Goal: Task Accomplishment & Management: Complete application form

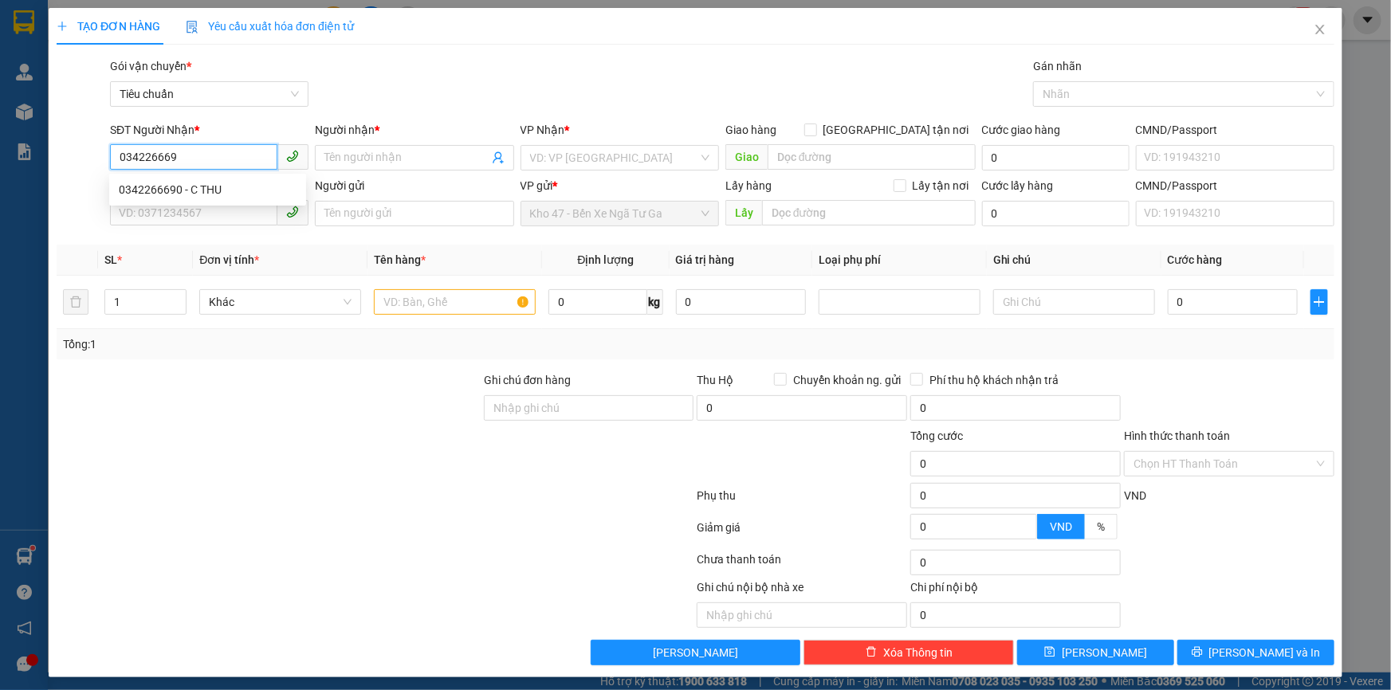
type input "0342266690"
click at [189, 183] on div "0342266690 - C THU" at bounding box center [208, 190] width 178 height 18
type input "C THU"
checkbox input "true"
type input "1D [PERSON_NAME], [GEOGRAPHIC_DATA], [GEOGRAPHIC_DATA], [GEOGRAPHIC_DATA]"
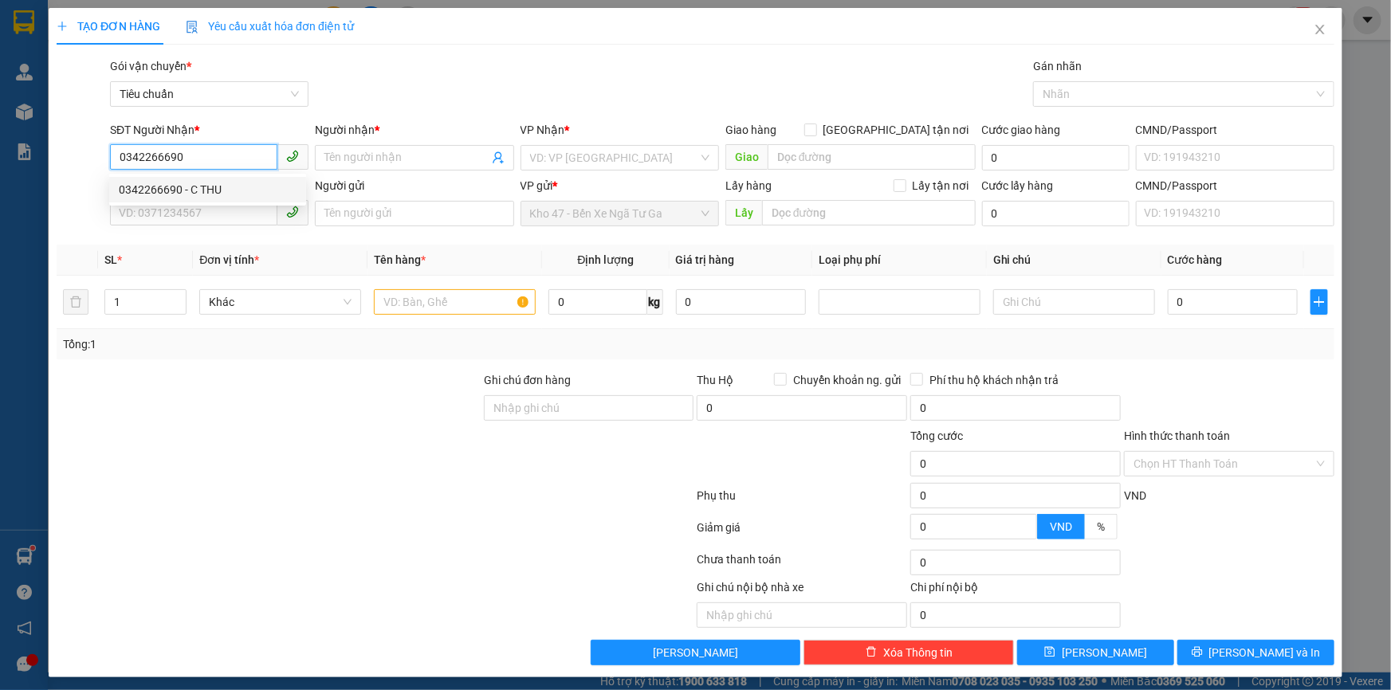
type input "50.000"
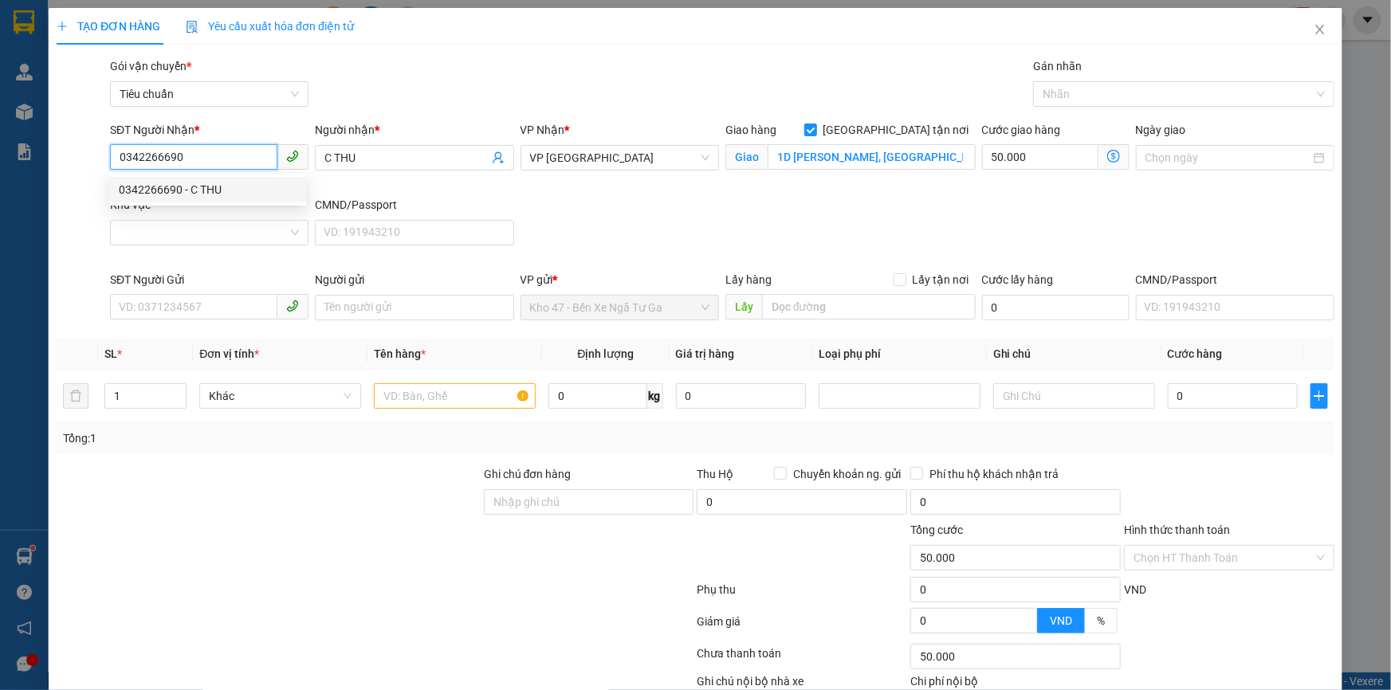
type input "0342266690"
type input "100.000"
drag, startPoint x: 216, startPoint y: 218, endPoint x: 218, endPoint y: 232, distance: 13.8
click at [218, 226] on div "Khu vực" at bounding box center [209, 224] width 198 height 56
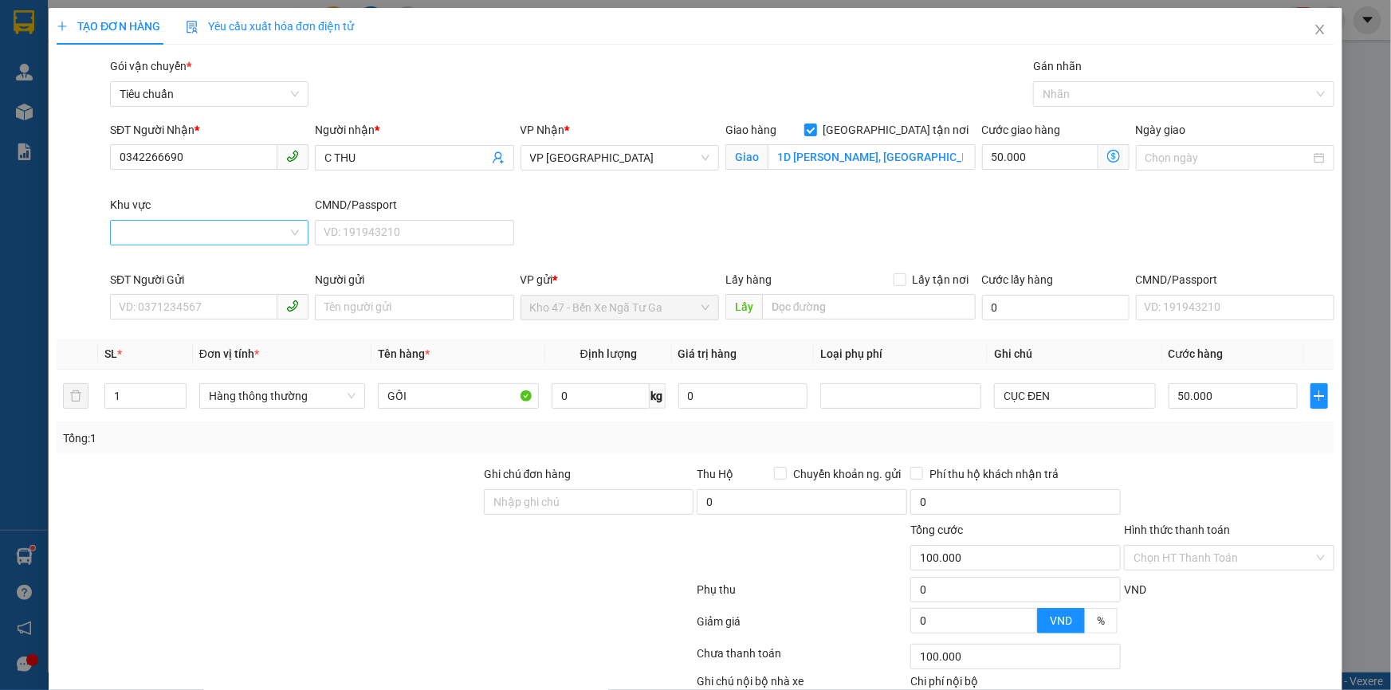
click at [218, 238] on input "Khu vực" at bounding box center [204, 233] width 168 height 24
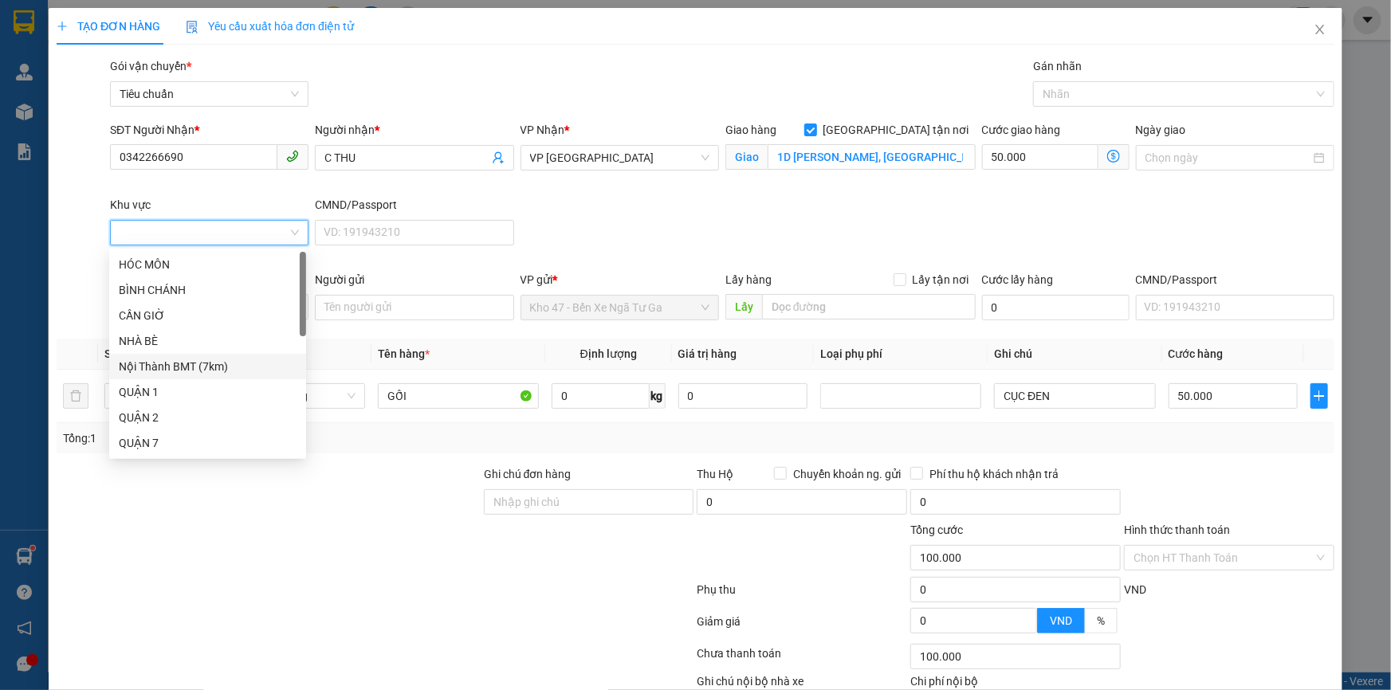
click at [194, 371] on div "Nội Thành BMT (7km)" at bounding box center [208, 367] width 178 height 18
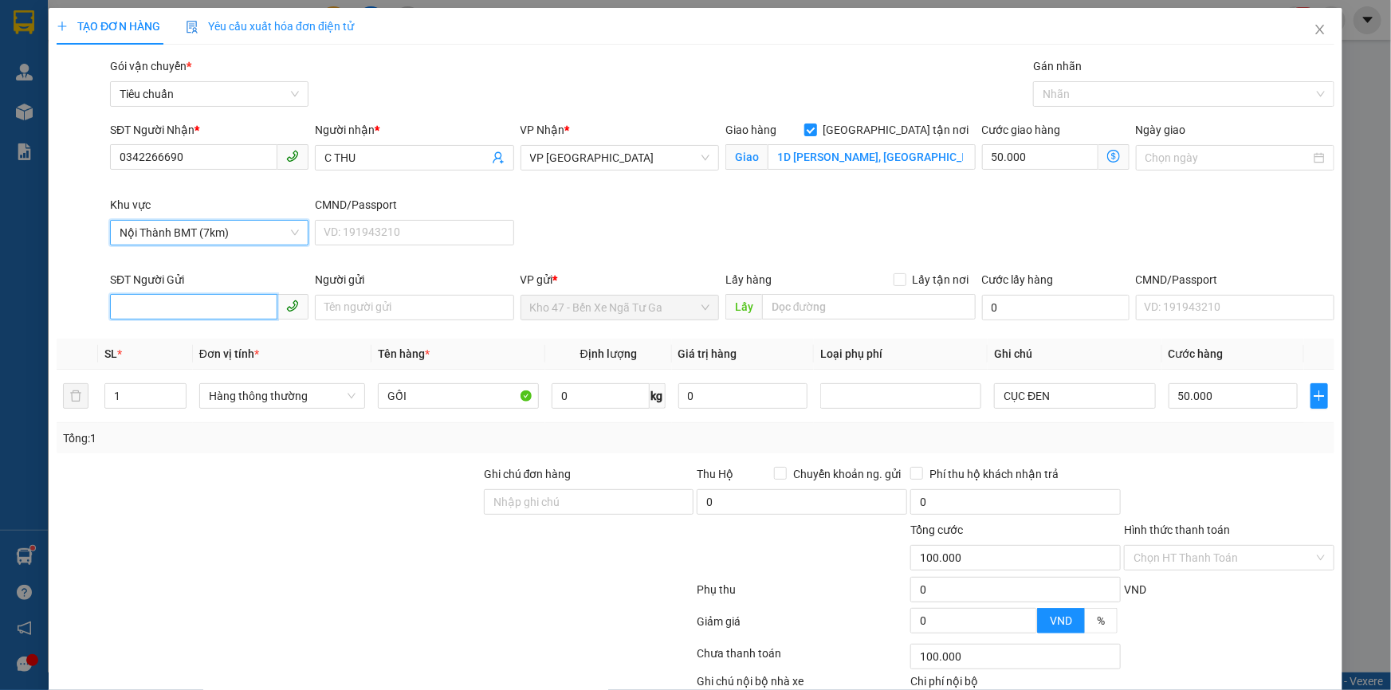
click at [198, 311] on input "SĐT Người Gửi" at bounding box center [193, 307] width 167 height 26
drag, startPoint x: 223, startPoint y: 341, endPoint x: 203, endPoint y: 342, distance: 19.9
click at [220, 341] on div "0914279794 - A TUÂN" at bounding box center [208, 339] width 178 height 18
type input "0914279794"
type input "A TUÂN"
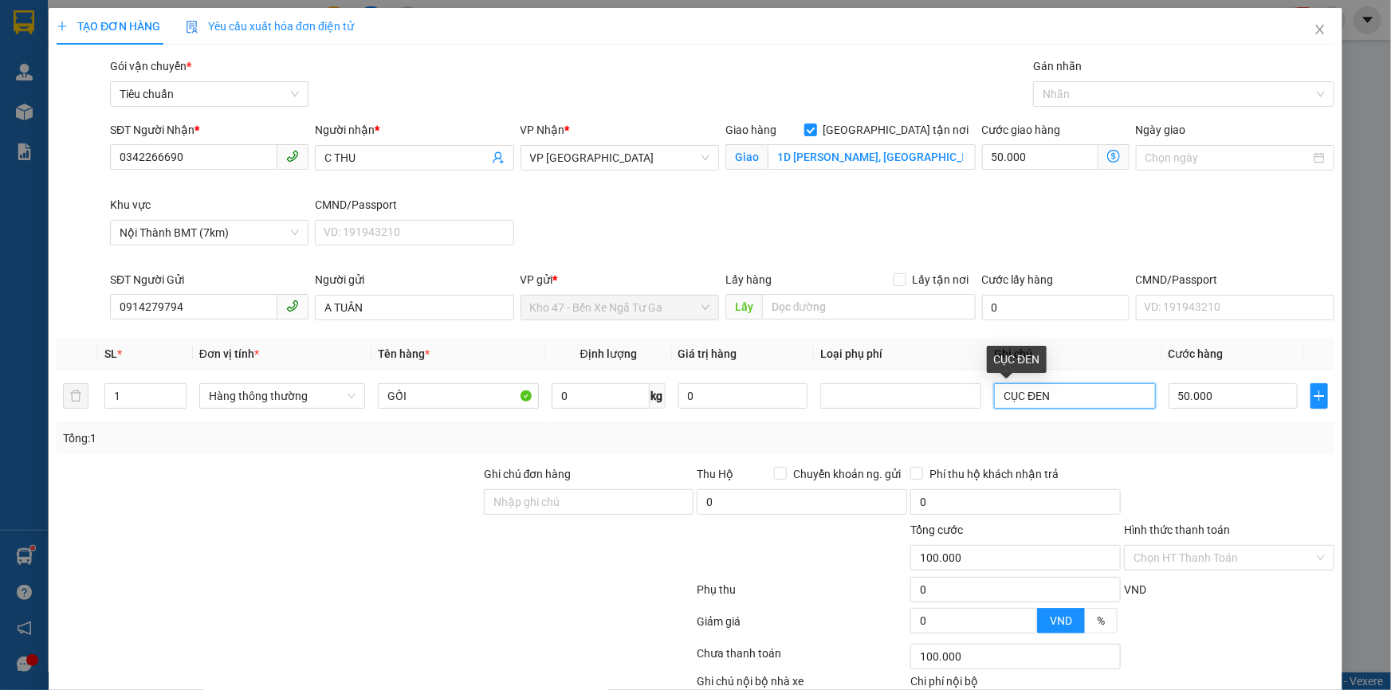
drag, startPoint x: 1070, startPoint y: 393, endPoint x: 736, endPoint y: 432, distance: 336.3
click at [736, 432] on div "SL * Đơn vị tính * Tên hàng * Định lượng Giá trị hàng Loại phụ phí Ghi chú Cước…" at bounding box center [696, 396] width 1278 height 115
type input "CỤC NL"
drag, startPoint x: 998, startPoint y: 227, endPoint x: 962, endPoint y: 209, distance: 40.3
click at [997, 226] on div "SĐT Người Nhận * 0342266690 Người nhận * C THU VP Nhận * VP Đà Lạt Giao hàng Gi…" at bounding box center [722, 196] width 1231 height 150
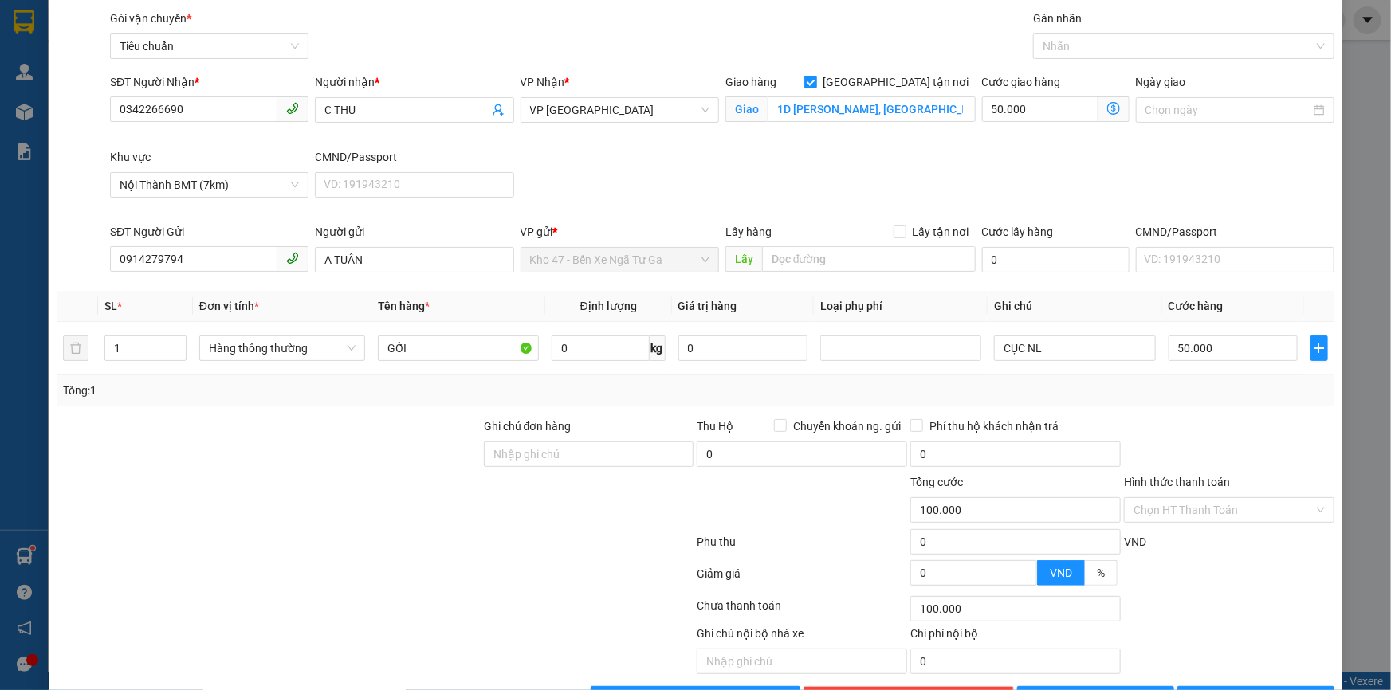
scroll to position [98, 0]
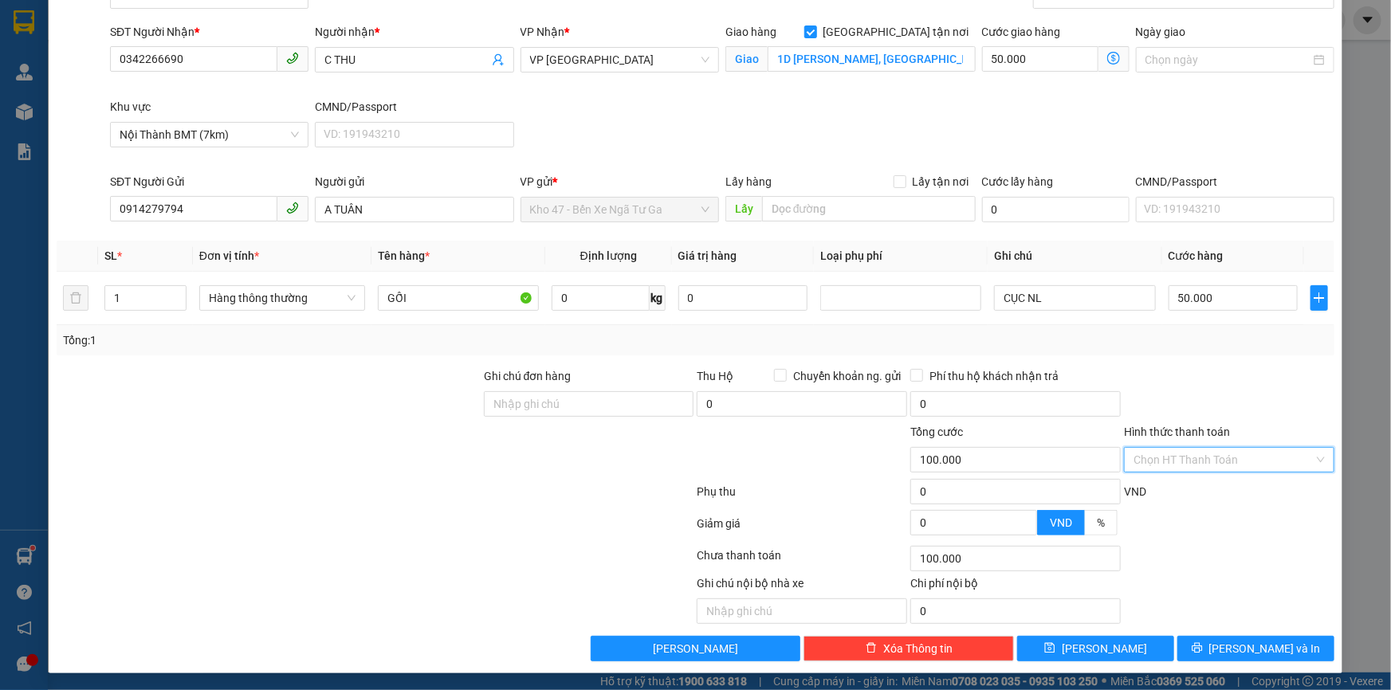
click at [1167, 462] on input "Hình thức thanh toán" at bounding box center [1223, 460] width 180 height 24
click at [1179, 487] on div "Tại văn phòng" at bounding box center [1220, 491] width 190 height 18
type input "0"
drag, startPoint x: 1215, startPoint y: 646, endPoint x: 963, endPoint y: 568, distance: 263.7
click at [1214, 646] on button "[PERSON_NAME] và In" at bounding box center [1255, 649] width 157 height 26
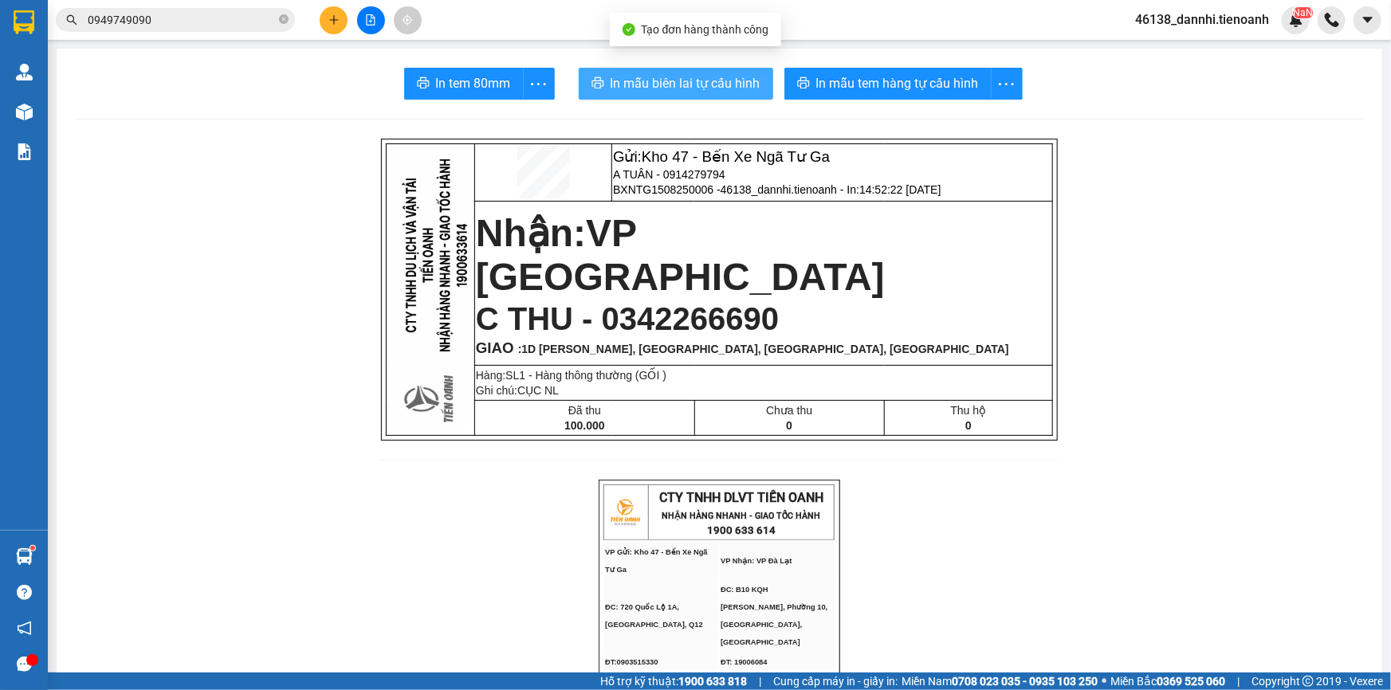
click at [682, 73] on span "In mẫu biên lai tự cấu hình" at bounding box center [686, 83] width 150 height 20
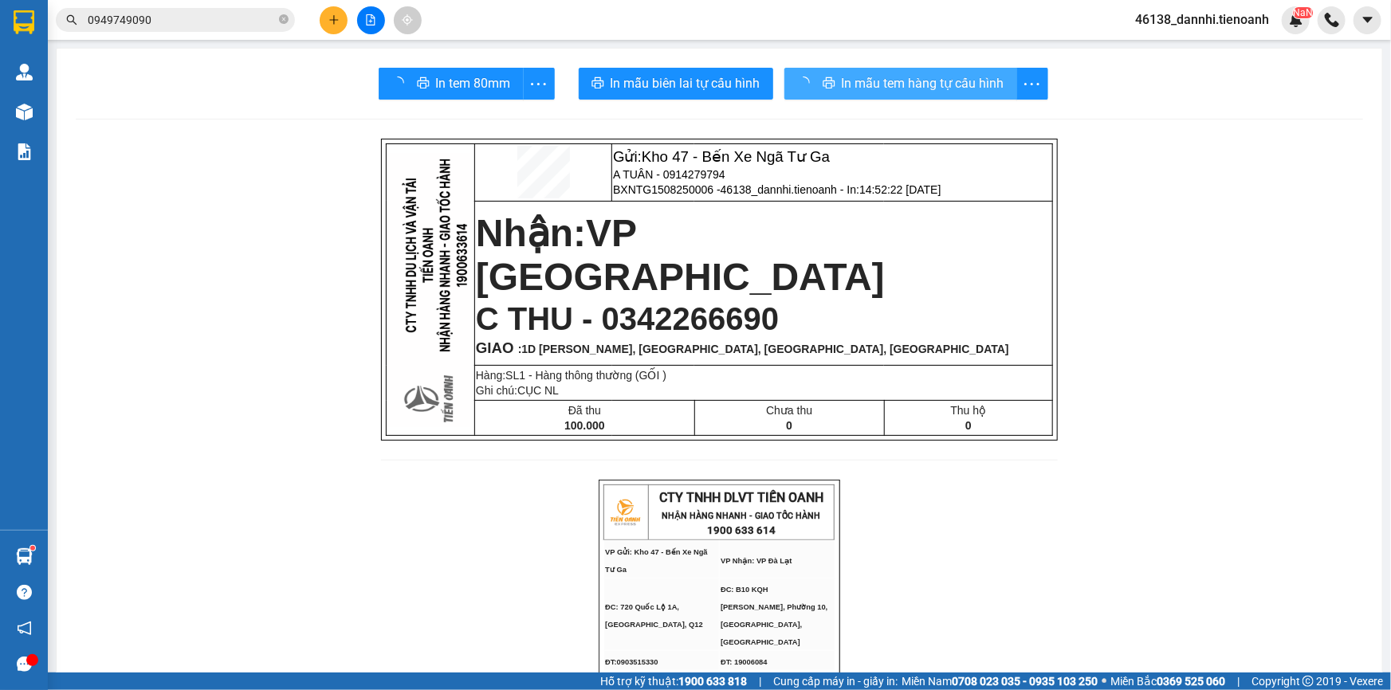
click at [878, 76] on span "In mẫu tem hàng tự cấu hình" at bounding box center [923, 83] width 163 height 20
click at [878, 76] on span "In mẫu tem hàng tự cấu hình" at bounding box center [904, 83] width 163 height 20
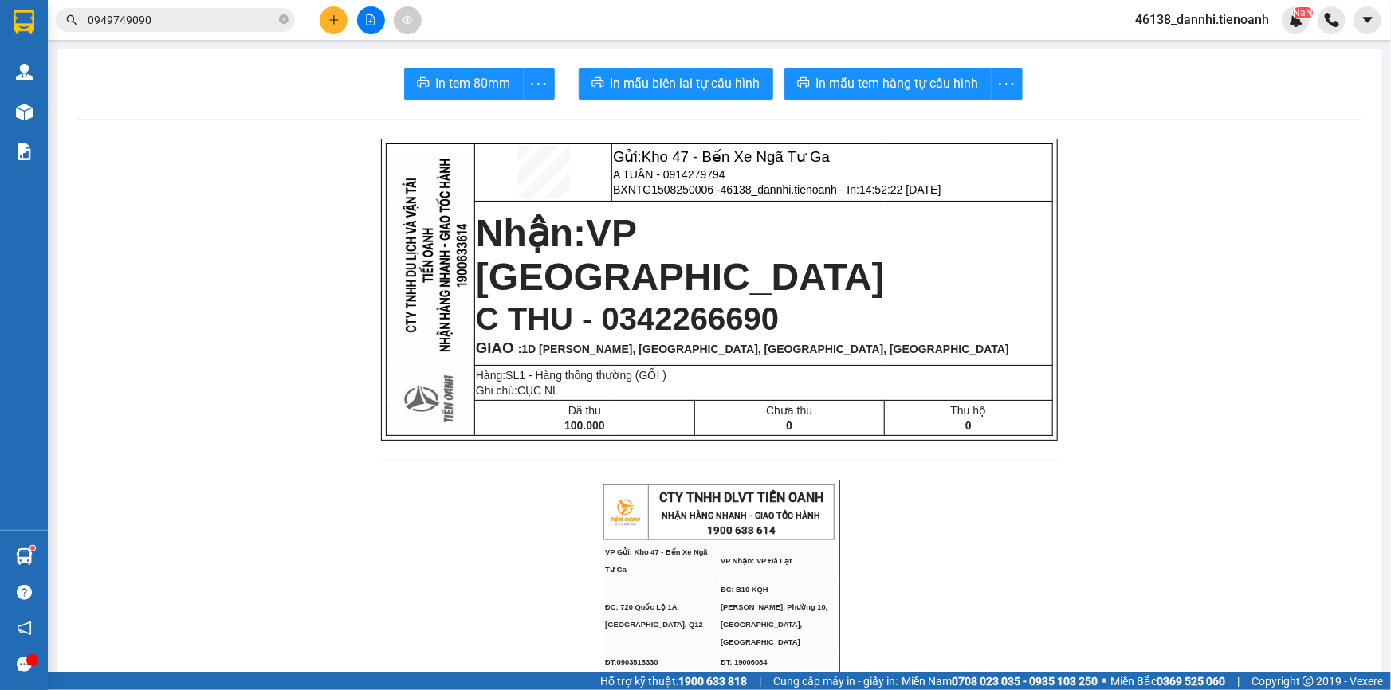
click at [336, 19] on icon "plus" at bounding box center [333, 19] width 9 height 1
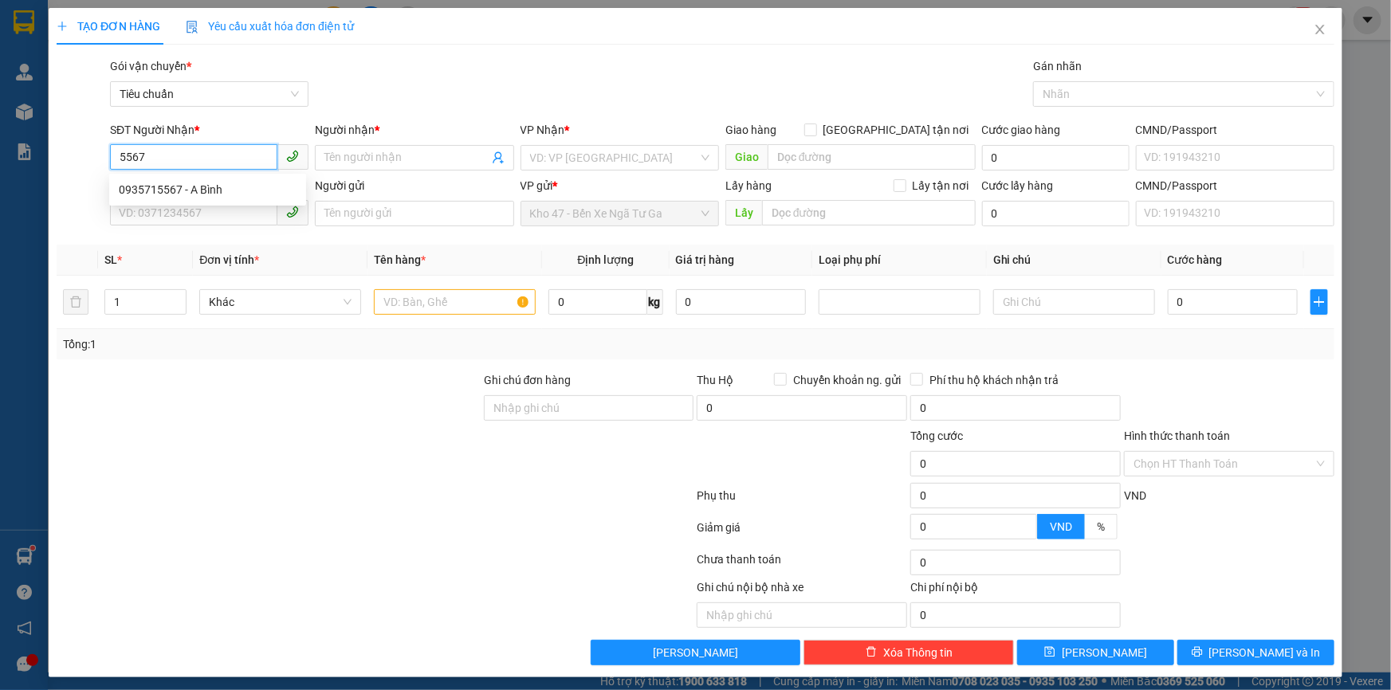
click at [217, 157] on input "5567" at bounding box center [193, 157] width 167 height 26
click at [224, 196] on div "0935715567 - A Bình" at bounding box center [208, 190] width 178 height 18
type input "0935715567"
type input "A Bình"
type input "50.000"
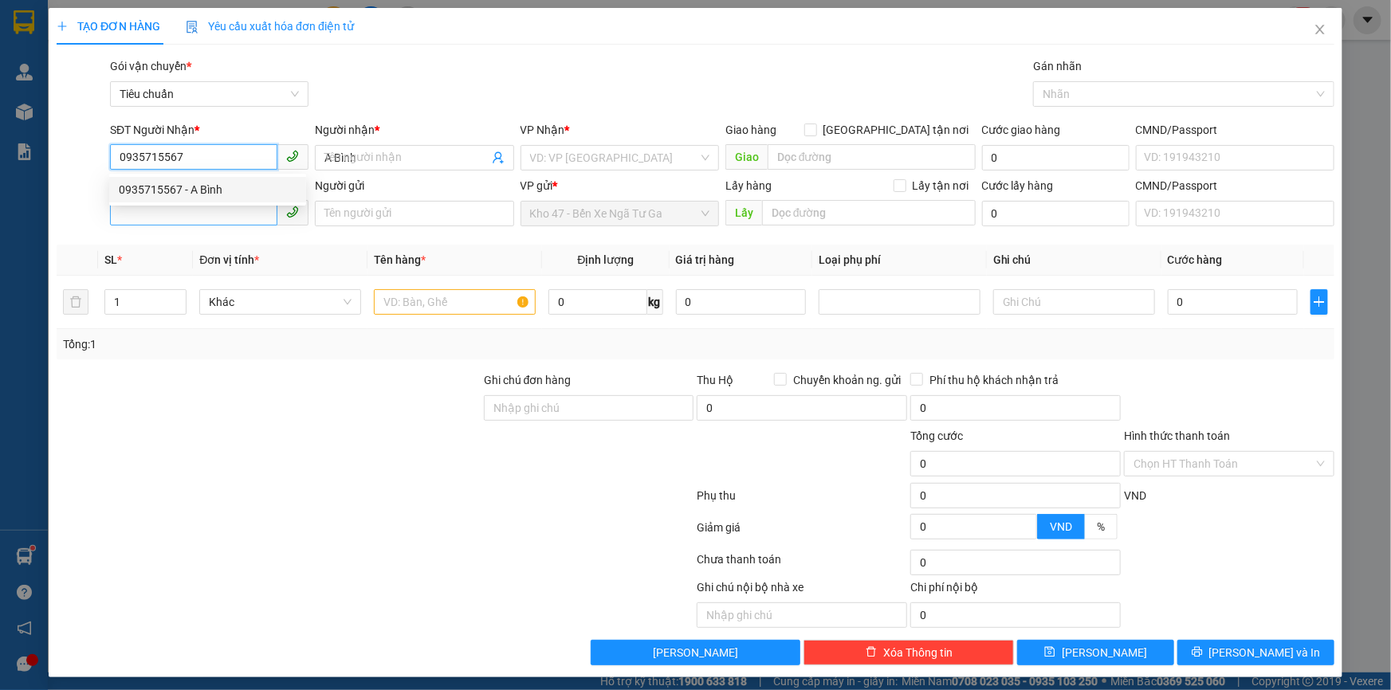
type input "50.000"
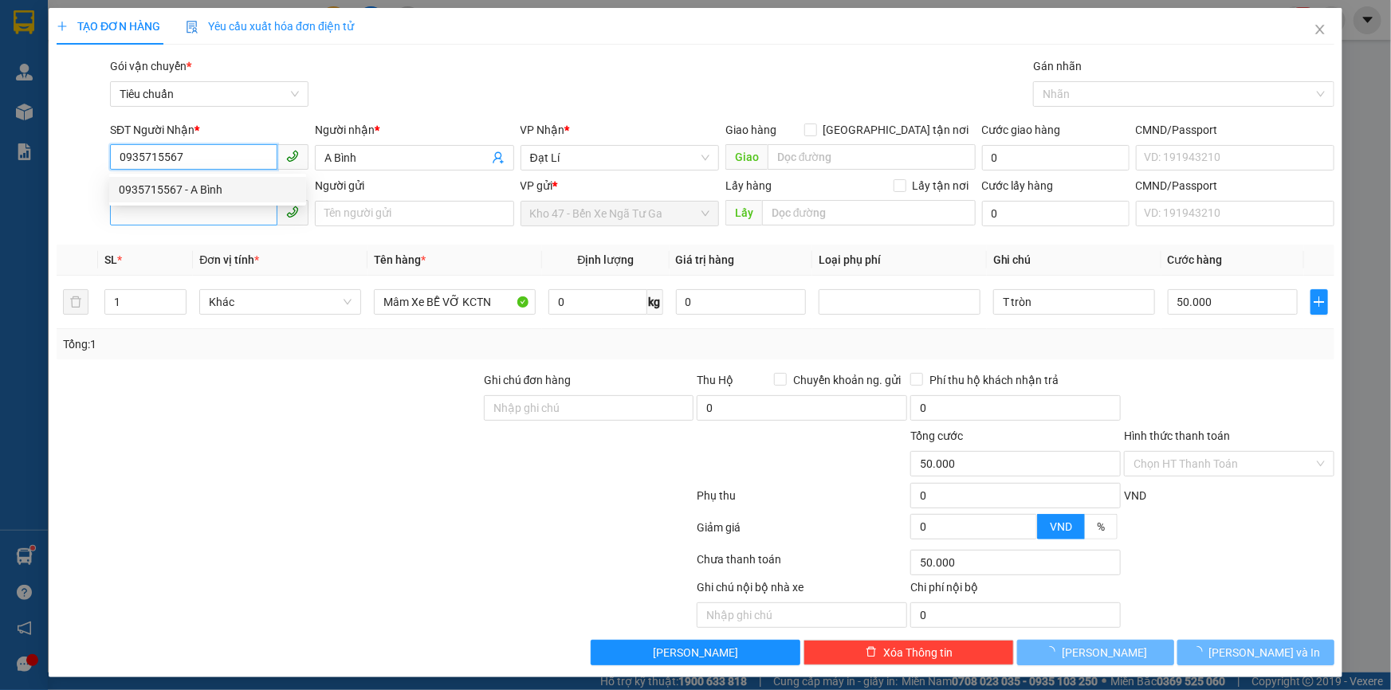
type input "0935715567"
click at [215, 215] on input "SĐT Người Gửi" at bounding box center [193, 213] width 167 height 26
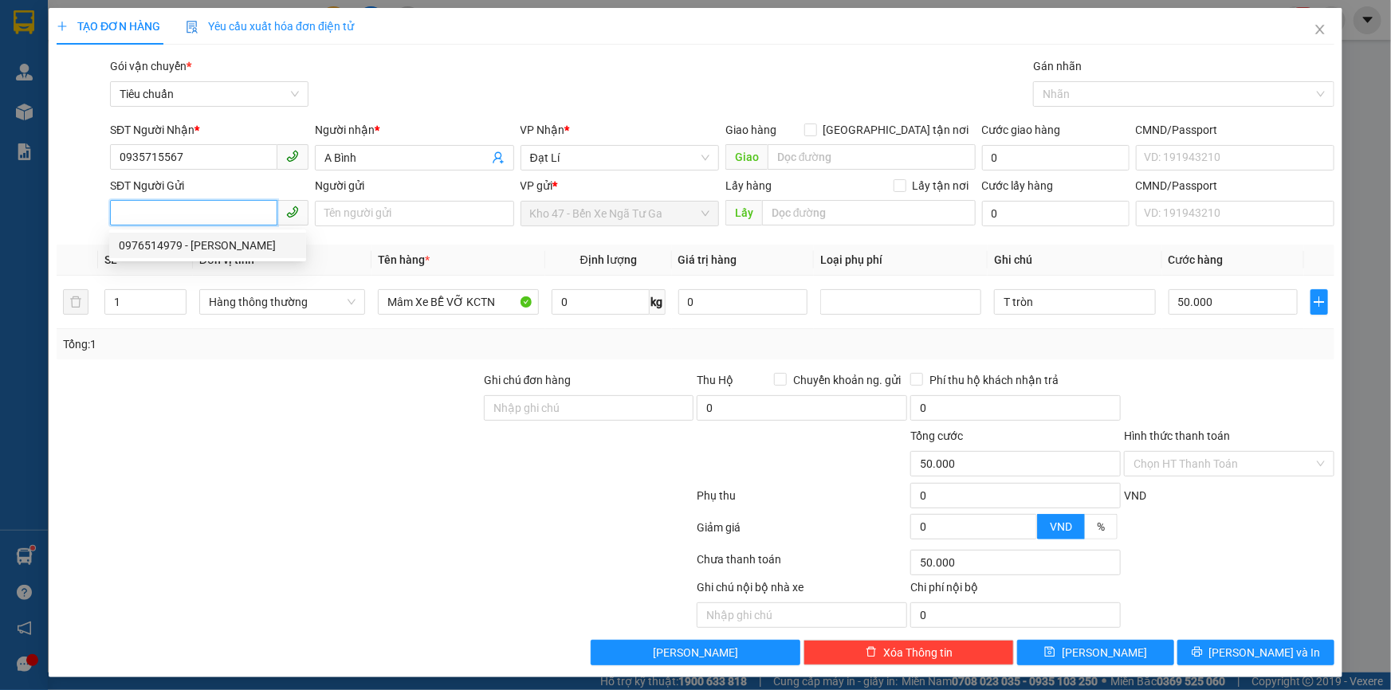
click at [222, 247] on div "0976514979 - [PERSON_NAME]" at bounding box center [208, 246] width 178 height 18
type input "0976514979"
type input "C NGÂN"
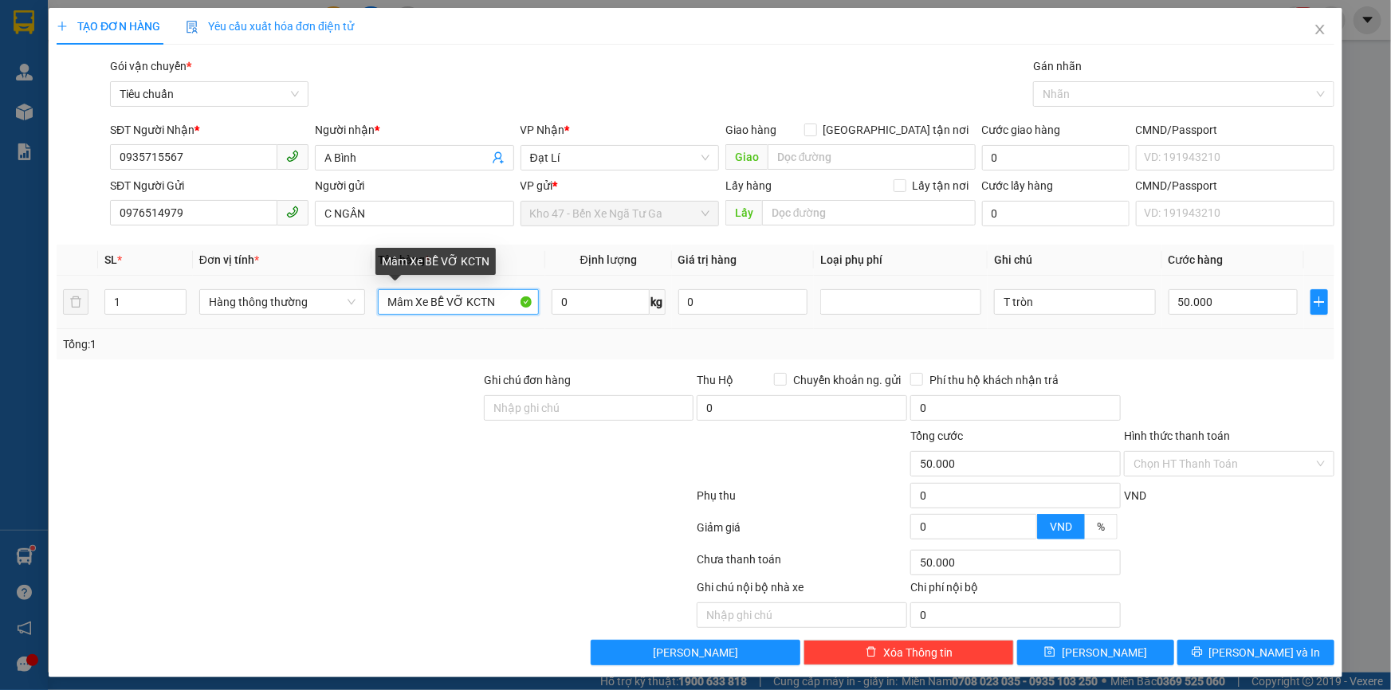
drag, startPoint x: 429, startPoint y: 306, endPoint x: 801, endPoint y: 317, distance: 372.4
click at [801, 317] on tr "1 Hàng thông thường Mâm Xe BỄ VỠ KCTN 0 kg 0 T tròn 50.000" at bounding box center [696, 302] width 1278 height 53
type input "Mâm Xe"
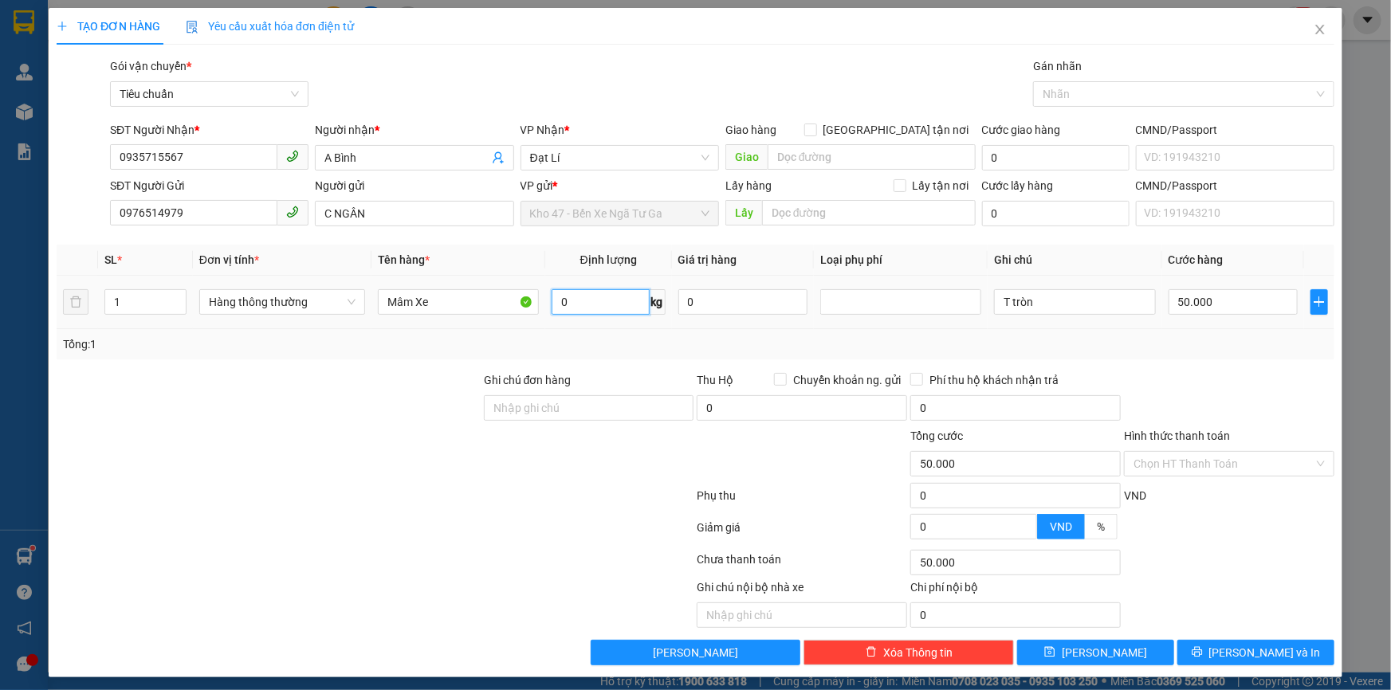
click at [598, 305] on input "0" at bounding box center [601, 302] width 98 height 26
type input "11"
click at [557, 374] on label "Ghi chú đơn hàng" at bounding box center [528, 380] width 88 height 13
click at [557, 395] on input "Ghi chú đơn hàng" at bounding box center [589, 408] width 210 height 26
drag, startPoint x: 946, startPoint y: 316, endPoint x: 874, endPoint y: 319, distance: 72.6
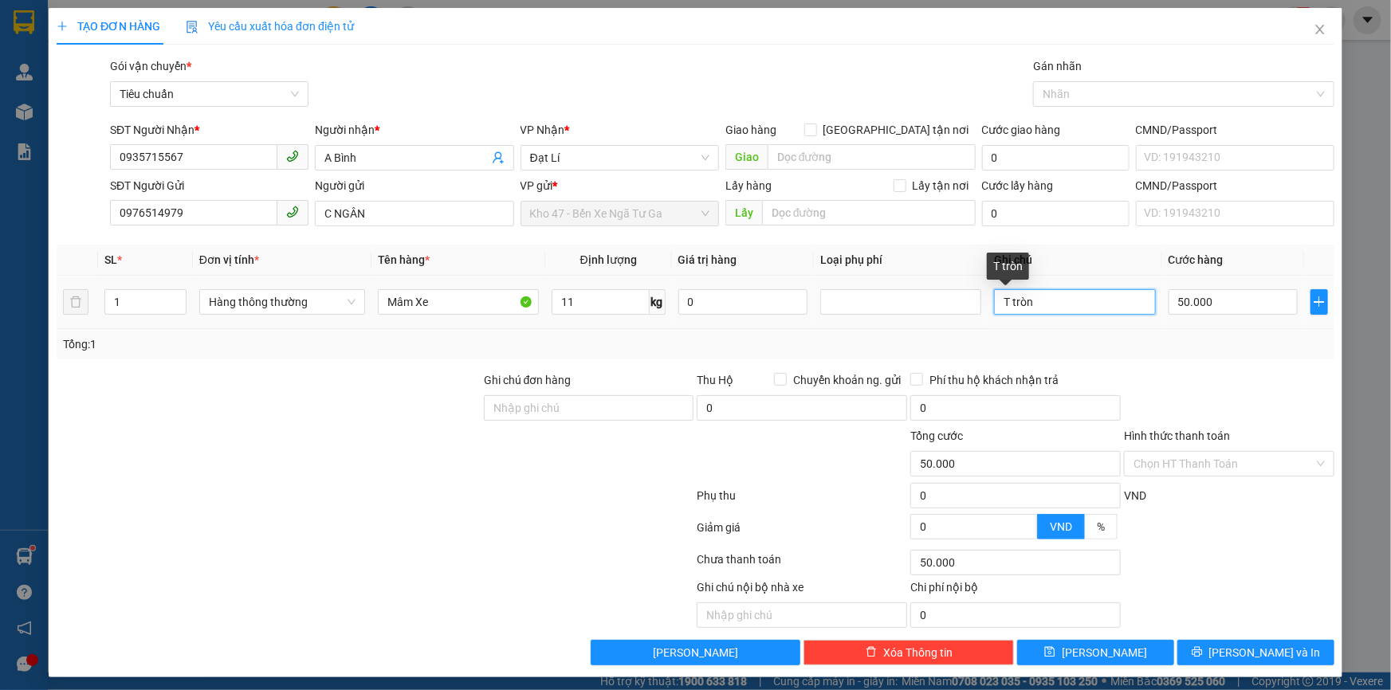
click at [874, 319] on tr "1 Hàng thông thường Mâm Xe 11 kg 0 T tròn 50.000" at bounding box center [696, 302] width 1278 height 53
type input "T"
type input "KIỆN TRÒN CHỮ ĐỎ"
click at [1259, 462] on input "Hình thức thanh toán" at bounding box center [1223, 464] width 180 height 24
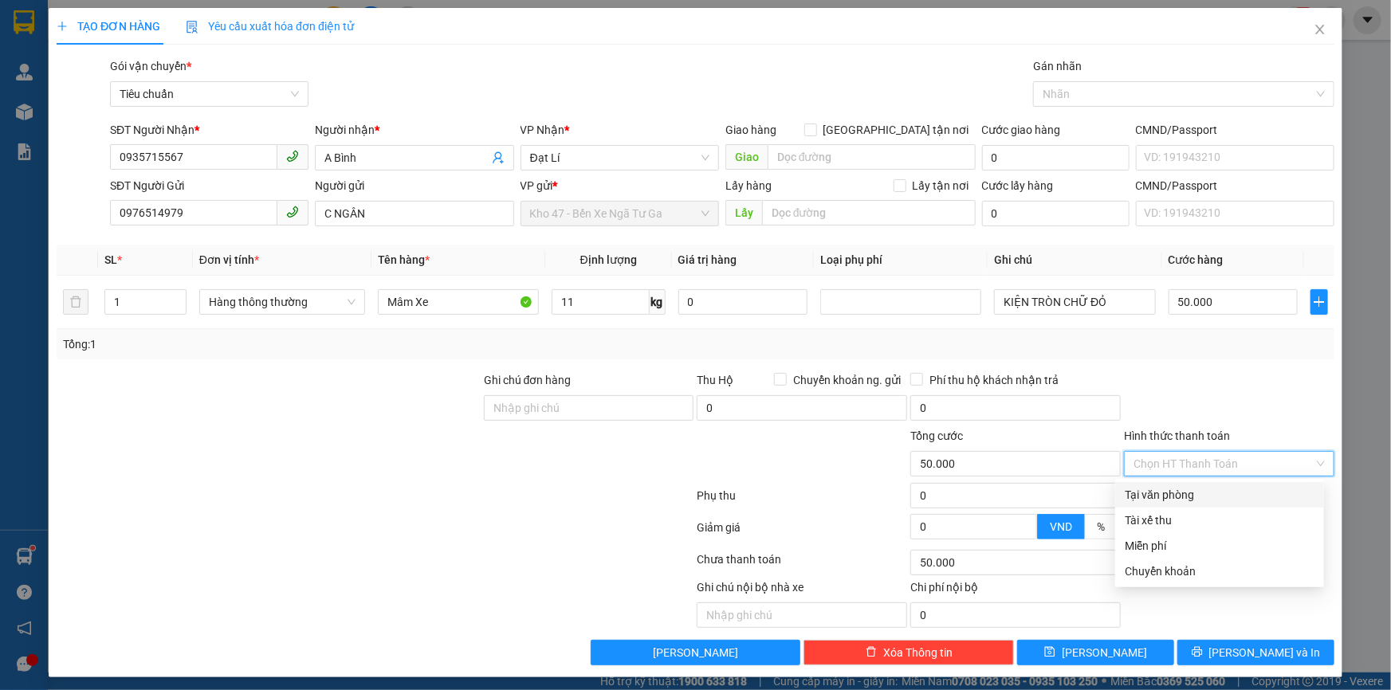
click at [1247, 500] on div "Tại văn phòng" at bounding box center [1220, 495] width 190 height 18
type input "0"
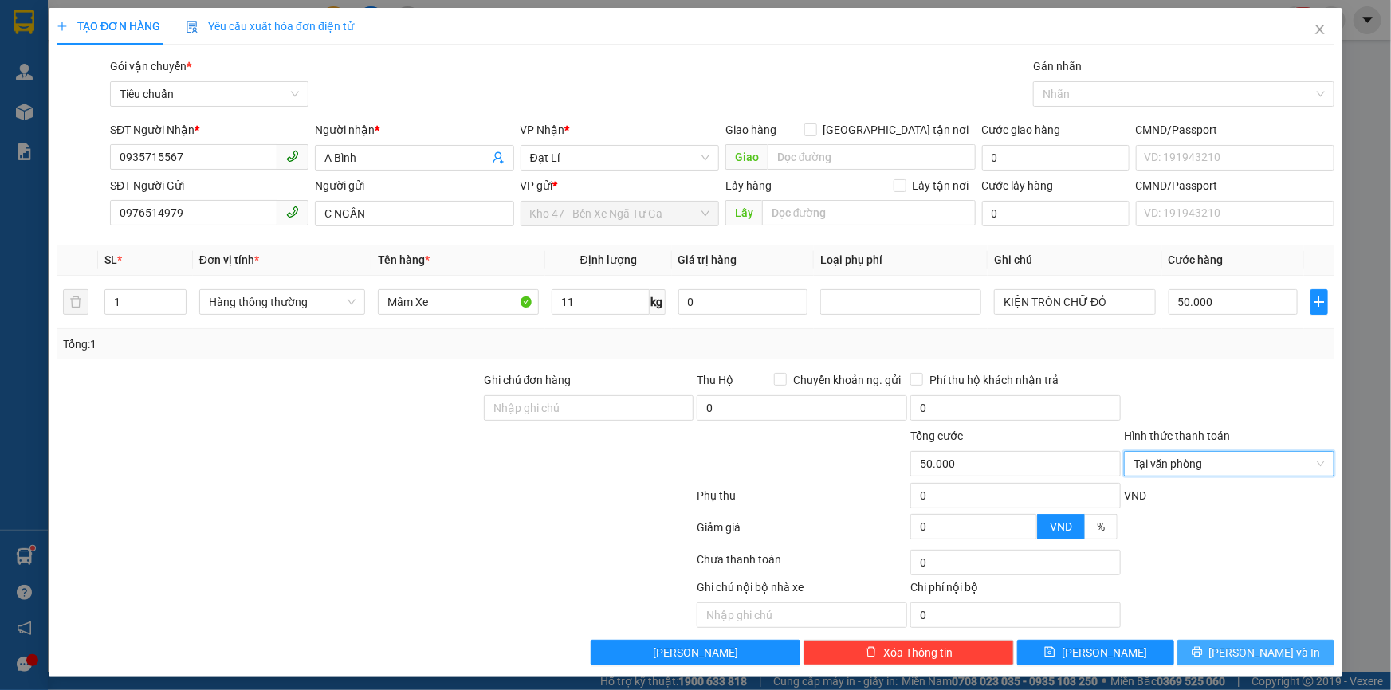
drag, startPoint x: 1204, startPoint y: 651, endPoint x: 1192, endPoint y: 654, distance: 12.2
click at [1201, 652] on button "[PERSON_NAME] và In" at bounding box center [1255, 653] width 157 height 26
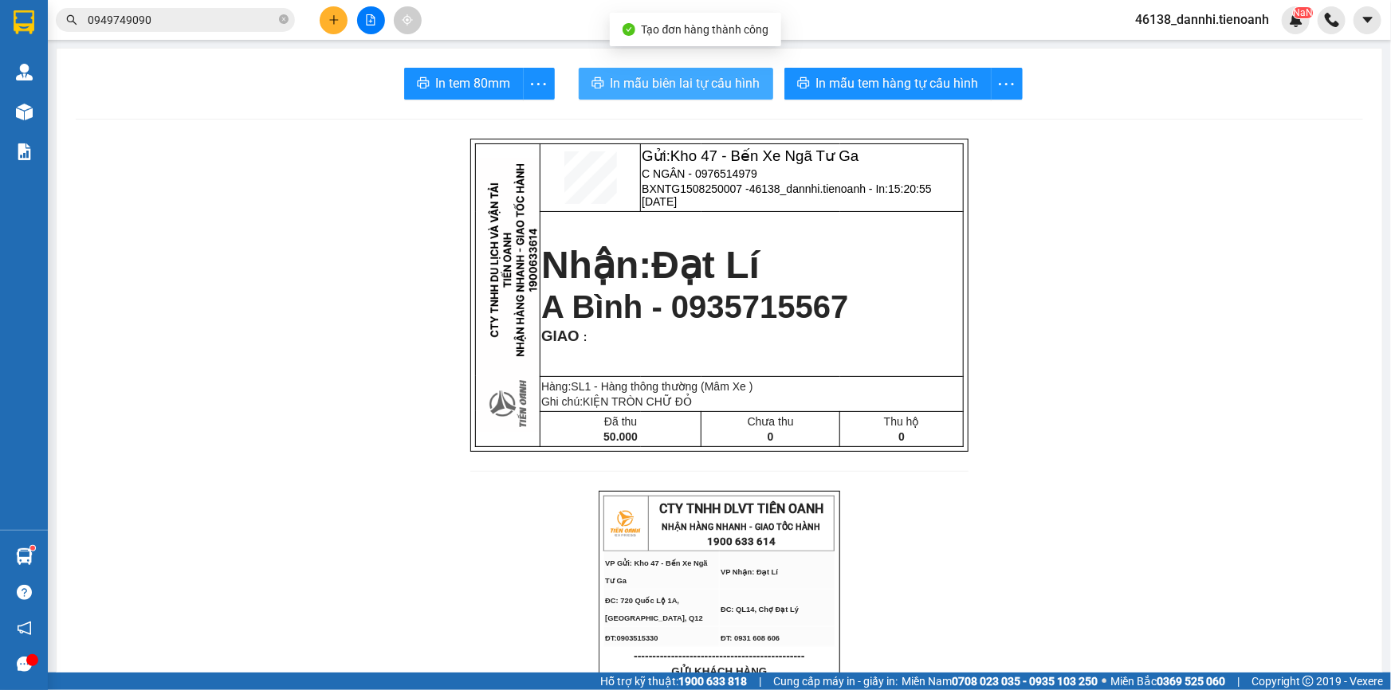
click at [731, 96] on button "In mẫu biên lai tự cấu hình" at bounding box center [676, 84] width 194 height 32
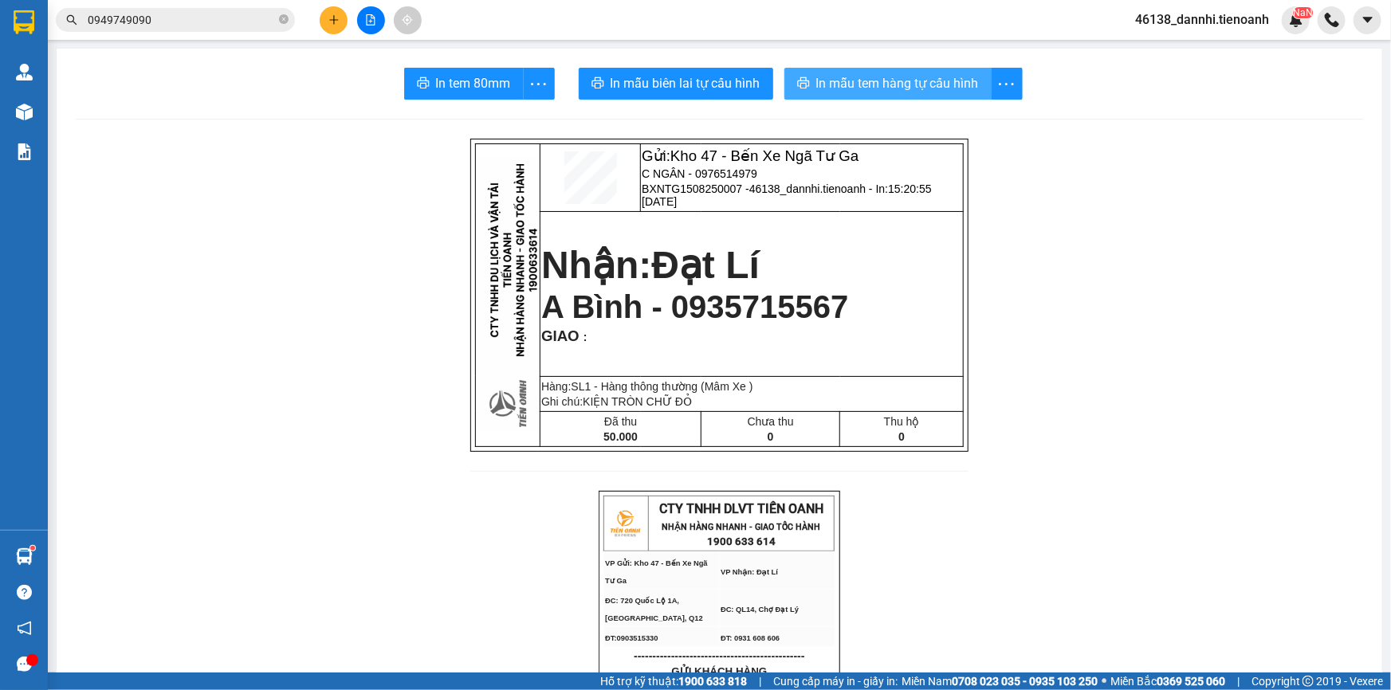
click at [913, 89] on span "In mẫu tem hàng tự cấu hình" at bounding box center [897, 83] width 163 height 20
click at [204, 27] on input "0949749090" at bounding box center [182, 20] width 188 height 18
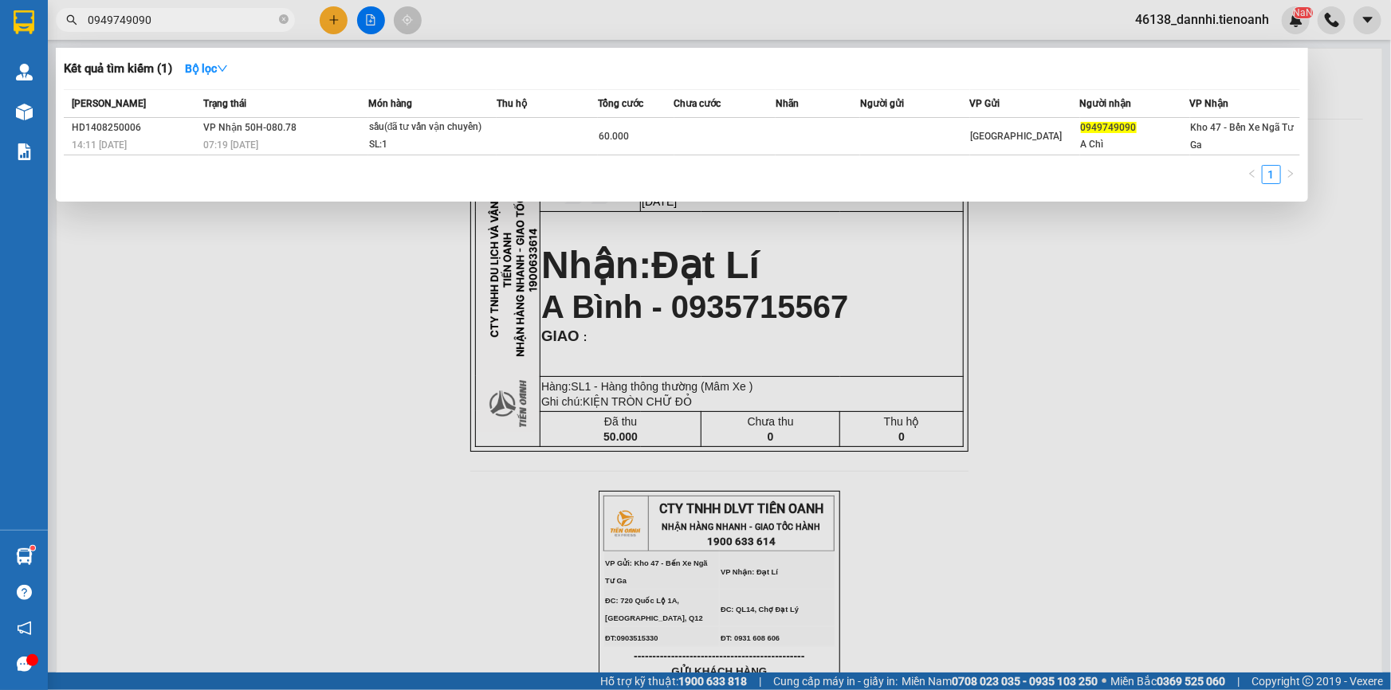
click at [204, 27] on input "0949749090" at bounding box center [182, 20] width 188 height 18
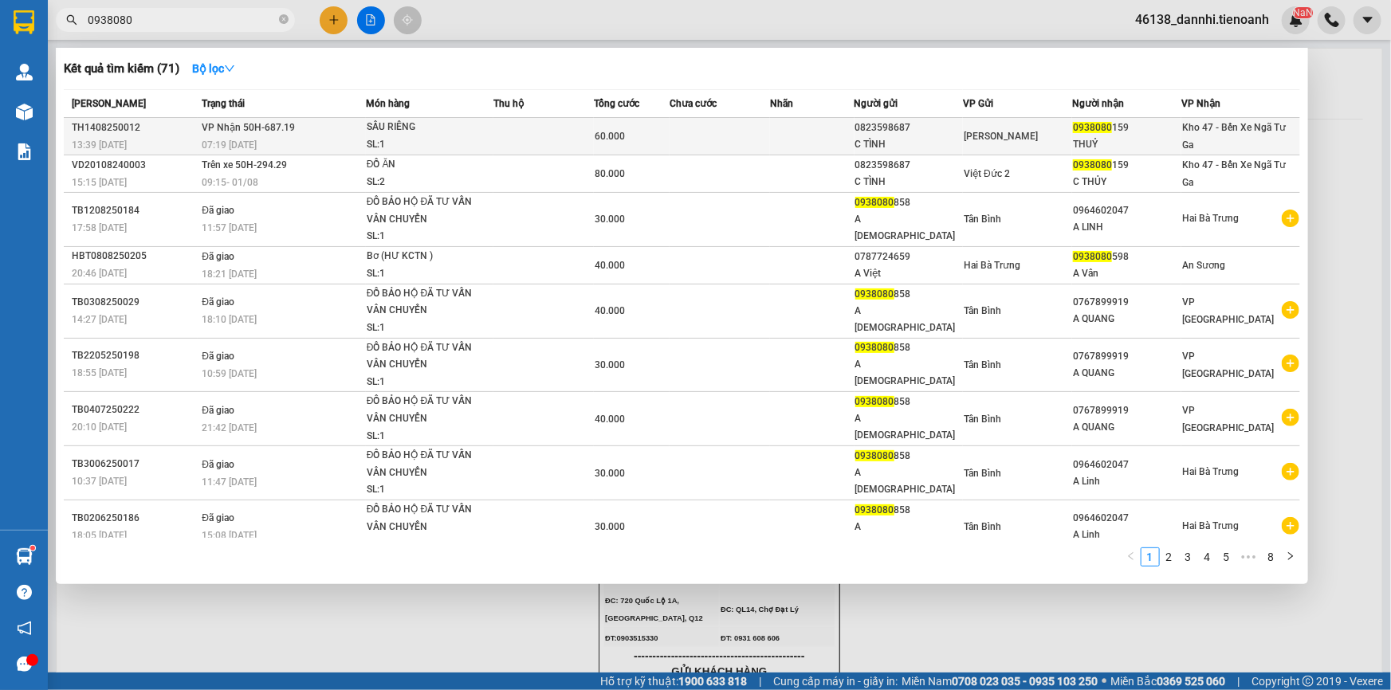
type input "0938080"
click at [337, 139] on div "07:19 [DATE]" at bounding box center [283, 145] width 163 height 18
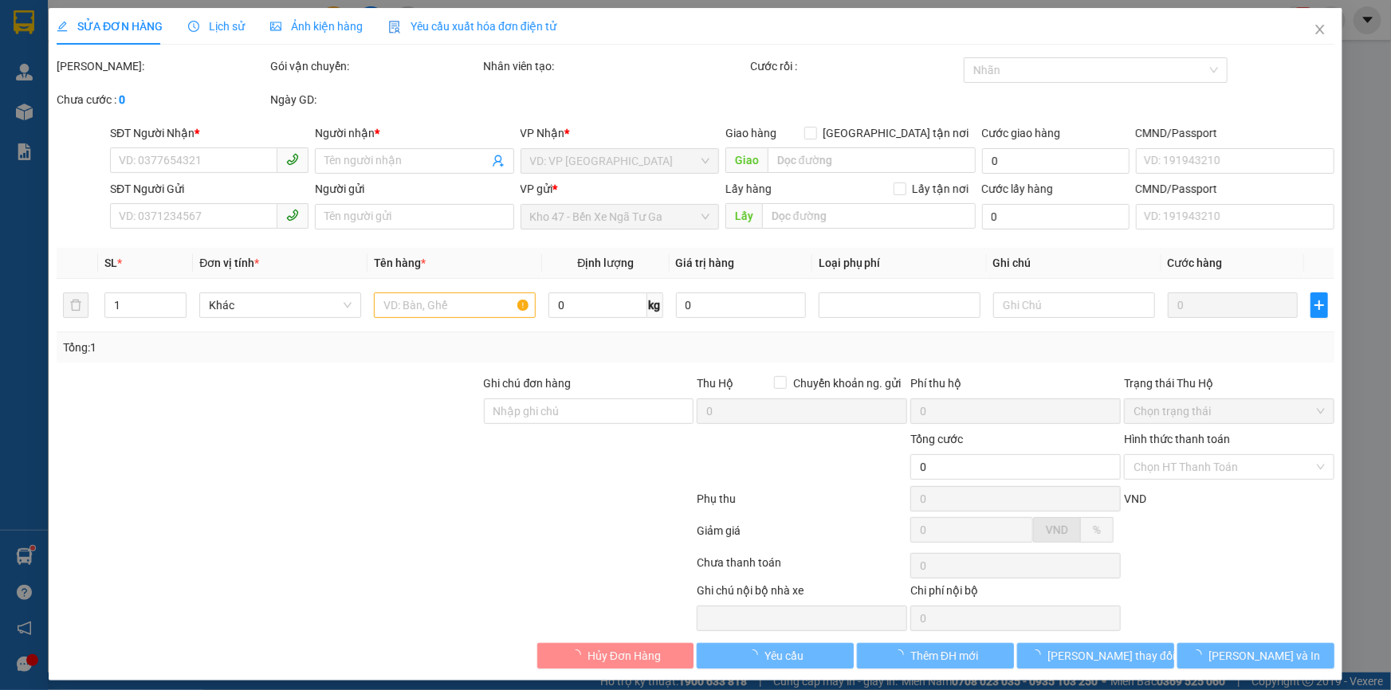
type input "0938080159"
type input "THUỶ"
type input "0823598687"
type input "C TÌNH"
type input "60.000"
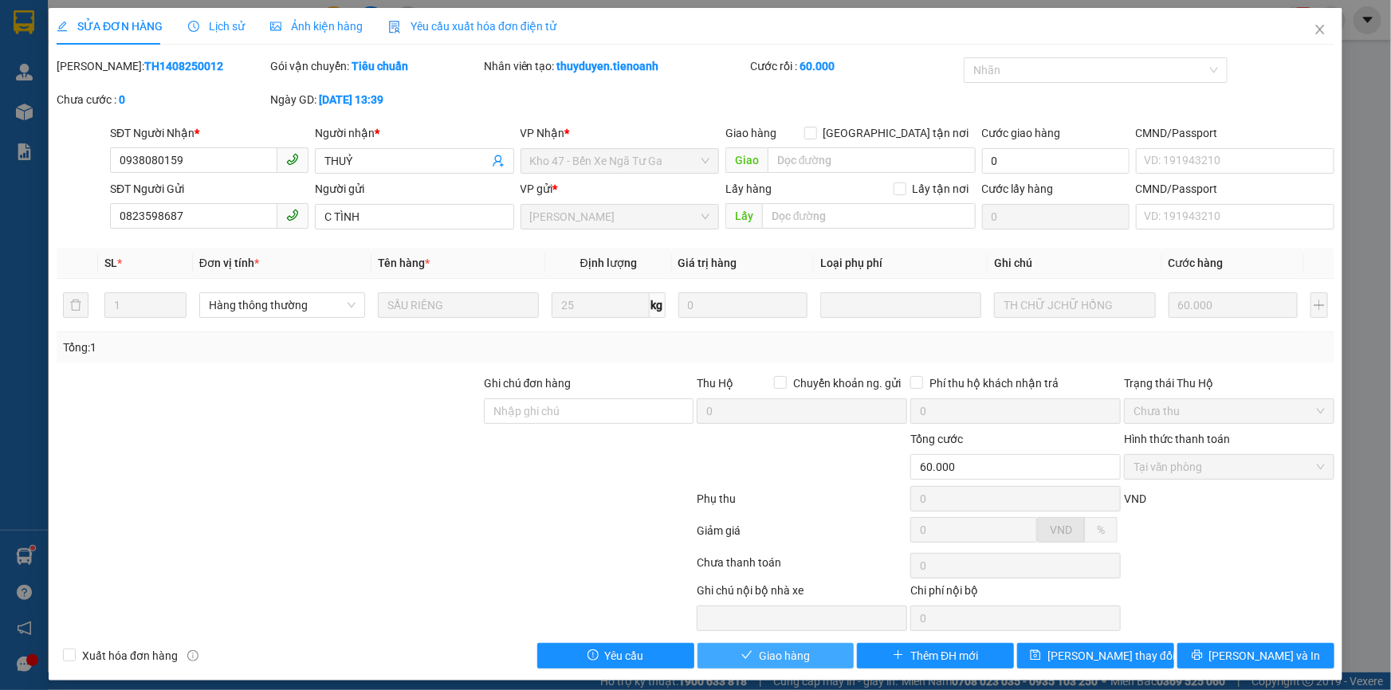
click at [732, 654] on button "Giao hàng" at bounding box center [775, 656] width 157 height 26
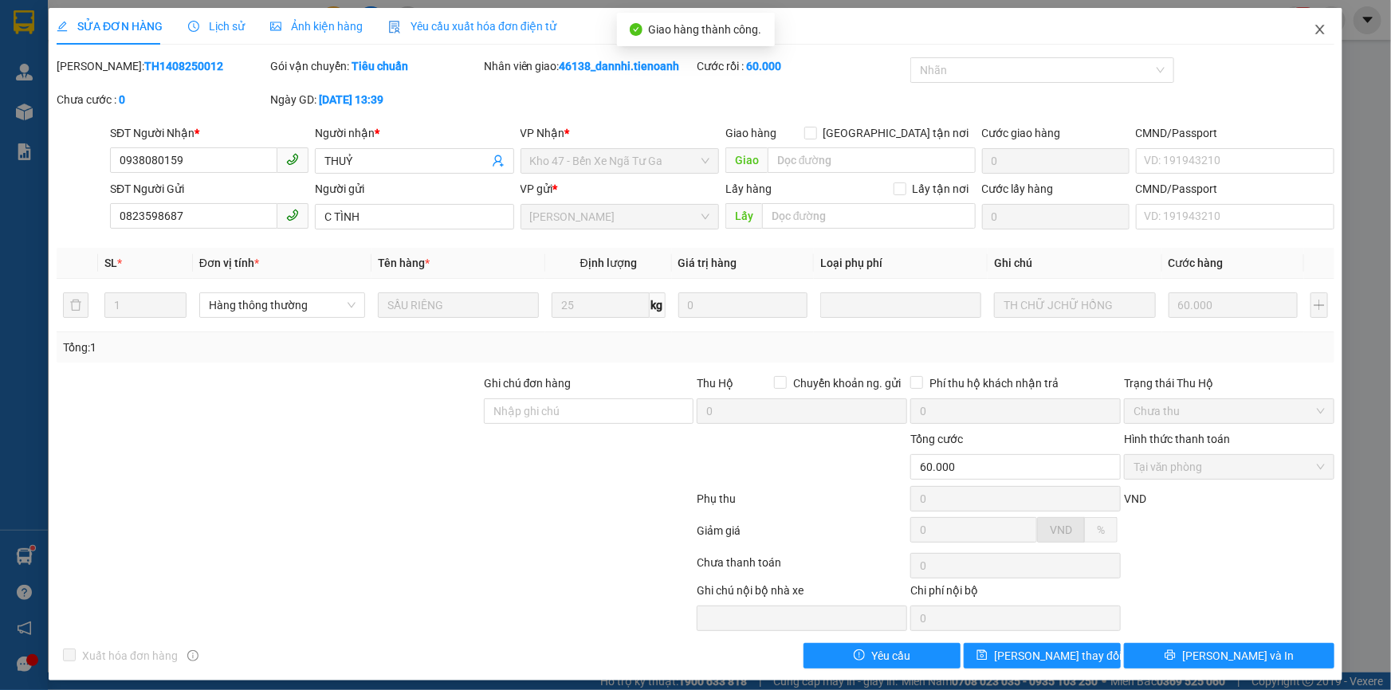
click at [1321, 29] on span "Close" at bounding box center [1320, 30] width 45 height 45
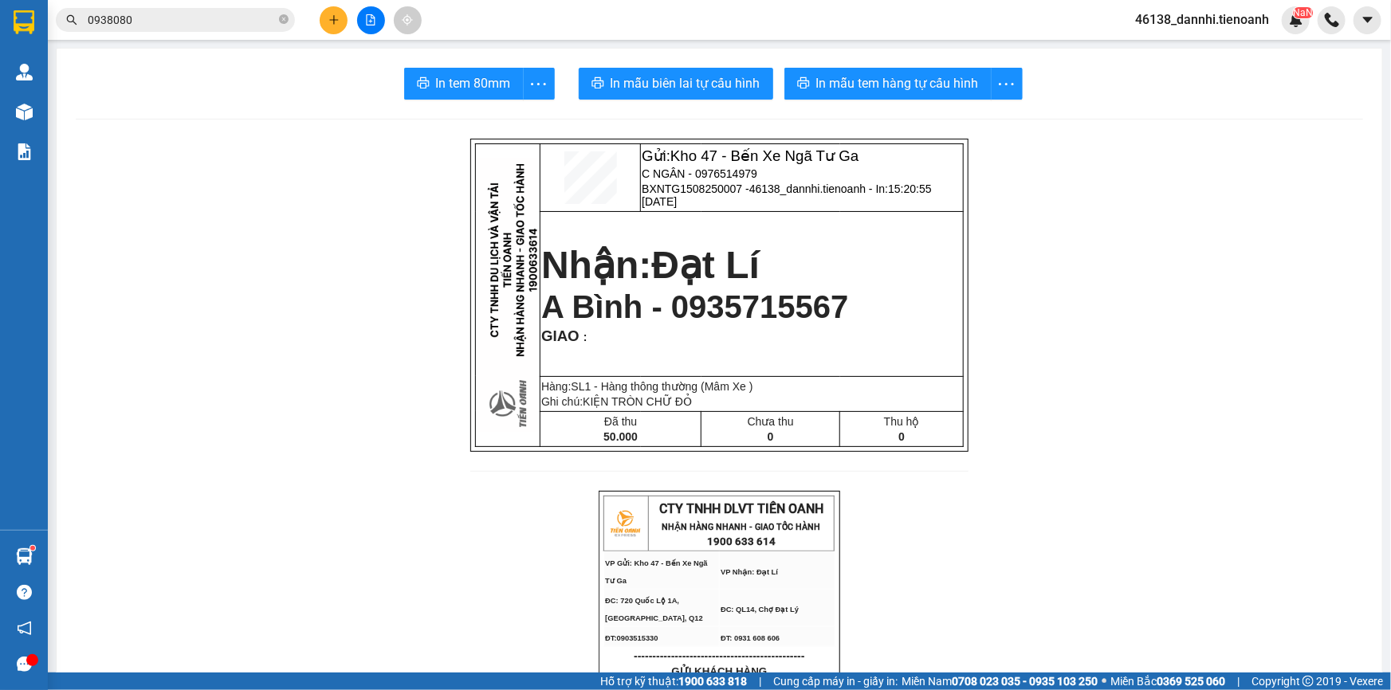
click at [324, 12] on button at bounding box center [334, 20] width 28 height 28
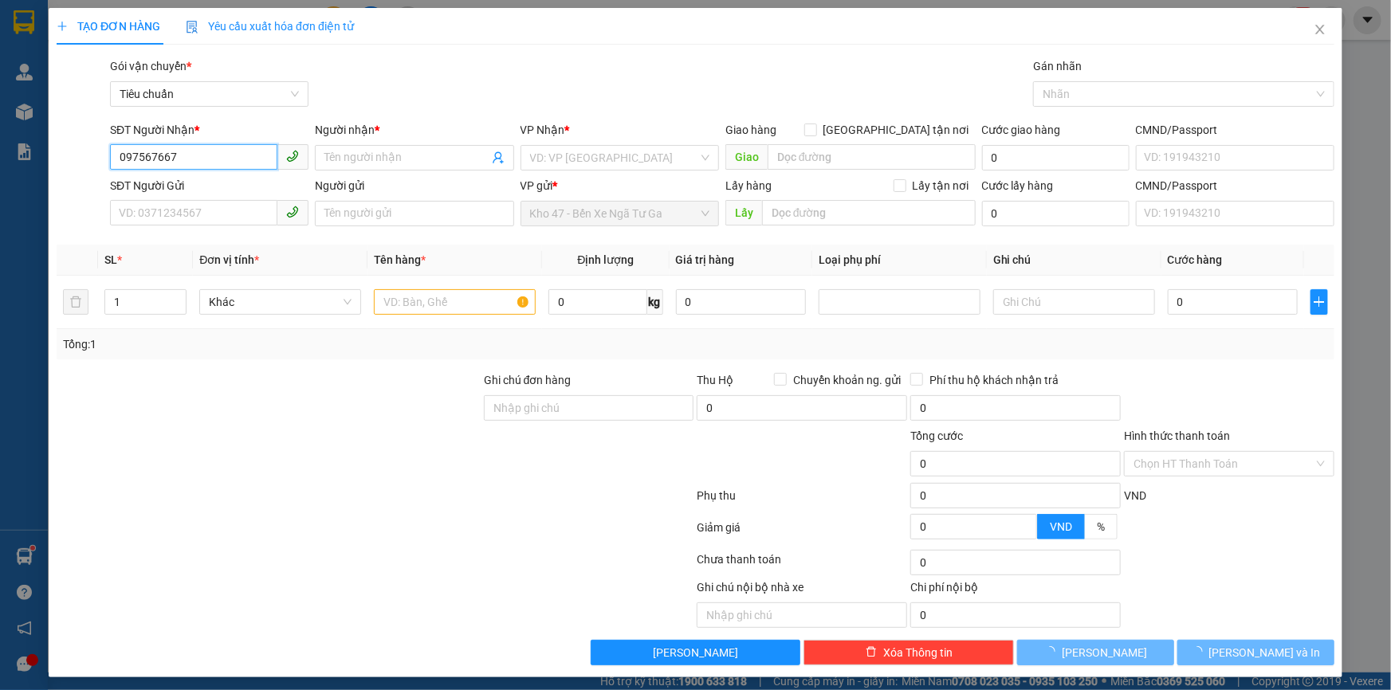
type input "0975676672"
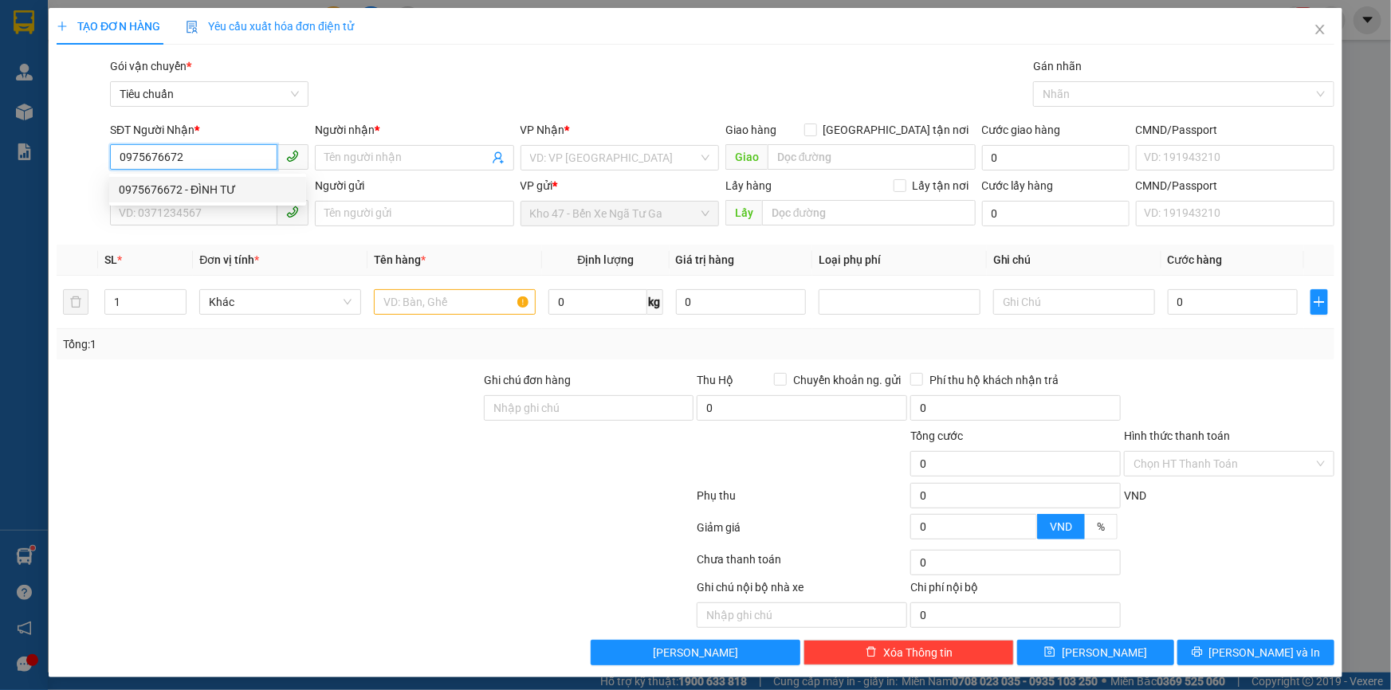
drag, startPoint x: 267, startPoint y: 191, endPoint x: 274, endPoint y: 187, distance: 8.2
click at [270, 190] on div "0975676672 - ĐÌNH TƯ" at bounding box center [208, 190] width 178 height 18
type input "ĐÌNH TƯ"
type input "30.000"
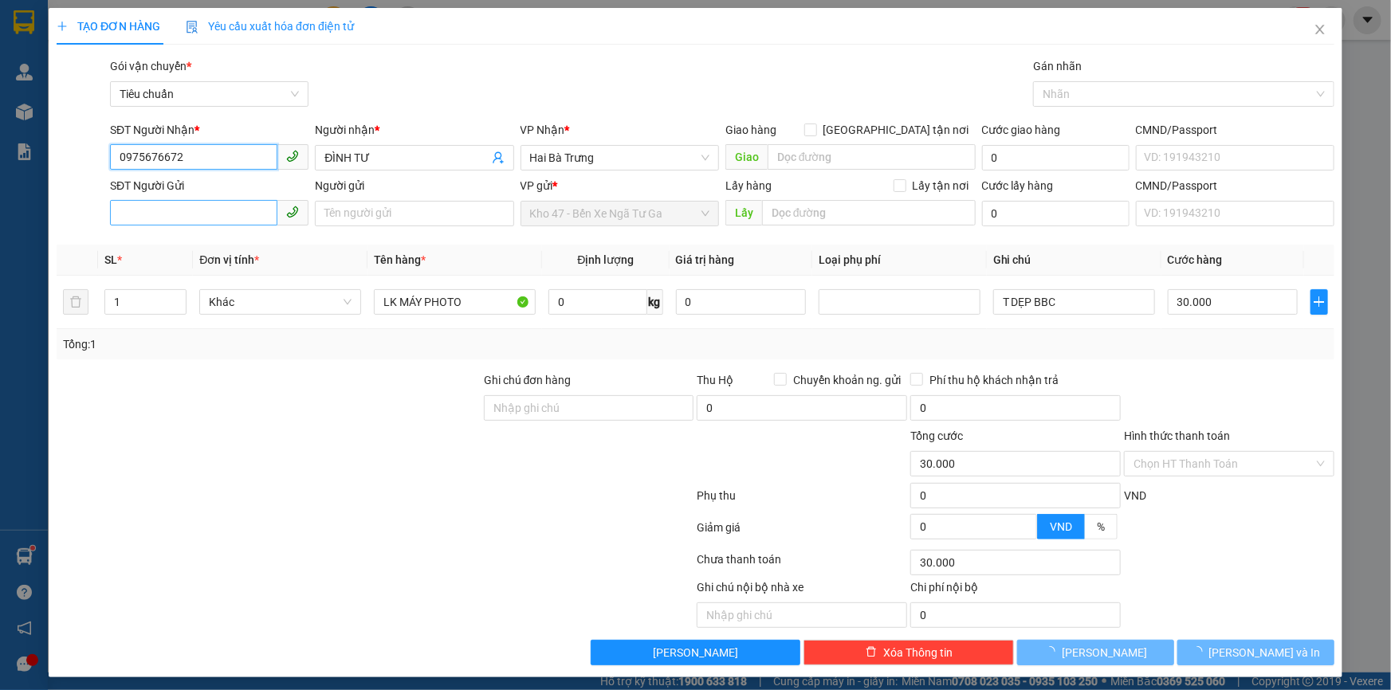
type input "0975676672"
drag, startPoint x: 246, startPoint y: 223, endPoint x: 222, endPoint y: 221, distance: 24.0
click at [230, 219] on input "SĐT Người Gửi" at bounding box center [193, 213] width 167 height 26
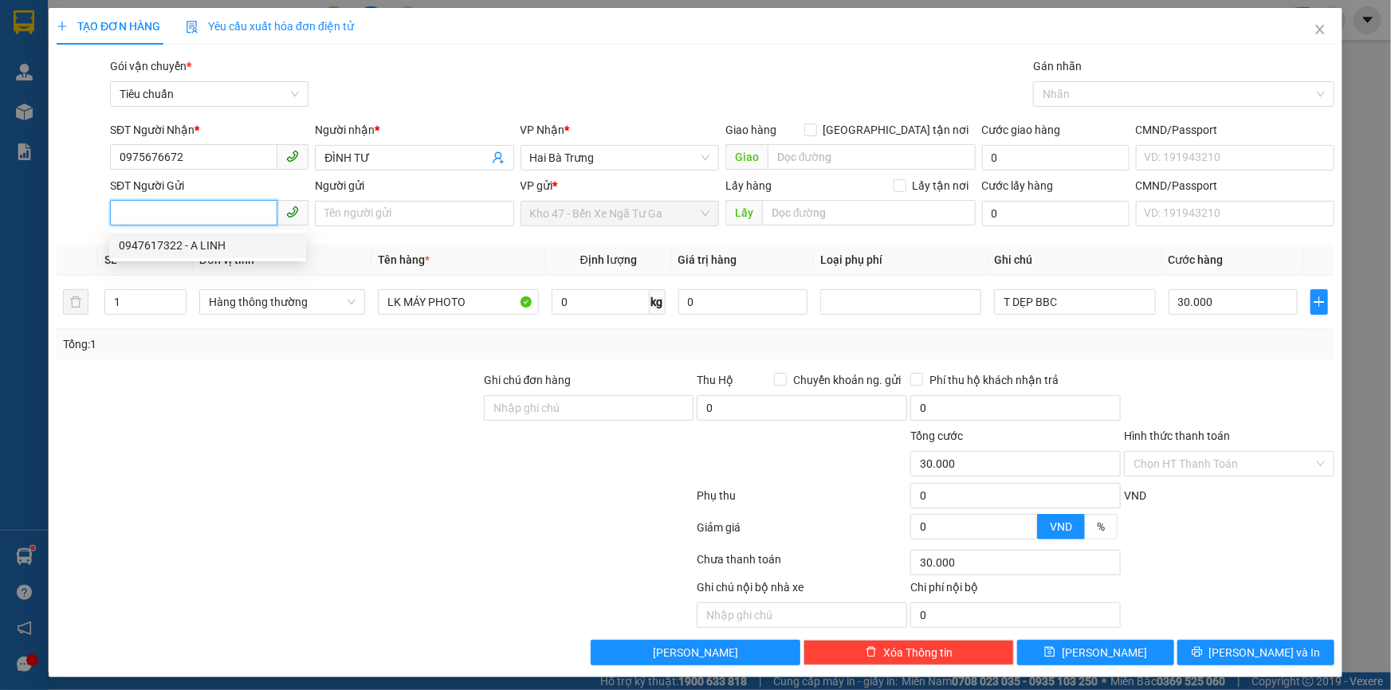
click at [246, 245] on div "0947617322 - A LINH" at bounding box center [208, 246] width 178 height 18
type input "0947617322"
type input "A LINH"
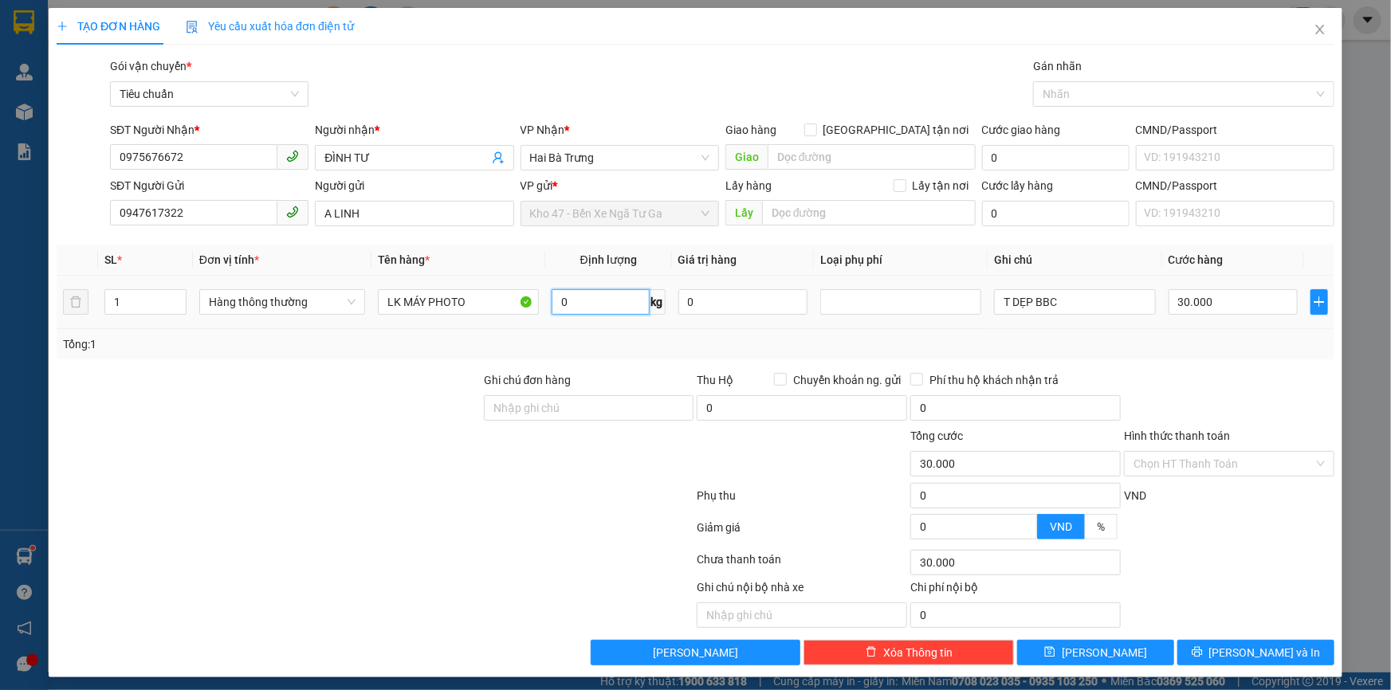
click at [574, 305] on input "0" at bounding box center [601, 302] width 98 height 26
type input "8"
click at [837, 332] on div "Tổng: 1" at bounding box center [696, 344] width 1278 height 30
type input "40.000"
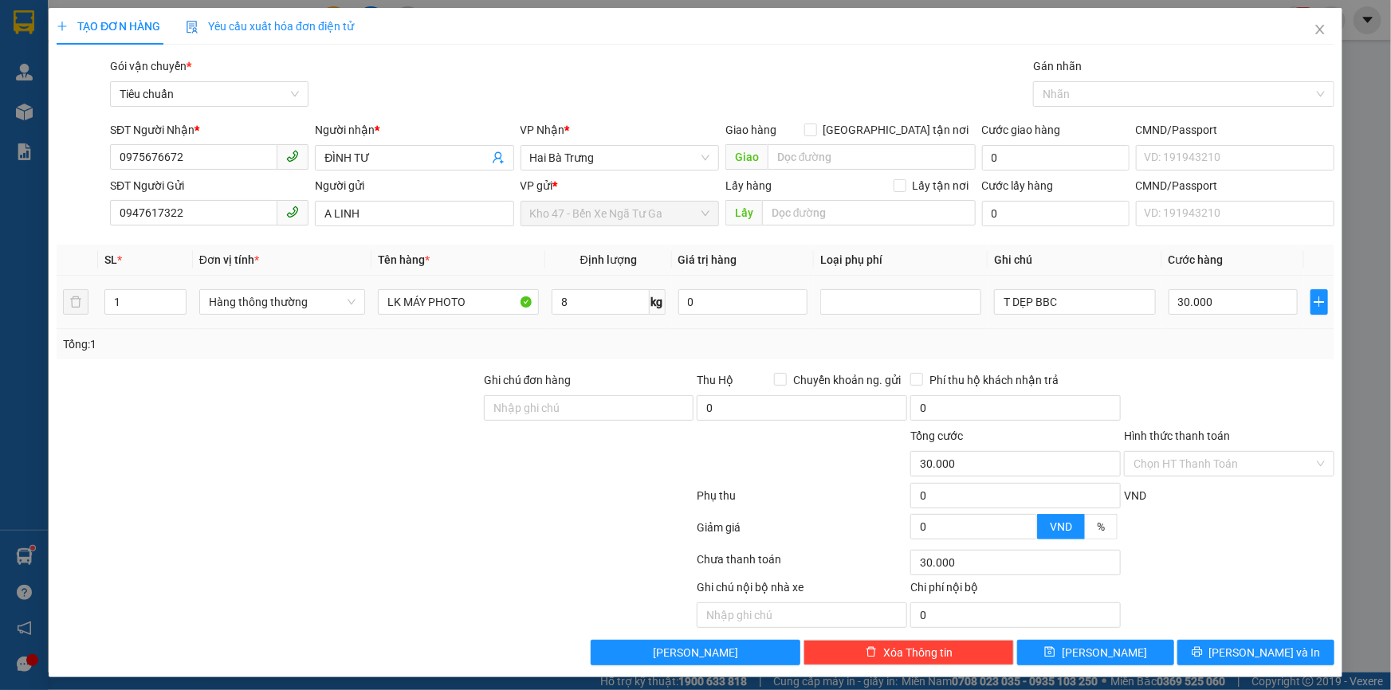
type input "40.000"
drag, startPoint x: 1023, startPoint y: 303, endPoint x: 1008, endPoint y: 305, distance: 16.1
click at [1008, 305] on input "T DẸP BBC" at bounding box center [1074, 302] width 161 height 26
type input "T BBC"
click at [1232, 649] on span "[PERSON_NAME] và In" at bounding box center [1265, 653] width 112 height 18
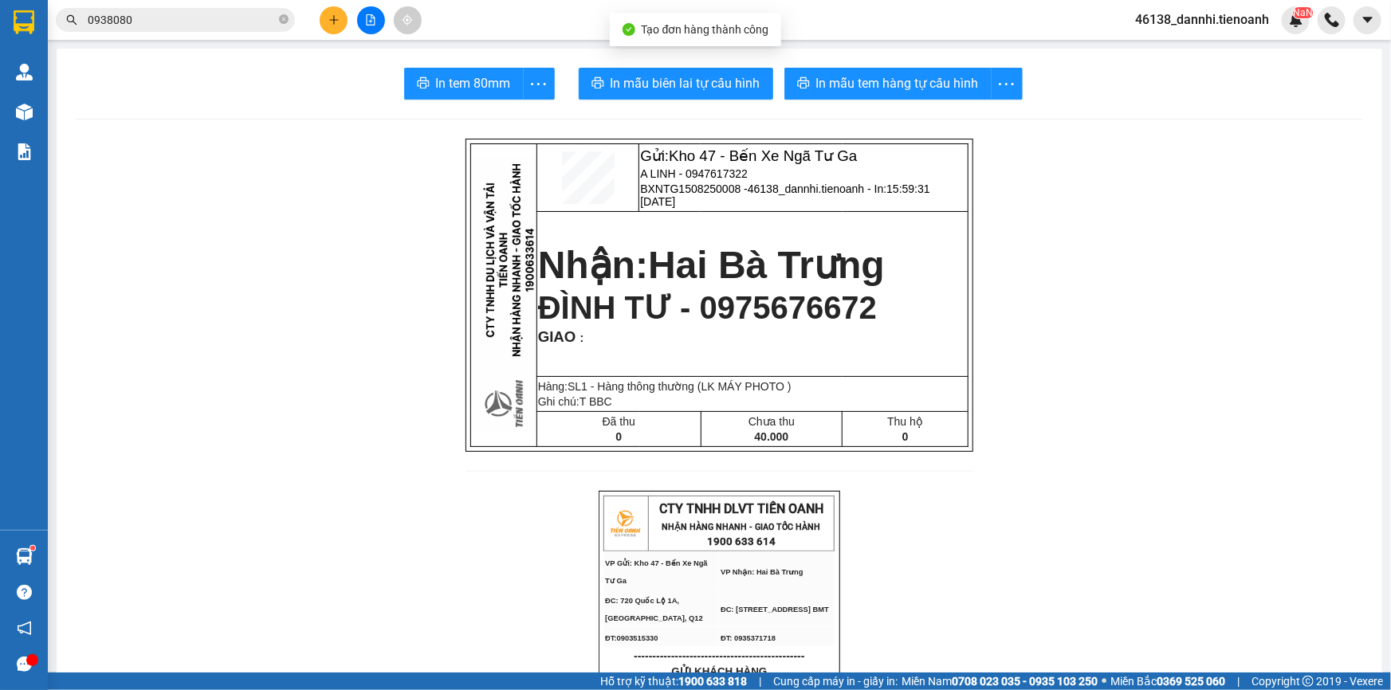
click at [724, 81] on span "In mẫu biên lai tự cấu hình" at bounding box center [686, 83] width 150 height 20
click at [855, 81] on span "In mẫu tem hàng tự cấu hình" at bounding box center [897, 83] width 163 height 20
click at [336, 13] on button at bounding box center [334, 20] width 28 height 28
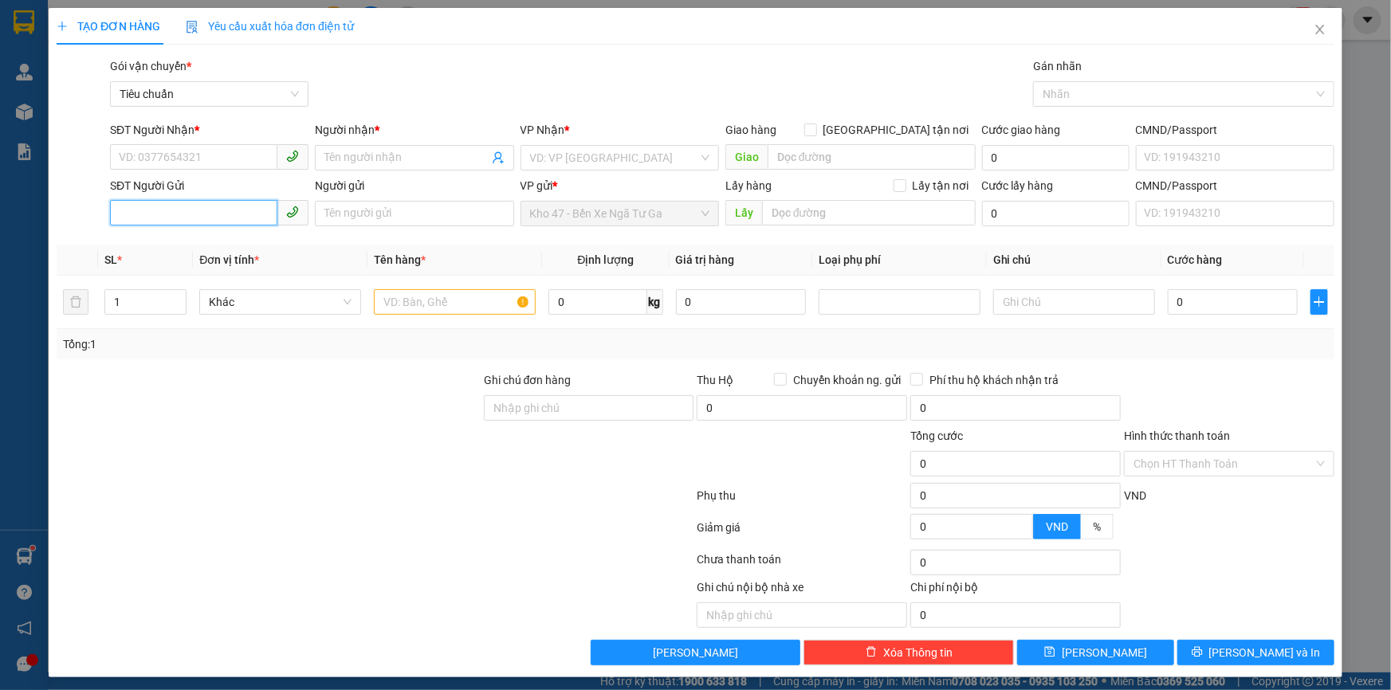
click at [165, 215] on input "SĐT Người Gửi" at bounding box center [193, 213] width 167 height 26
paste input "0865875225"
type input "0865875225"
click at [204, 217] on input "0865875225" at bounding box center [193, 213] width 167 height 26
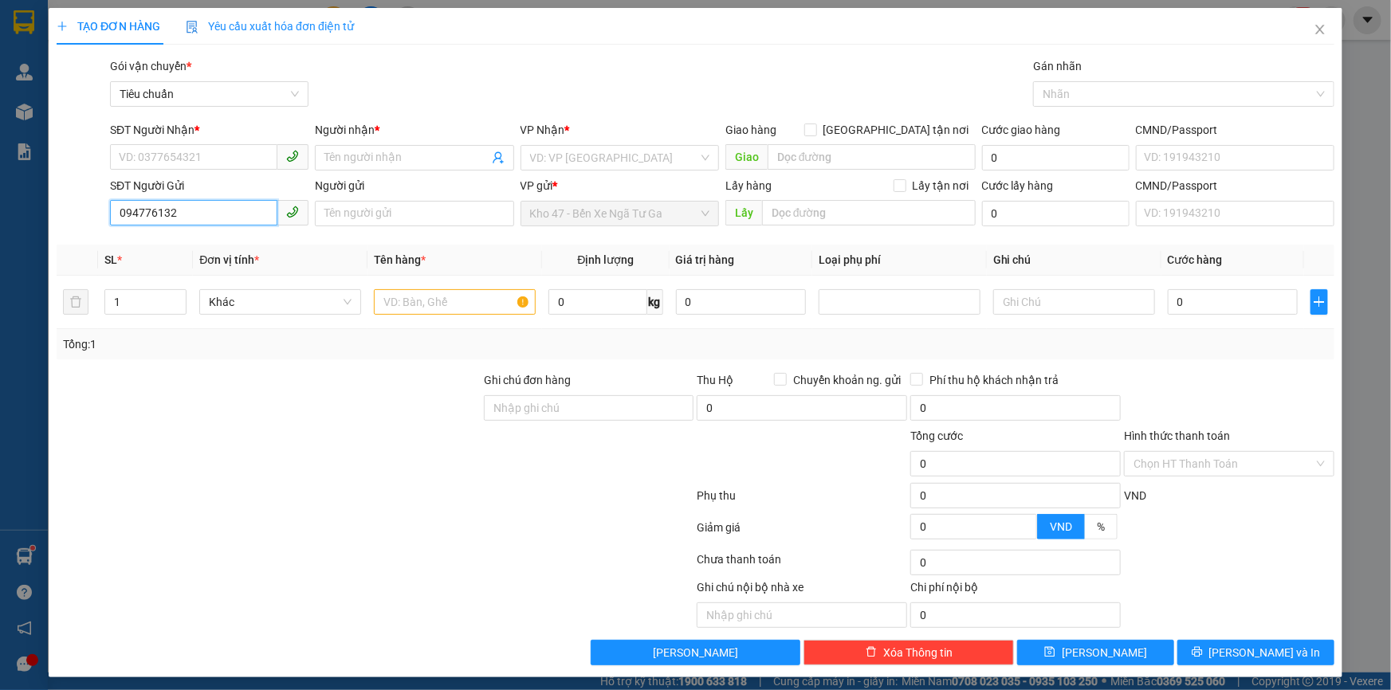
type input "0947761322"
click at [204, 217] on input "0947761322" at bounding box center [193, 213] width 167 height 26
click at [206, 149] on input "SĐT Người Nhận *" at bounding box center [193, 157] width 167 height 26
type input "0944028752"
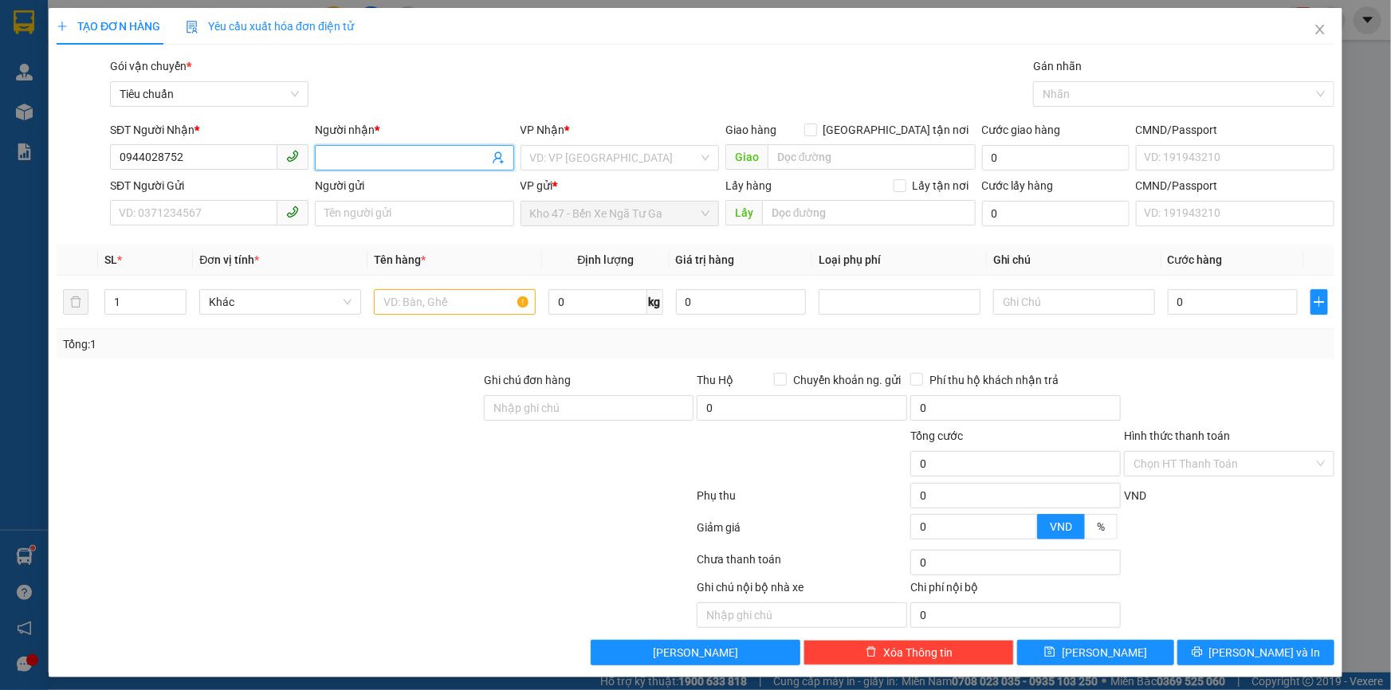
click at [387, 153] on input "Người nhận *" at bounding box center [405, 158] width 163 height 18
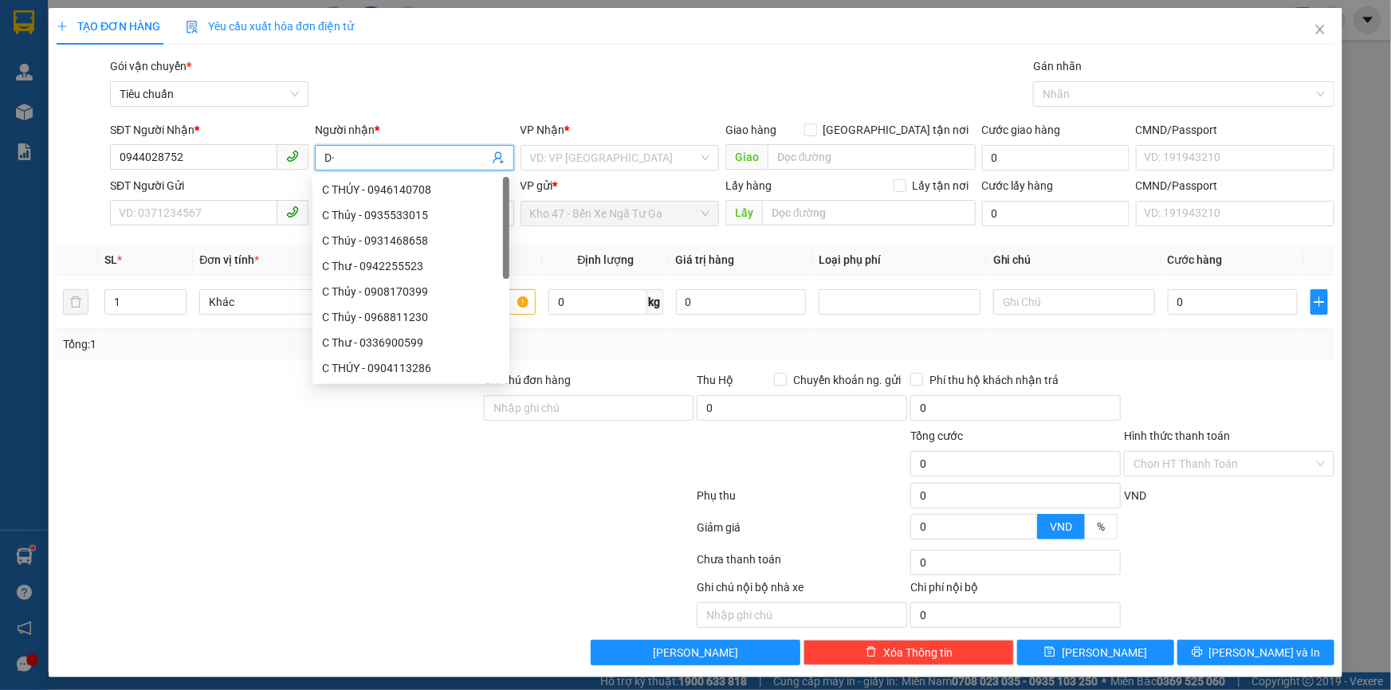
type input "D"
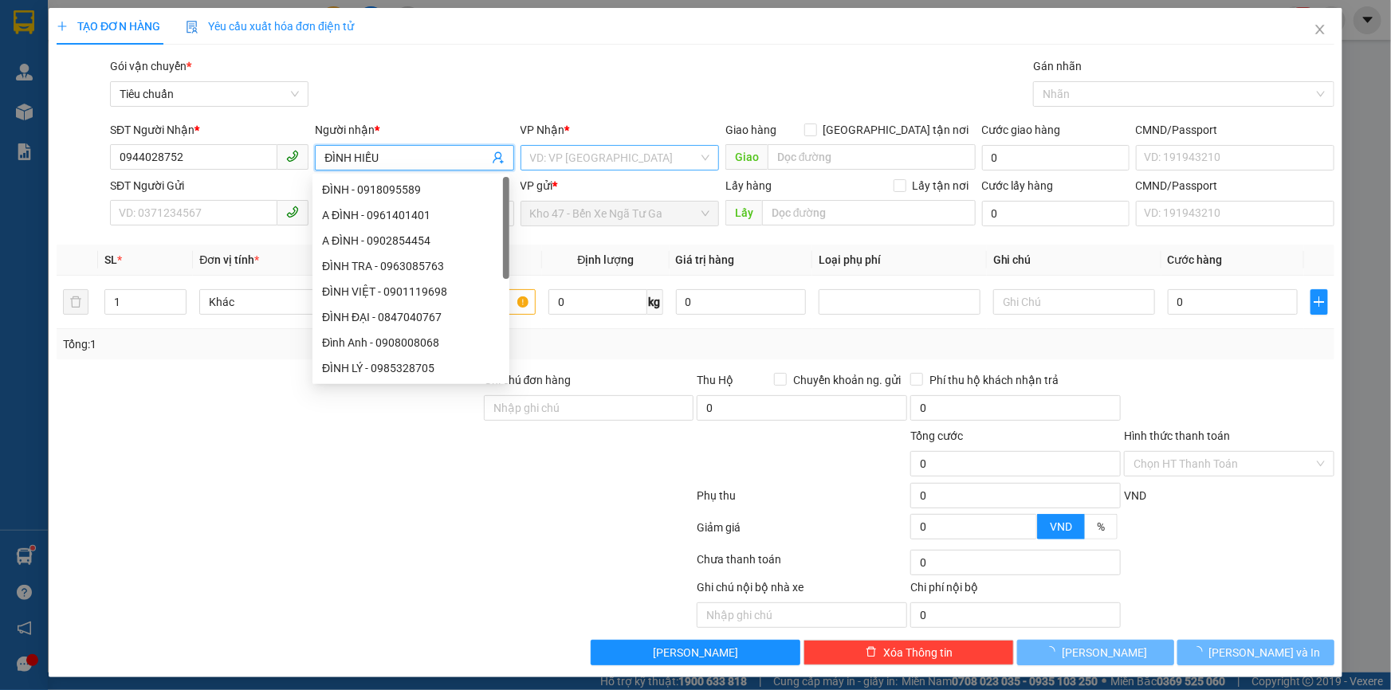
type input "ĐÌNH HIẾU"
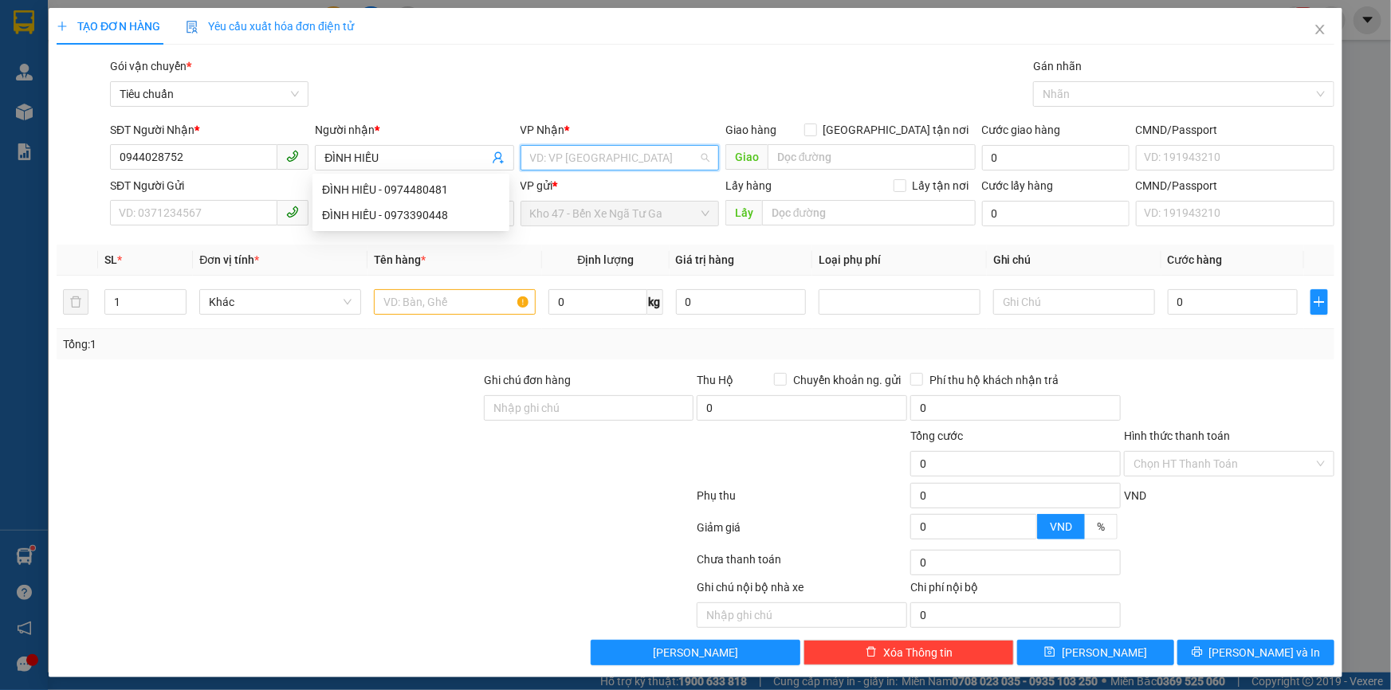
click at [568, 165] on input "search" at bounding box center [614, 158] width 168 height 24
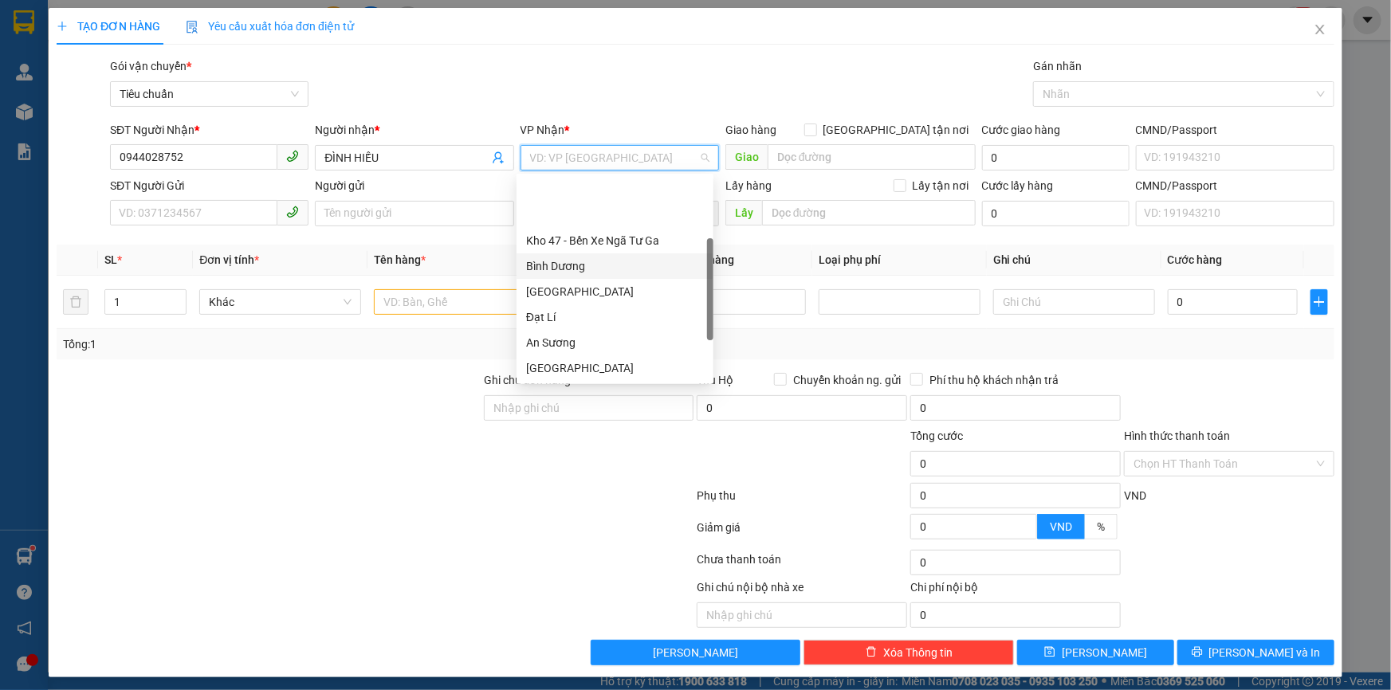
scroll to position [120, 0]
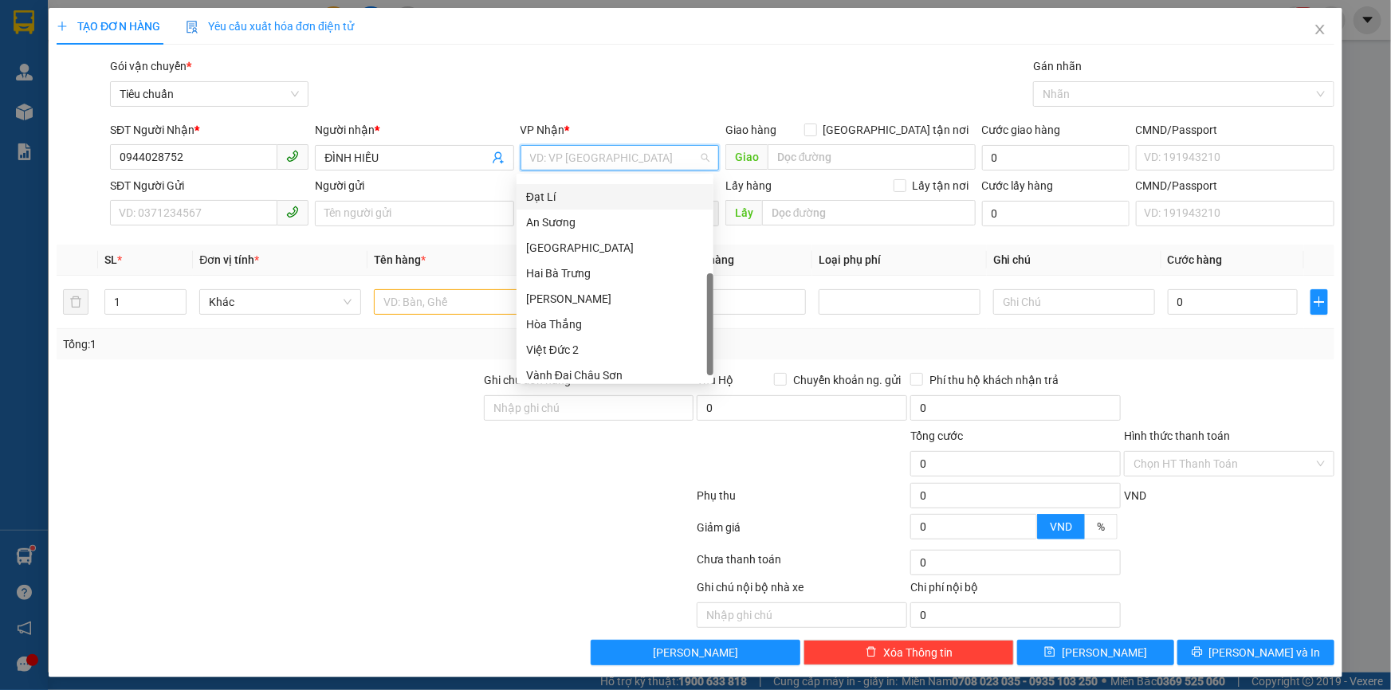
click at [583, 191] on div "Đạt Lí" at bounding box center [615, 197] width 178 height 18
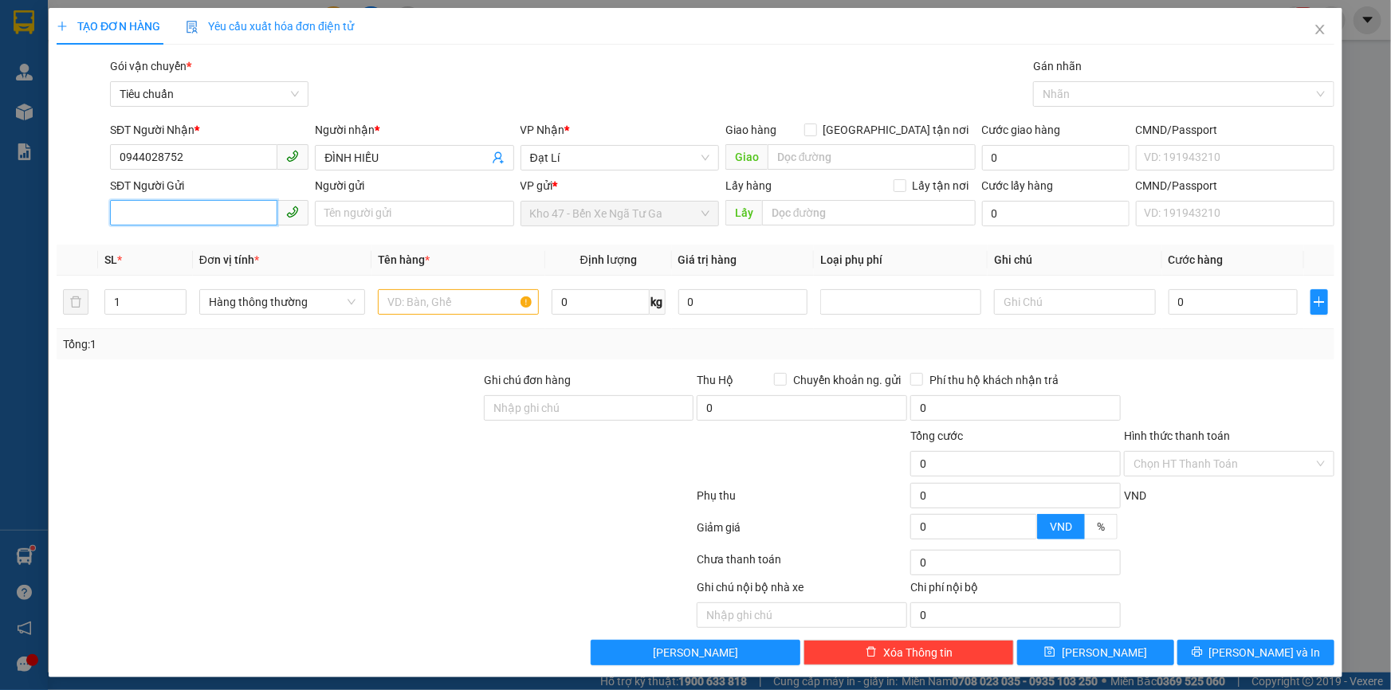
click at [198, 207] on input "SĐT Người Gửi" at bounding box center [193, 213] width 167 height 26
type input "0335691786"
click at [335, 210] on input "Người gửi" at bounding box center [414, 214] width 198 height 26
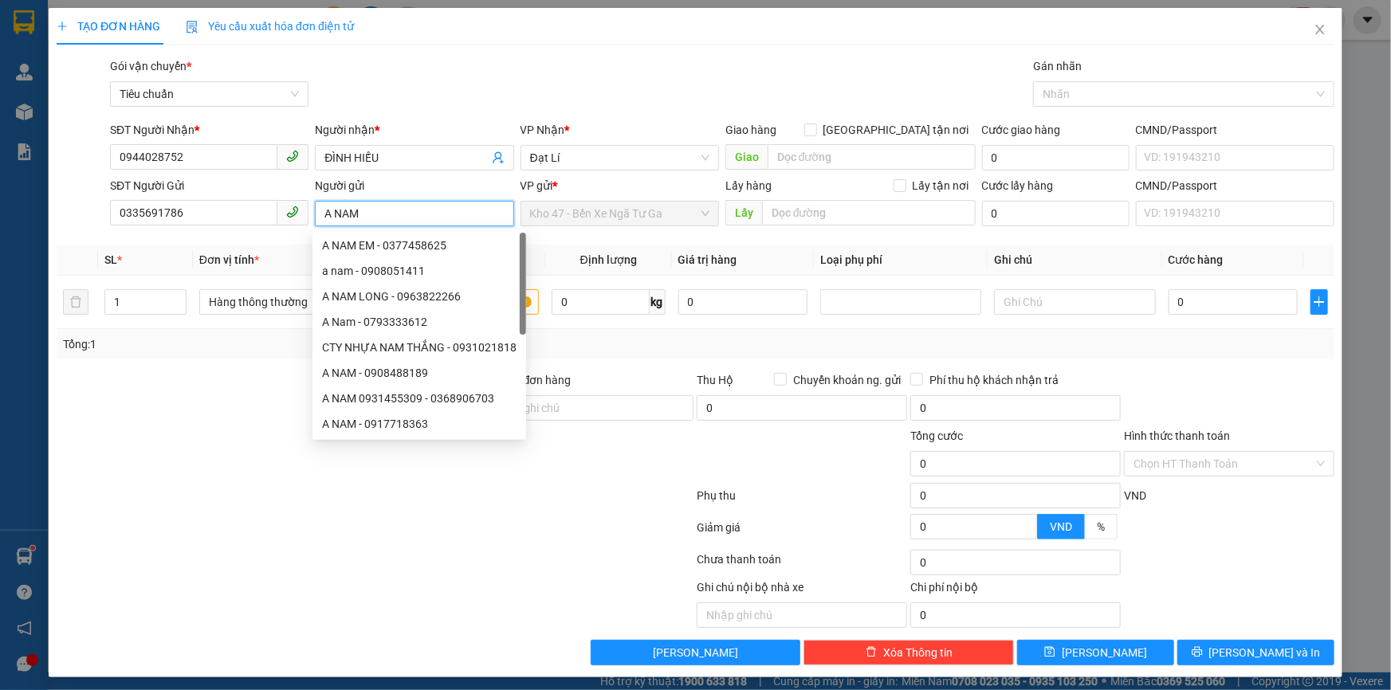
type input "A NAM"
click at [207, 414] on div at bounding box center [268, 399] width 427 height 56
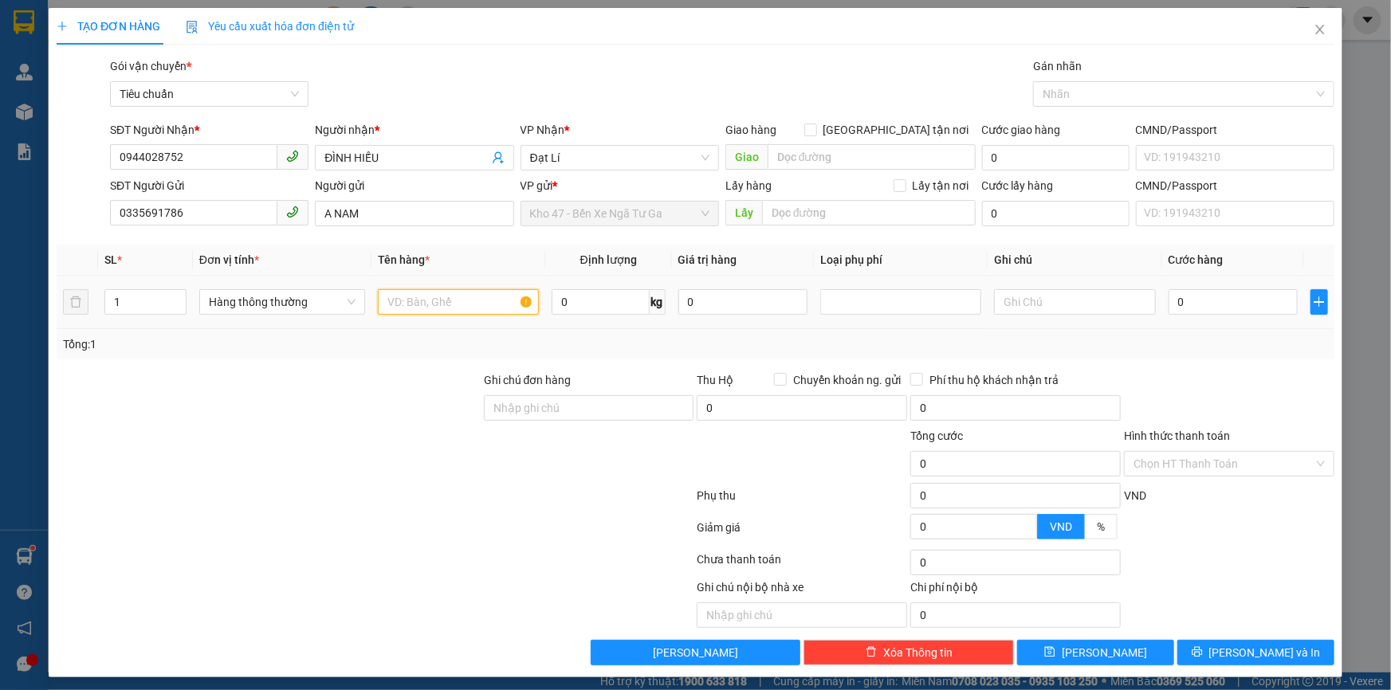
click at [447, 310] on input "text" at bounding box center [458, 302] width 161 height 26
type input "LK ĐT"
click at [1102, 289] on input "text" at bounding box center [1074, 302] width 161 height 26
type input "N"
type input "BỌC DẸP XANH"
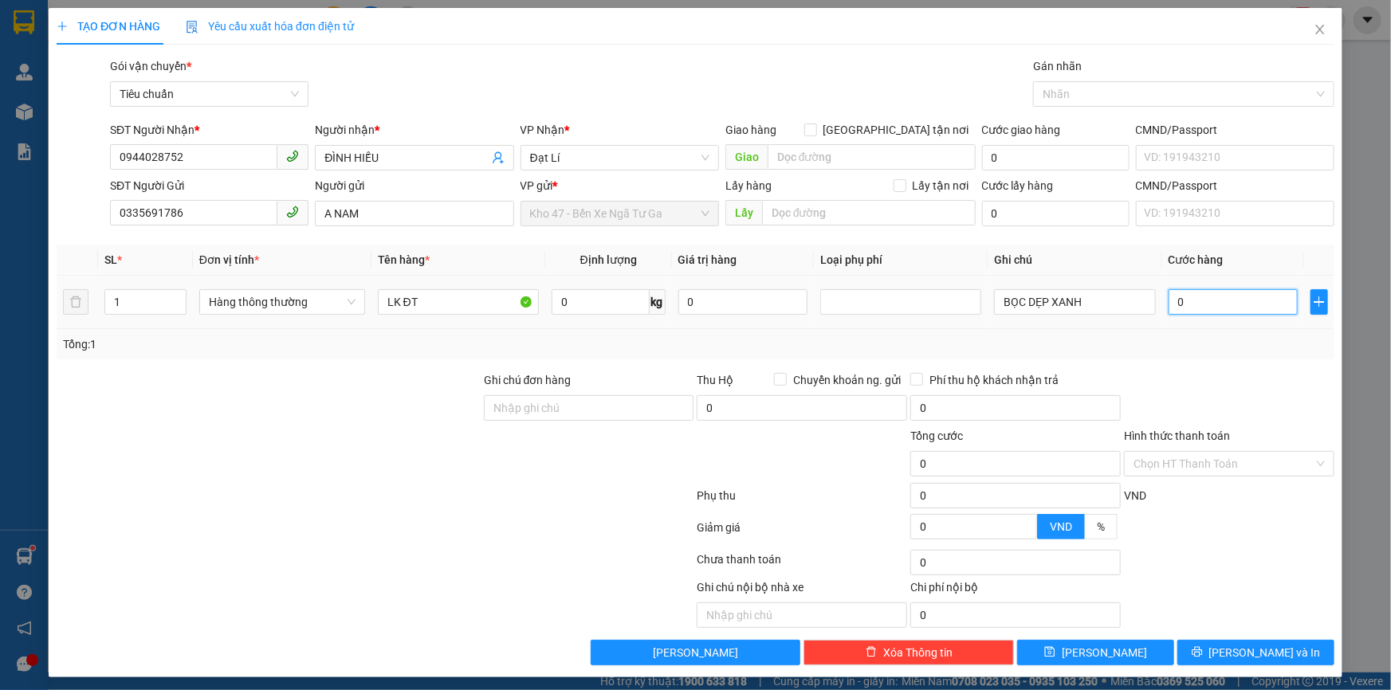
click at [1212, 303] on input "0" at bounding box center [1234, 302] width 130 height 26
type input "3"
type input "30"
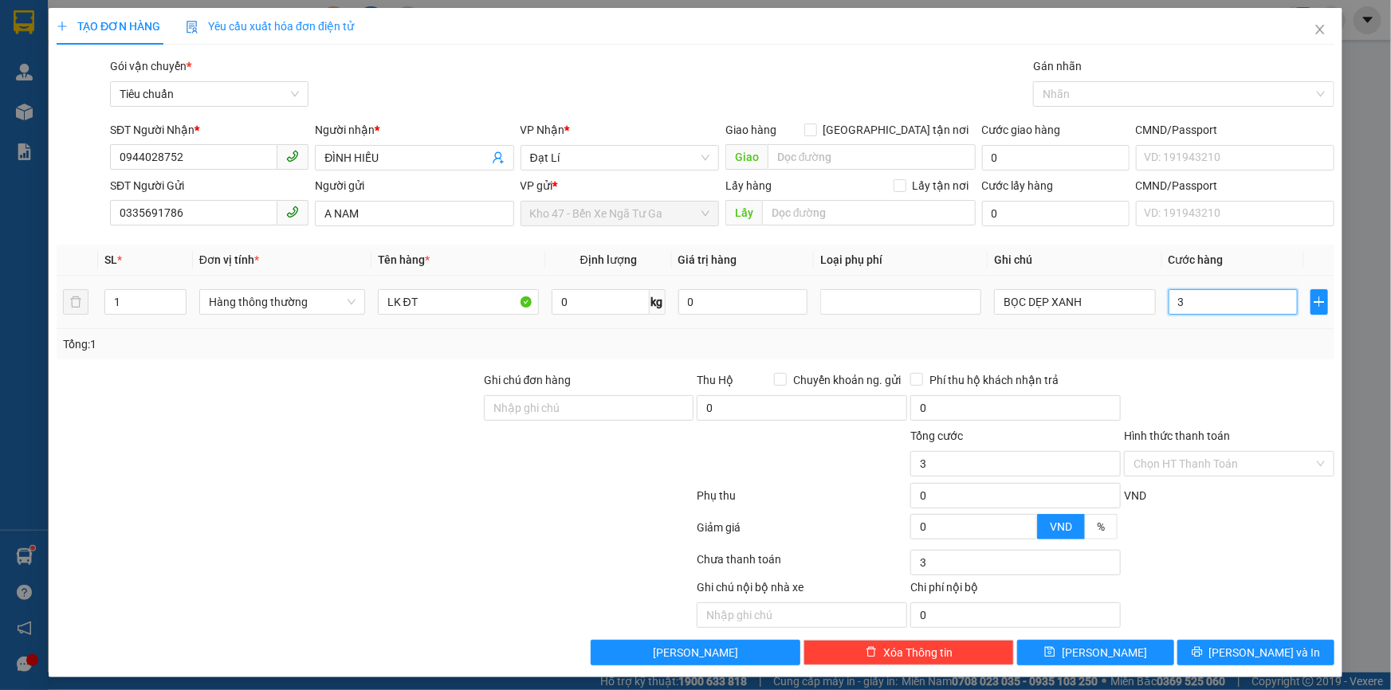
type input "30"
type input "30.000"
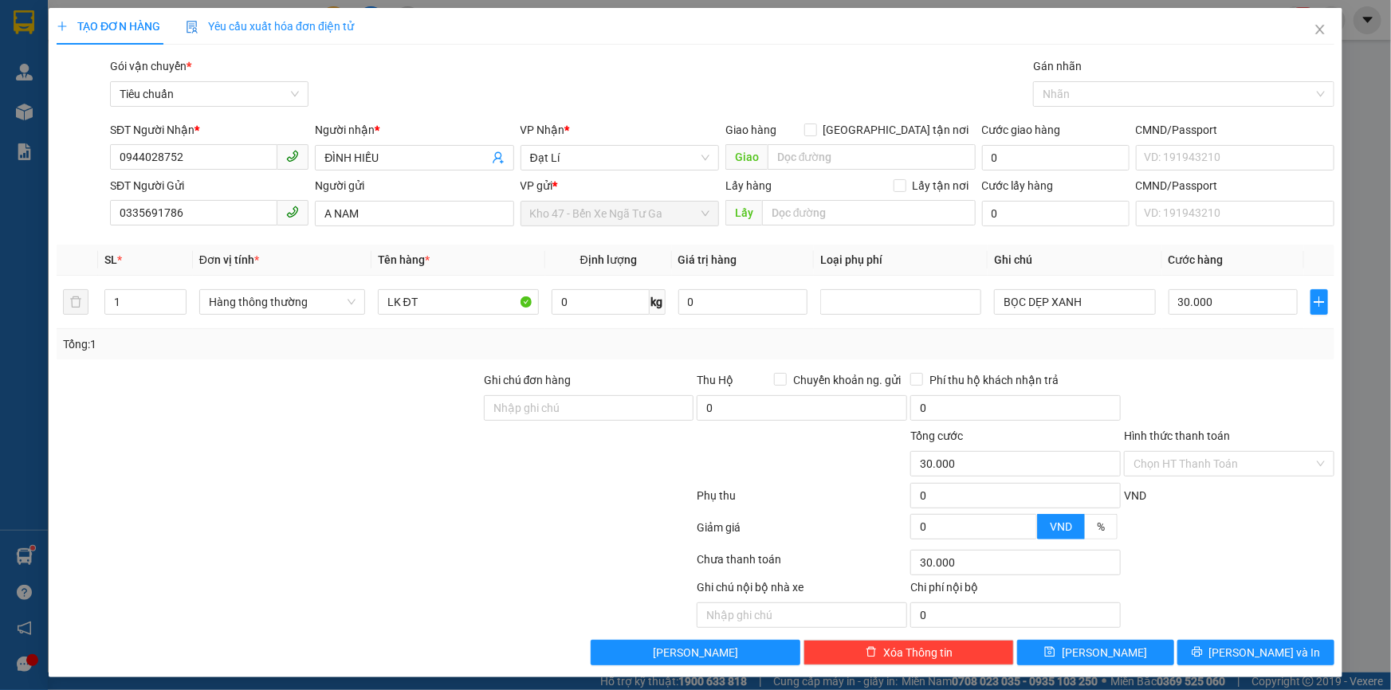
drag, startPoint x: 1245, startPoint y: 354, endPoint x: 1177, endPoint y: 482, distance: 145.1
click at [1245, 359] on div "Transit Pickup Surcharge Ids Transit Deliver Surcharge Ids Transit Deliver Surc…" at bounding box center [696, 361] width 1278 height 608
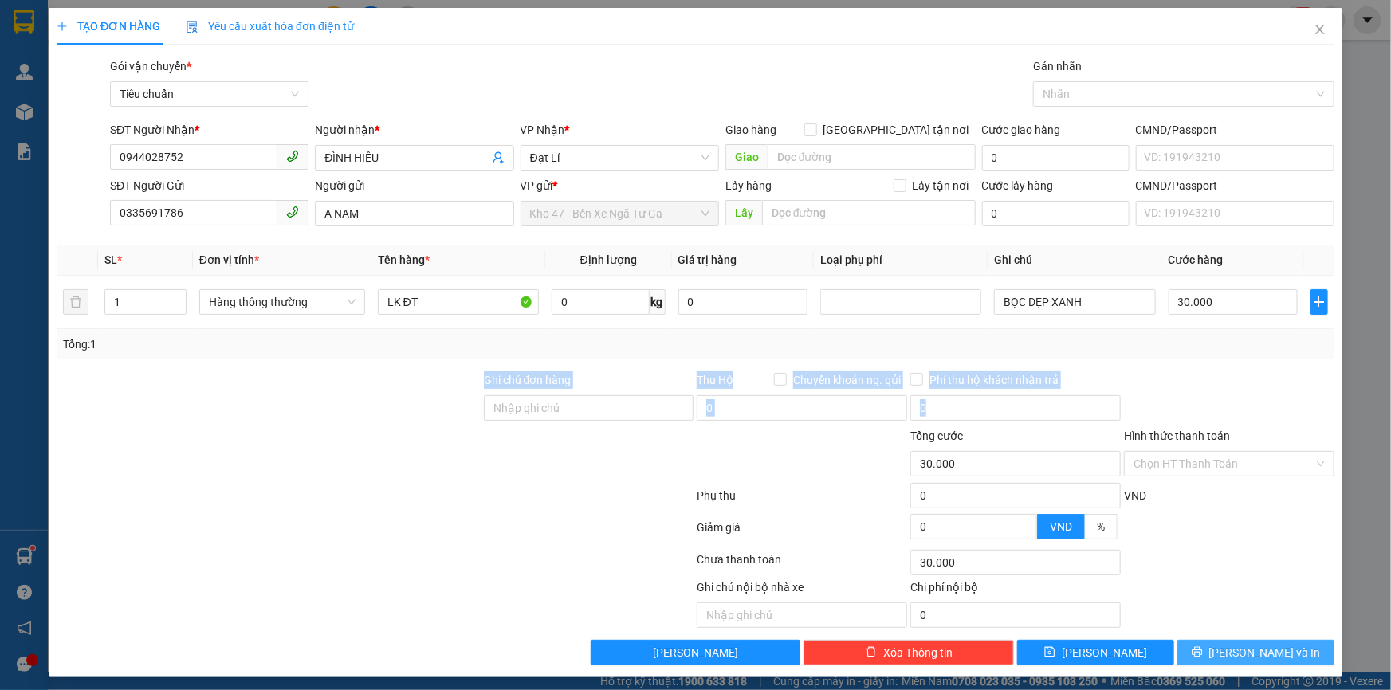
click at [1236, 644] on span "[PERSON_NAME] và In" at bounding box center [1265, 653] width 112 height 18
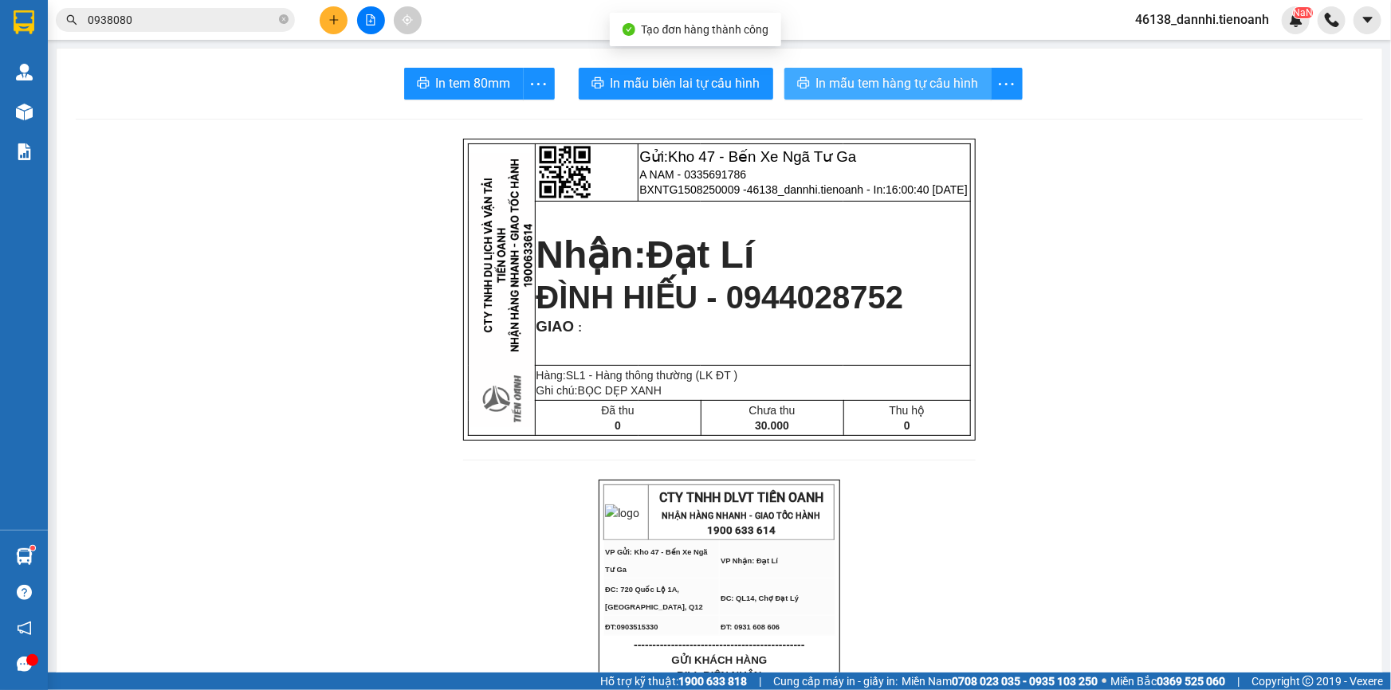
click at [870, 81] on span "In mẫu tem hàng tự cấu hình" at bounding box center [897, 83] width 163 height 20
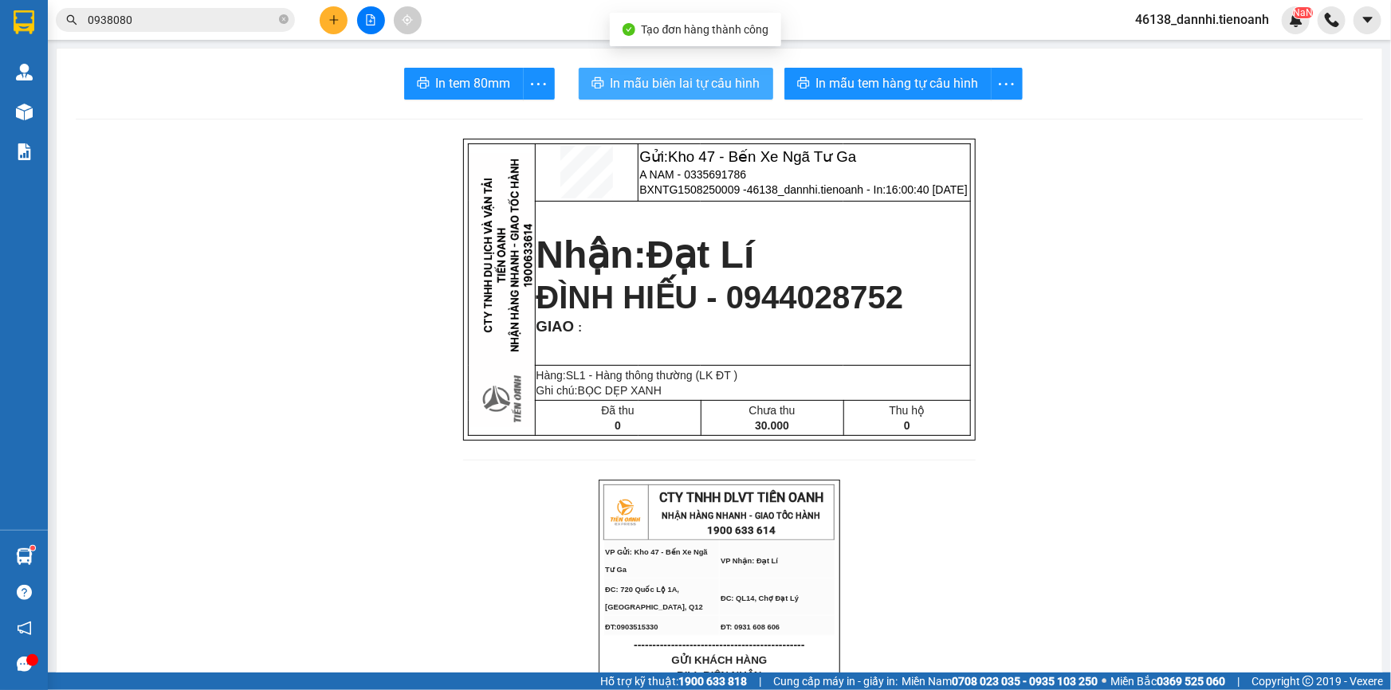
click at [717, 80] on span "In mẫu biên lai tự cấu hình" at bounding box center [686, 83] width 150 height 20
click at [343, 14] on button at bounding box center [334, 20] width 28 height 28
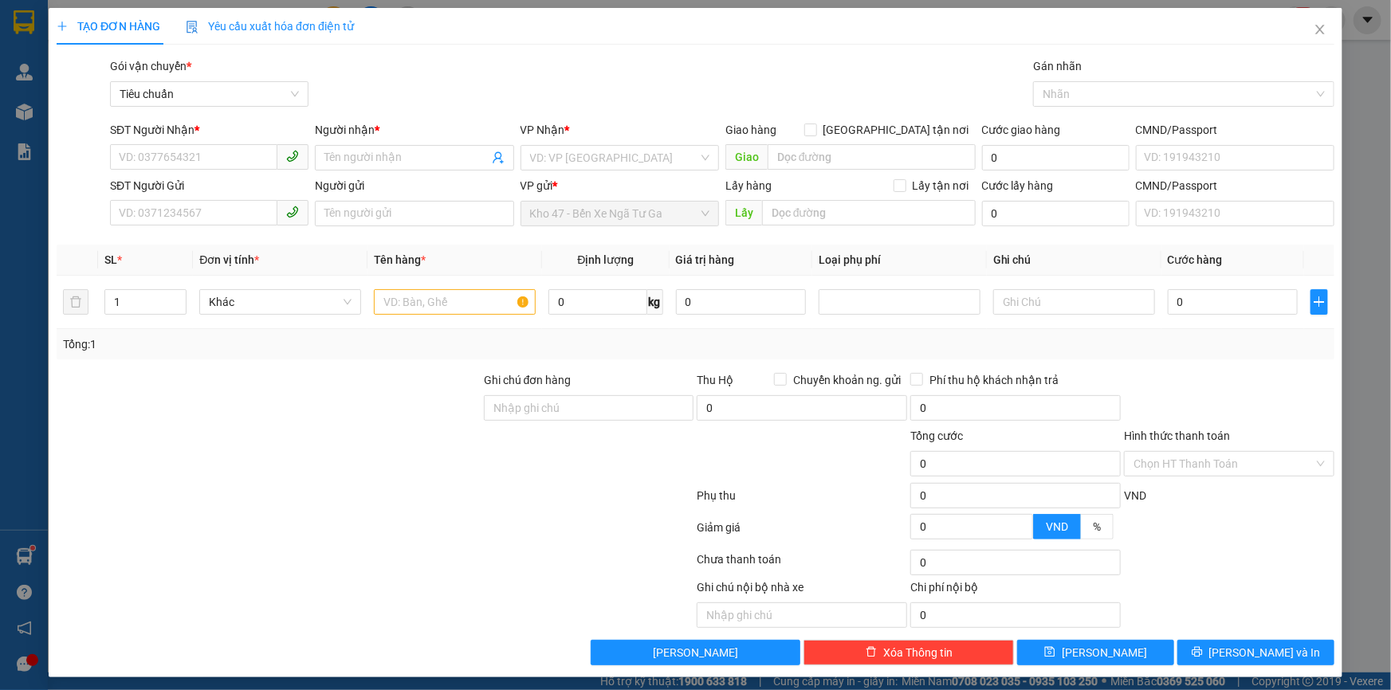
click at [525, 502] on div at bounding box center [375, 499] width 640 height 32
click at [230, 163] on input "SĐT Người Nhận *" at bounding box center [193, 157] width 167 height 26
type input "0344369211"
click at [234, 194] on div "0344369211 - [GEOGRAPHIC_DATA]" at bounding box center [208, 190] width 179 height 18
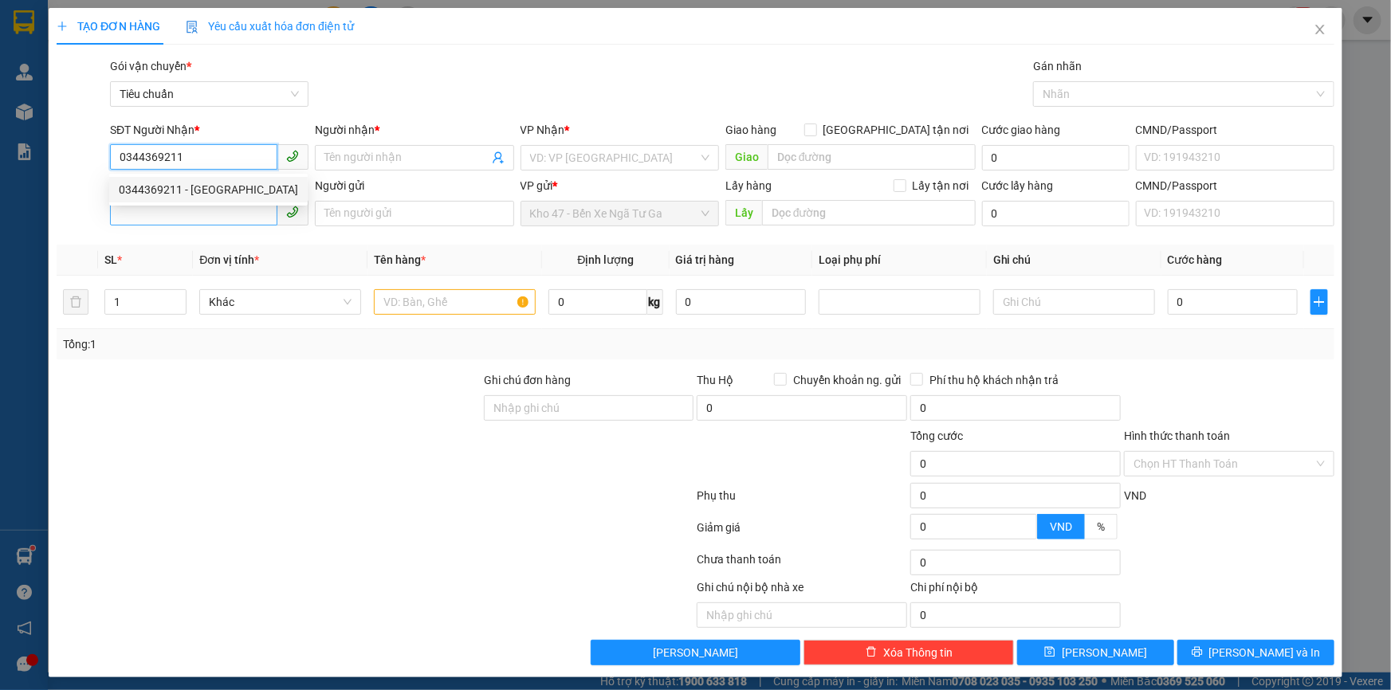
type input "SƠN [GEOGRAPHIC_DATA]"
type input "60.000"
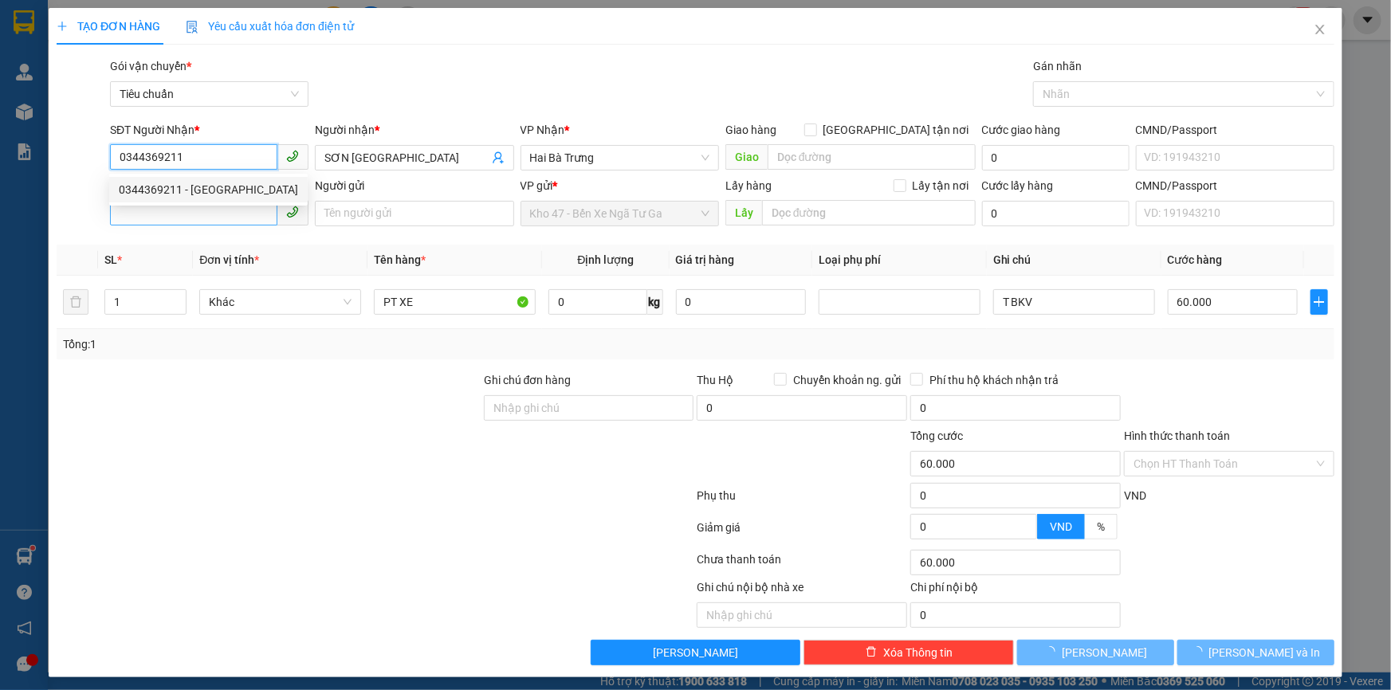
type input "0344369211"
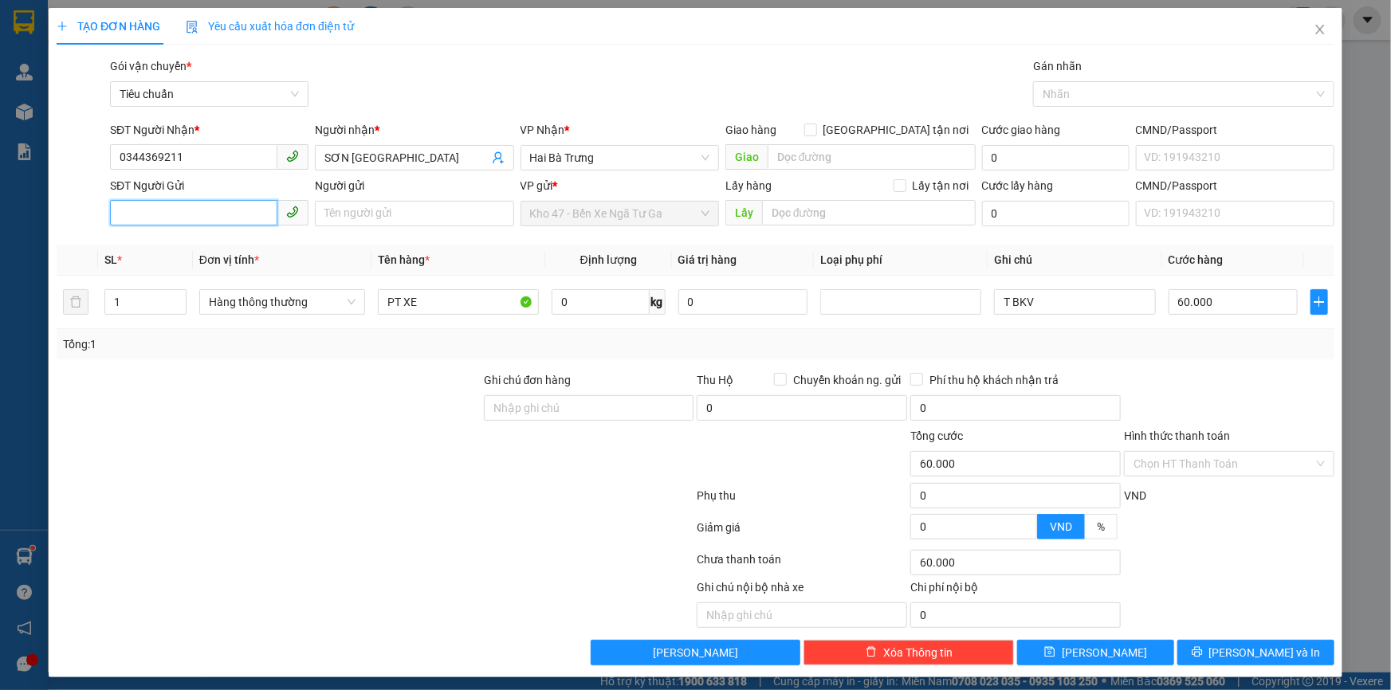
click at [226, 217] on input "SĐT Người Gửi" at bounding box center [193, 213] width 167 height 26
click at [245, 251] on div "0931065038 - A Nhân" at bounding box center [208, 246] width 178 height 18
type input "0931065038"
type input "A Nhân"
click at [120, 303] on input "1" at bounding box center [145, 302] width 81 height 24
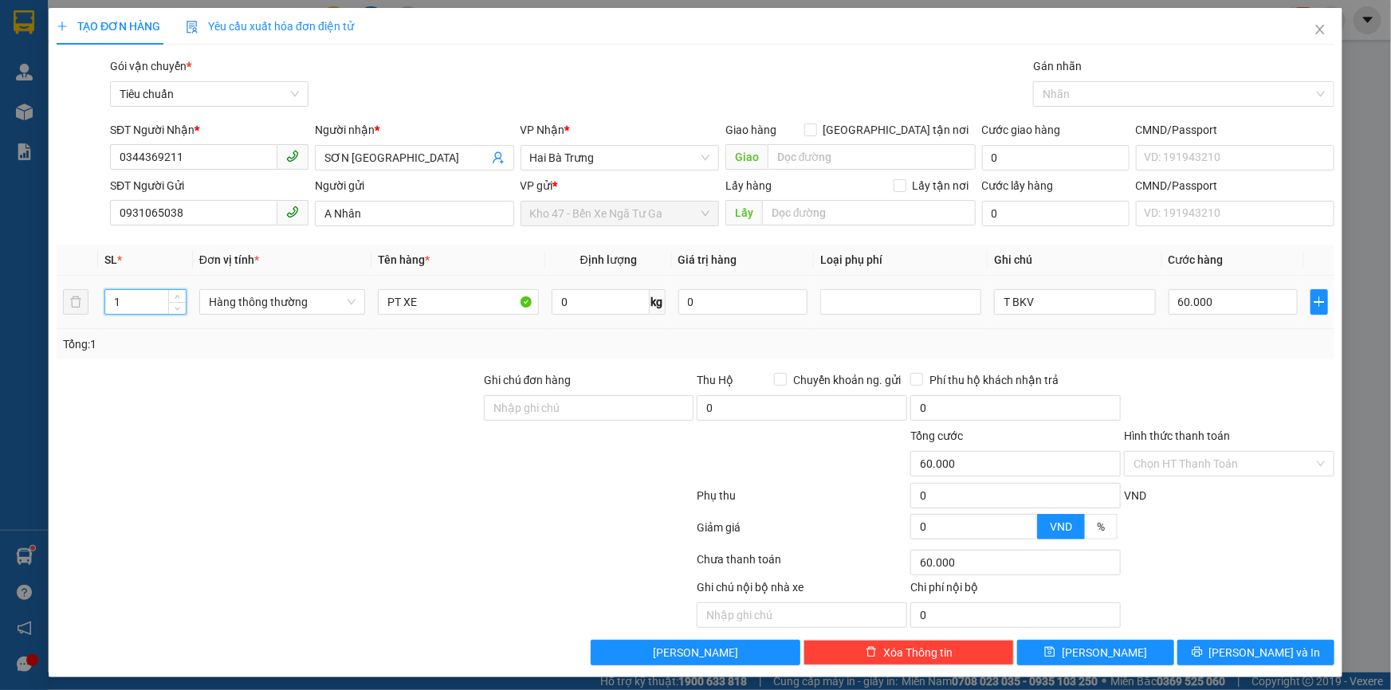
click at [120, 303] on input "1" at bounding box center [145, 302] width 81 height 24
type input "5"
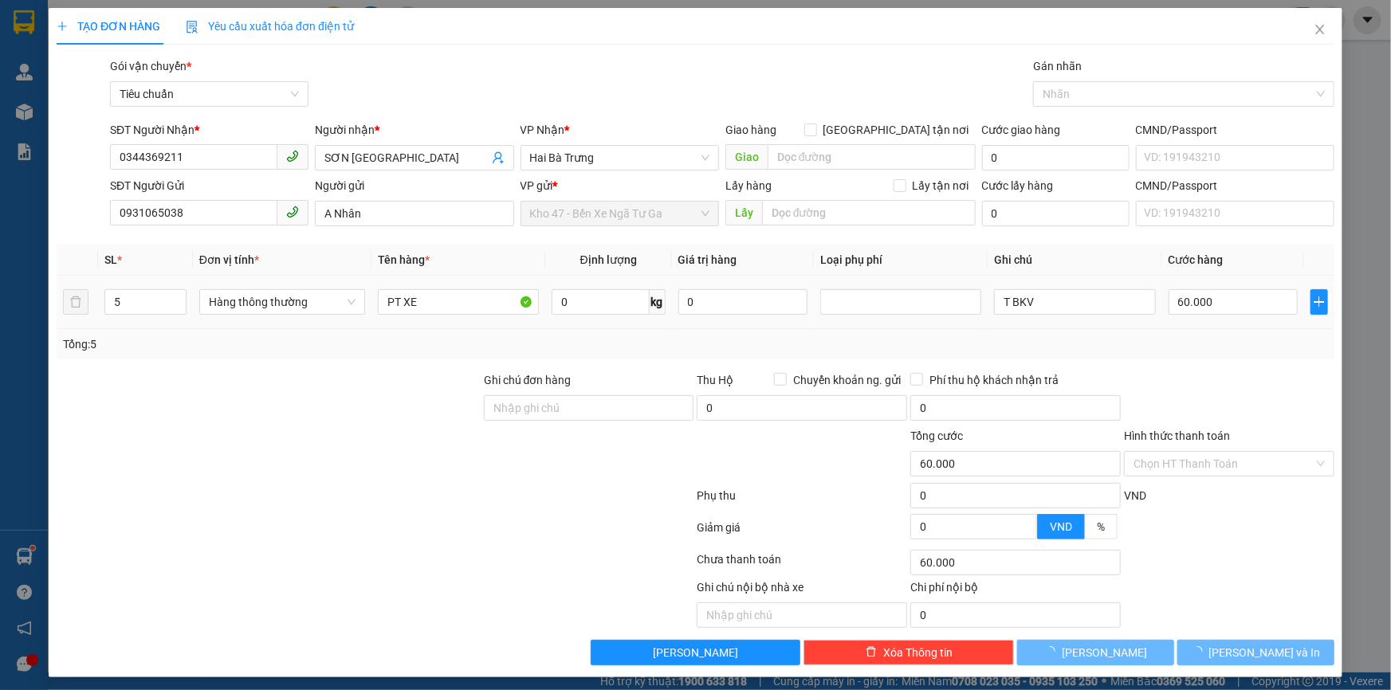
drag, startPoint x: 246, startPoint y: 372, endPoint x: 609, endPoint y: 286, distance: 372.8
click at [249, 371] on div at bounding box center [268, 399] width 427 height 56
type input "0"
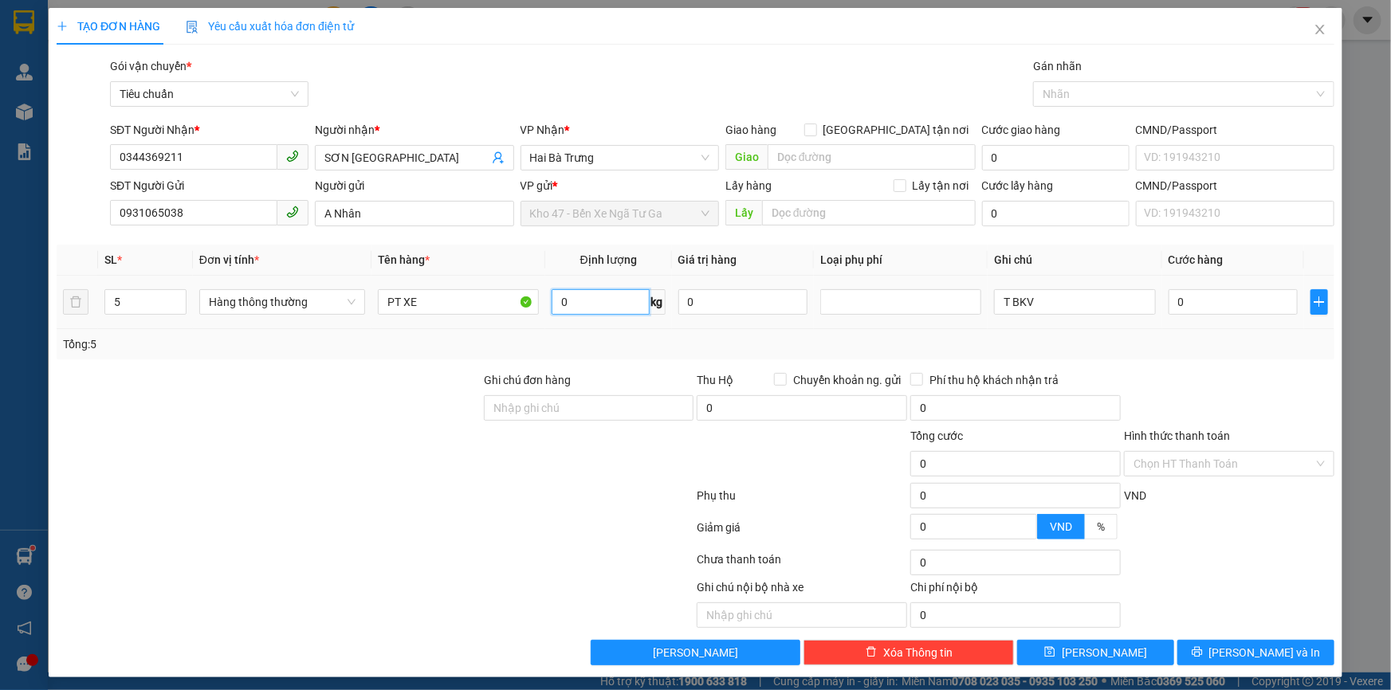
click at [607, 304] on input "0" at bounding box center [601, 302] width 98 height 26
type input "17"
drag, startPoint x: 677, startPoint y: 331, endPoint x: 703, endPoint y: 316, distance: 30.0
click at [666, 336] on div "Tổng: 5" at bounding box center [696, 344] width 1278 height 30
type input "55.000"
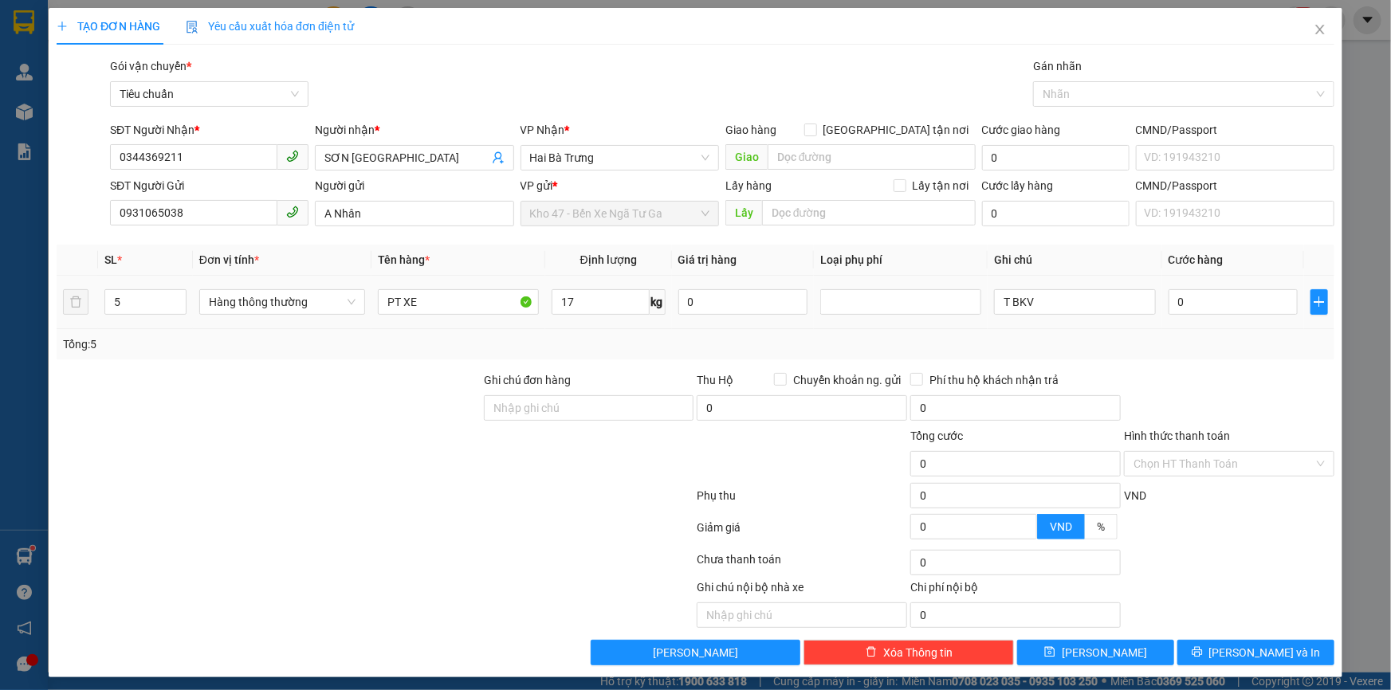
type input "55.000"
click at [994, 298] on input "T BKV" at bounding box center [1074, 302] width 161 height 26
type input "5T BKV"
drag, startPoint x: 1055, startPoint y: 335, endPoint x: 1117, endPoint y: 312, distance: 65.6
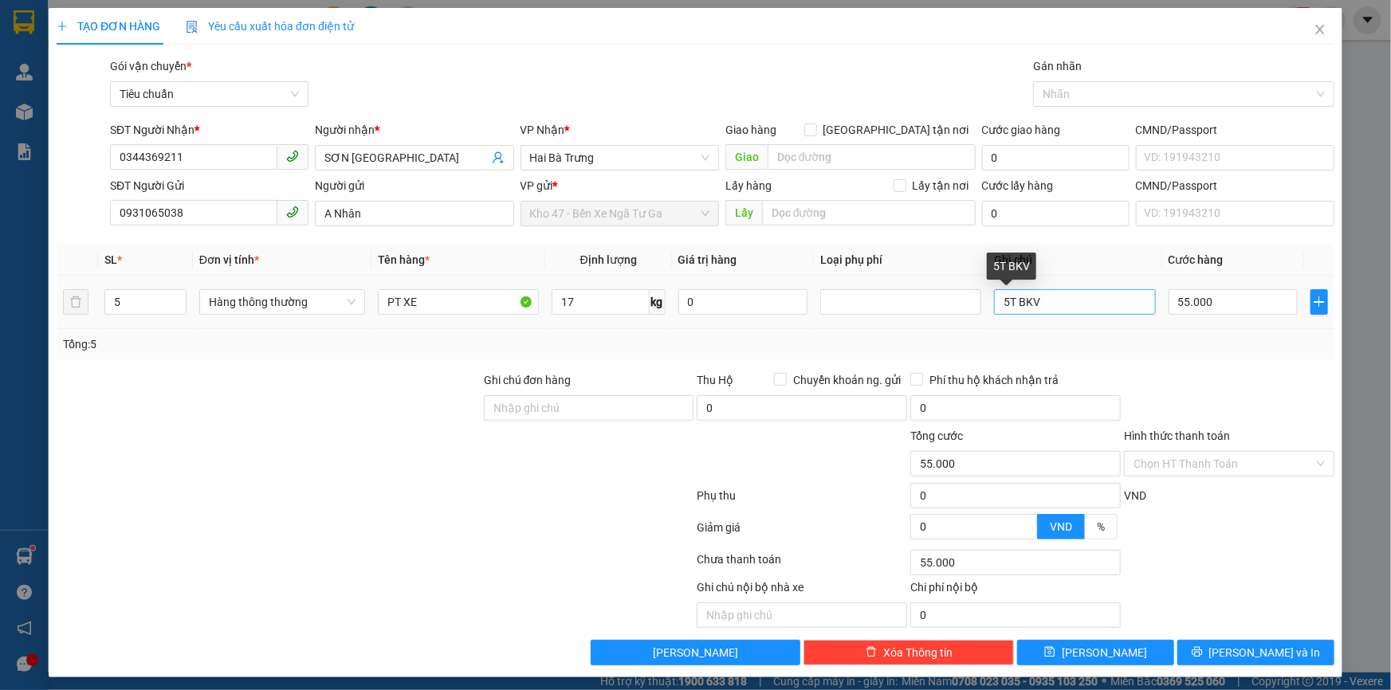
click at [1059, 336] on div "Tổng: 5" at bounding box center [695, 345] width 1265 height 18
click at [1228, 302] on input "55.000" at bounding box center [1234, 302] width 130 height 26
type input "6"
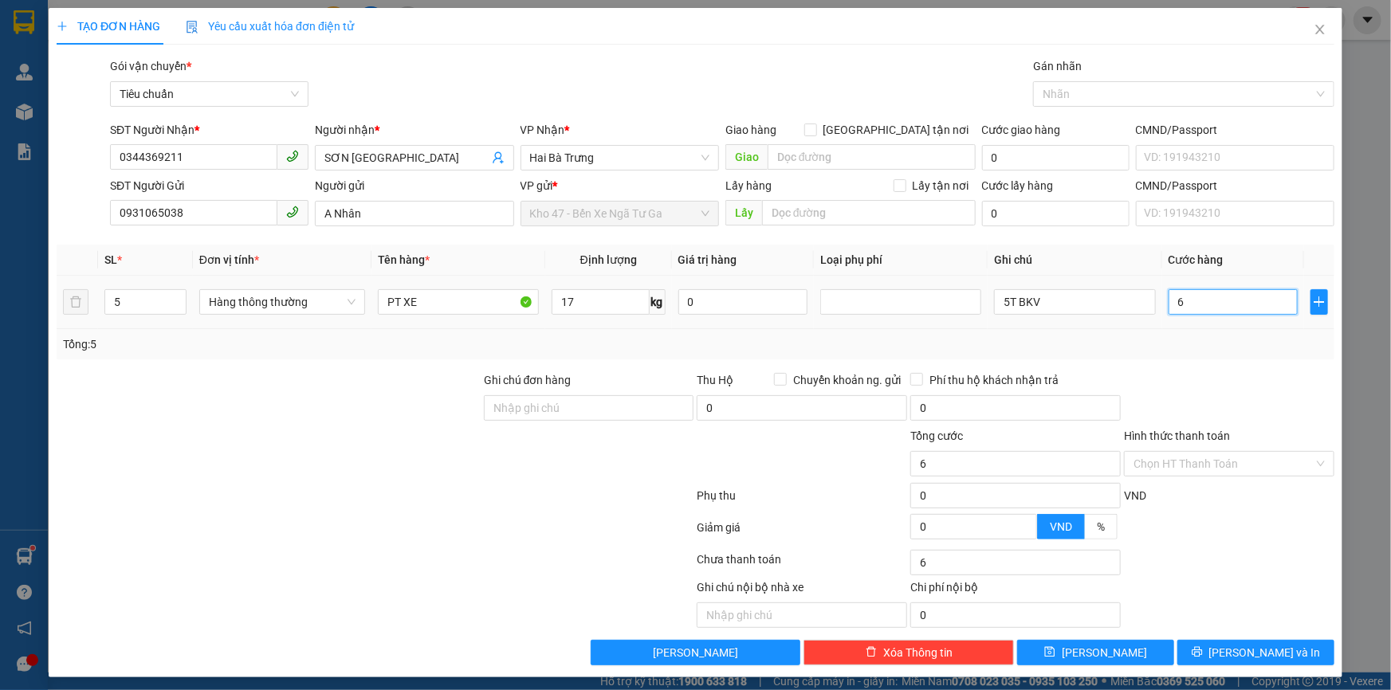
type input "60"
type input "0"
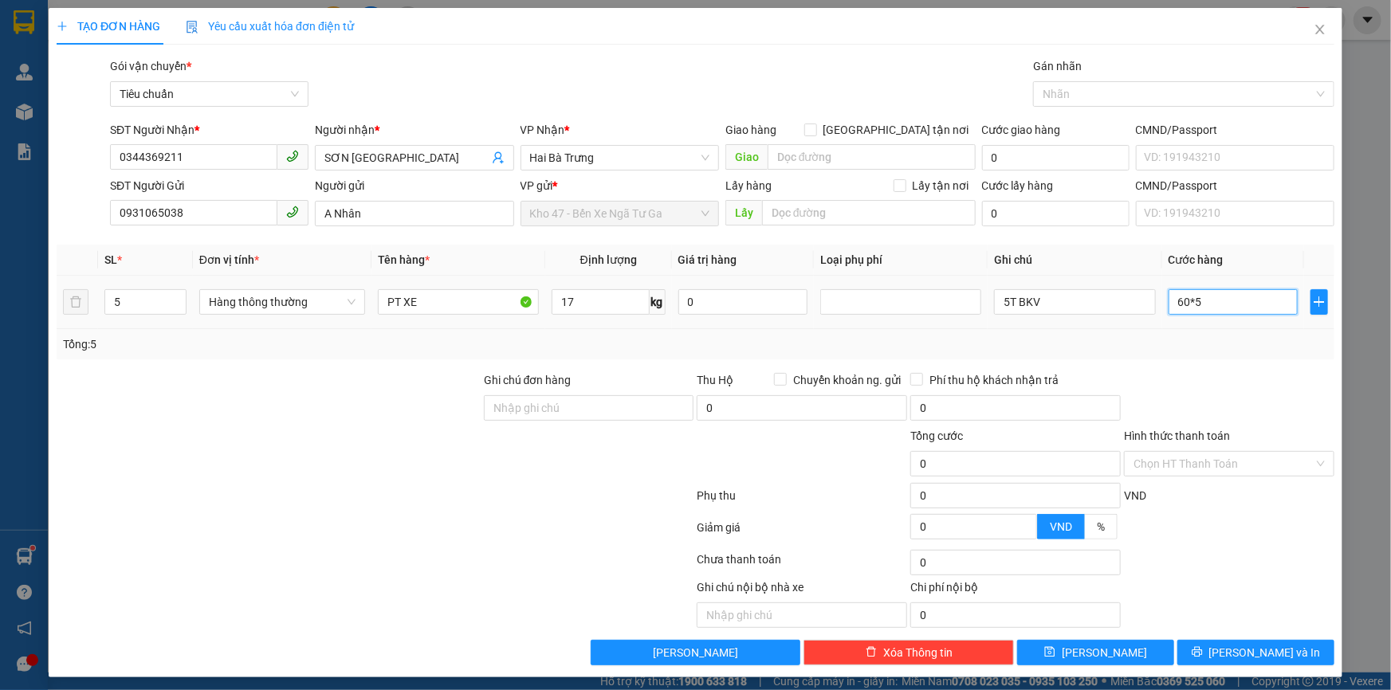
type input "300.000"
click at [1246, 667] on div "TẠO ĐƠN HÀNG Yêu cầu xuất hóa đơn điện tử Transit Pickup Surcharge Ids Transit …" at bounding box center [696, 343] width 1294 height 670
click at [1243, 654] on span "[PERSON_NAME] và In" at bounding box center [1265, 653] width 112 height 18
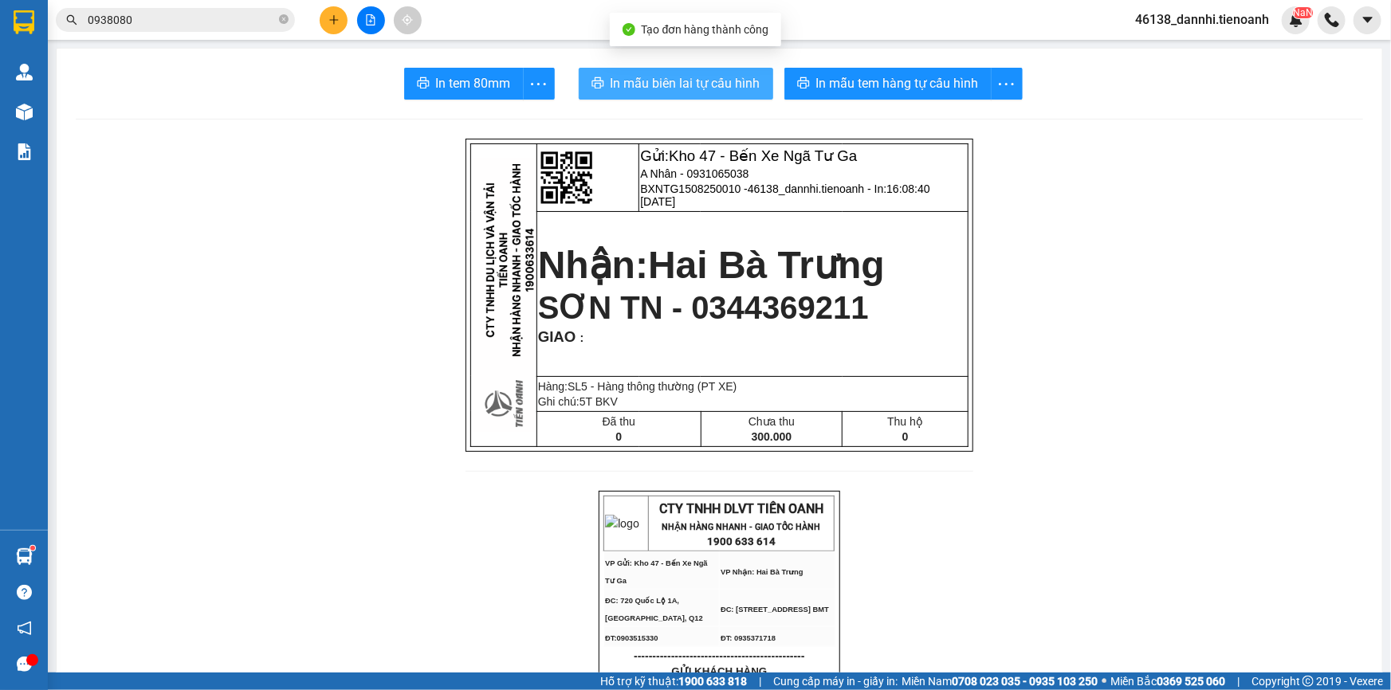
click at [709, 83] on span "In mẫu biên lai tự cấu hình" at bounding box center [686, 83] width 150 height 20
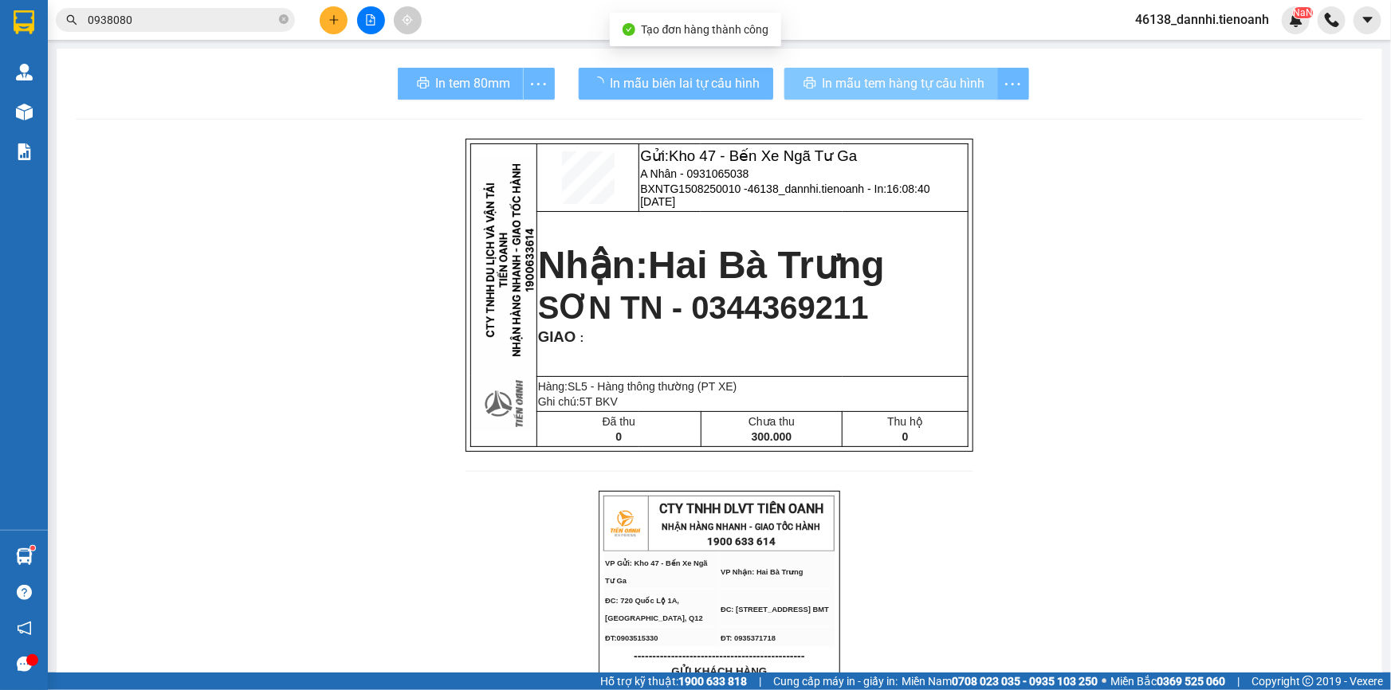
drag, startPoint x: 719, startPoint y: 78, endPoint x: 884, endPoint y: 80, distance: 165.0
click at [884, 80] on div "In mẫu tem hàng tự cấu hình" at bounding box center [906, 84] width 245 height 32
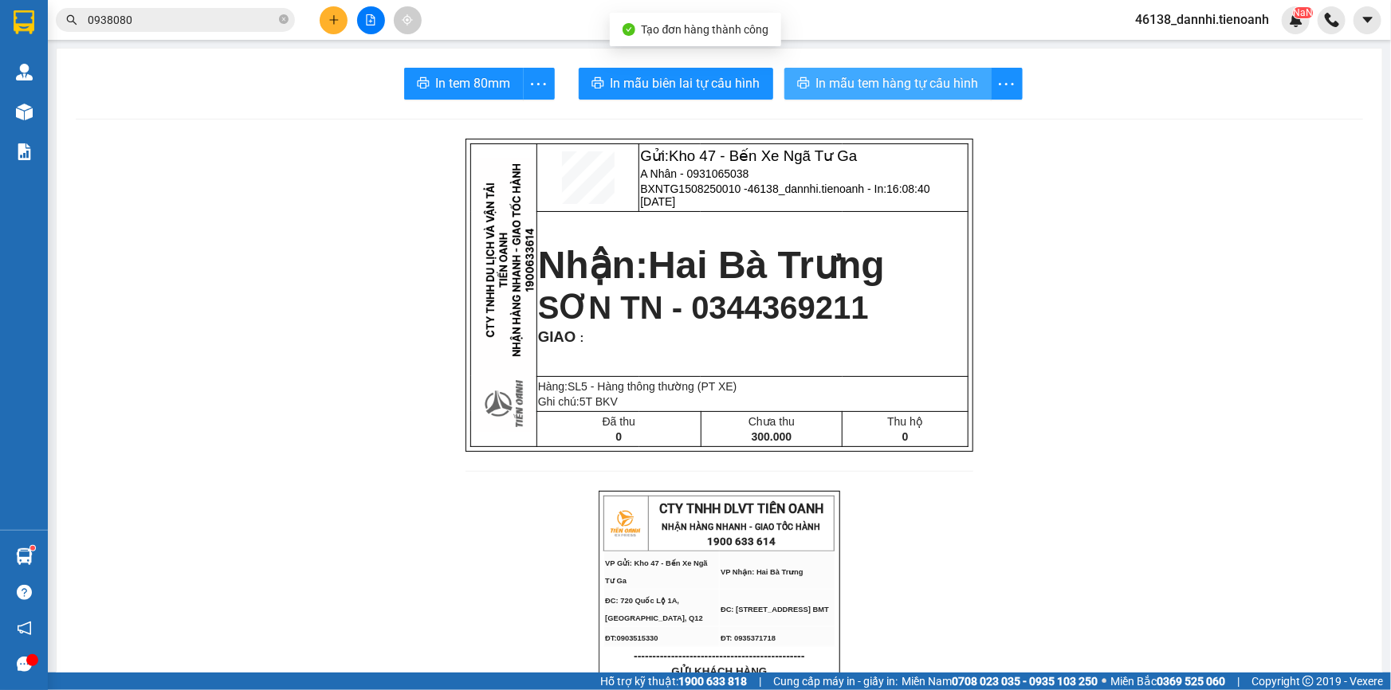
click at [884, 80] on span "In mẫu tem hàng tự cấu hình" at bounding box center [897, 83] width 163 height 20
click at [230, 20] on input "0938080" at bounding box center [182, 20] width 188 height 18
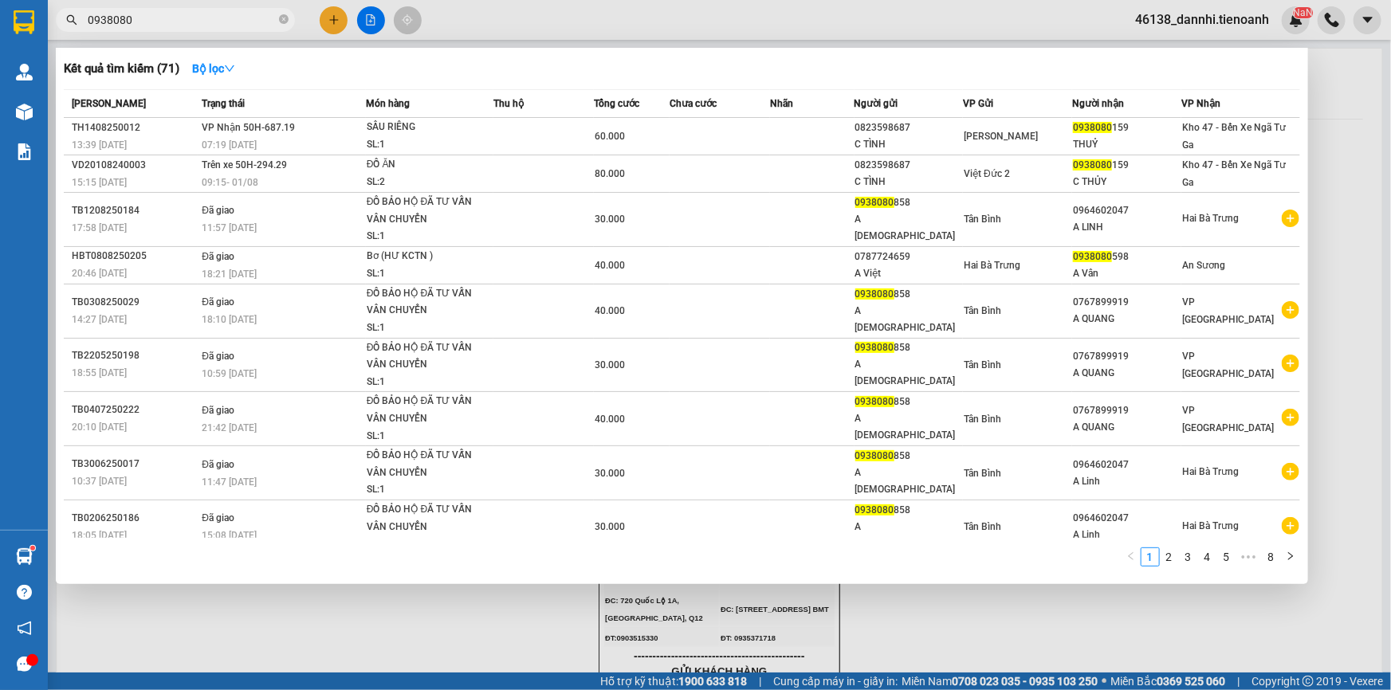
click at [230, 20] on input "0938080" at bounding box center [182, 20] width 188 height 18
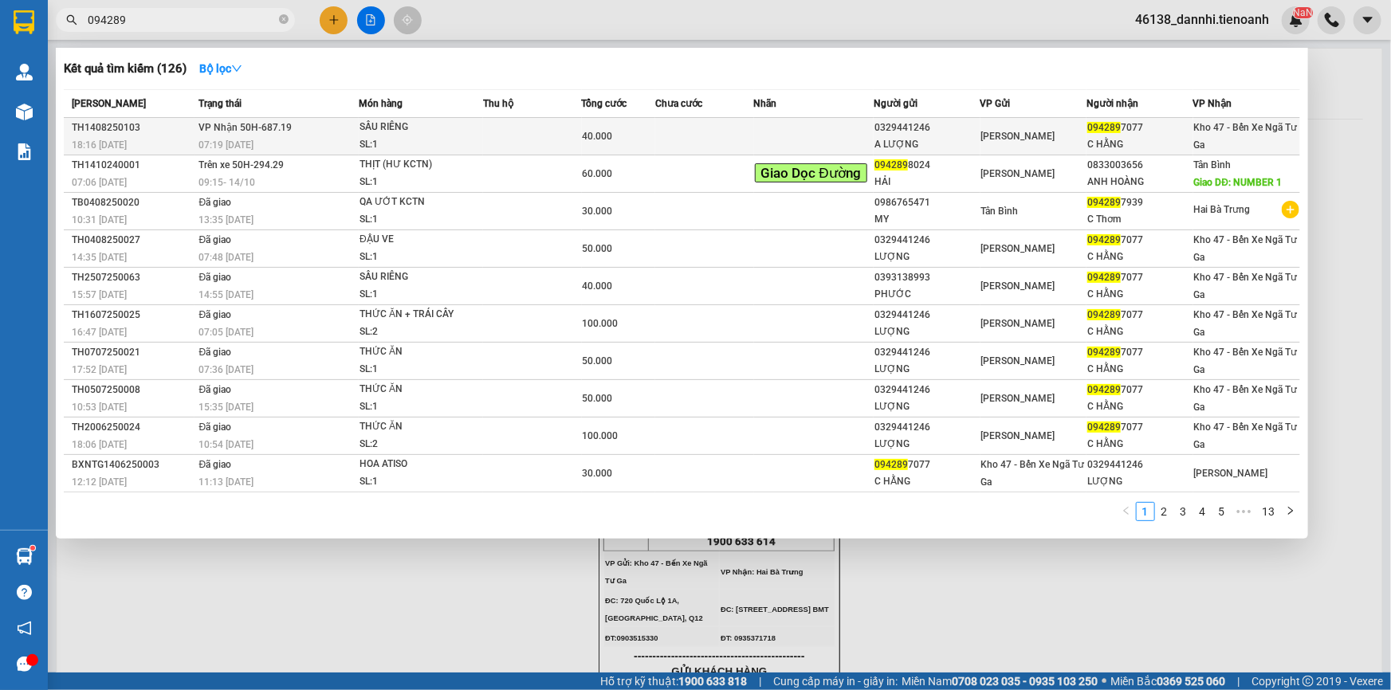
type input "094289"
click at [359, 136] on div "SL: 1" at bounding box center [419, 145] width 120 height 18
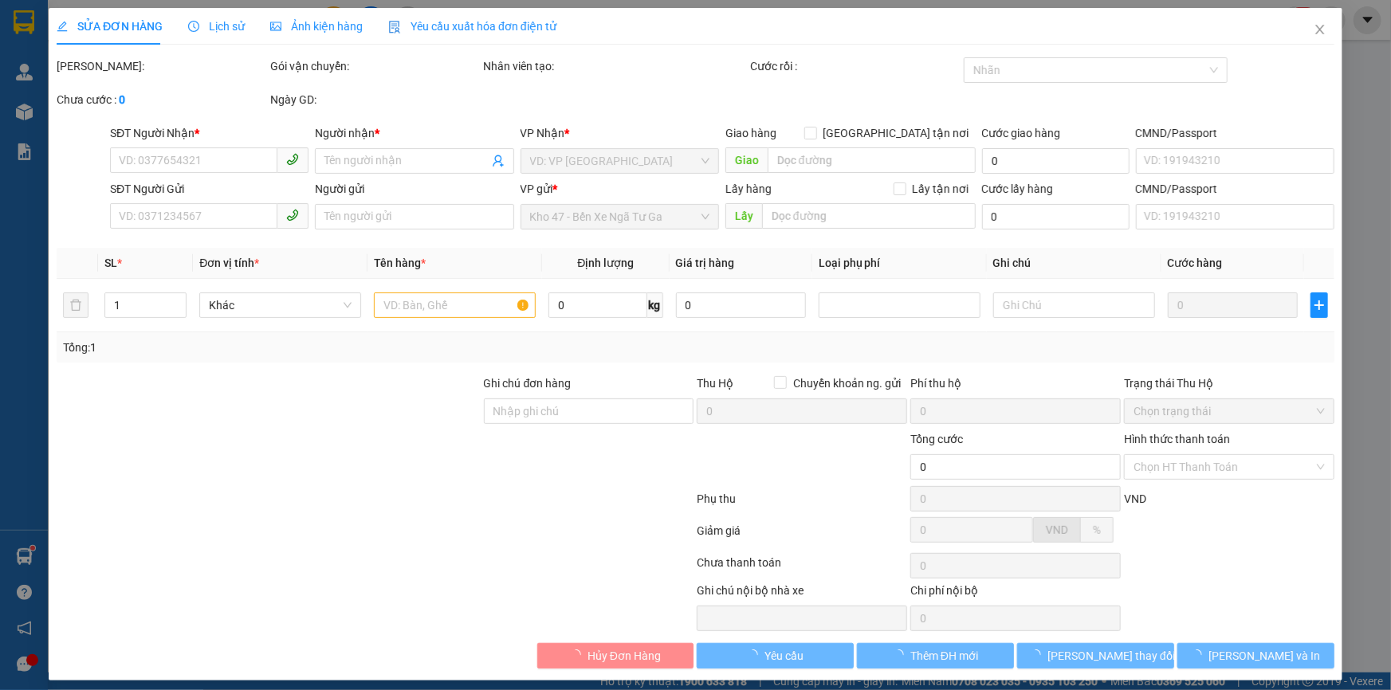
type input "0942897077"
type input "C HẰNG"
type input "0329441246"
type input "A LƯỢNG"
type input "40.000"
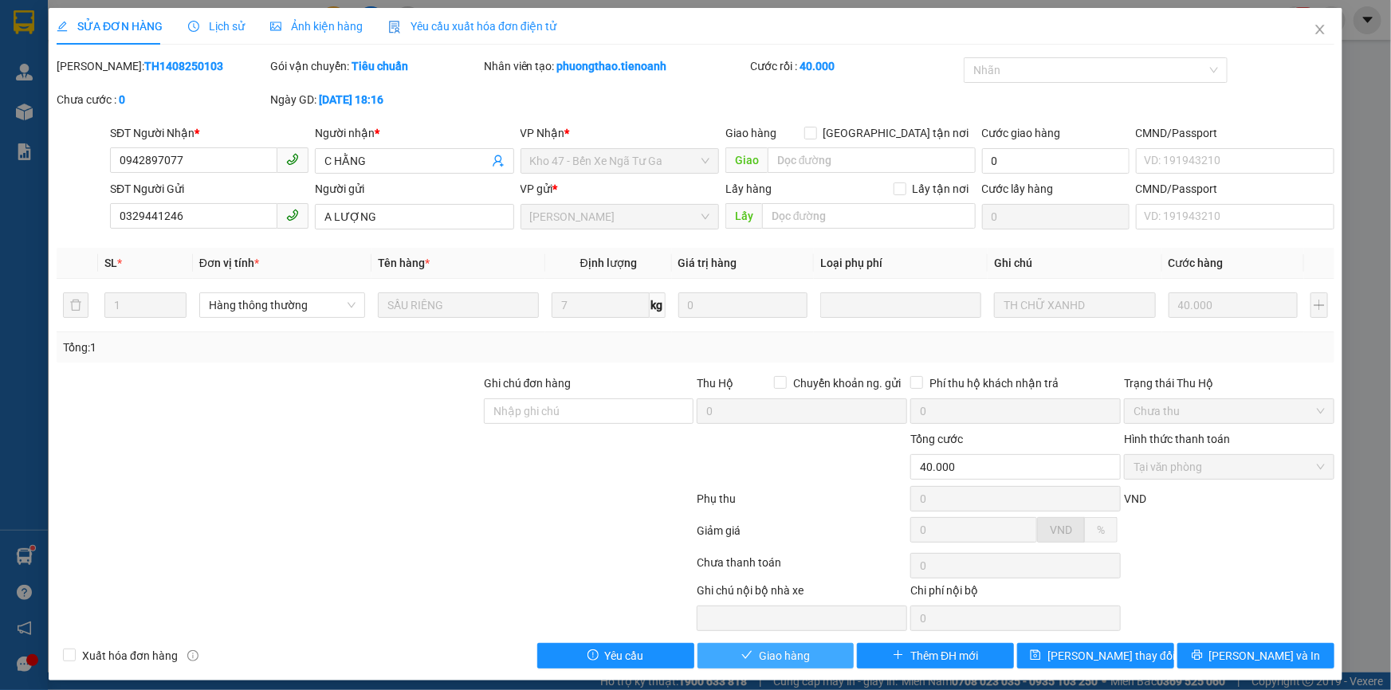
click at [829, 654] on button "Giao hàng" at bounding box center [775, 656] width 157 height 26
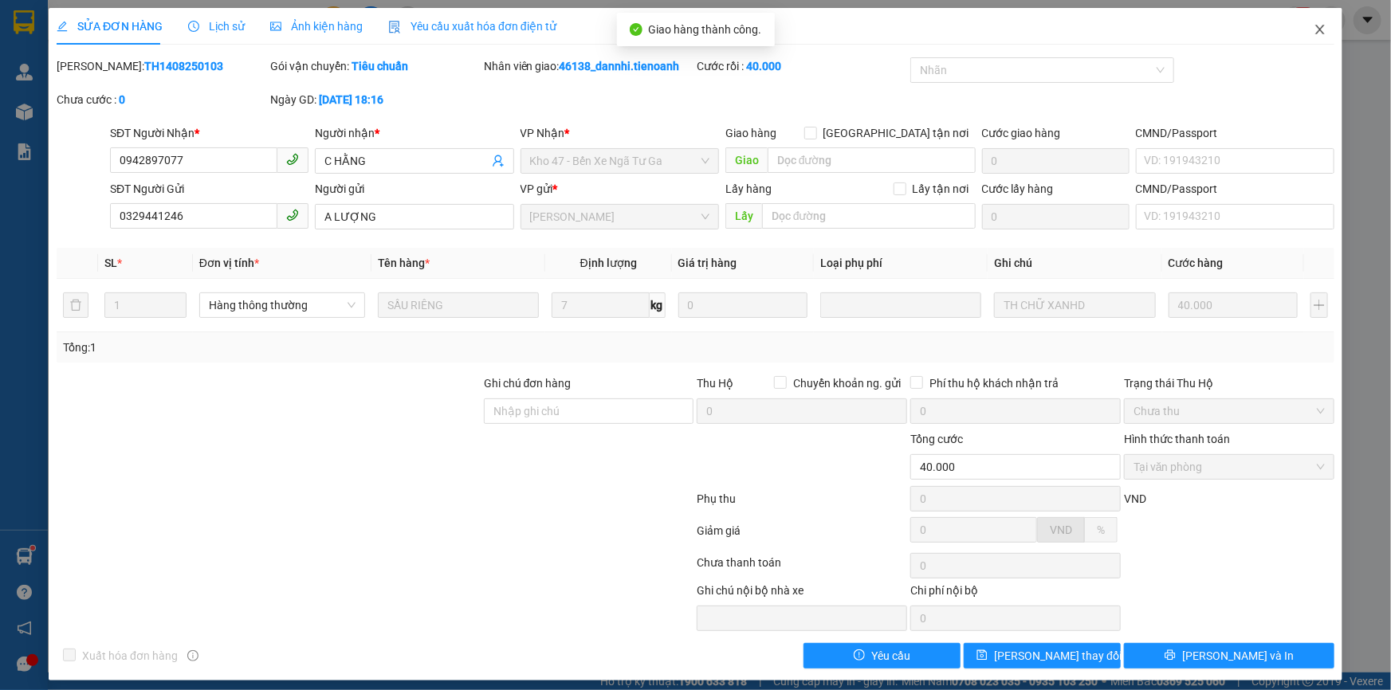
click at [1304, 40] on span "Close" at bounding box center [1320, 30] width 45 height 45
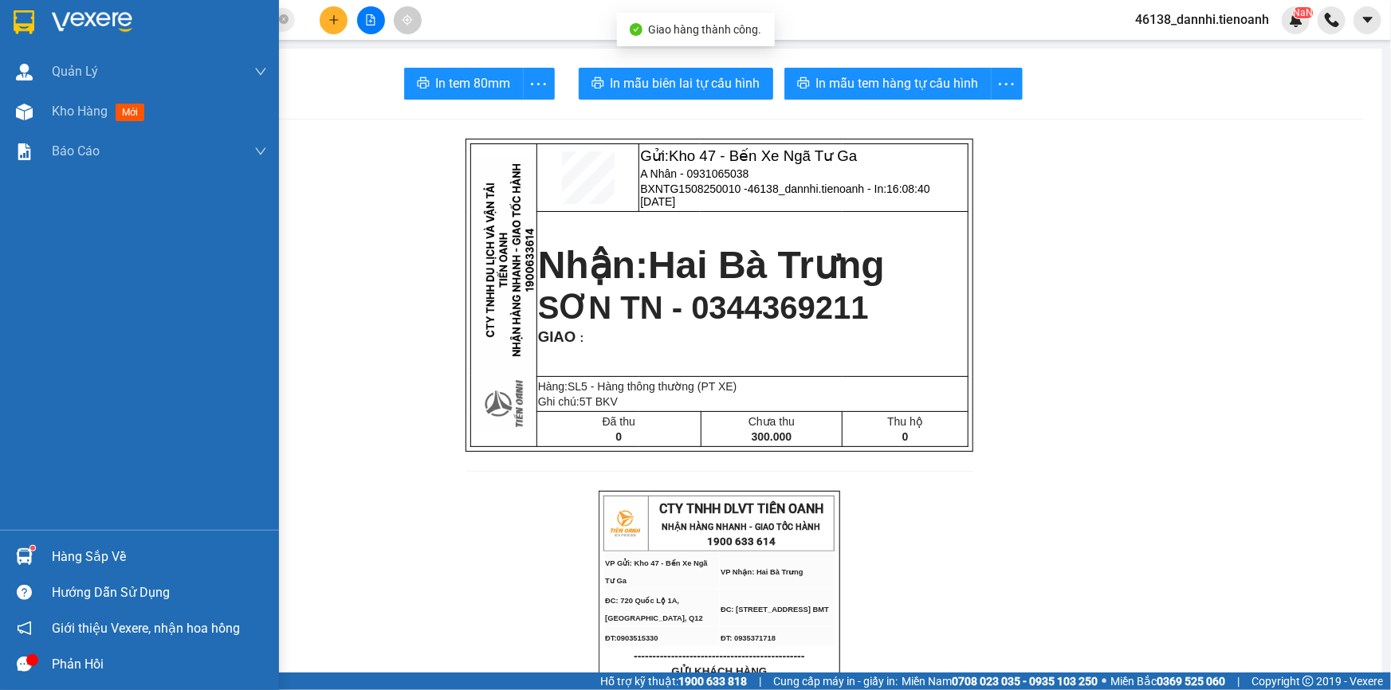
click at [8, 14] on div at bounding box center [139, 26] width 279 height 52
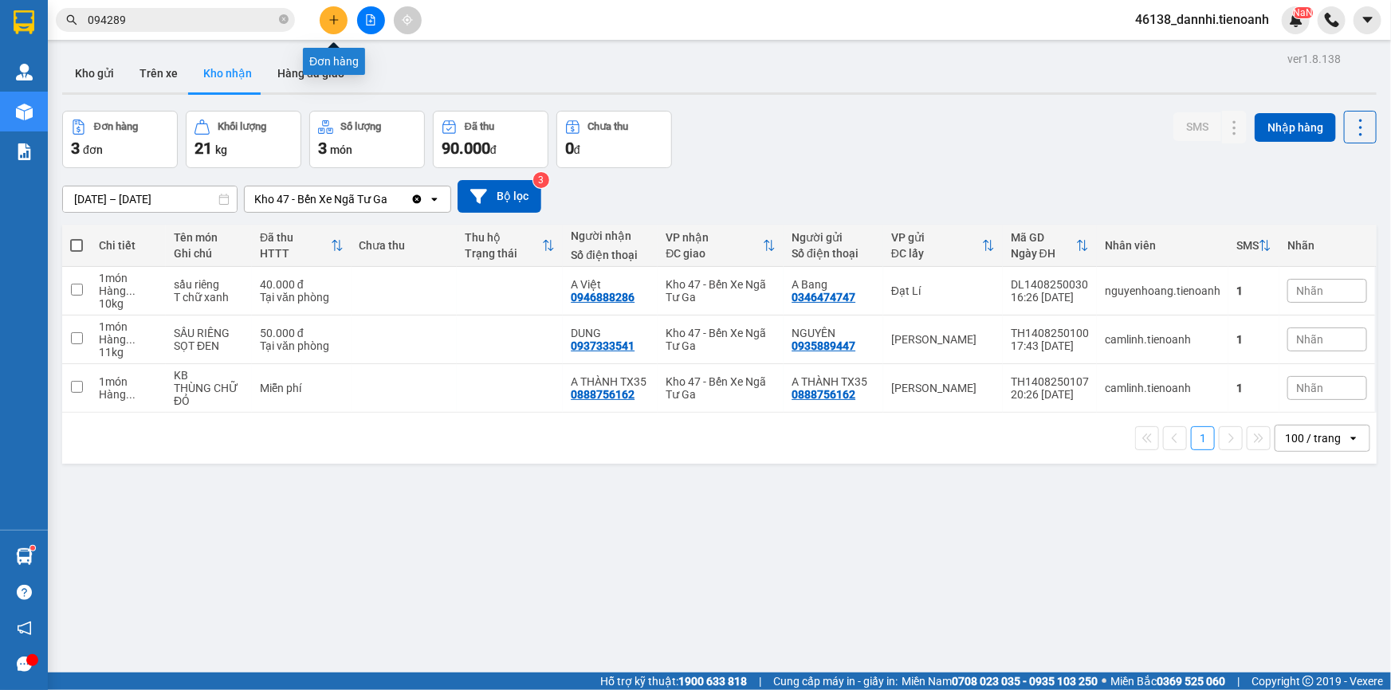
click at [332, 20] on icon "plus" at bounding box center [333, 19] width 9 height 1
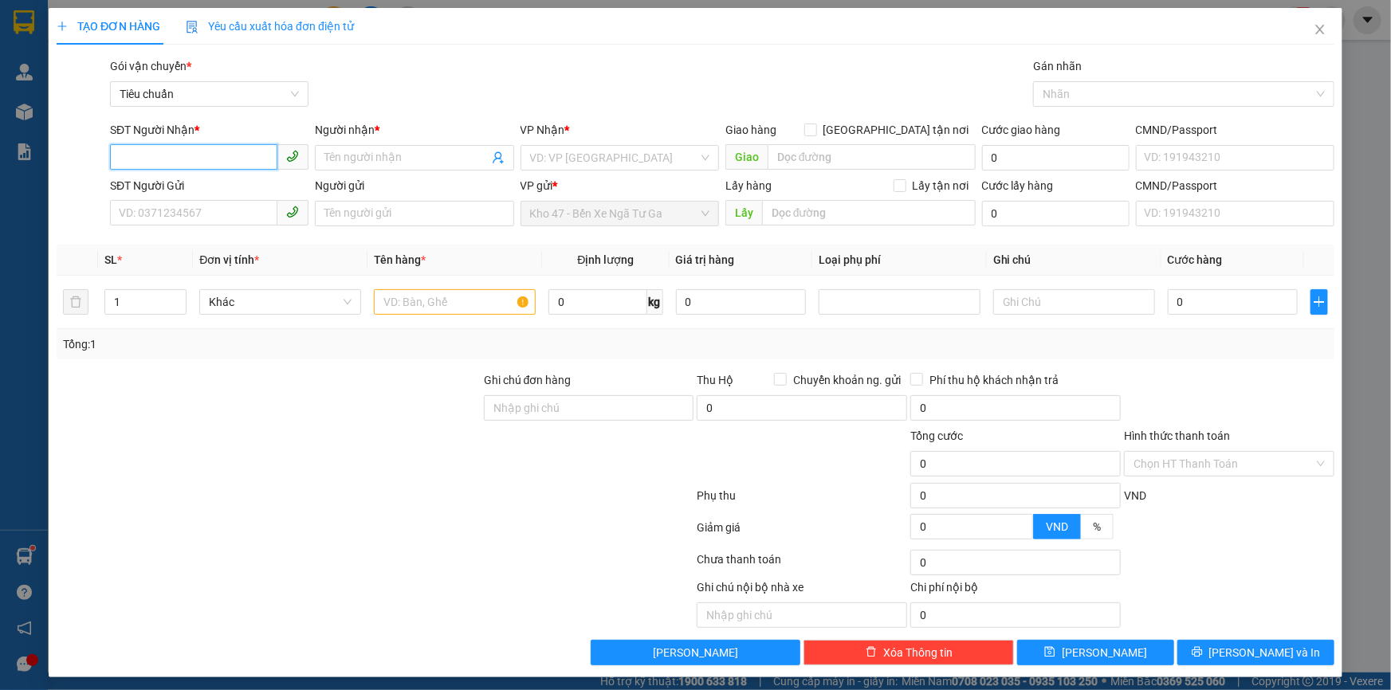
click at [216, 156] on input "SĐT Người Nhận *" at bounding box center [193, 157] width 167 height 26
click at [201, 193] on div "0911954999 - ANH NGHỊ" at bounding box center [208, 190] width 178 height 18
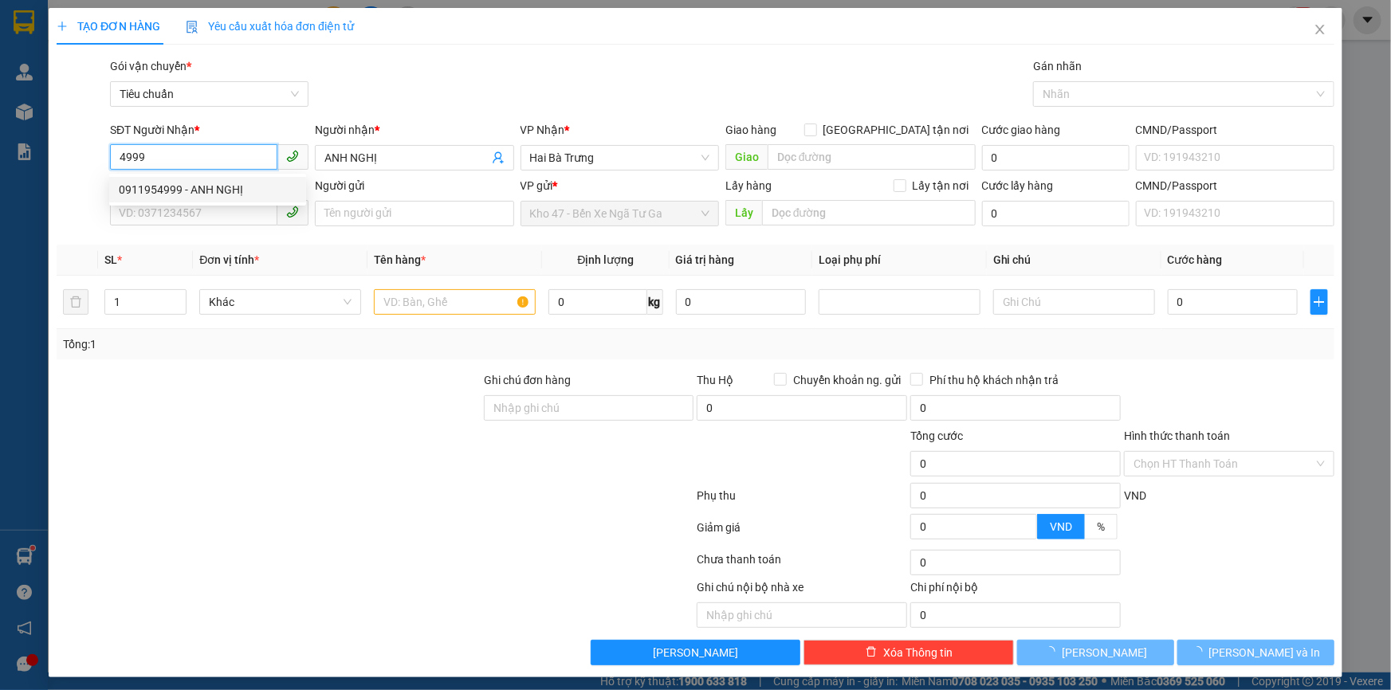
type input "0911954999"
type input "ANH NGHỊ"
type input "0911954999"
type input "70.000"
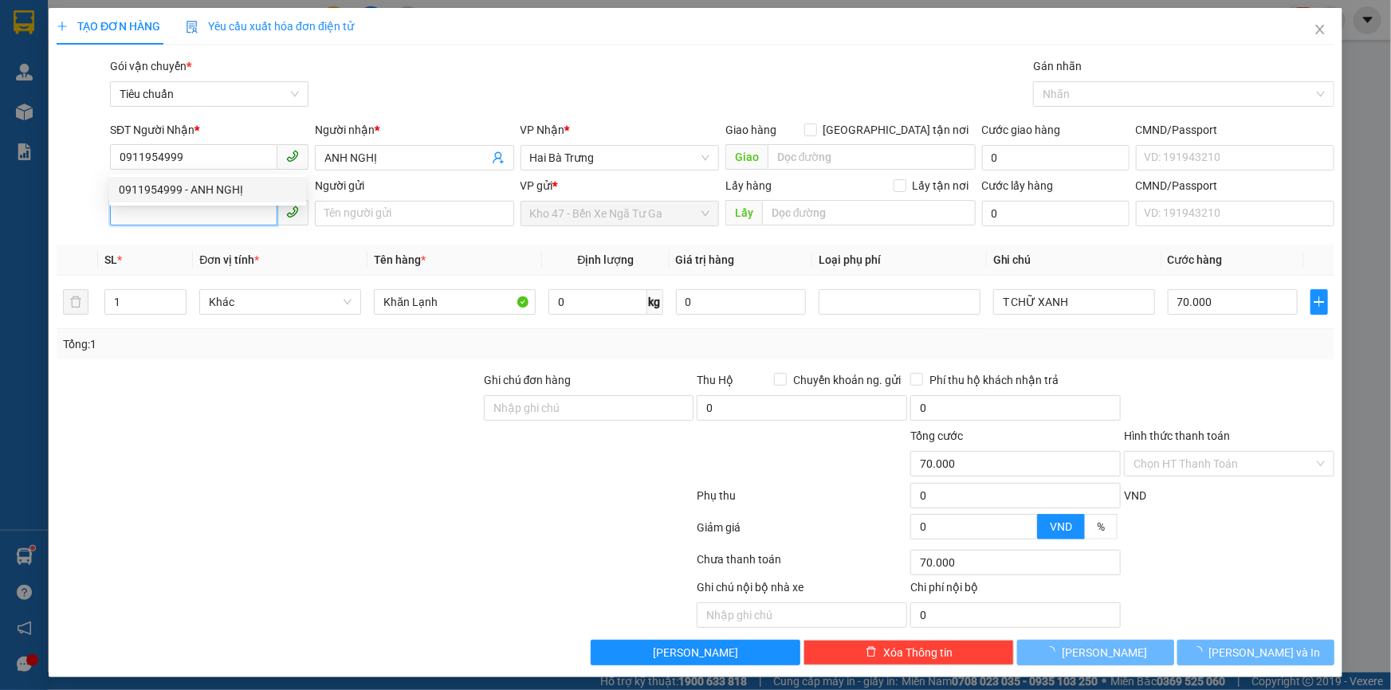
drag, startPoint x: 204, startPoint y: 222, endPoint x: 195, endPoint y: 194, distance: 29.2
click at [196, 214] on input "SĐT Người Gửi" at bounding box center [193, 213] width 167 height 26
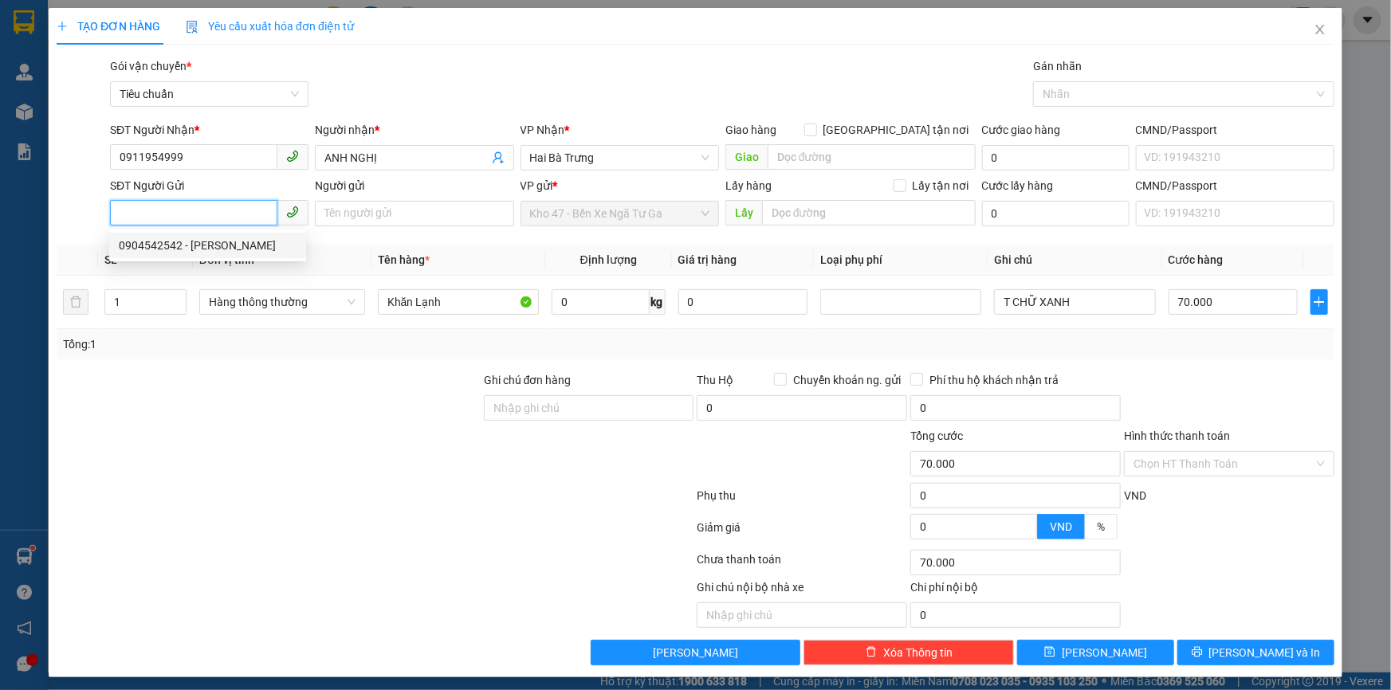
drag, startPoint x: 211, startPoint y: 246, endPoint x: 235, endPoint y: 256, distance: 25.8
click at [214, 246] on div "0904542542 - [PERSON_NAME]" at bounding box center [208, 246] width 178 height 18
type input "0904542542"
type input "[PERSON_NAME]"
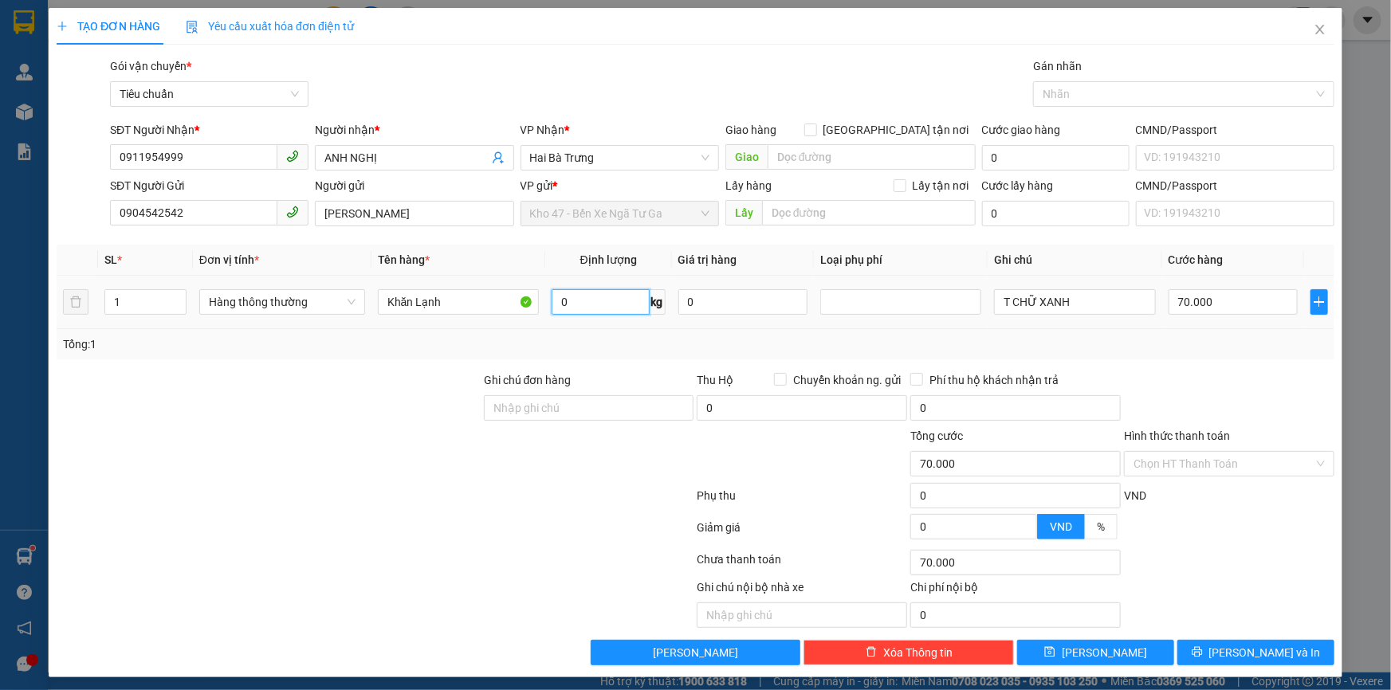
click at [554, 294] on input "0" at bounding box center [601, 302] width 98 height 26
type input "39"
drag, startPoint x: 611, startPoint y: 344, endPoint x: 626, endPoint y: 338, distance: 15.7
click at [618, 342] on div "Tổng: 1" at bounding box center [695, 345] width 1265 height 18
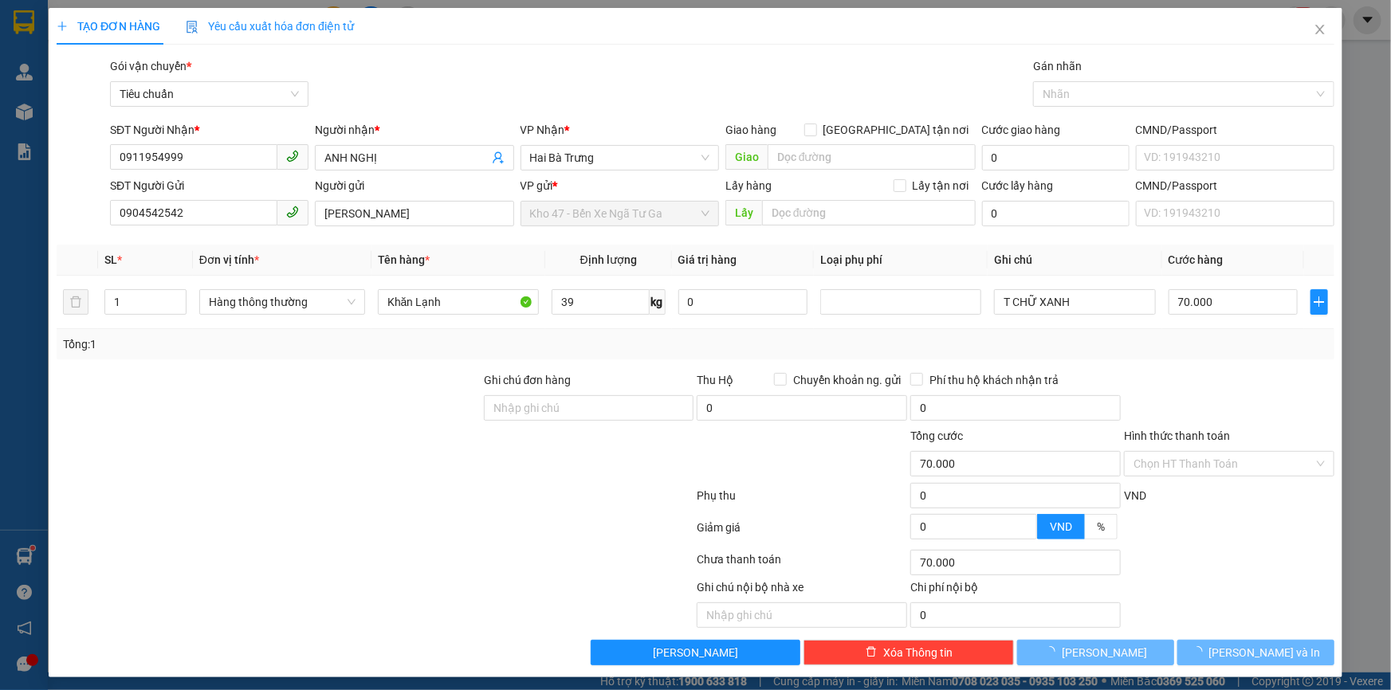
type input "80.000"
click at [1237, 660] on span "[PERSON_NAME] và In" at bounding box center [1265, 653] width 112 height 18
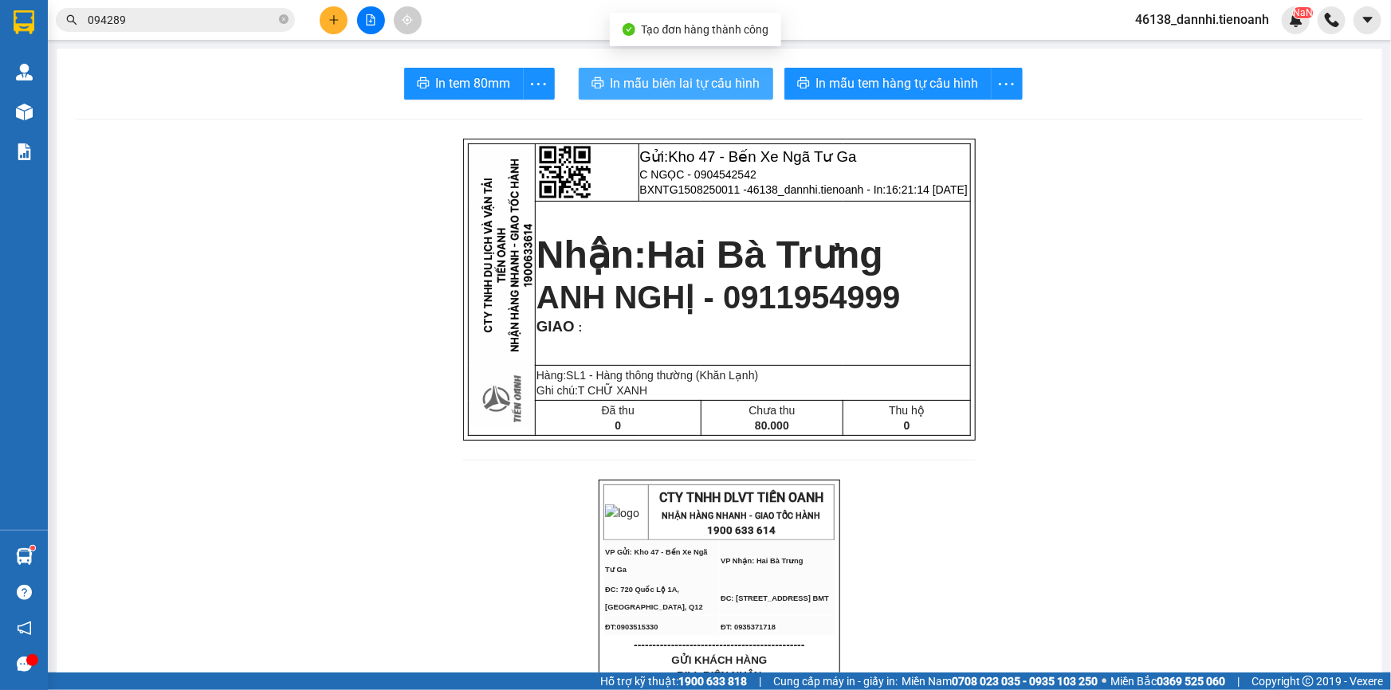
click at [684, 70] on button "In mẫu biên lai tự cấu hình" at bounding box center [676, 84] width 194 height 32
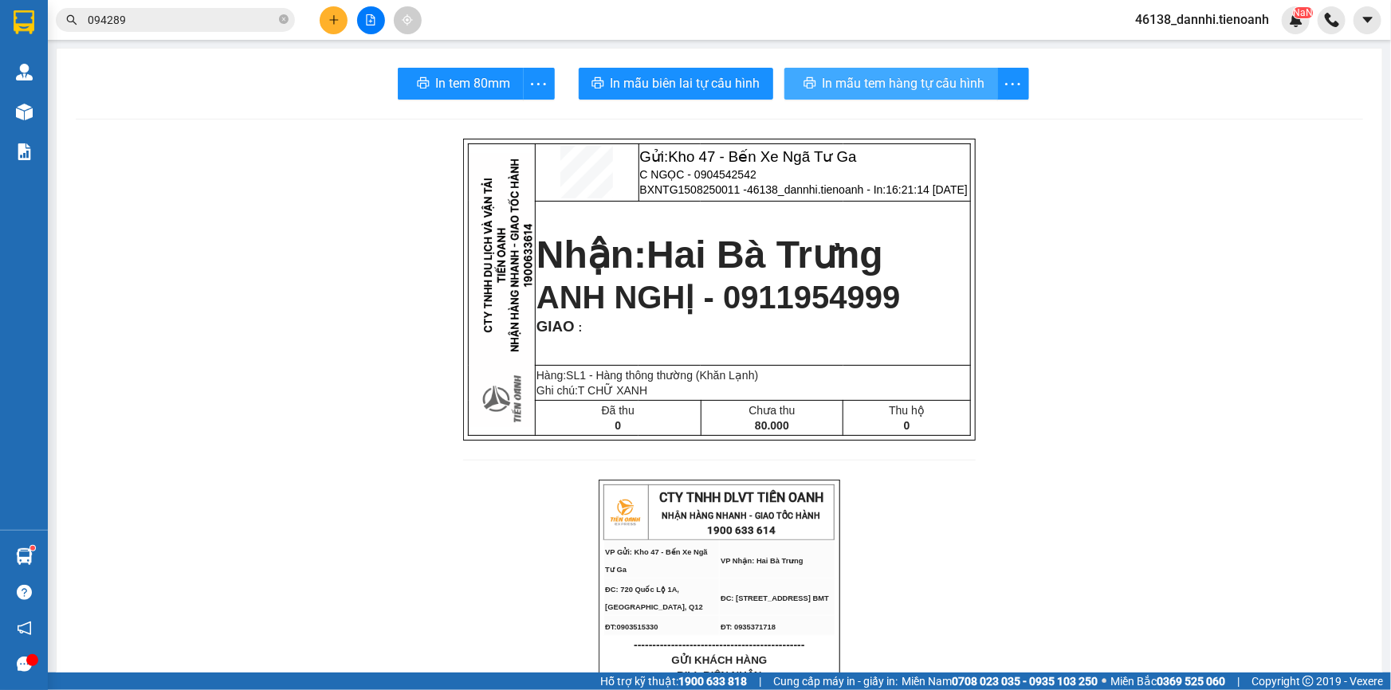
click at [867, 92] on span "In mẫu tem hàng tự cấu hình" at bounding box center [904, 83] width 163 height 20
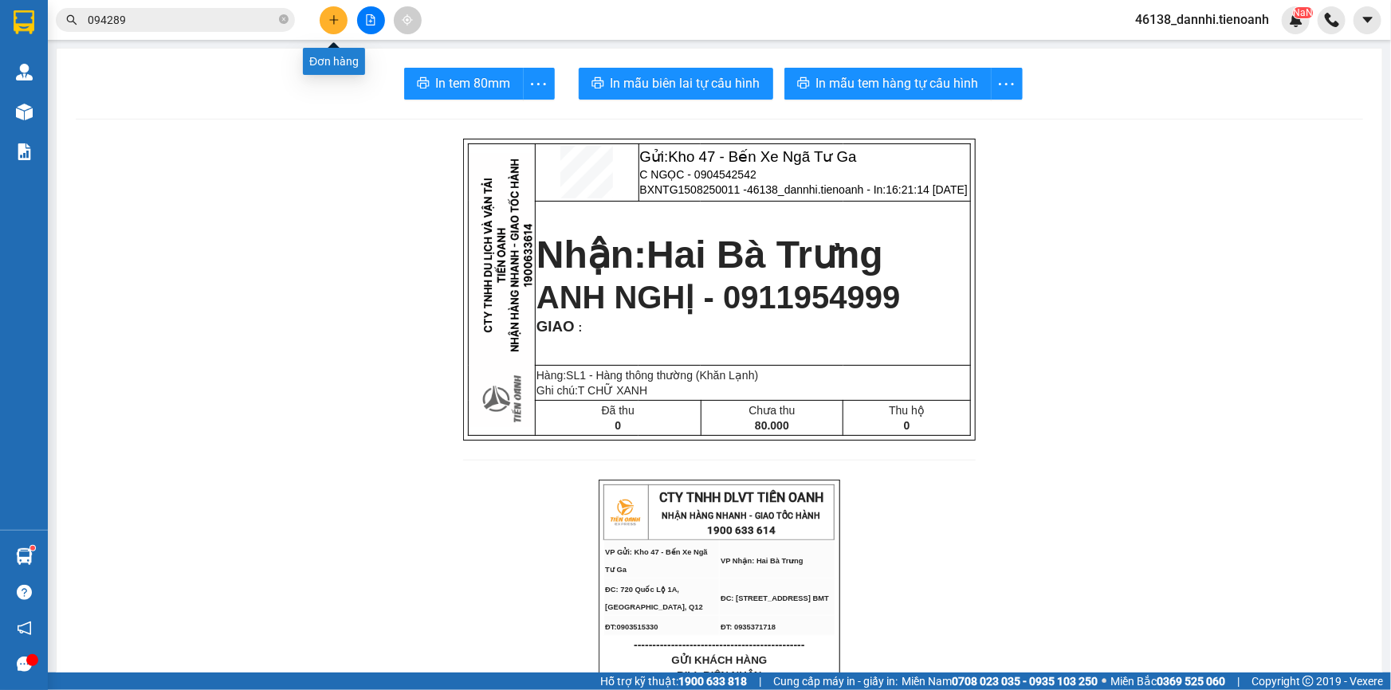
click at [328, 18] on icon "plus" at bounding box center [333, 19] width 11 height 11
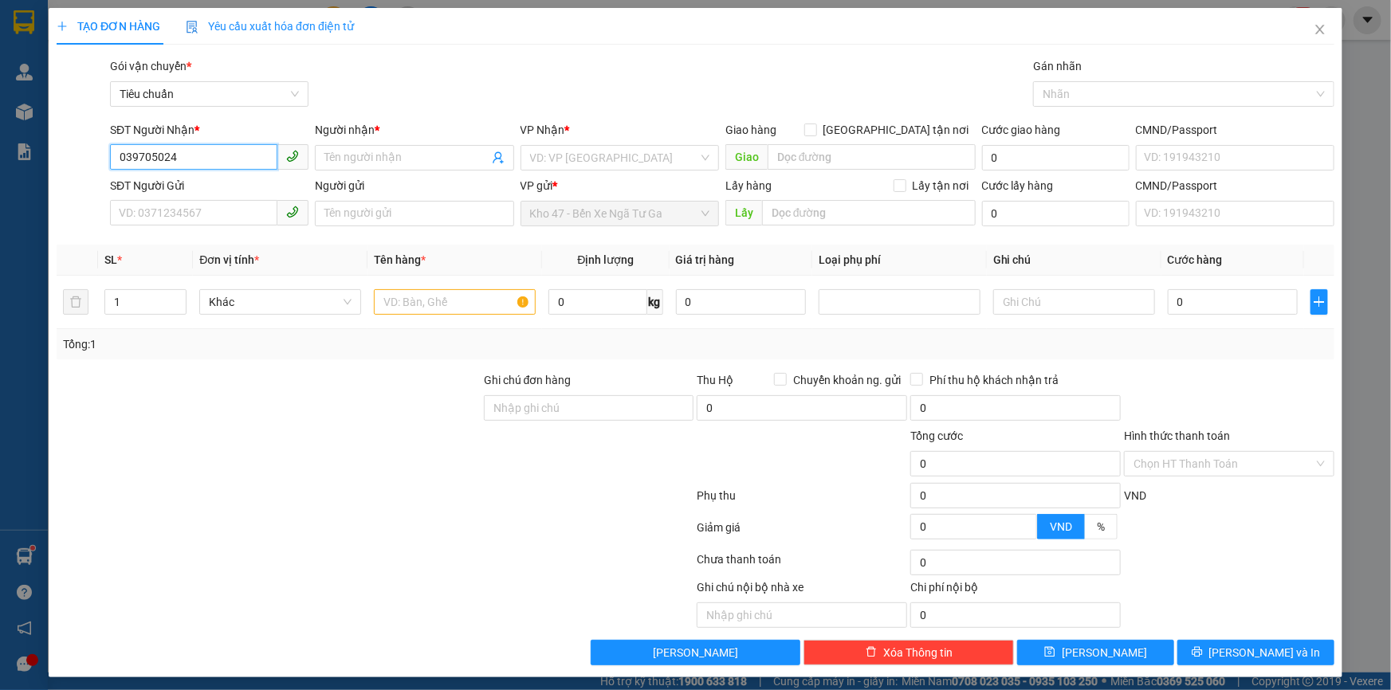
type input "0397050242"
click at [198, 183] on div "0397050242 - CHÚ ĐƯỜNG" at bounding box center [208, 190] width 178 height 18
type input "CHÚ ĐƯỜNG"
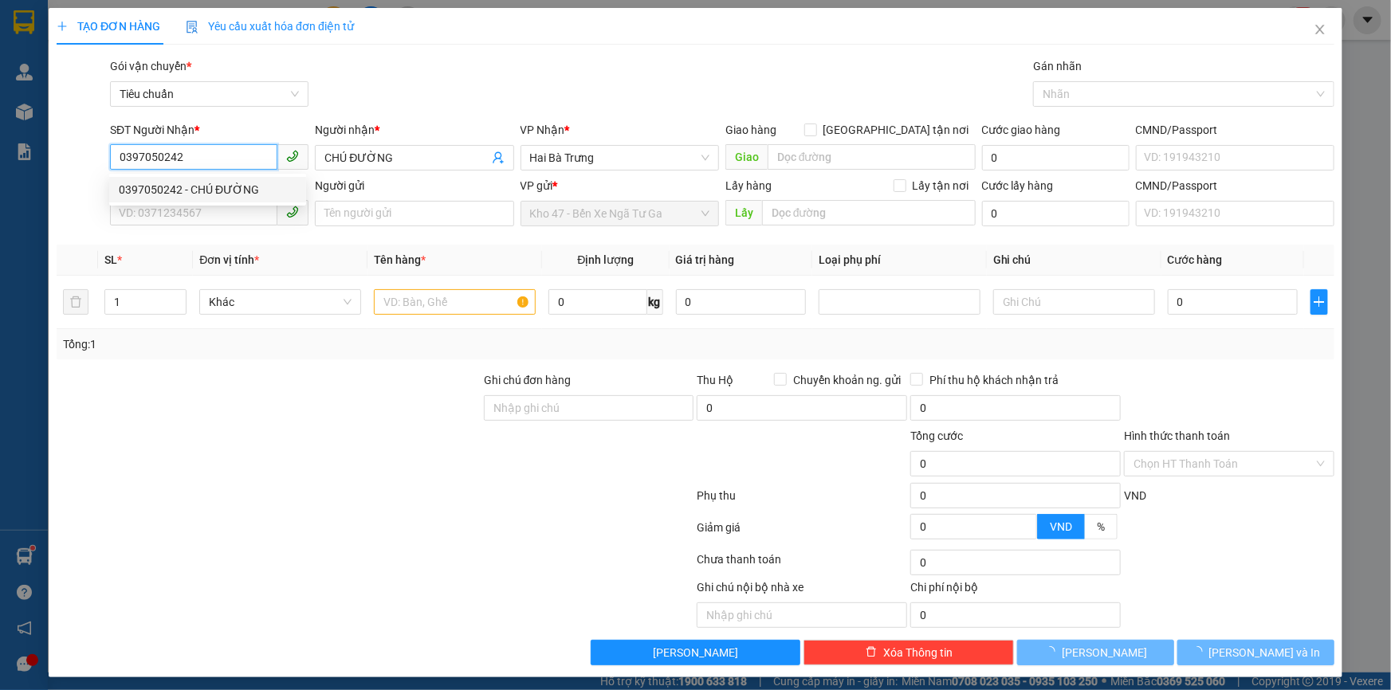
type input "60.000"
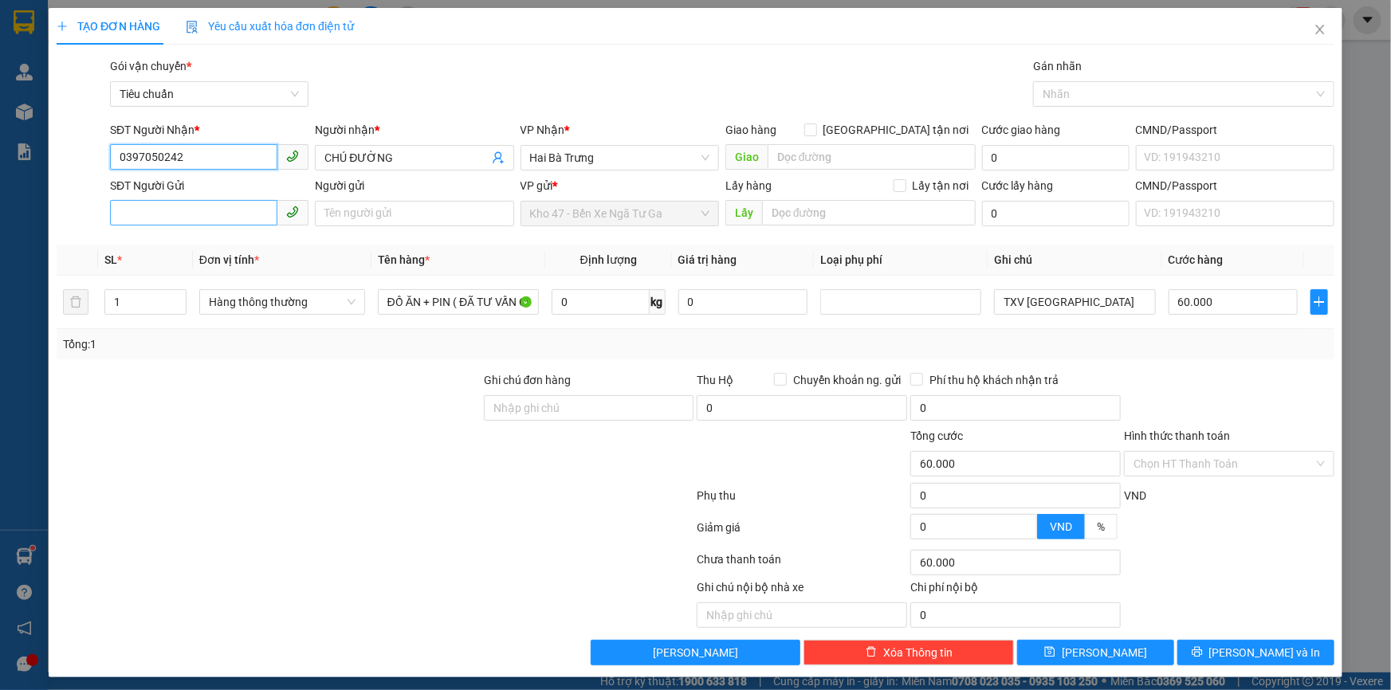
type input "0397050242"
click at [219, 206] on input "SĐT Người Gửi" at bounding box center [193, 213] width 167 height 26
click at [238, 242] on div "0337326363 - A TUẤN" at bounding box center [208, 246] width 178 height 18
type input "0337326363"
type input "A TUẤN"
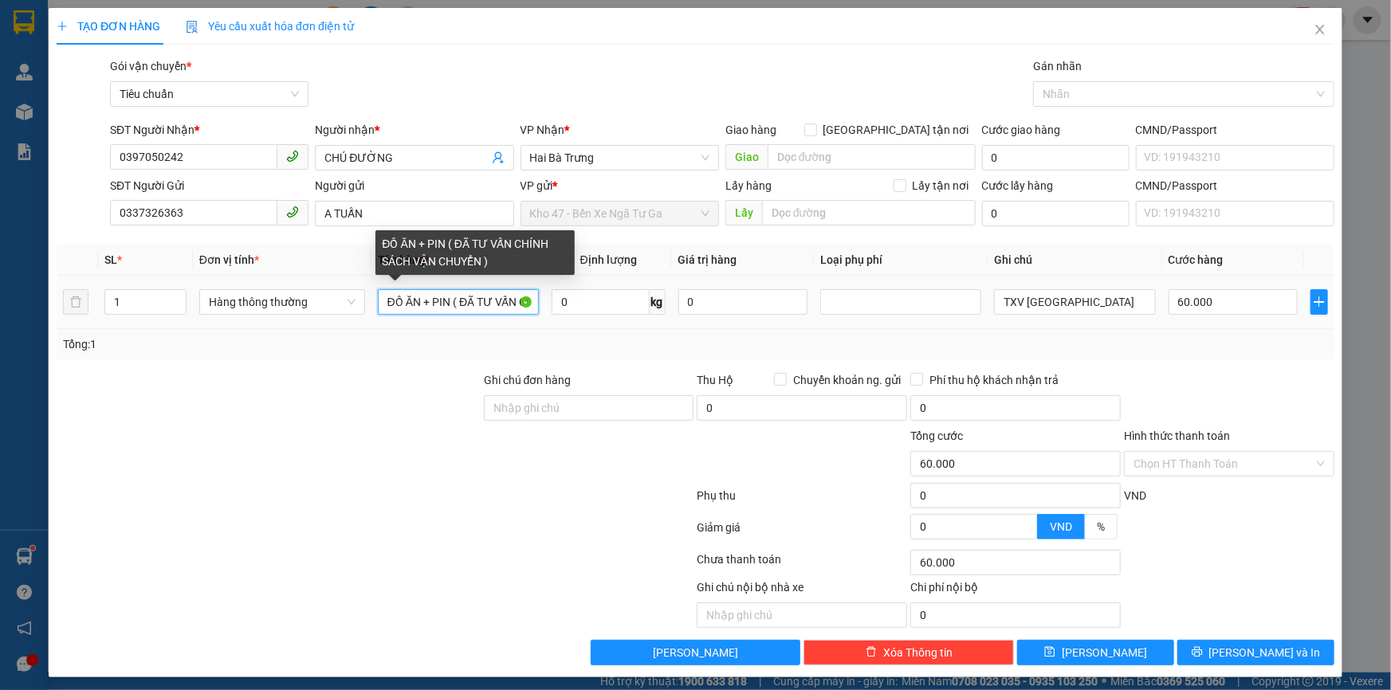
drag, startPoint x: 450, startPoint y: 306, endPoint x: 338, endPoint y: 331, distance: 115.1
click at [338, 331] on div "SL * Đơn vị tính * Tên hàng * Định lượng Giá trị hàng Loại phụ phí Ghi chú Cước…" at bounding box center [696, 302] width 1278 height 115
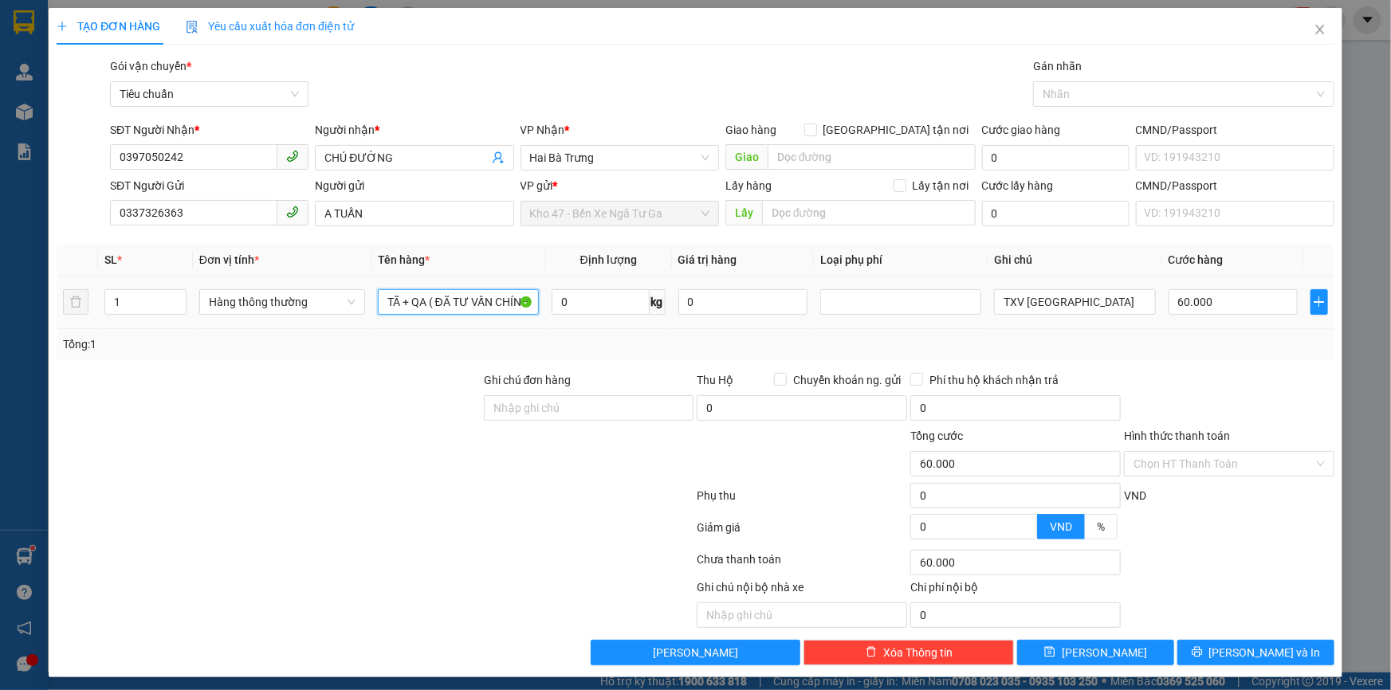
type input "TÃ + QA ( ĐÃ TƯ VẤN CHÍNH SÁCH VẬN CHUYỂN )"
click at [279, 285] on td "Hàng thông thường" at bounding box center [282, 302] width 179 height 53
click at [280, 299] on span "Hàng thông thường" at bounding box center [282, 302] width 147 height 24
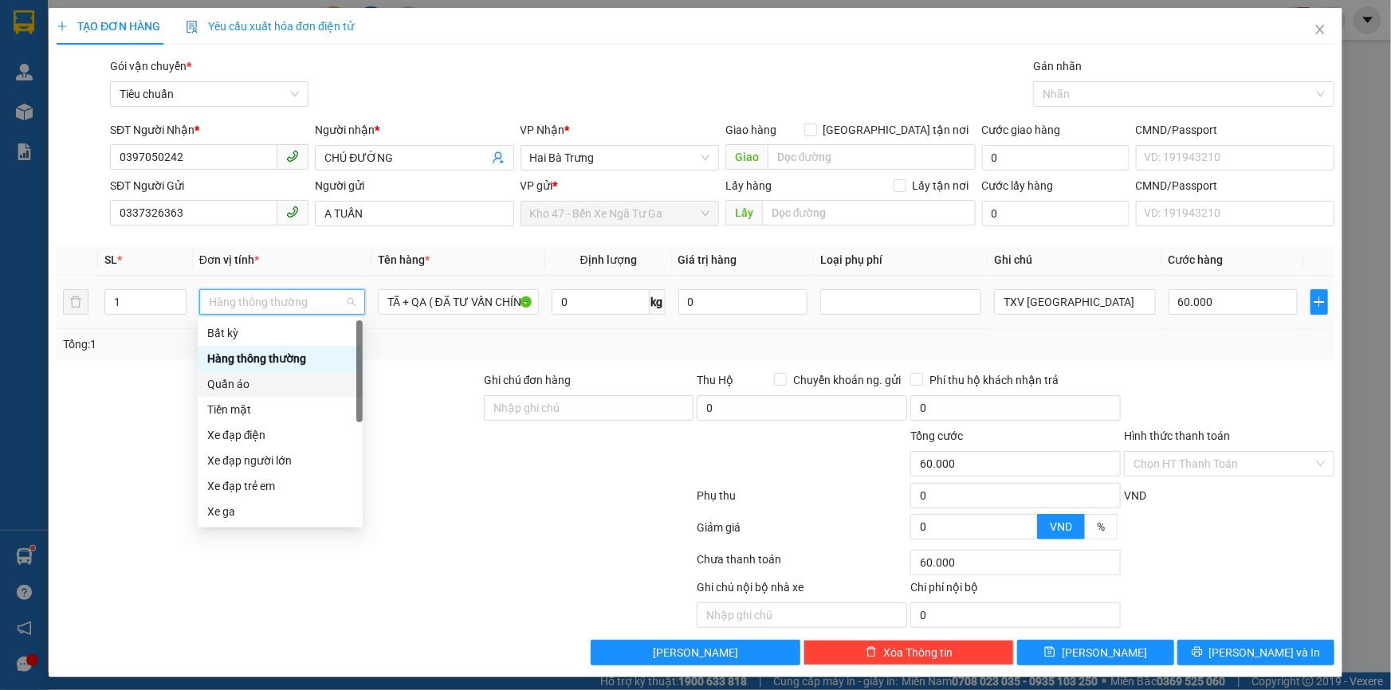
click at [280, 383] on div "Quần áo" at bounding box center [280, 384] width 146 height 18
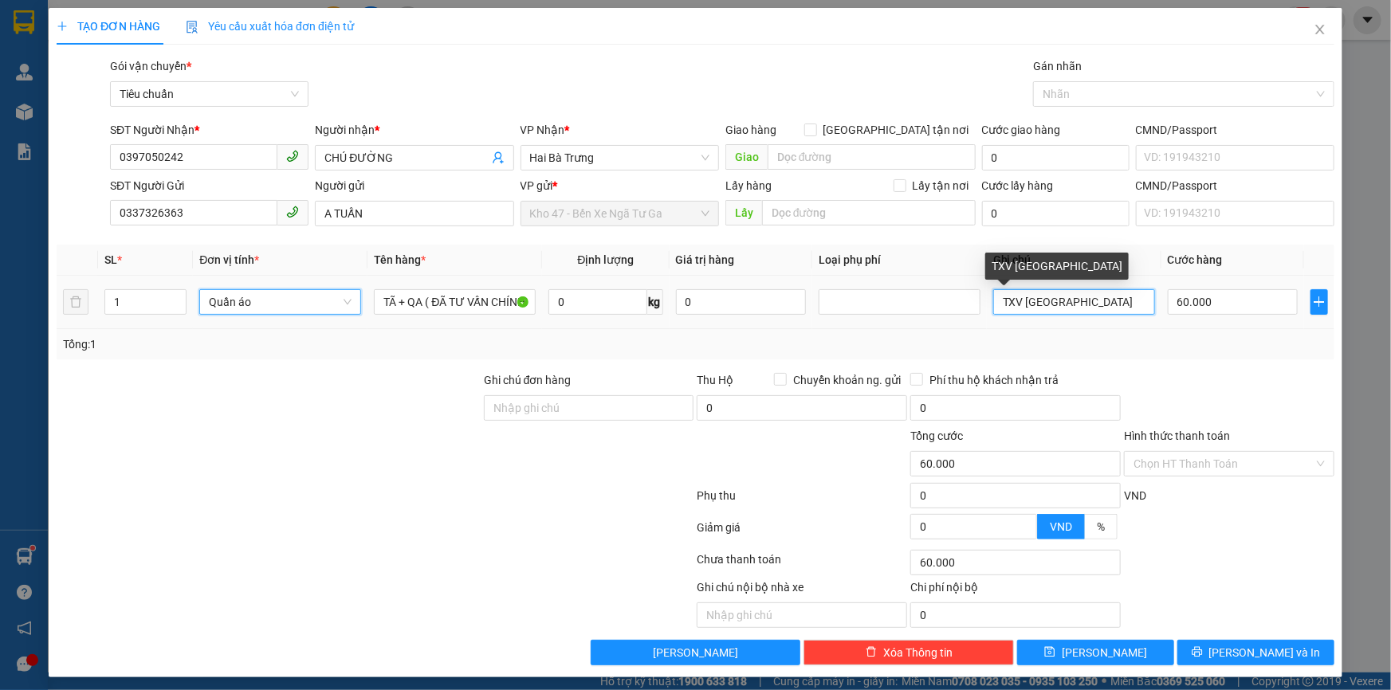
drag, startPoint x: 1044, startPoint y: 314, endPoint x: 798, endPoint y: 317, distance: 246.3
click at [887, 314] on tr "1 Quần áo Quần áo TÃ + QA ( ĐÃ TƯ VẤN CHÍNH SÁCH VẬN CHUYỂN ) 0 kg 0 TXV [GEOGR…" at bounding box center [696, 302] width 1278 height 53
type input "0"
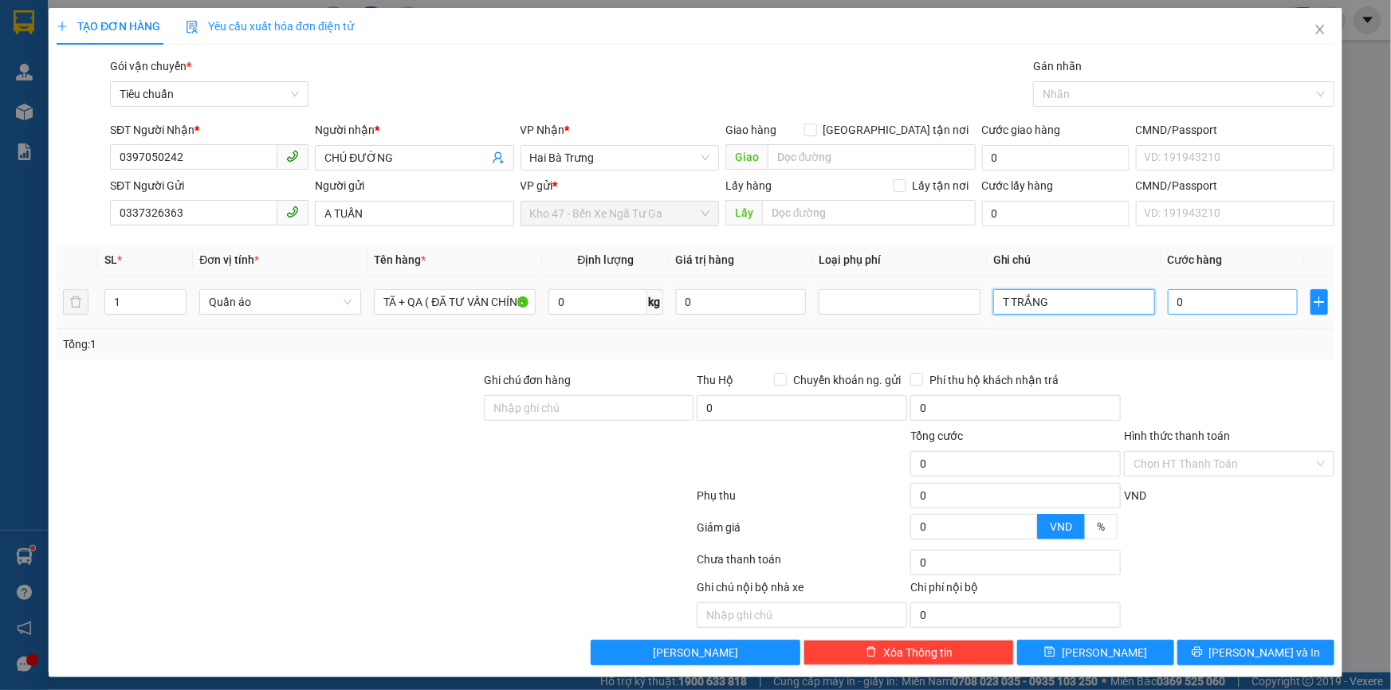
type input "T TRẮNG"
drag, startPoint x: 1188, startPoint y: 311, endPoint x: 1172, endPoint y: 316, distance: 16.6
click at [1187, 311] on input "0" at bounding box center [1233, 302] width 130 height 26
type input "4"
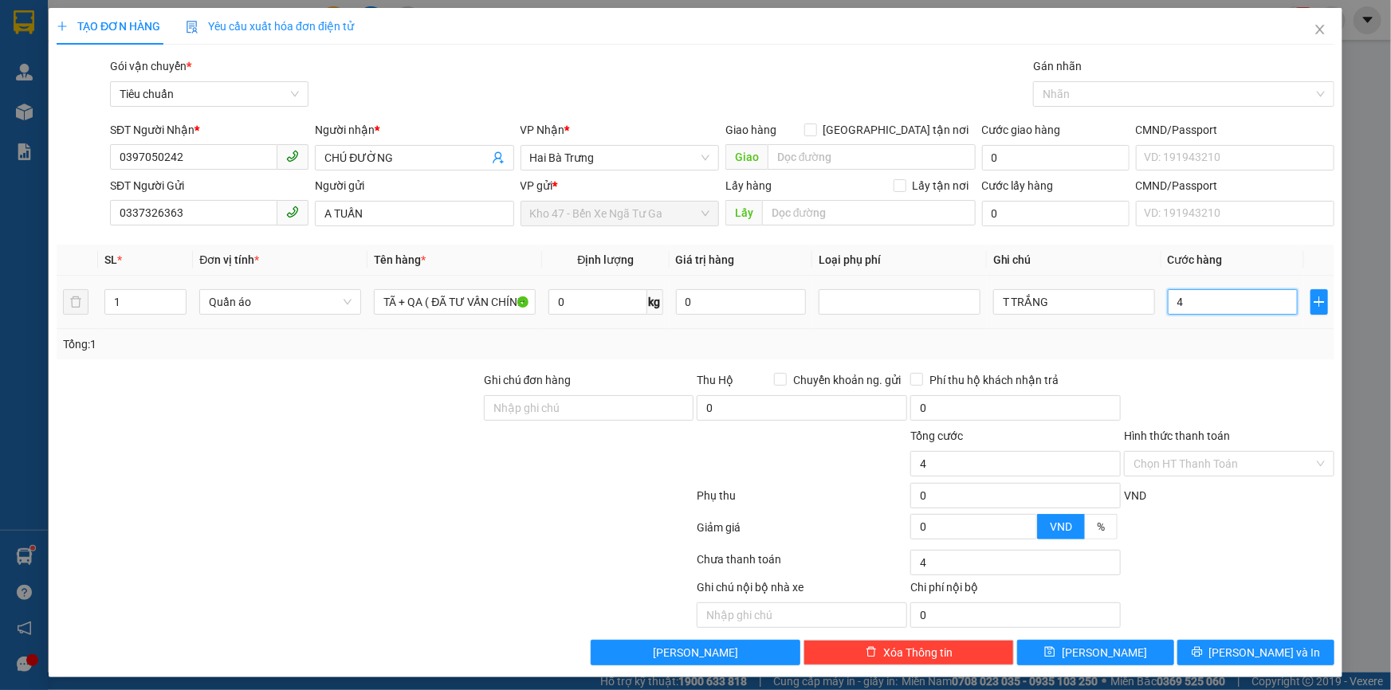
type input "40"
type input "40.000"
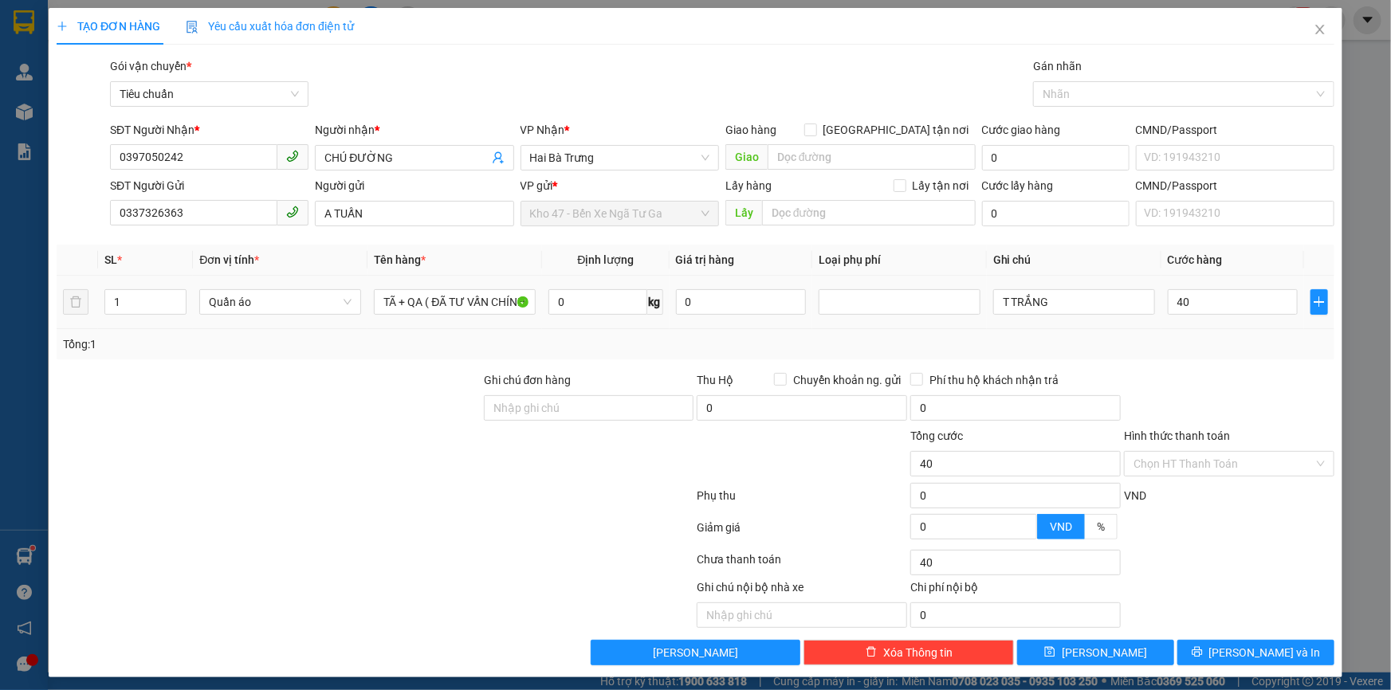
type input "40.000"
click at [1193, 379] on div at bounding box center [1229, 399] width 214 height 56
click at [1184, 477] on div "Hình thức thanh toán Chọn HT Thanh Toán" at bounding box center [1229, 455] width 210 height 56
click at [1187, 462] on input "Hình thức thanh toán" at bounding box center [1223, 464] width 180 height 24
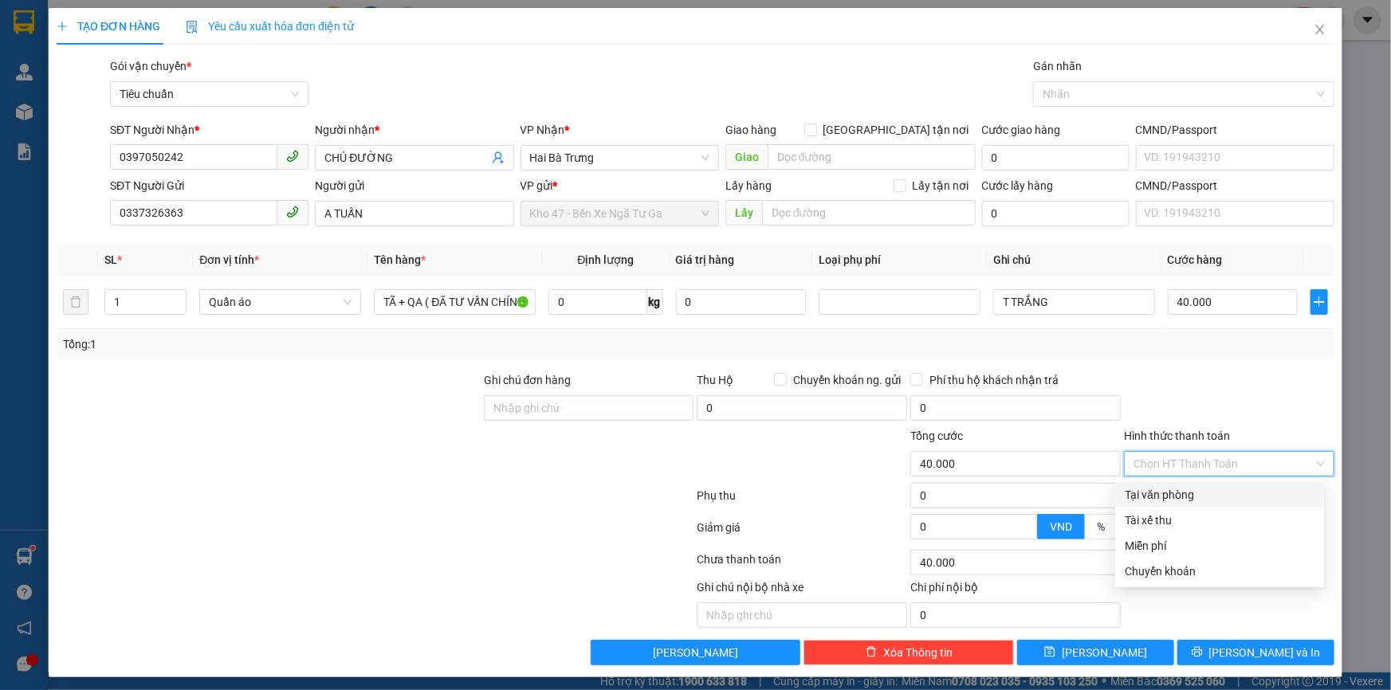
click at [1185, 486] on div "Tại văn phòng" at bounding box center [1219, 495] width 209 height 26
type input "0"
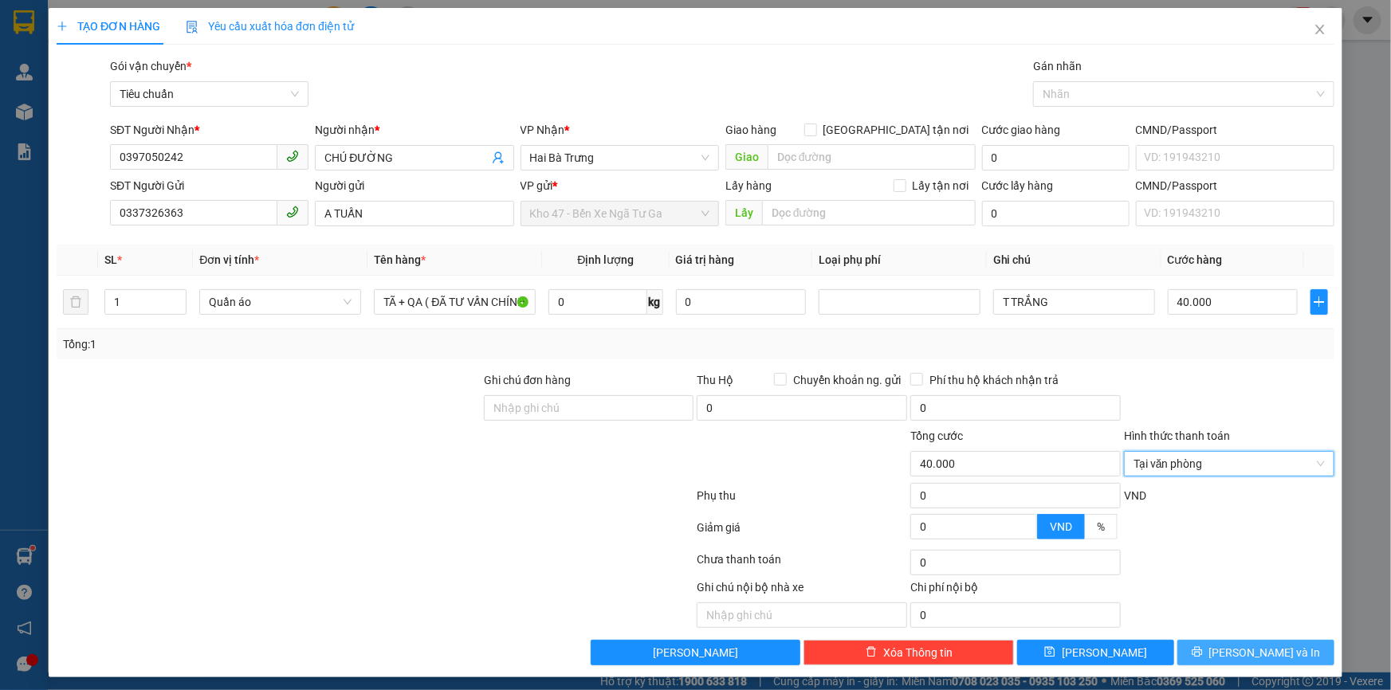
click at [1207, 643] on button "[PERSON_NAME] và In" at bounding box center [1255, 653] width 157 height 26
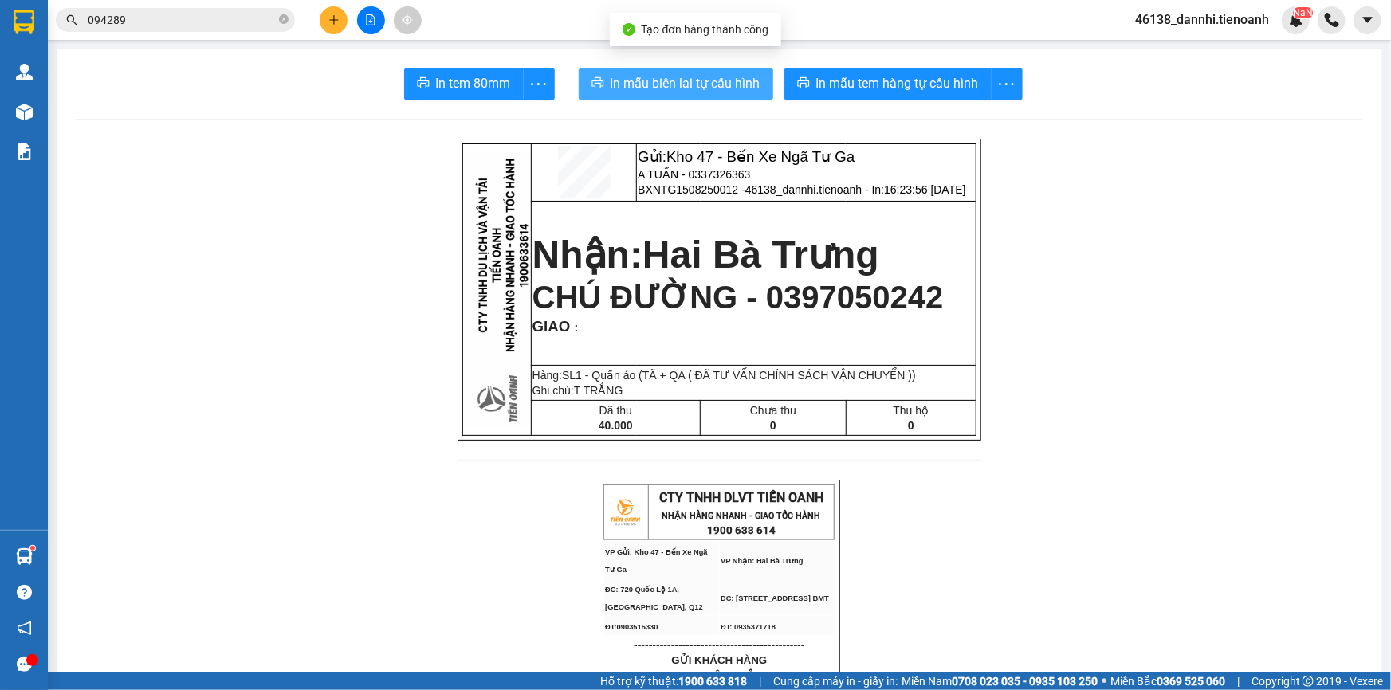
click at [661, 75] on span "In mẫu biên lai tự cấu hình" at bounding box center [686, 83] width 150 height 20
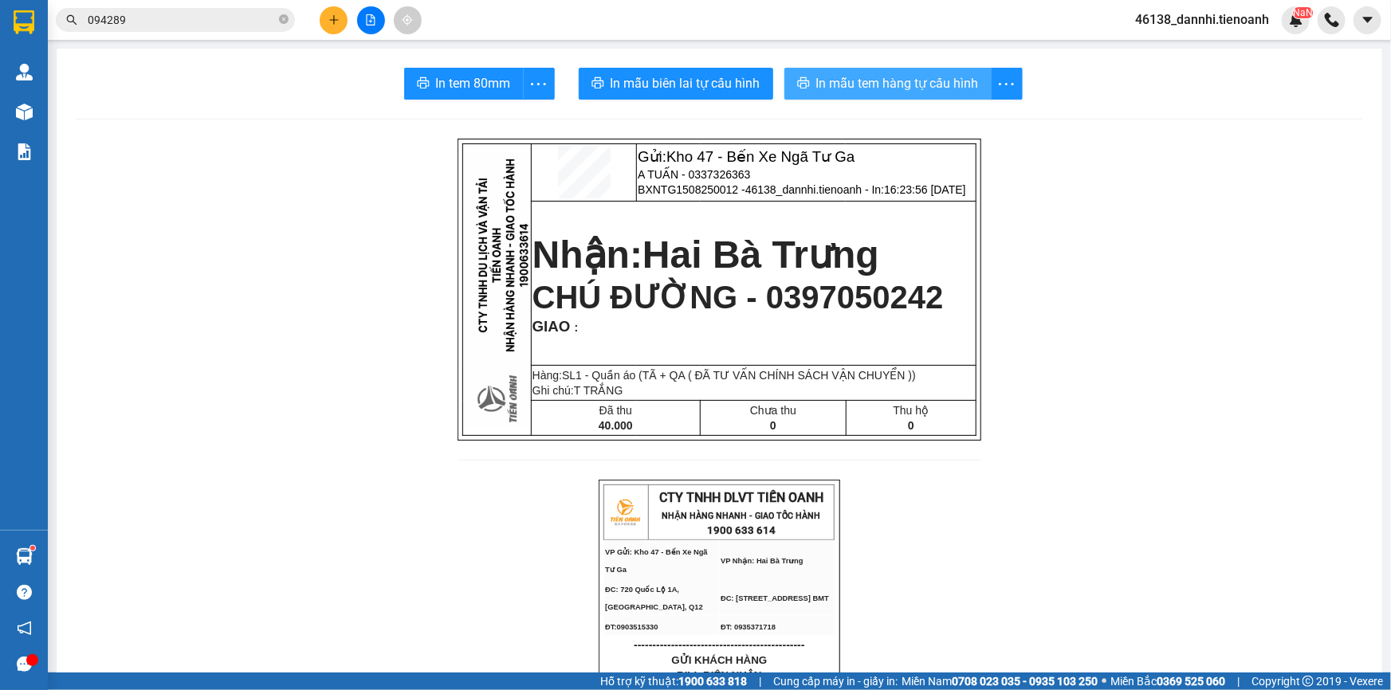
click at [944, 80] on span "In mẫu tem hàng tự cấu hình" at bounding box center [897, 83] width 163 height 20
click at [328, 19] on icon "plus" at bounding box center [333, 19] width 11 height 11
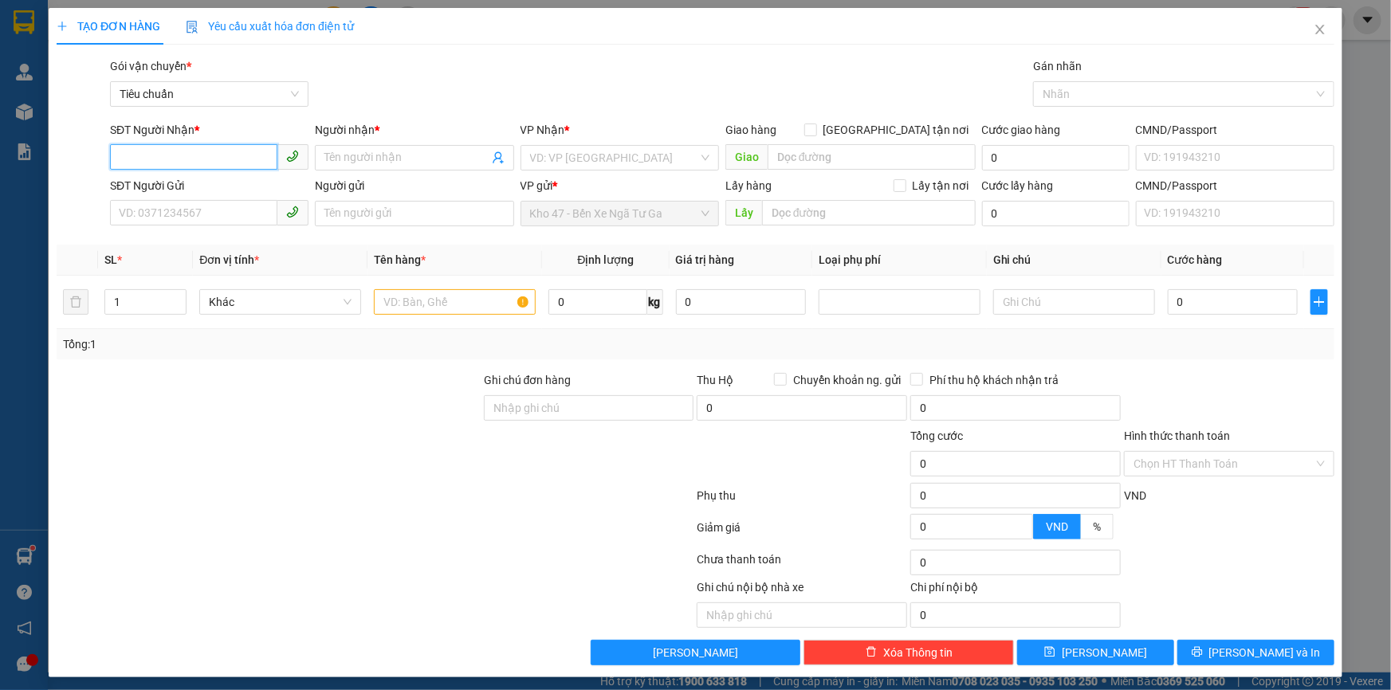
click at [242, 151] on input "SĐT Người Nhận *" at bounding box center [193, 157] width 167 height 26
type input "0397605461"
click at [375, 153] on input "Người nhận *" at bounding box center [405, 158] width 163 height 18
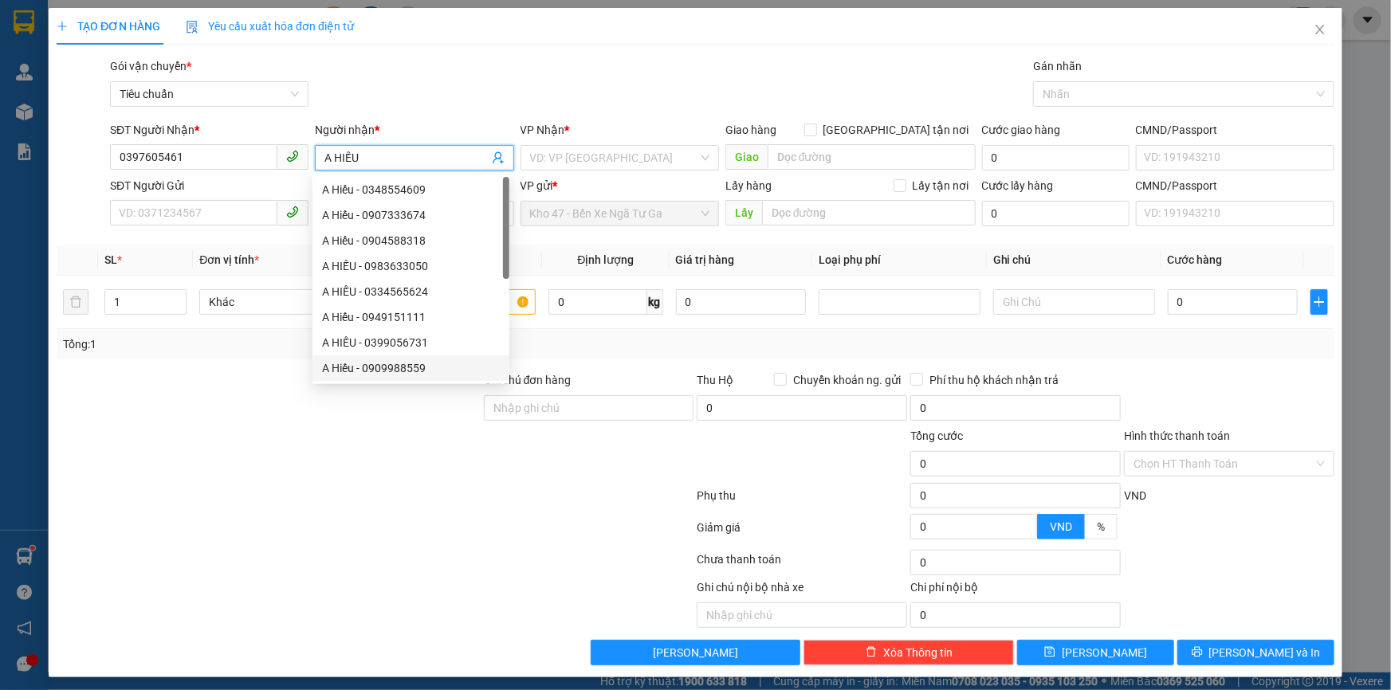
type input "A HIẾU"
drag, startPoint x: 348, startPoint y: 520, endPoint x: 332, endPoint y: 485, distance: 37.8
click at [342, 501] on form "Ghi chú đơn hàng Thu Hộ Chuyển khoản ng. gửi 0 Phí thu hộ khách nhận trả 0 Tổng…" at bounding box center [696, 458] width 1278 height 175
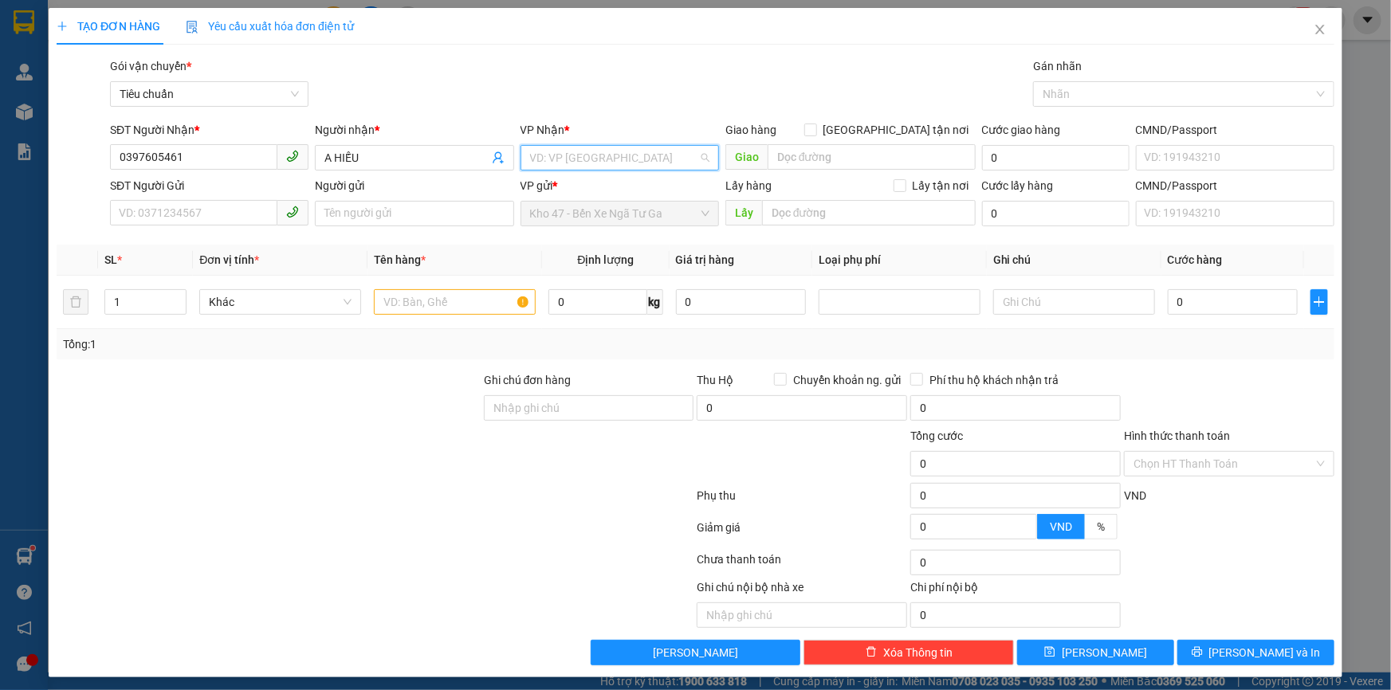
click at [566, 154] on input "search" at bounding box center [614, 158] width 168 height 24
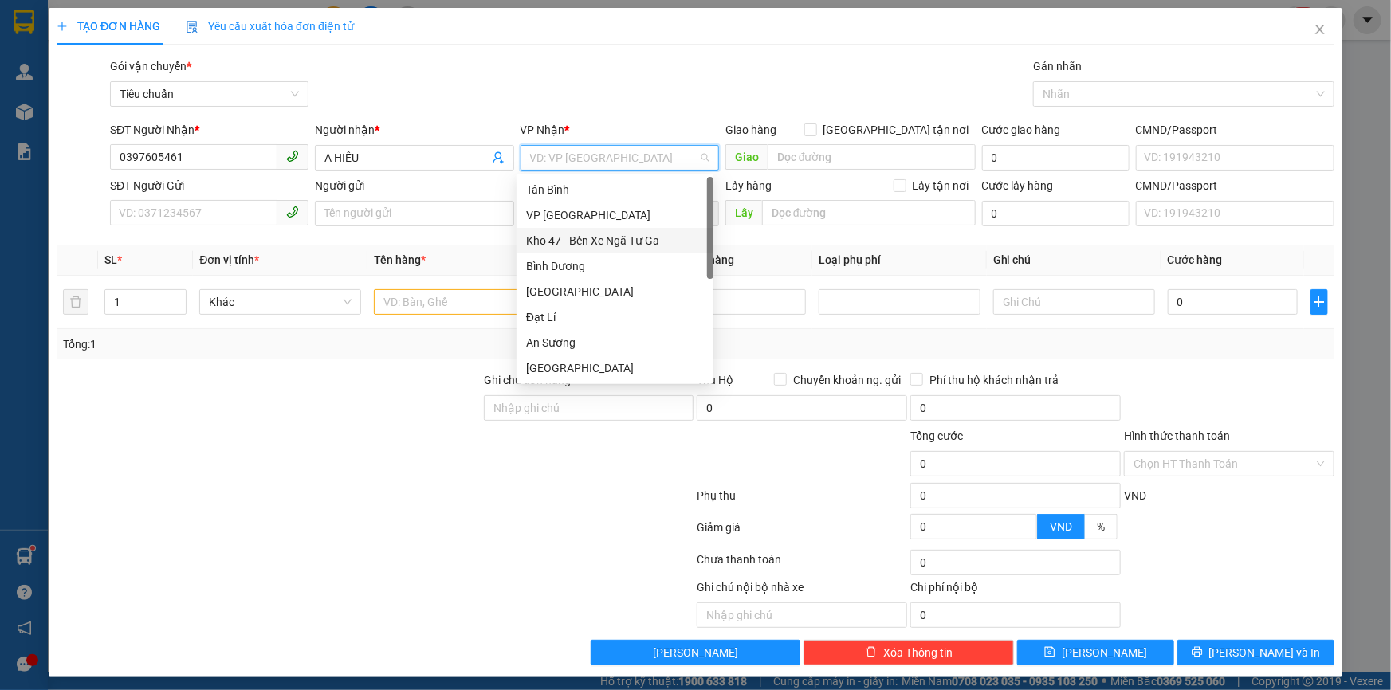
scroll to position [120, 0]
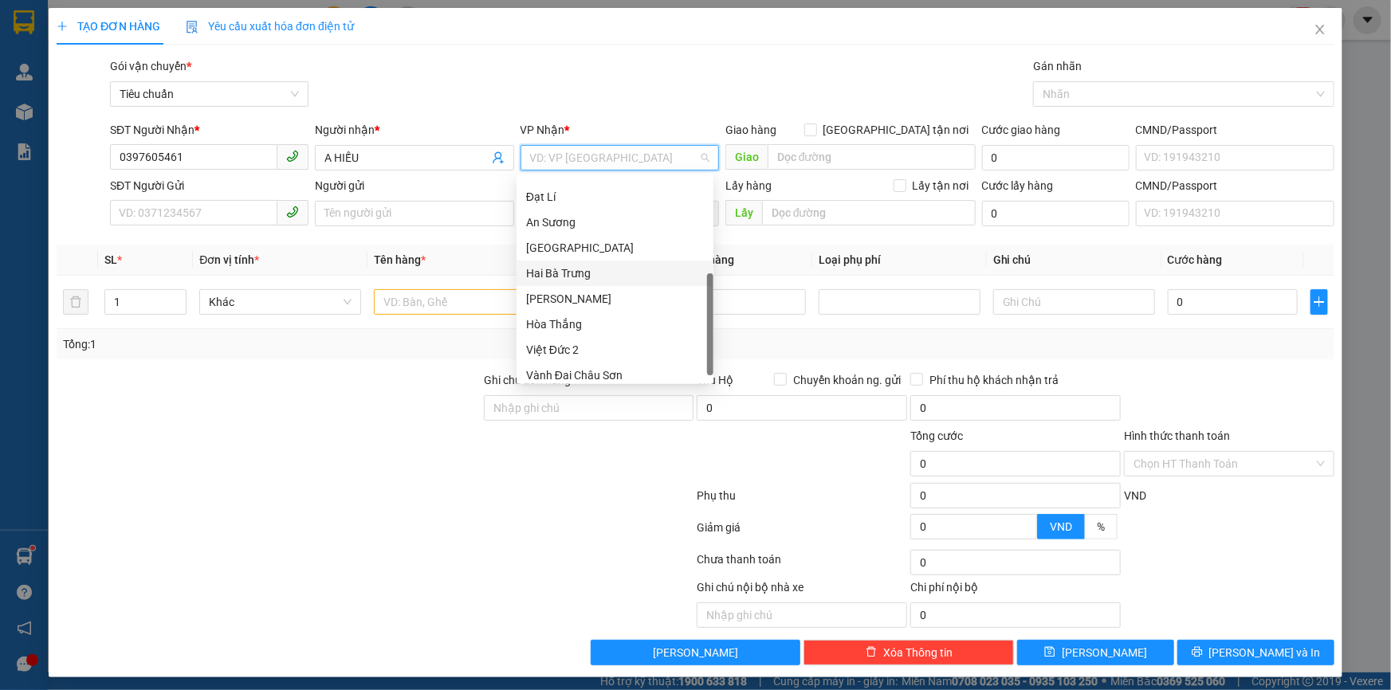
click at [586, 278] on div "Hai Bà Trưng" at bounding box center [615, 274] width 178 height 18
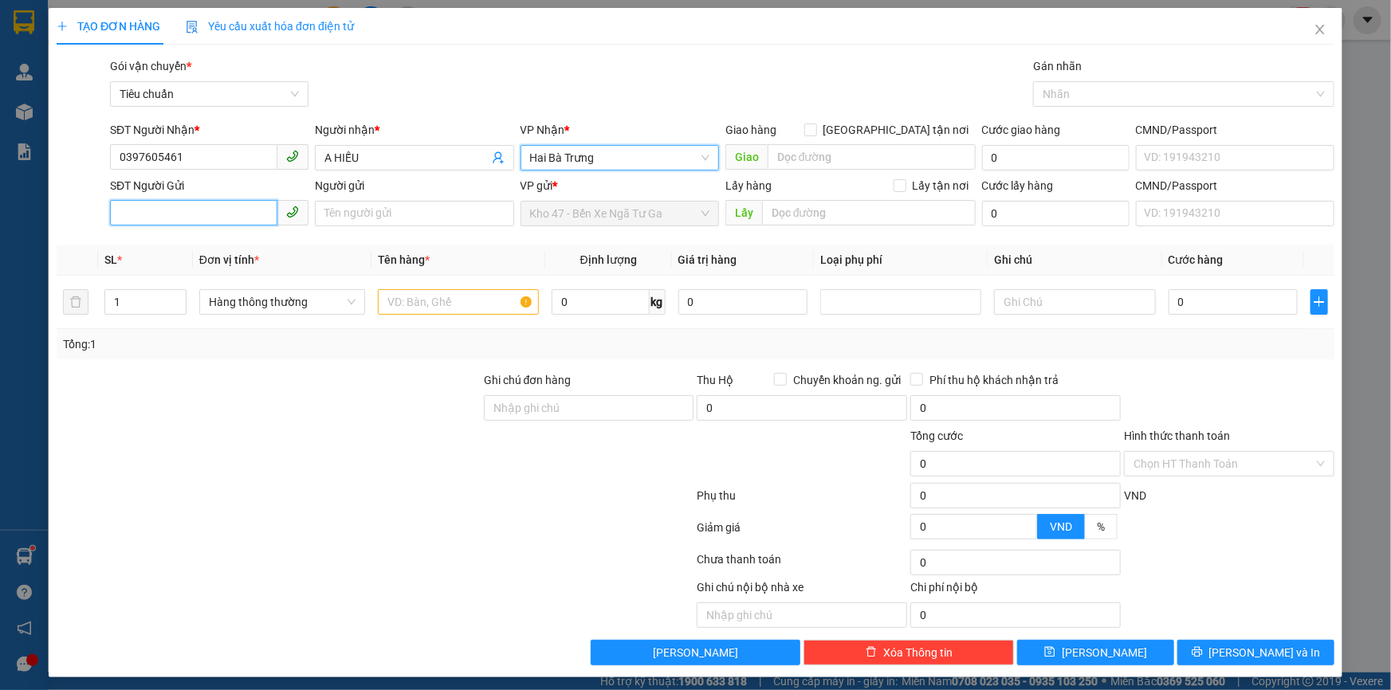
click at [147, 214] on input "SĐT Người Gửi" at bounding box center [193, 213] width 167 height 26
type input "0908196234"
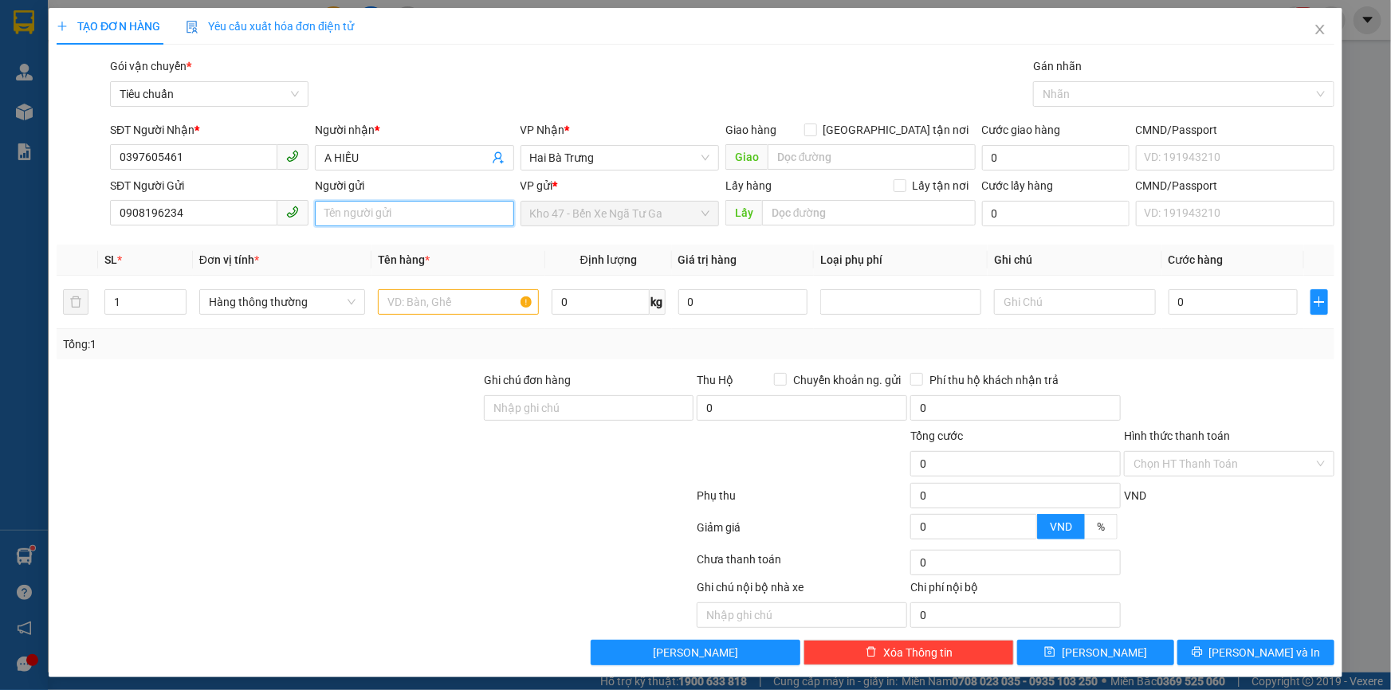
click at [381, 211] on input "Người gửi" at bounding box center [414, 214] width 198 height 26
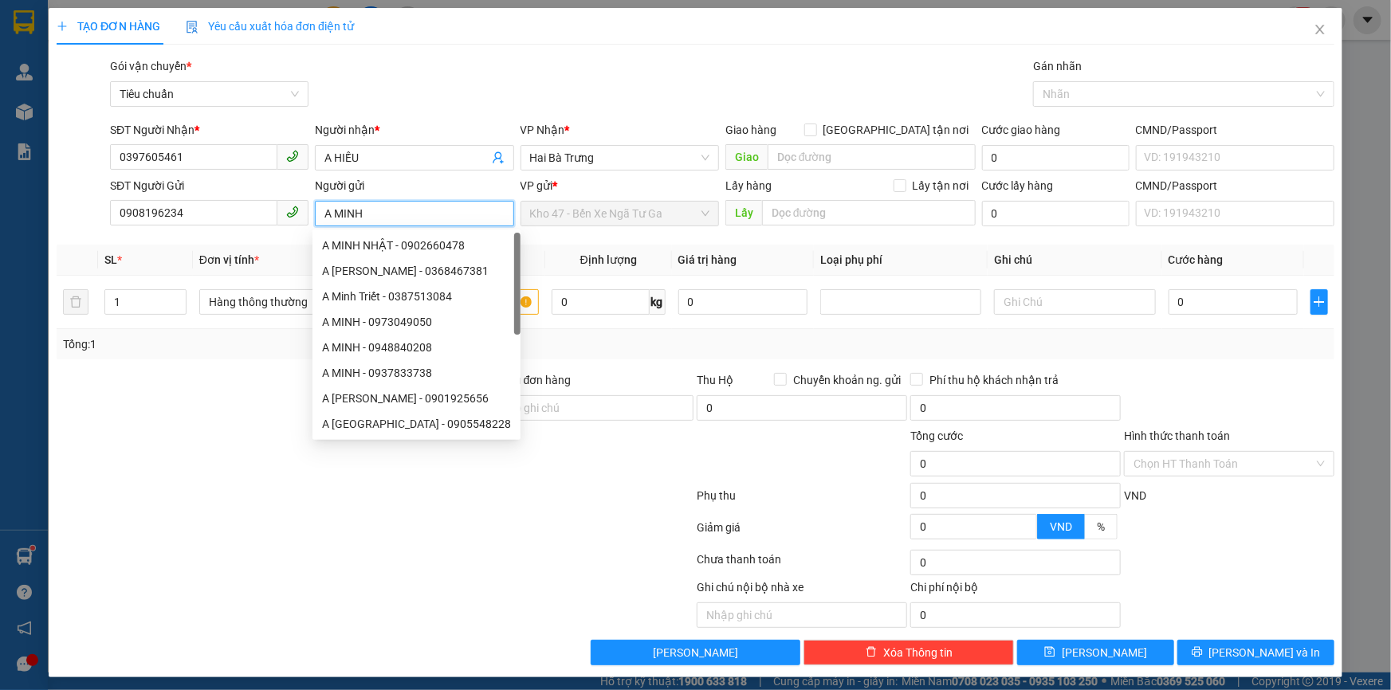
type input "A MINH"
drag, startPoint x: 182, startPoint y: 469, endPoint x: 159, endPoint y: 468, distance: 22.3
click at [181, 469] on div at bounding box center [268, 455] width 427 height 56
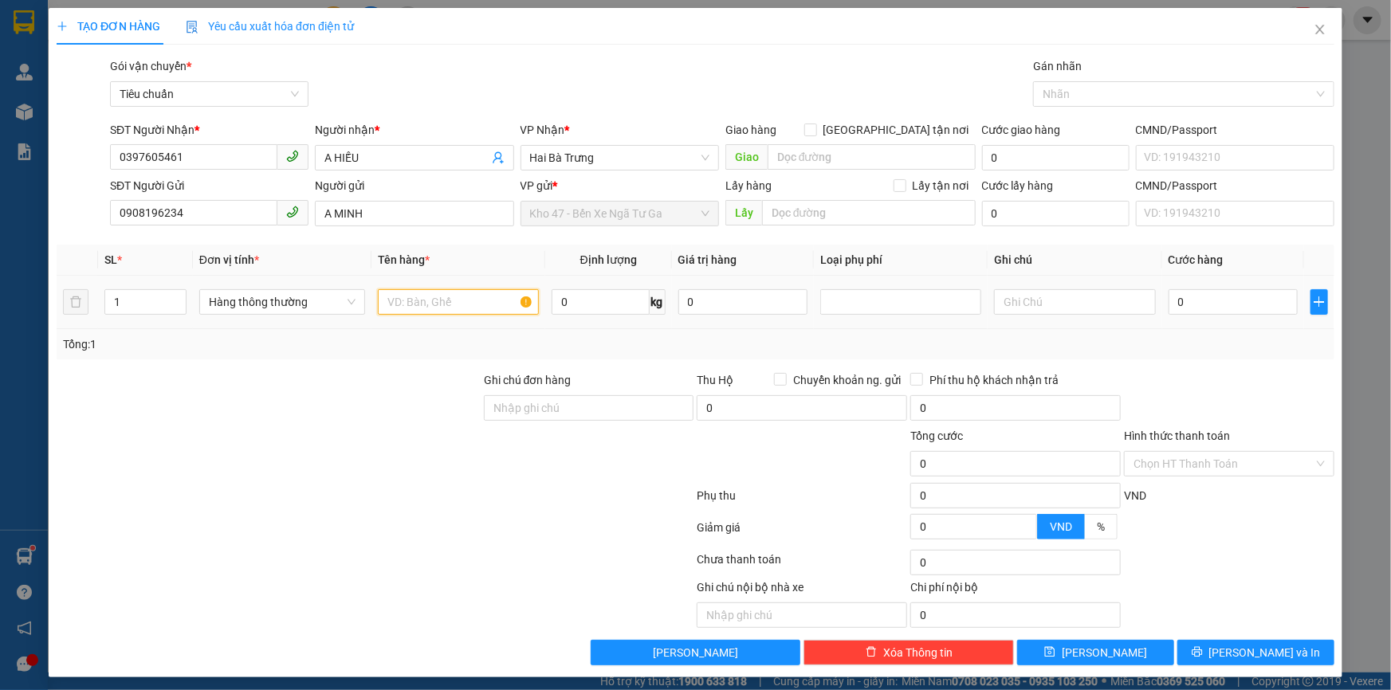
click at [420, 301] on input "text" at bounding box center [458, 302] width 161 height 26
type input "T"
click at [450, 303] on input "TEM NHÃN" at bounding box center [458, 302] width 161 height 26
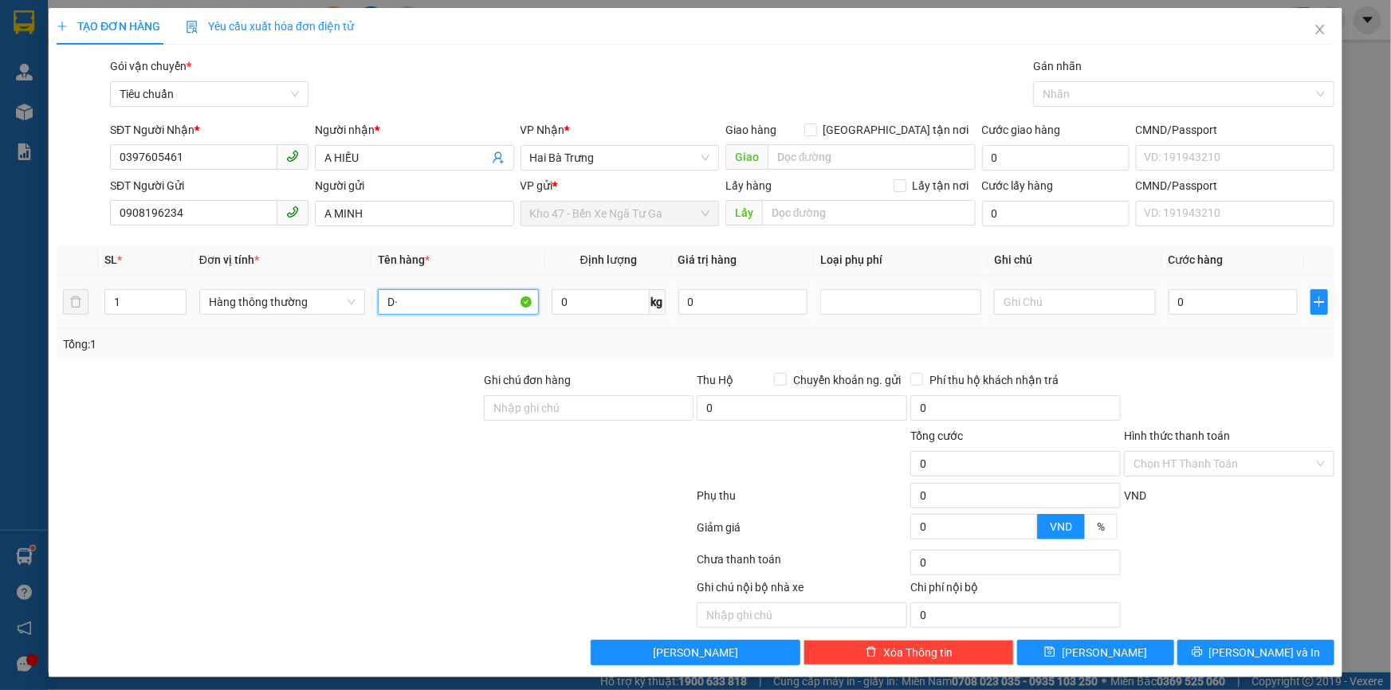
type input "D"
type input "ĐỒ DÁN"
click at [576, 306] on input "0" at bounding box center [601, 302] width 98 height 26
type input "21"
click at [1100, 304] on input "text" at bounding box center [1074, 302] width 161 height 26
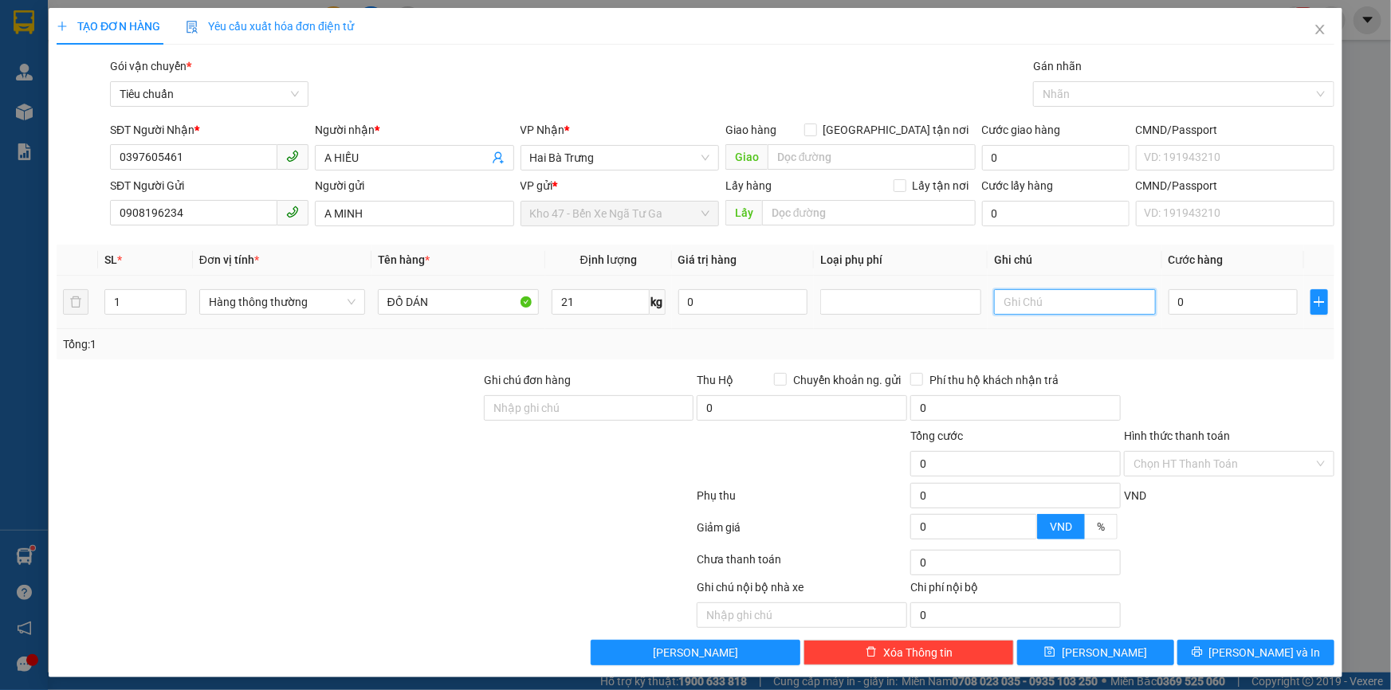
type input "60.000"
type input "T TRƠN BBC"
click at [828, 350] on div "Tổng: 1" at bounding box center [695, 345] width 1265 height 18
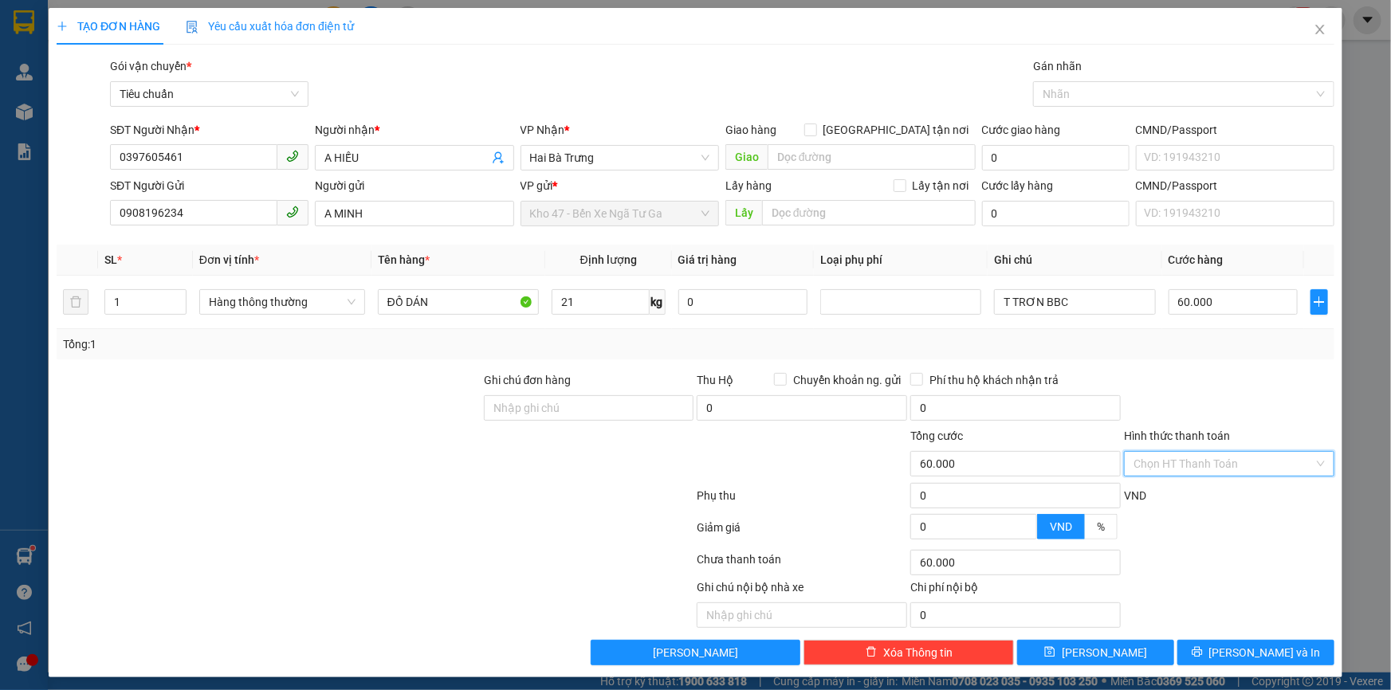
drag, startPoint x: 1180, startPoint y: 455, endPoint x: 1180, endPoint y: 480, distance: 24.7
click at [1180, 457] on input "Hình thức thanh toán" at bounding box center [1223, 464] width 180 height 24
click at [1178, 501] on div "Tại văn phòng" at bounding box center [1220, 495] width 190 height 18
type input "0"
drag, startPoint x: 1223, startPoint y: 663, endPoint x: 1220, endPoint y: 650, distance: 13.9
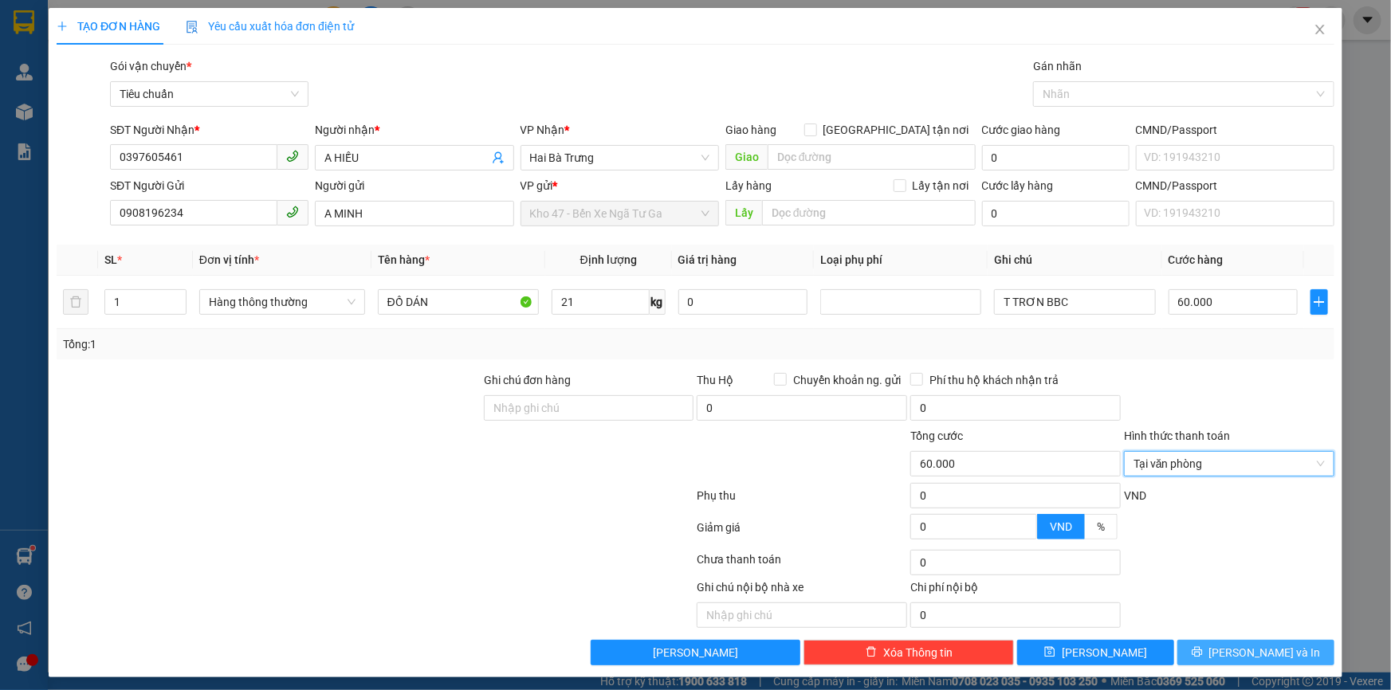
click at [1222, 662] on button "[PERSON_NAME] và In" at bounding box center [1255, 653] width 157 height 26
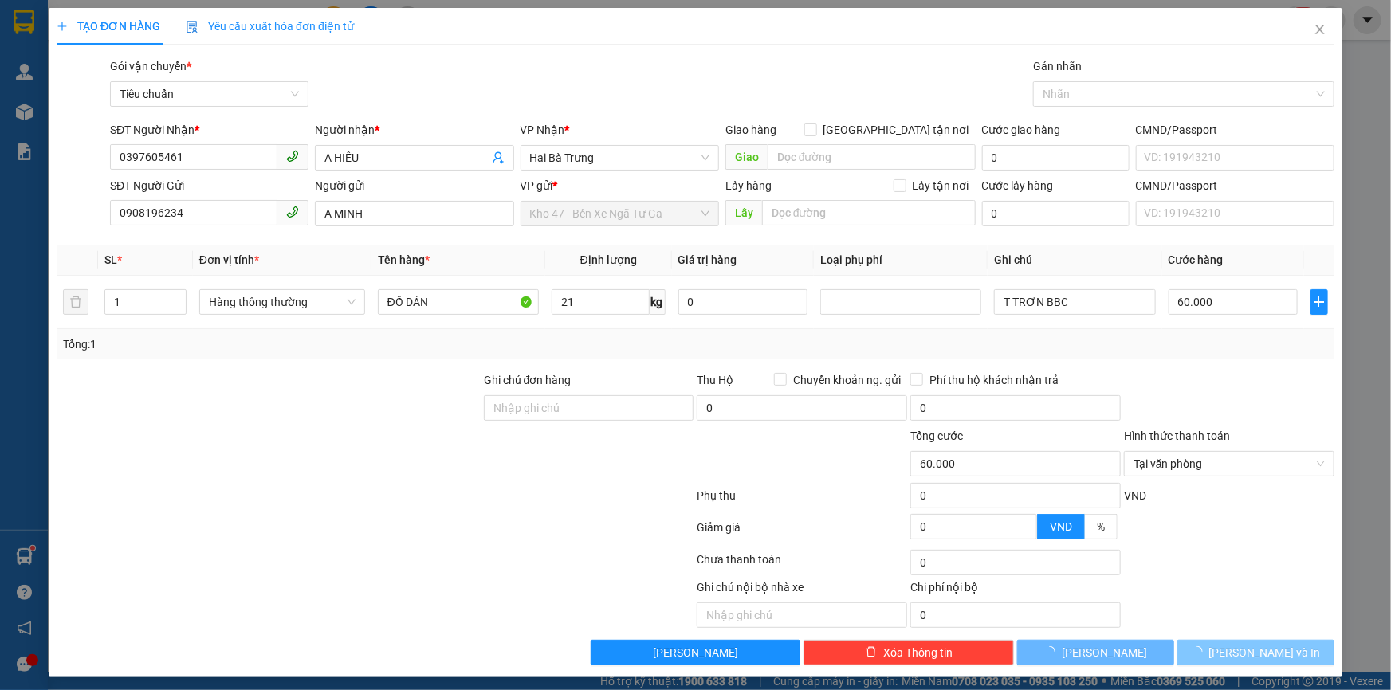
click at [1203, 648] on icon "loading" at bounding box center [1197, 652] width 12 height 12
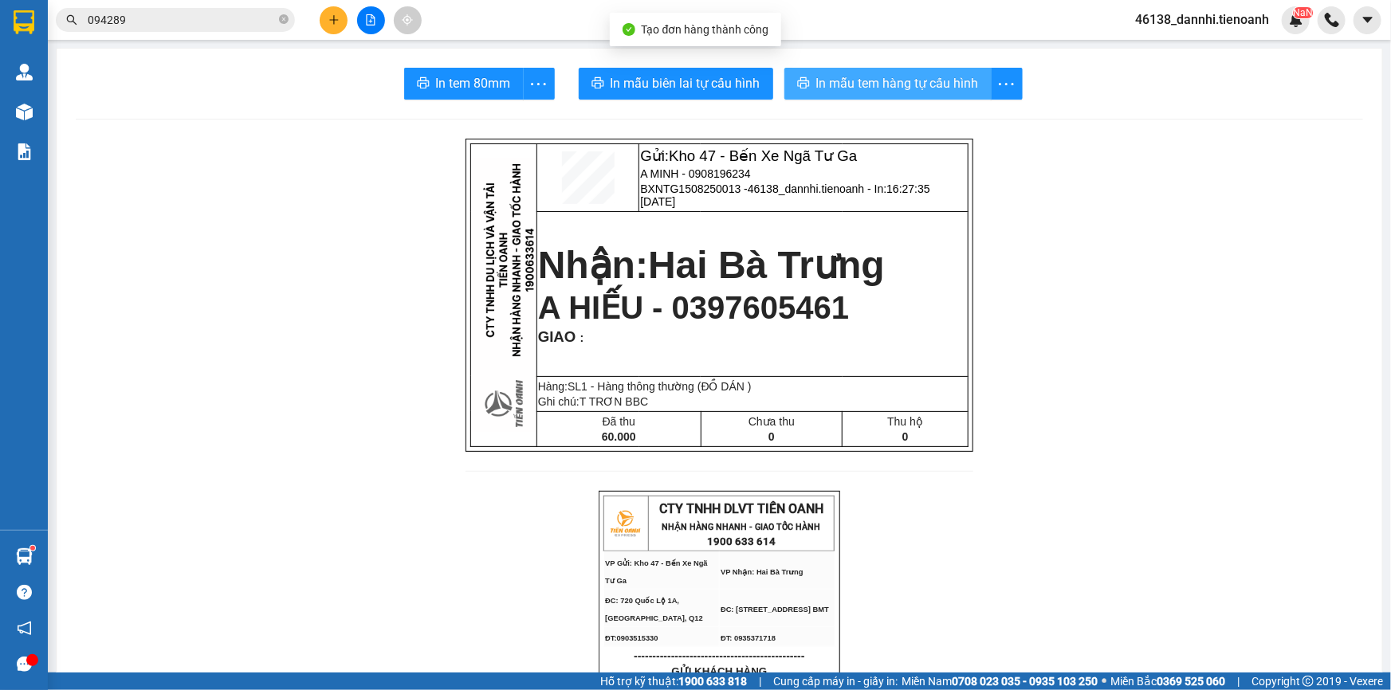
click at [869, 88] on span "In mẫu tem hàng tự cấu hình" at bounding box center [897, 83] width 163 height 20
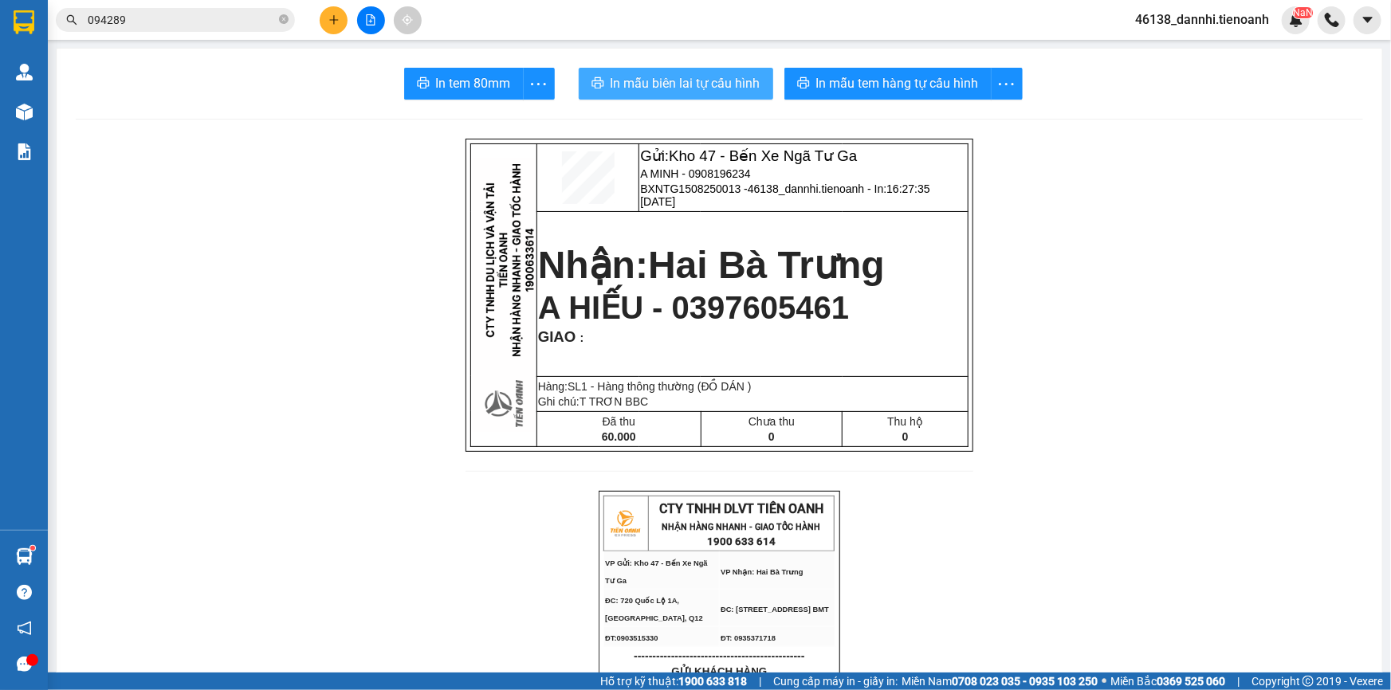
click at [627, 81] on span "In mẫu biên lai tự cấu hình" at bounding box center [686, 83] width 150 height 20
click at [329, 22] on icon "plus" at bounding box center [333, 19] width 11 height 11
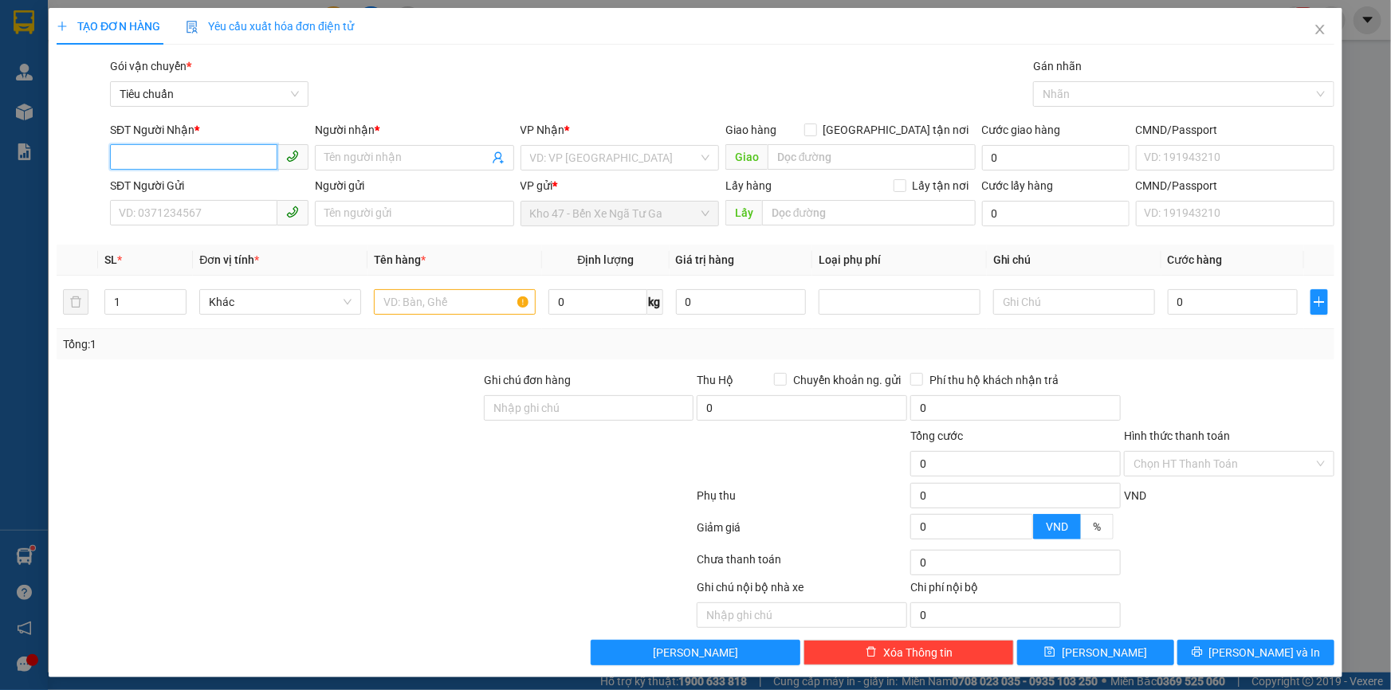
click at [184, 155] on input "SĐT Người Nhận *" at bounding box center [193, 157] width 167 height 26
click at [233, 194] on div "0974903973 - [GEOGRAPHIC_DATA]" at bounding box center [208, 190] width 179 height 18
type input "0974903973"
type input "[PERSON_NAME]"
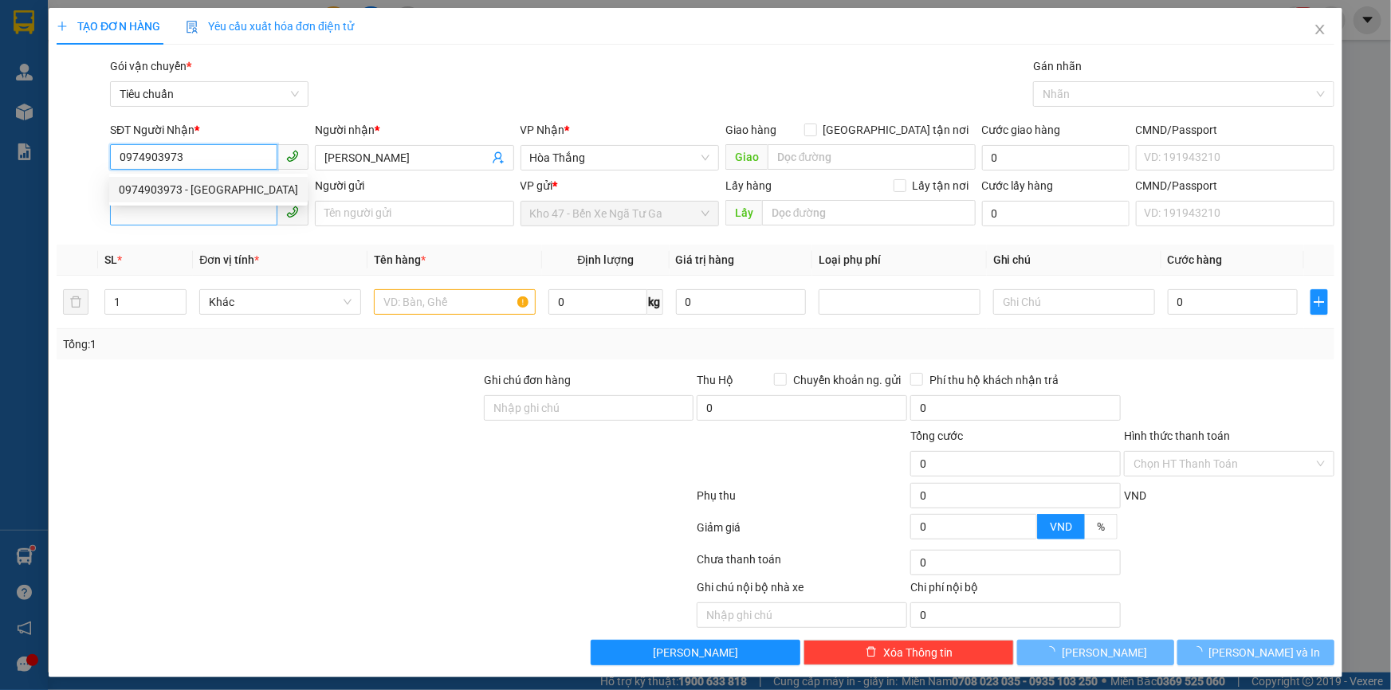
type input "70.000"
type input "0974903973"
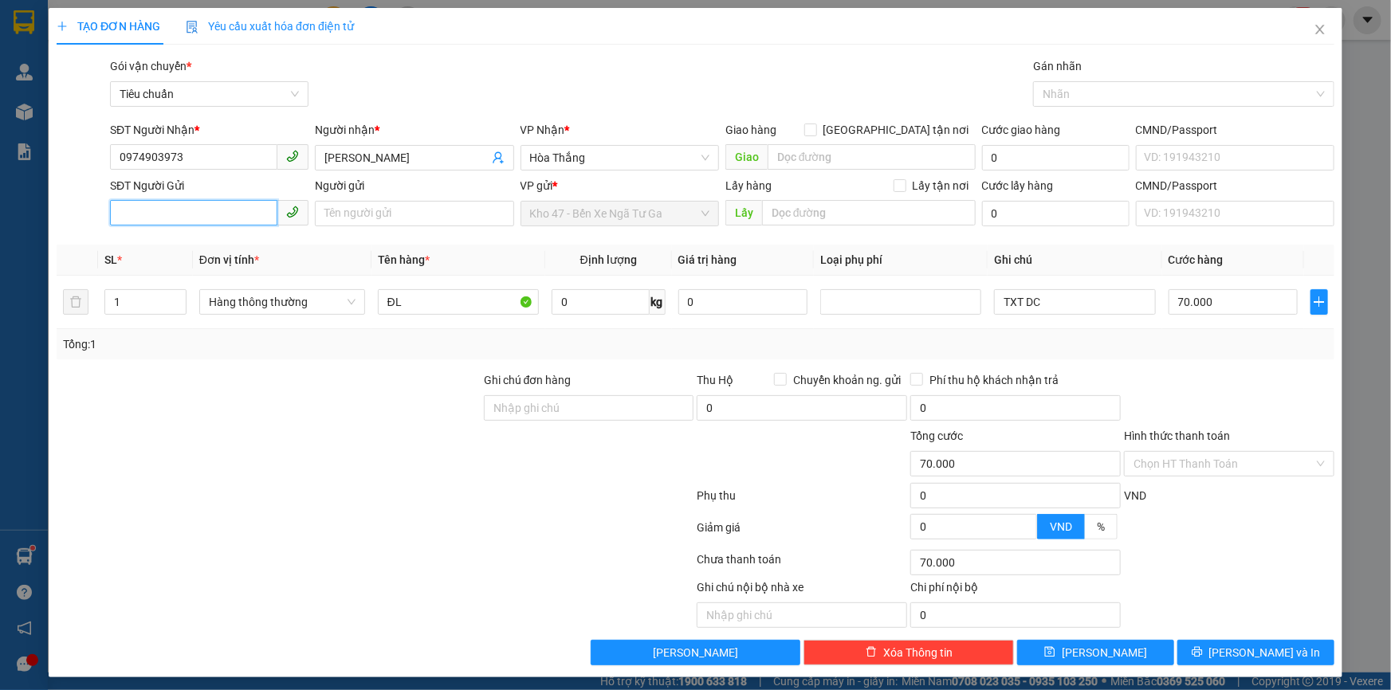
click at [230, 214] on input "SĐT Người Gửi" at bounding box center [193, 213] width 167 height 26
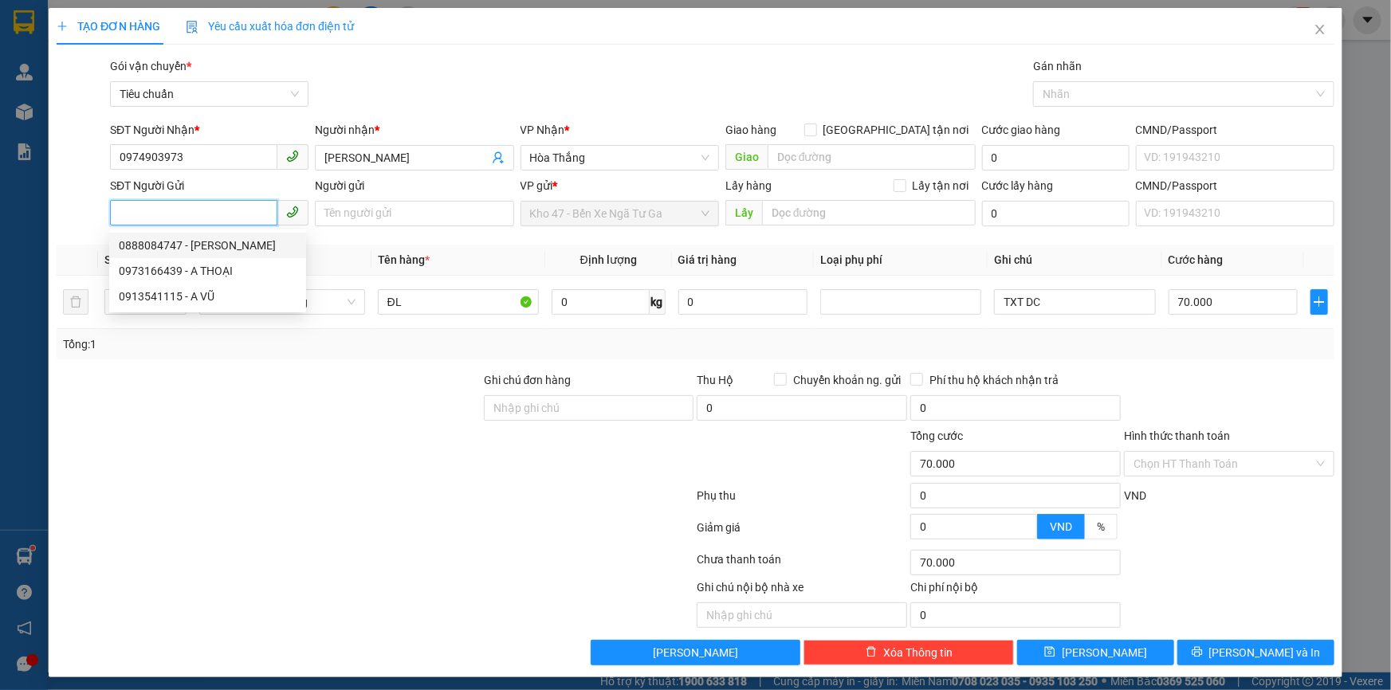
click at [235, 237] on div "0888084747 - [PERSON_NAME]" at bounding box center [208, 246] width 178 height 18
type input "0888084747"
type input "CTY [PERSON_NAME]"
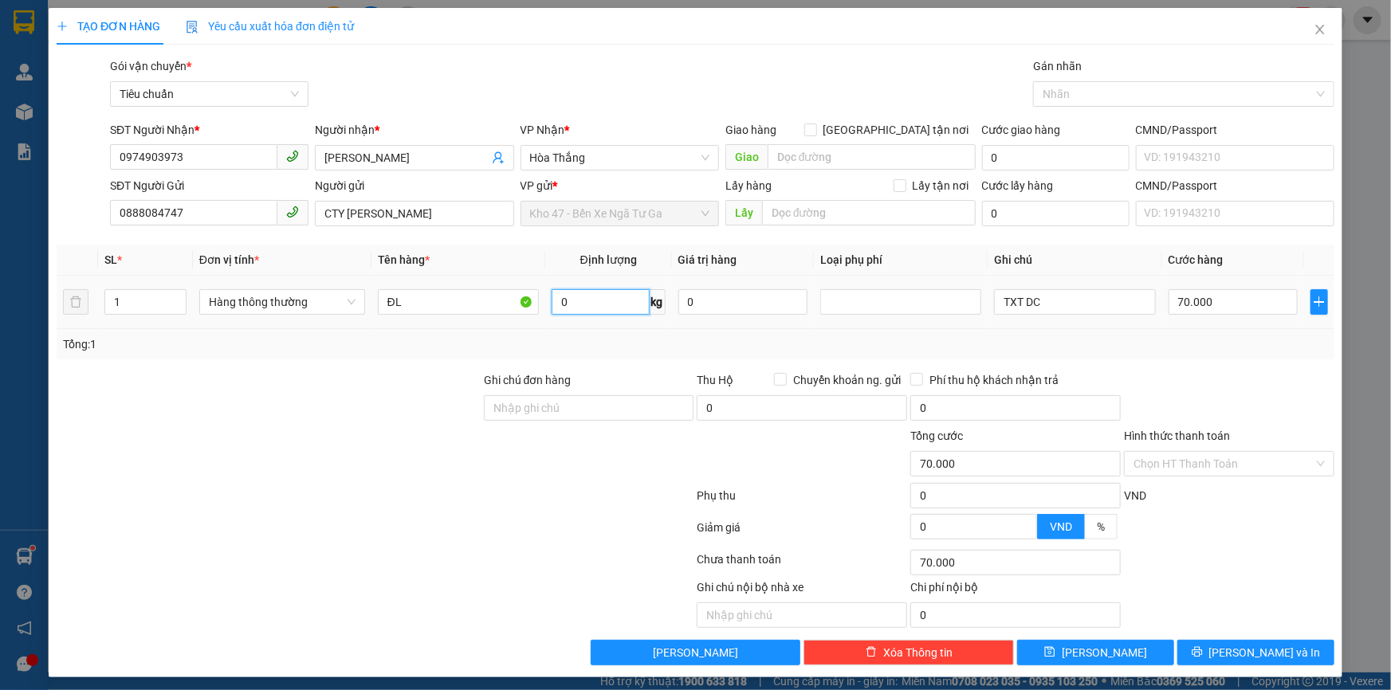
click at [638, 304] on input "0" at bounding box center [601, 302] width 98 height 26
type input "37"
click at [662, 351] on div "Tổng: 1" at bounding box center [695, 345] width 1265 height 18
type input "80.000"
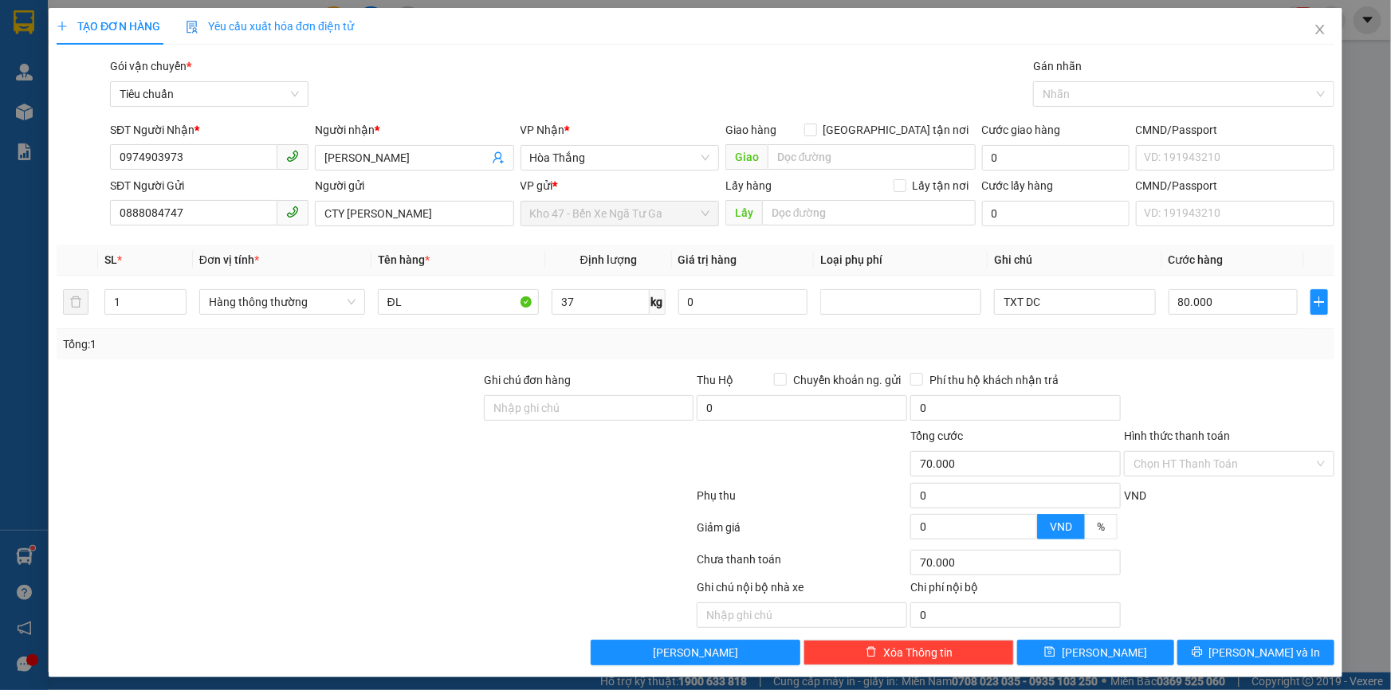
type input "80.000"
drag, startPoint x: 1243, startPoint y: 652, endPoint x: 713, endPoint y: 548, distance: 539.3
click at [1236, 652] on span "[PERSON_NAME] và In" at bounding box center [1265, 653] width 112 height 18
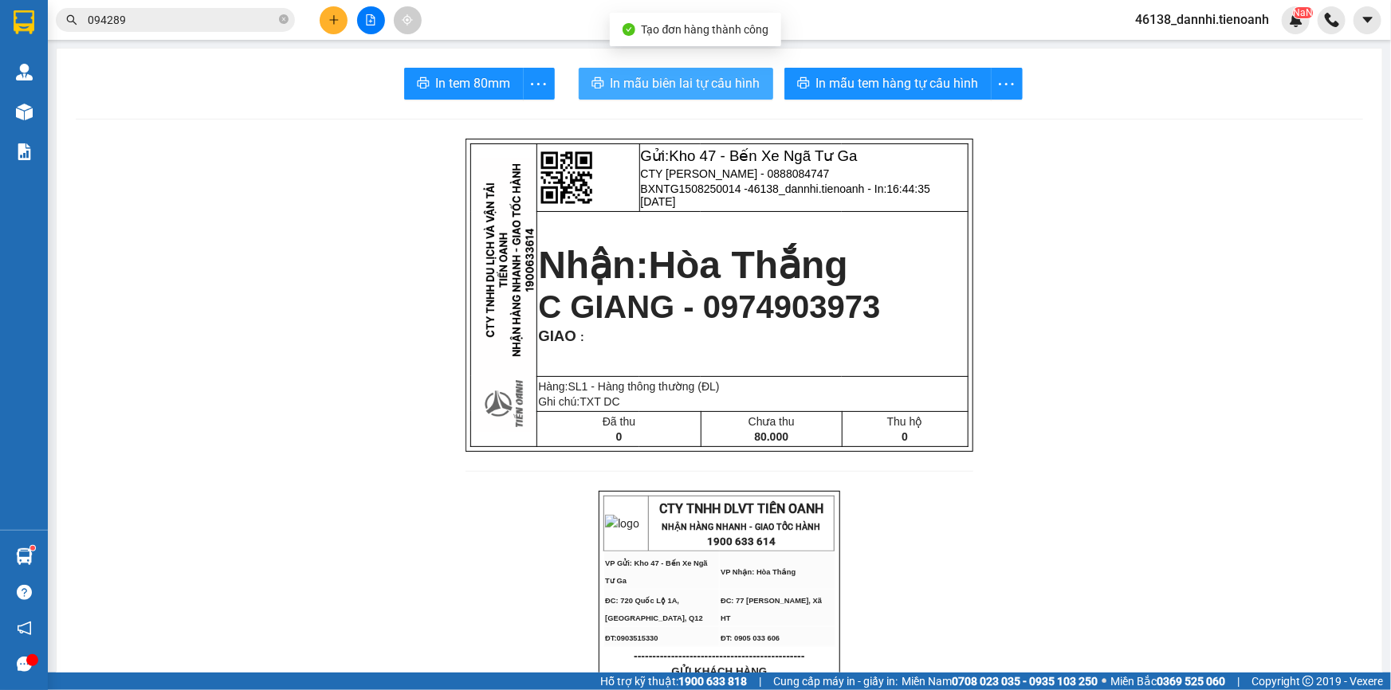
click at [615, 81] on span "In mẫu biên lai tự cấu hình" at bounding box center [686, 83] width 150 height 20
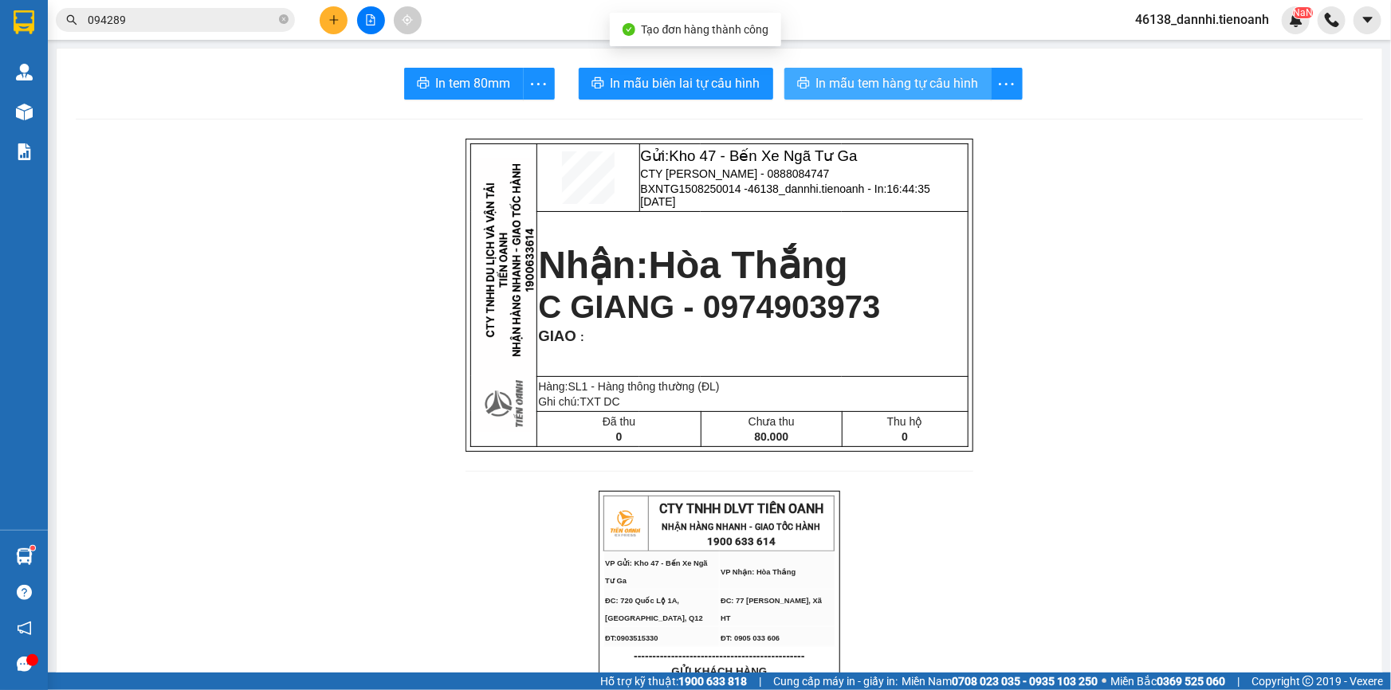
click at [934, 69] on button "In mẫu tem hàng tự cấu hình" at bounding box center [887, 84] width 207 height 32
click at [328, 22] on icon "plus" at bounding box center [333, 19] width 11 height 11
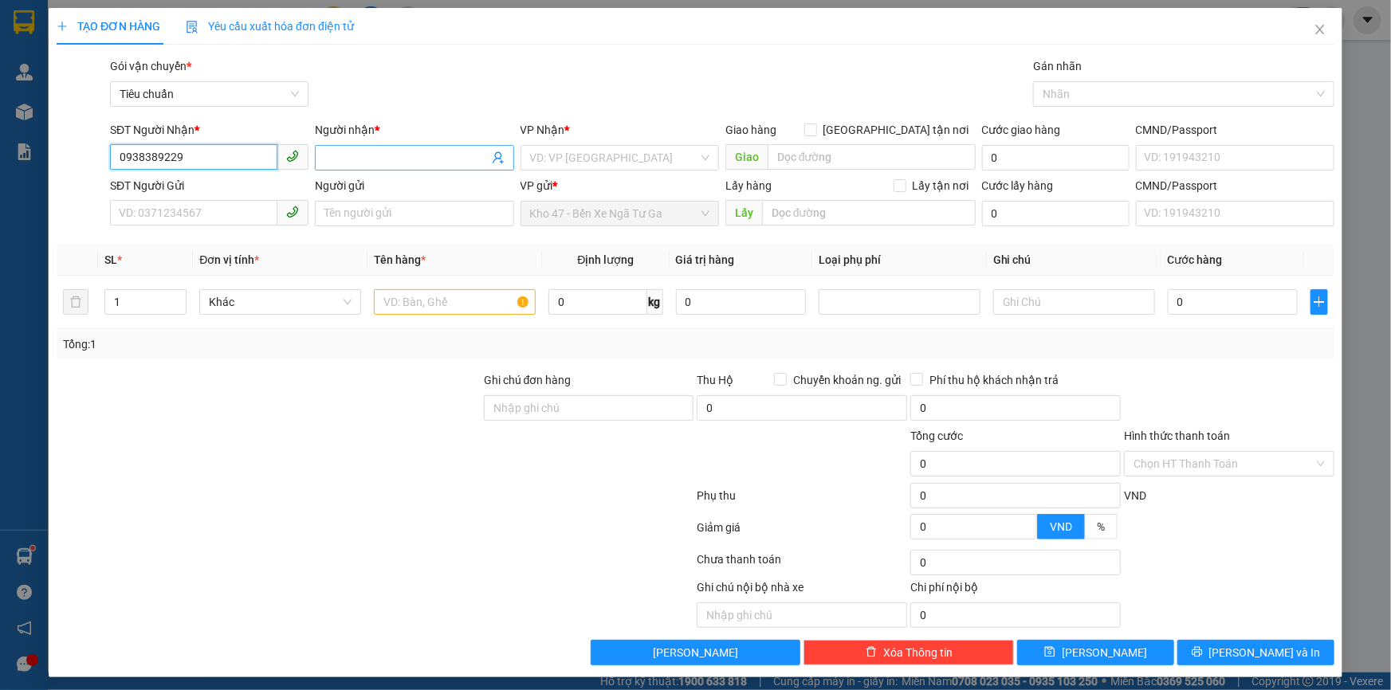
type input "0938389229"
click at [405, 162] on input "Người nhận *" at bounding box center [405, 158] width 163 height 18
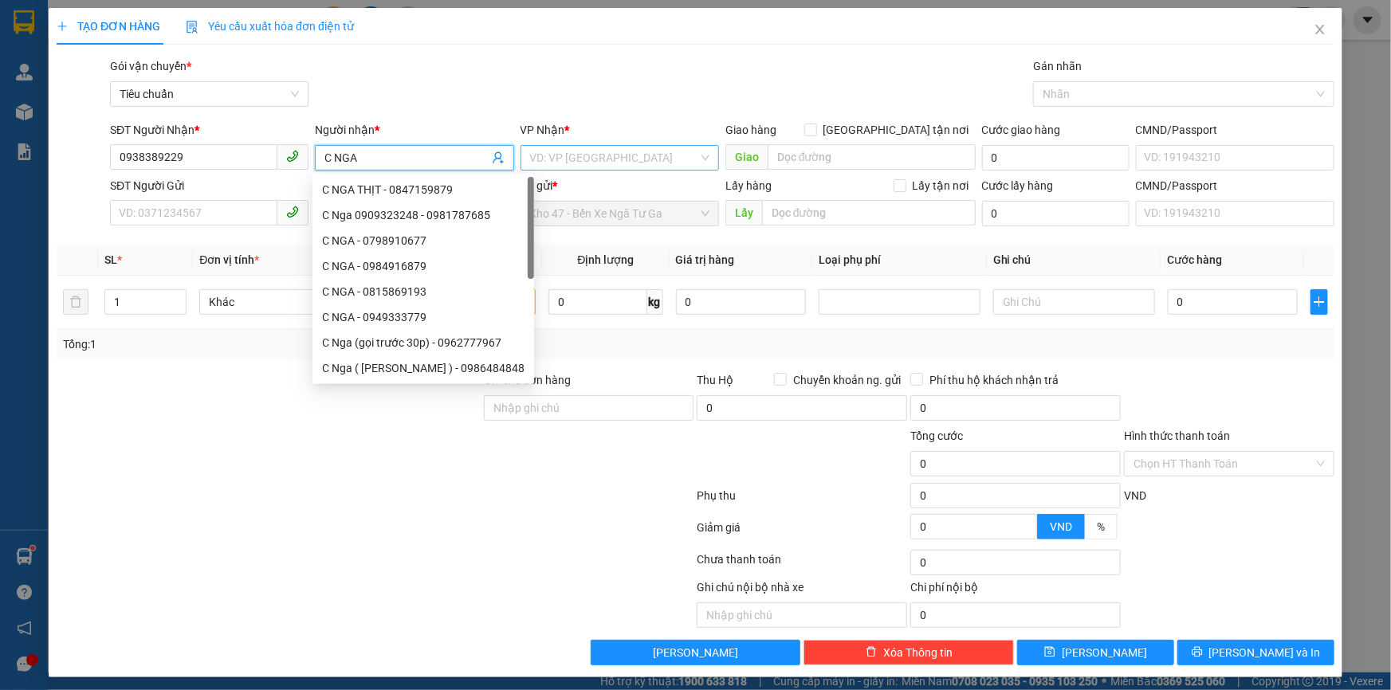
type input "C NGA"
click at [556, 162] on input "search" at bounding box center [614, 158] width 168 height 24
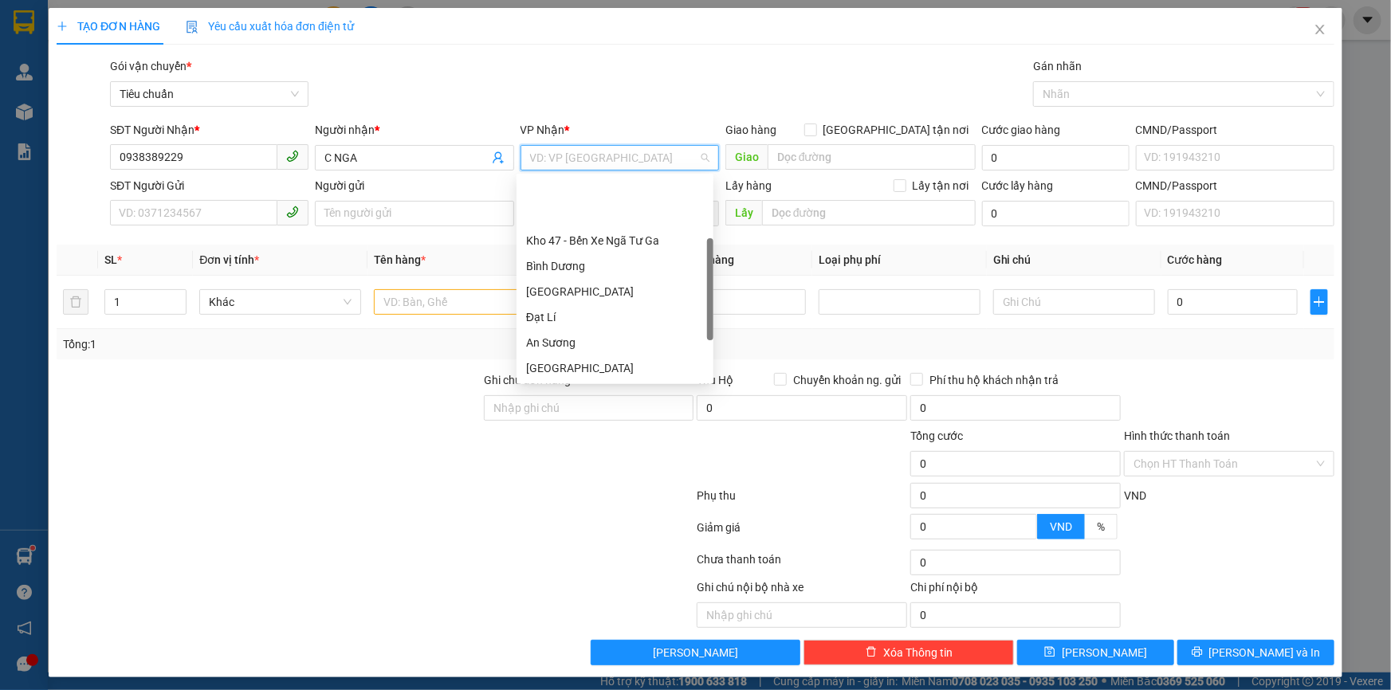
scroll to position [128, 0]
click at [584, 268] on div "Hai Bà Trưng" at bounding box center [615, 266] width 178 height 18
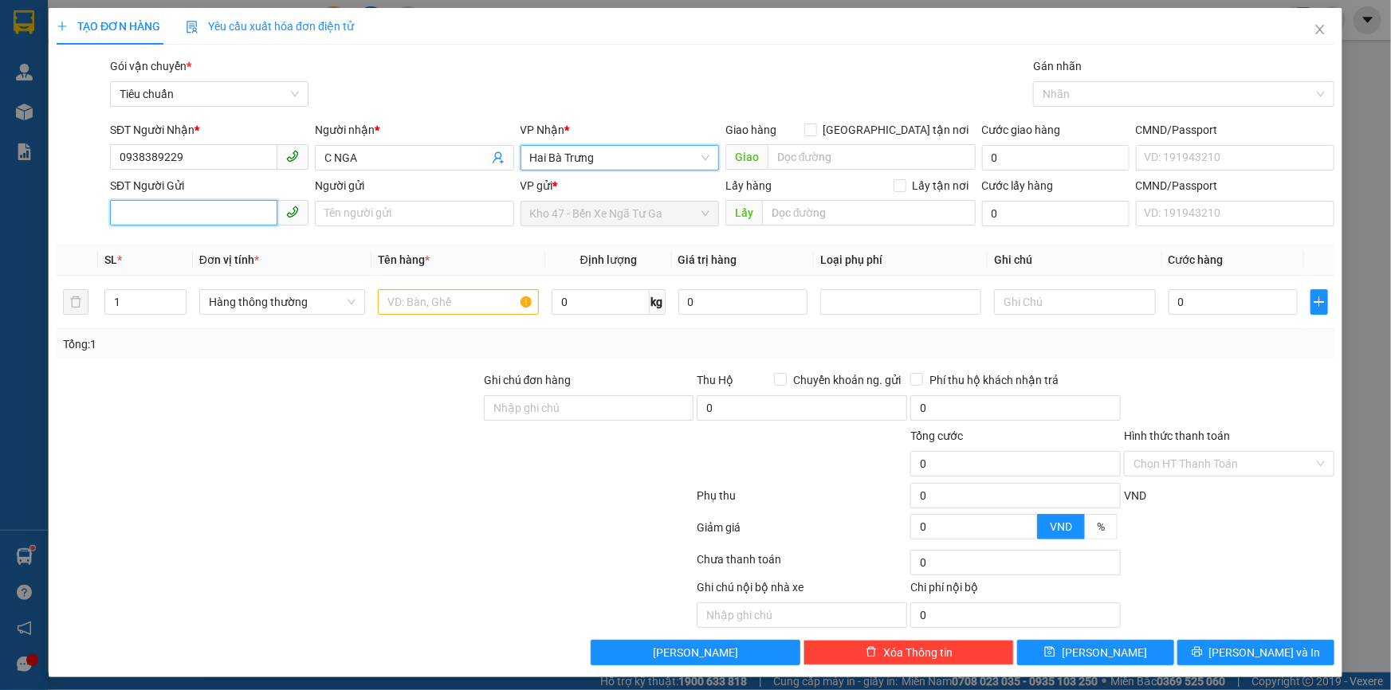
click at [193, 217] on input "SĐT Người Gửi" at bounding box center [193, 213] width 167 height 26
click at [191, 212] on input "09235411" at bounding box center [193, 213] width 167 height 26
click at [194, 246] on div "0923541114 - A LÂM" at bounding box center [208, 246] width 178 height 18
type input "0923541114"
type input "A LÂM"
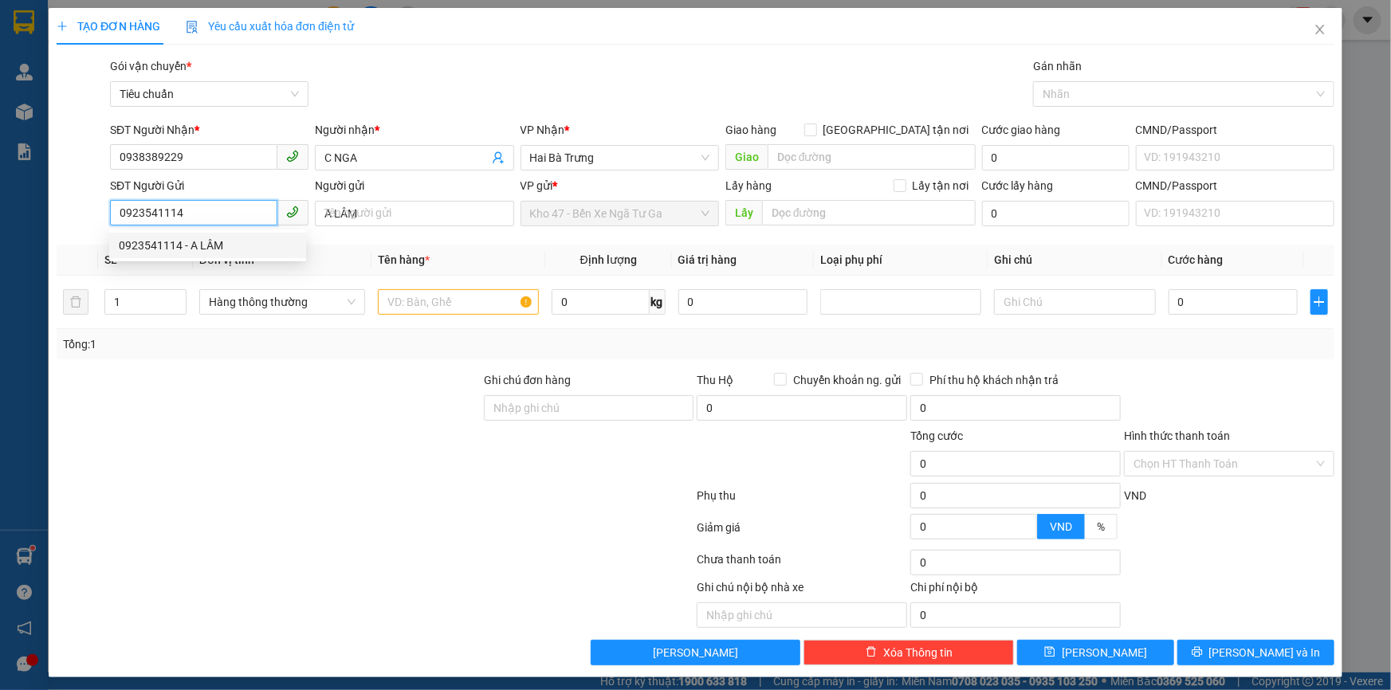
type input "100.000"
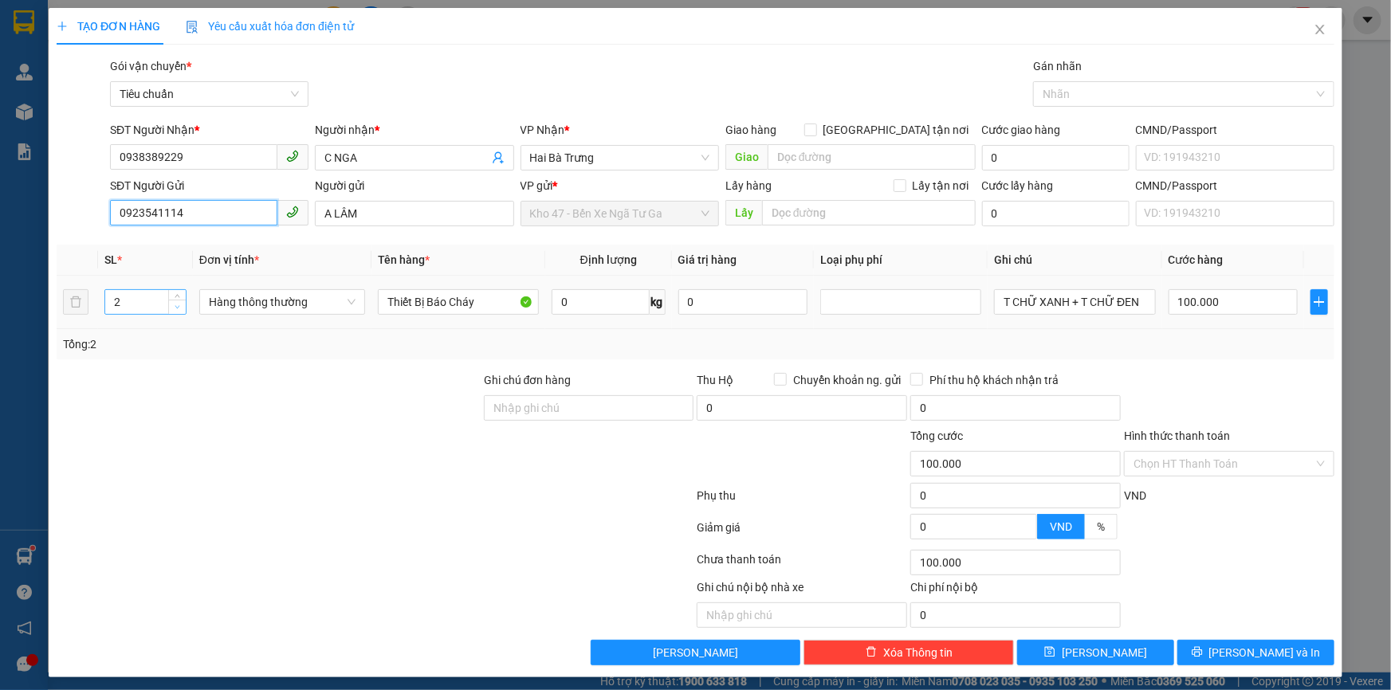
type input "0923541114"
type input "1"
click at [179, 307] on icon "down" at bounding box center [178, 307] width 6 height 6
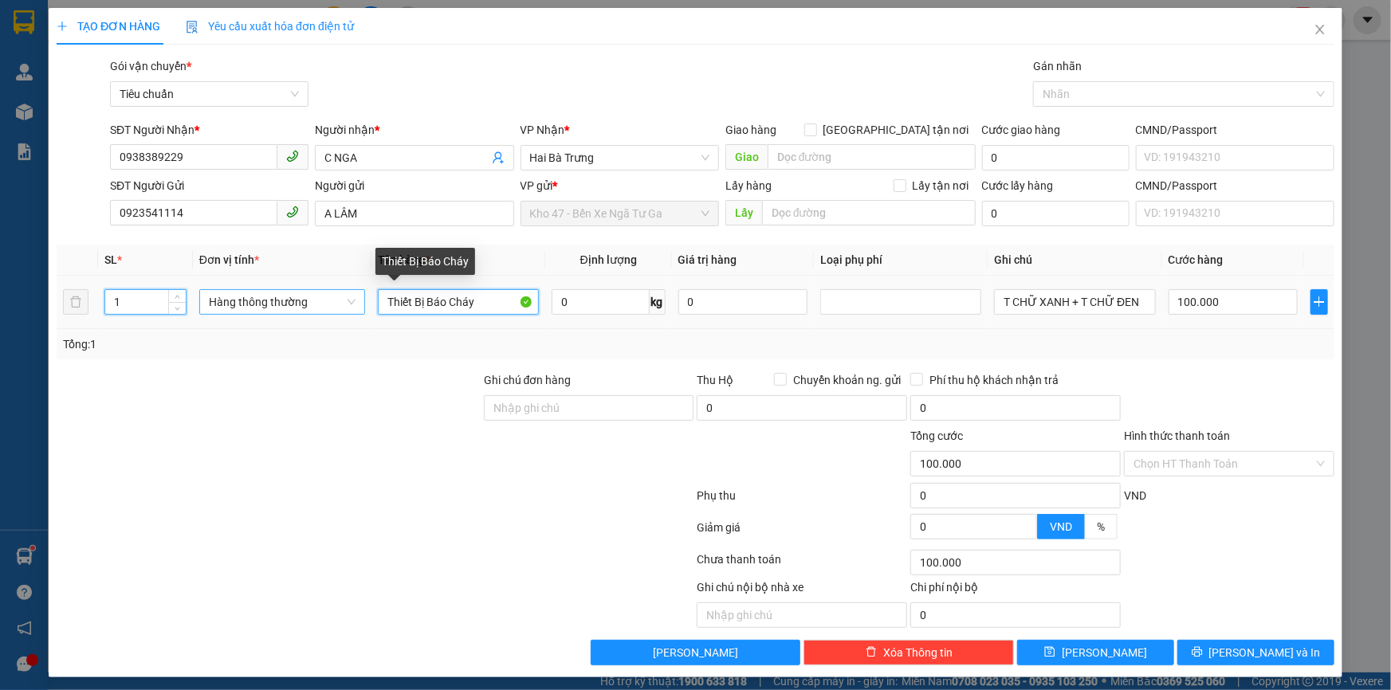
drag, startPoint x: 480, startPoint y: 301, endPoint x: 230, endPoint y: 304, distance: 249.5
click at [239, 315] on tr "1 Hàng thông thường Thiết Bị Báo Cháy 0 kg 0 T CHỮ XANH + T CHỮ ĐEN 100.000" at bounding box center [696, 302] width 1278 height 53
type input "0"
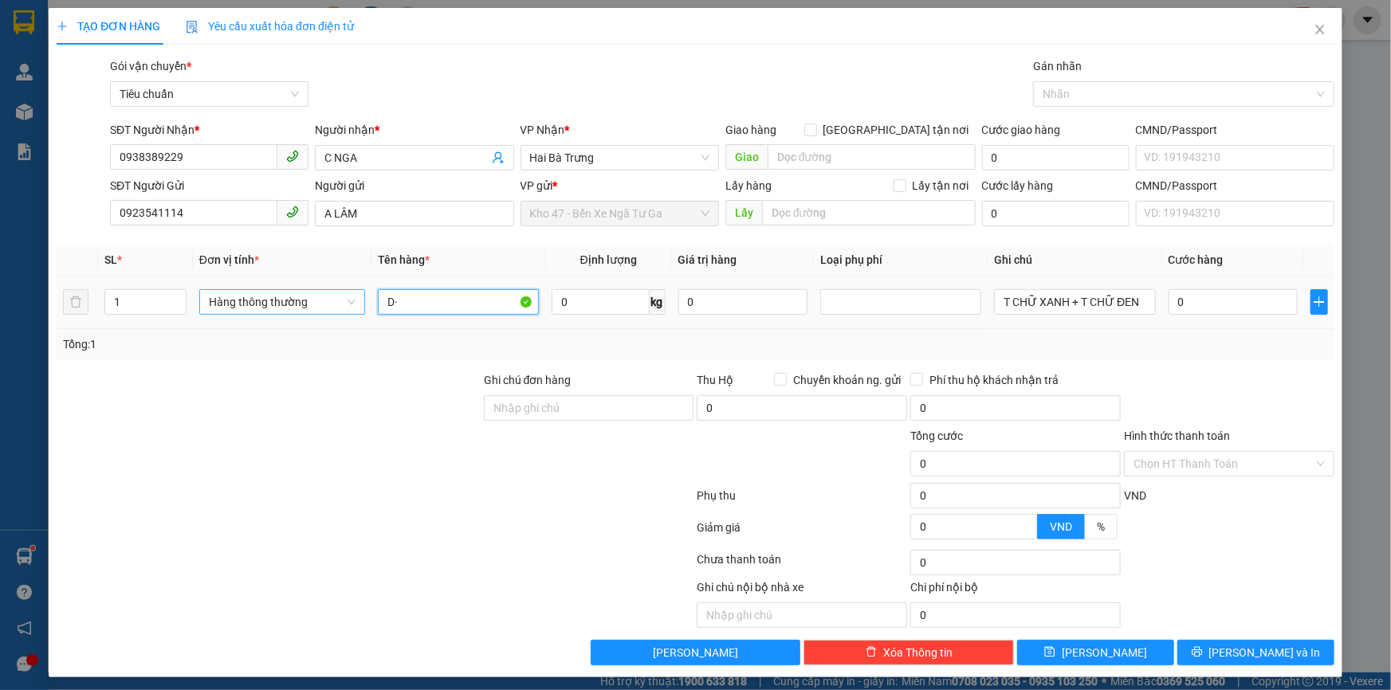
type input "D"
type input "ĐÈN PCCC ( ĐÃ TƯ VẤN CHÍNH SÁCH VẬN CHUYỂN )"
drag, startPoint x: 587, startPoint y: 295, endPoint x: 556, endPoint y: 304, distance: 31.5
click at [586, 295] on input "0" at bounding box center [601, 302] width 98 height 26
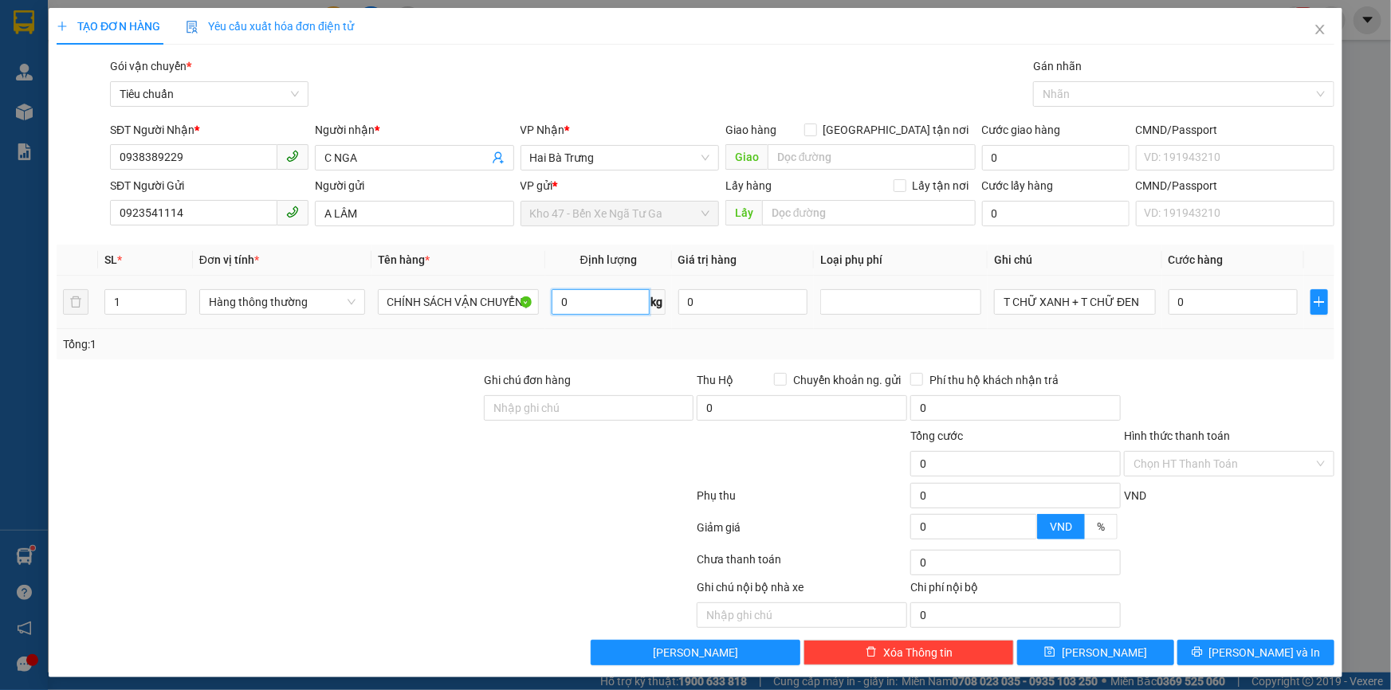
scroll to position [0, 0]
type input "6"
click at [1123, 299] on input "T CHỮ XANH + T CHỮ ĐEN" at bounding box center [1074, 302] width 161 height 26
type input "40.000"
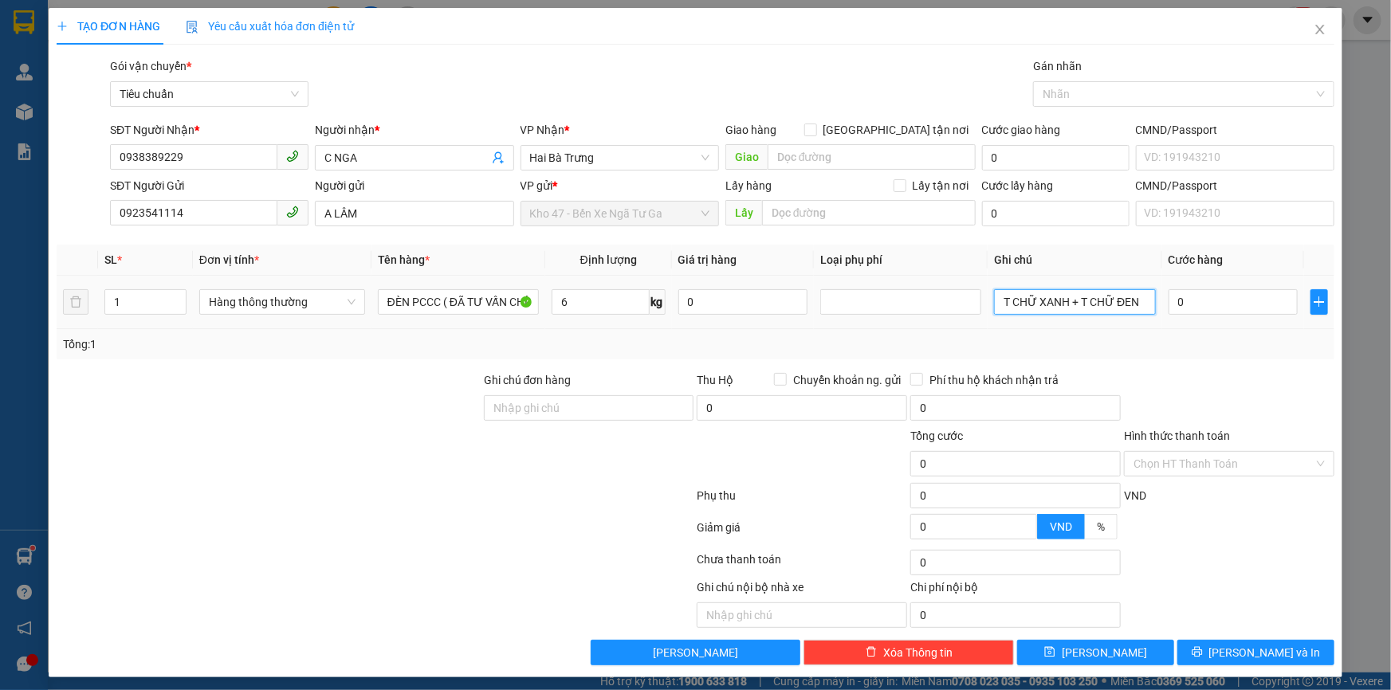
type input "40.000"
click at [1123, 299] on input "T CHỮ XANH + T CHỮ ĐEN" at bounding box center [1074, 302] width 161 height 26
type input "T DC BỌC MÚT"
drag, startPoint x: 1202, startPoint y: 643, endPoint x: 1206, endPoint y: 614, distance: 29.8
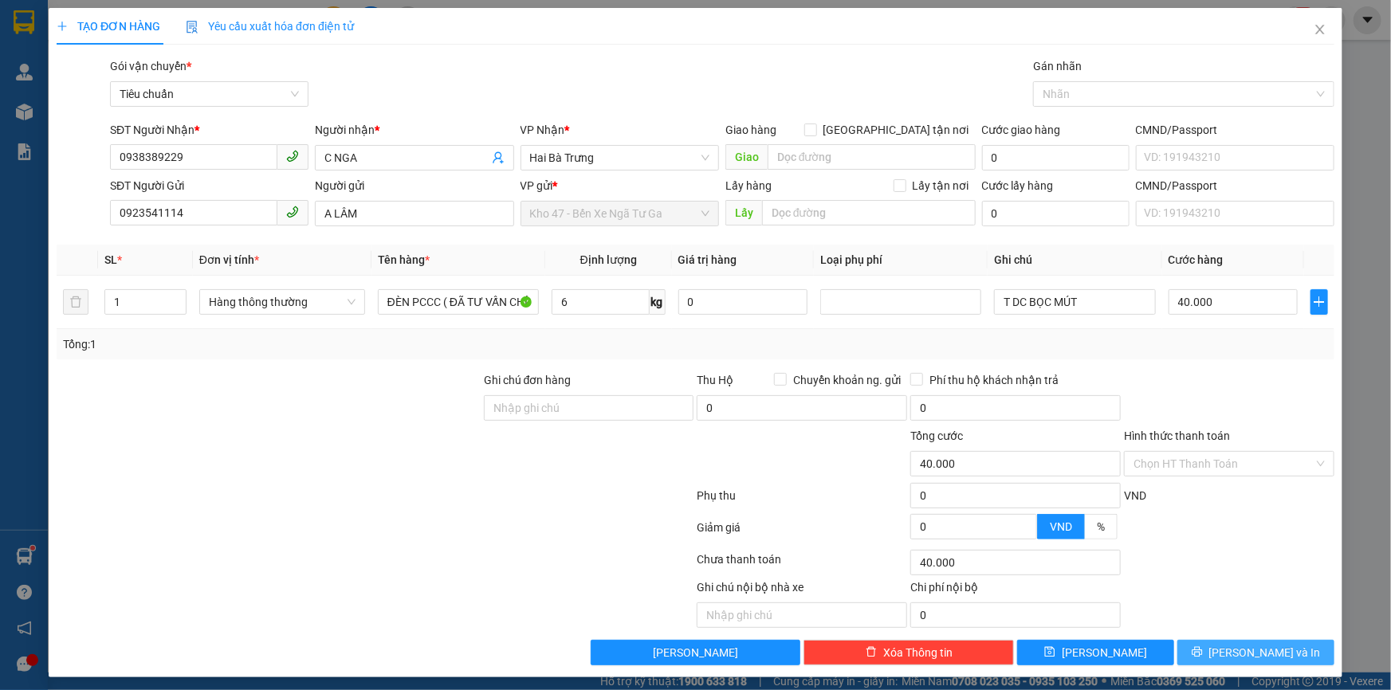
click at [1208, 625] on div "Transit Pickup Surcharge Ids Transit Deliver Surcharge Ids Transit Deliver Surc…" at bounding box center [696, 361] width 1278 height 608
click at [1198, 630] on div "Transit Pickup Surcharge Ids Transit Deliver Surcharge Ids Transit Deliver Surc…" at bounding box center [696, 361] width 1278 height 608
click at [1209, 650] on button "[PERSON_NAME] và In" at bounding box center [1255, 653] width 157 height 26
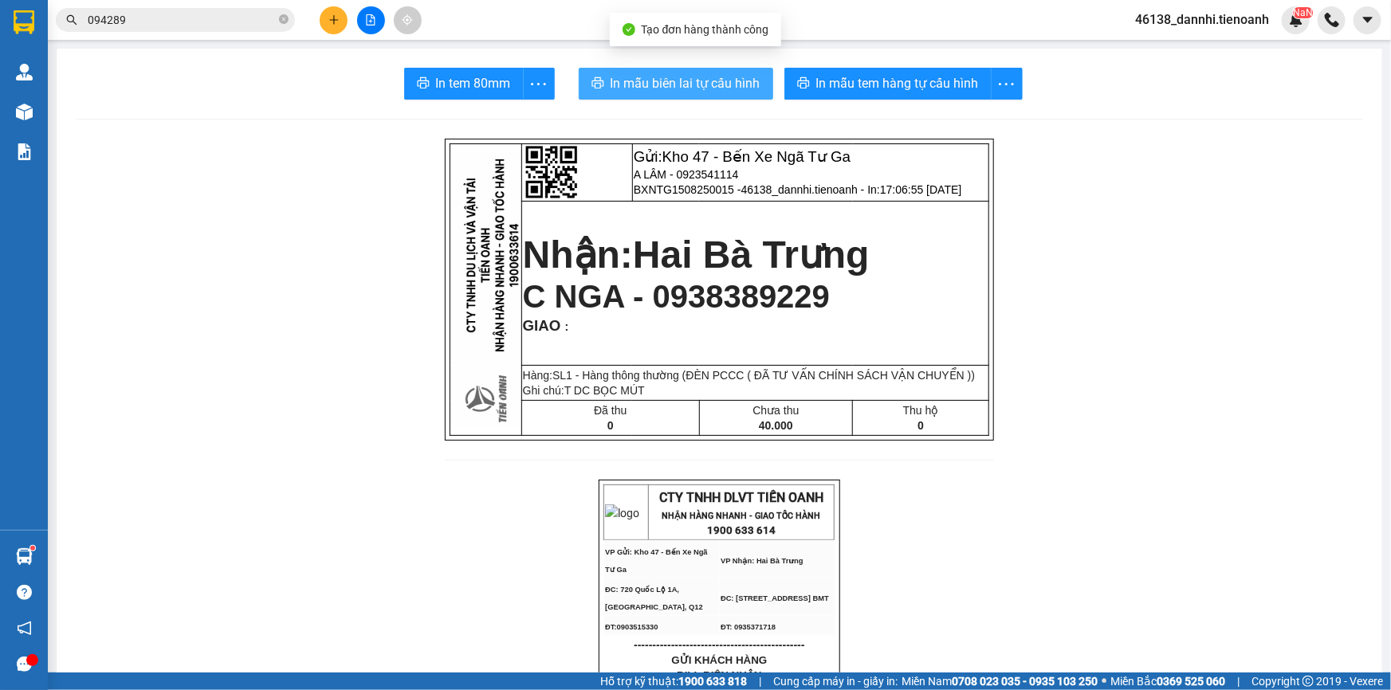
click at [701, 84] on span "In mẫu biên lai tự cấu hình" at bounding box center [686, 83] width 150 height 20
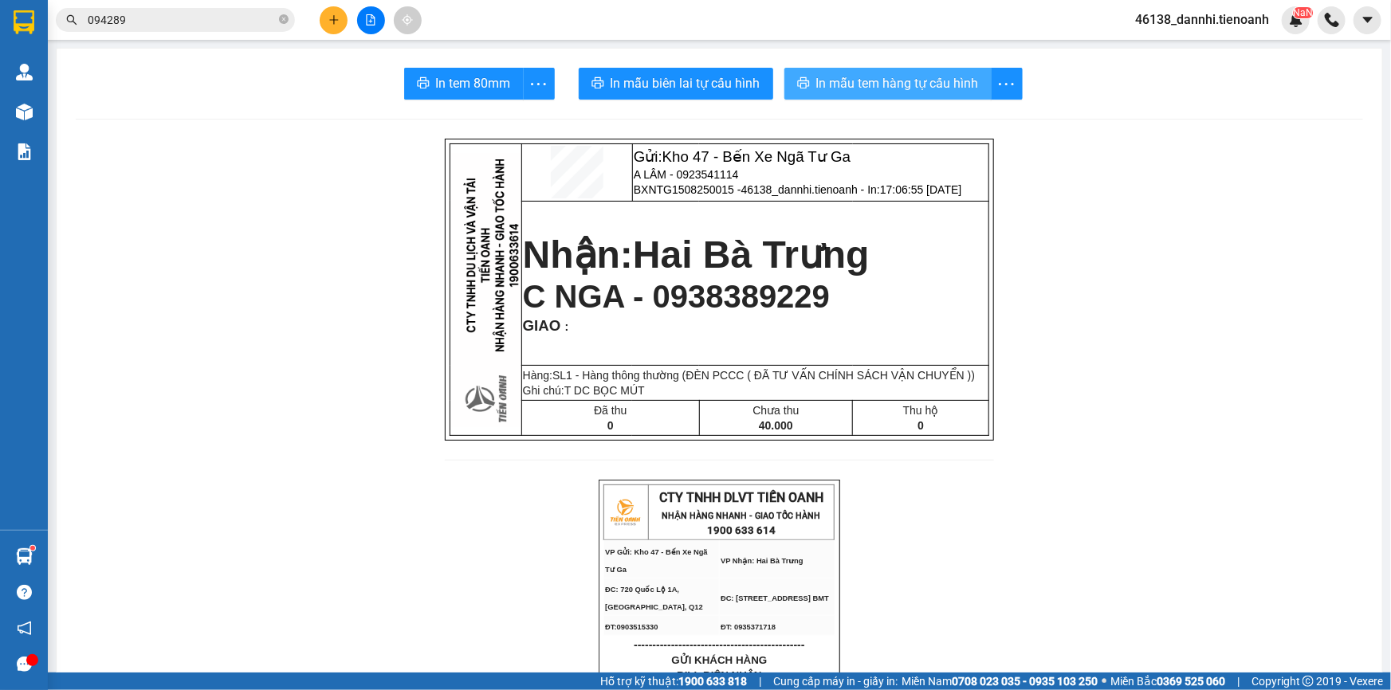
click at [887, 86] on span "In mẫu tem hàng tự cấu hình" at bounding box center [897, 83] width 163 height 20
click at [333, 14] on icon "plus" at bounding box center [333, 19] width 11 height 11
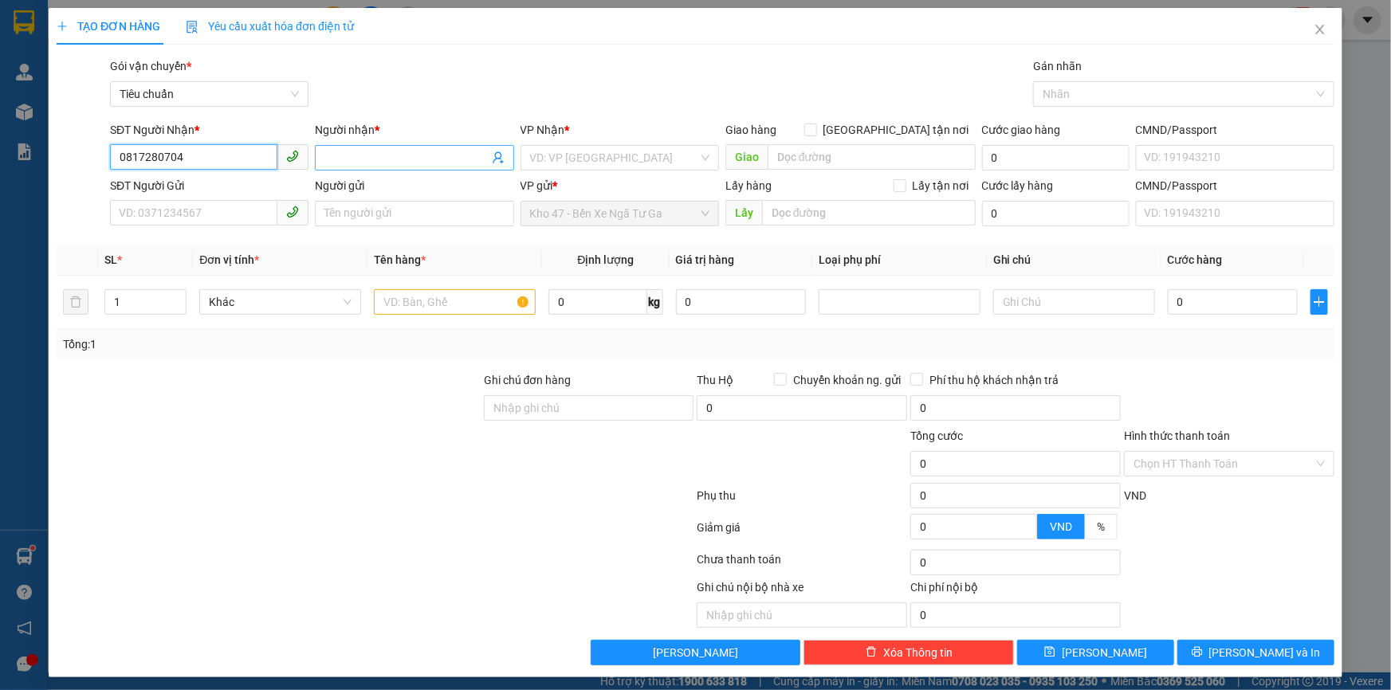
type input "0817280704"
click at [367, 154] on input "Người nhận *" at bounding box center [405, 158] width 163 height 18
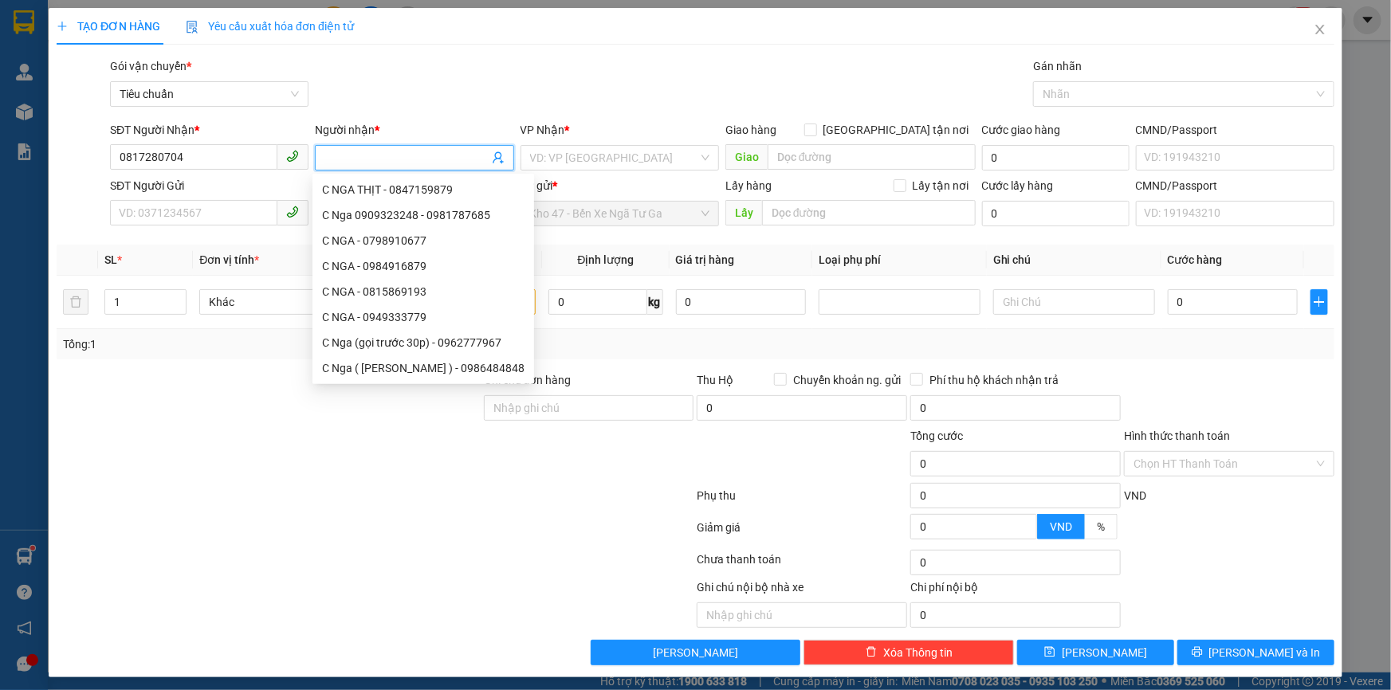
type input "C"
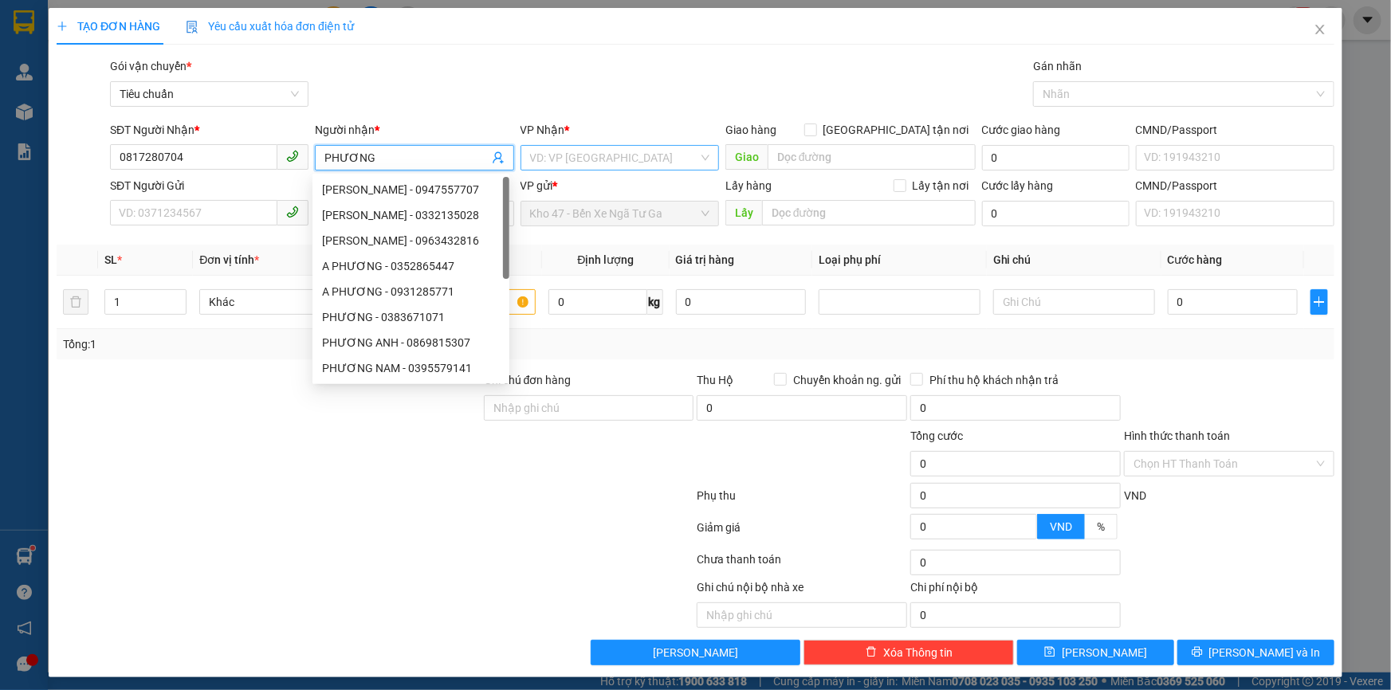
type input "PHƯƠNG"
click at [616, 163] on input "search" at bounding box center [614, 158] width 168 height 24
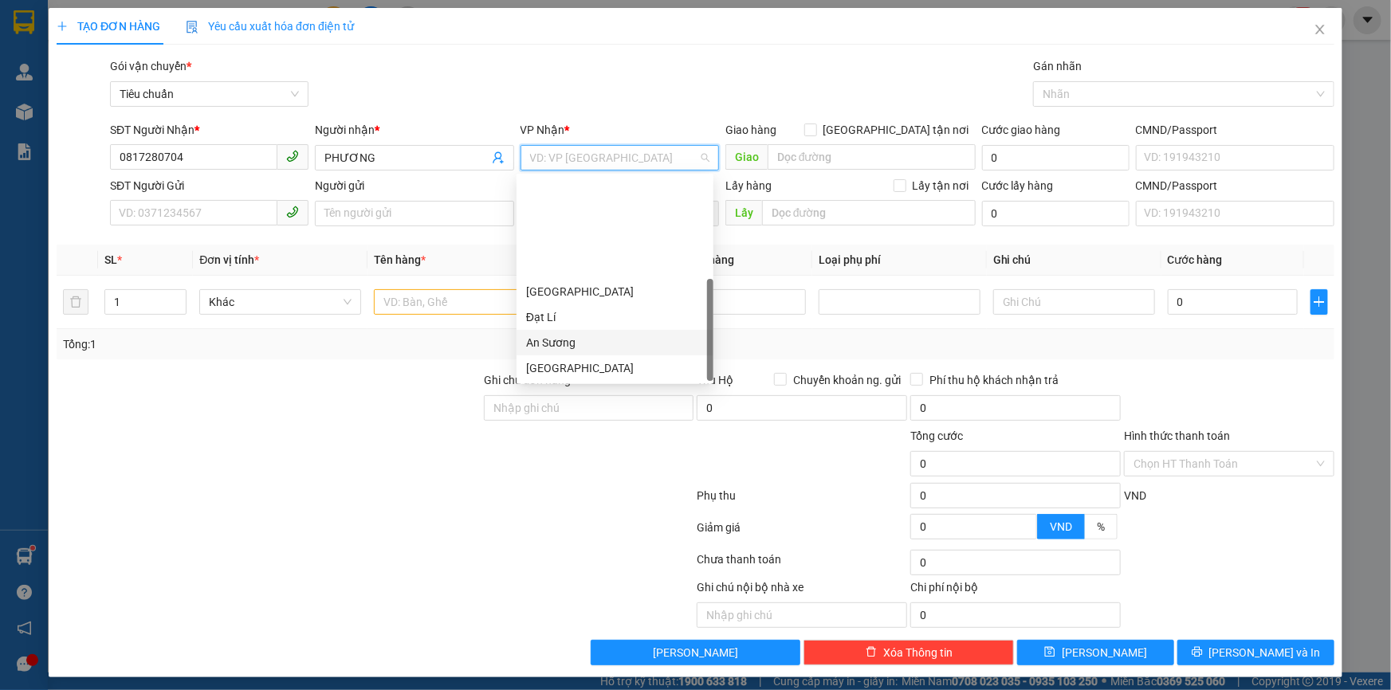
scroll to position [128, 0]
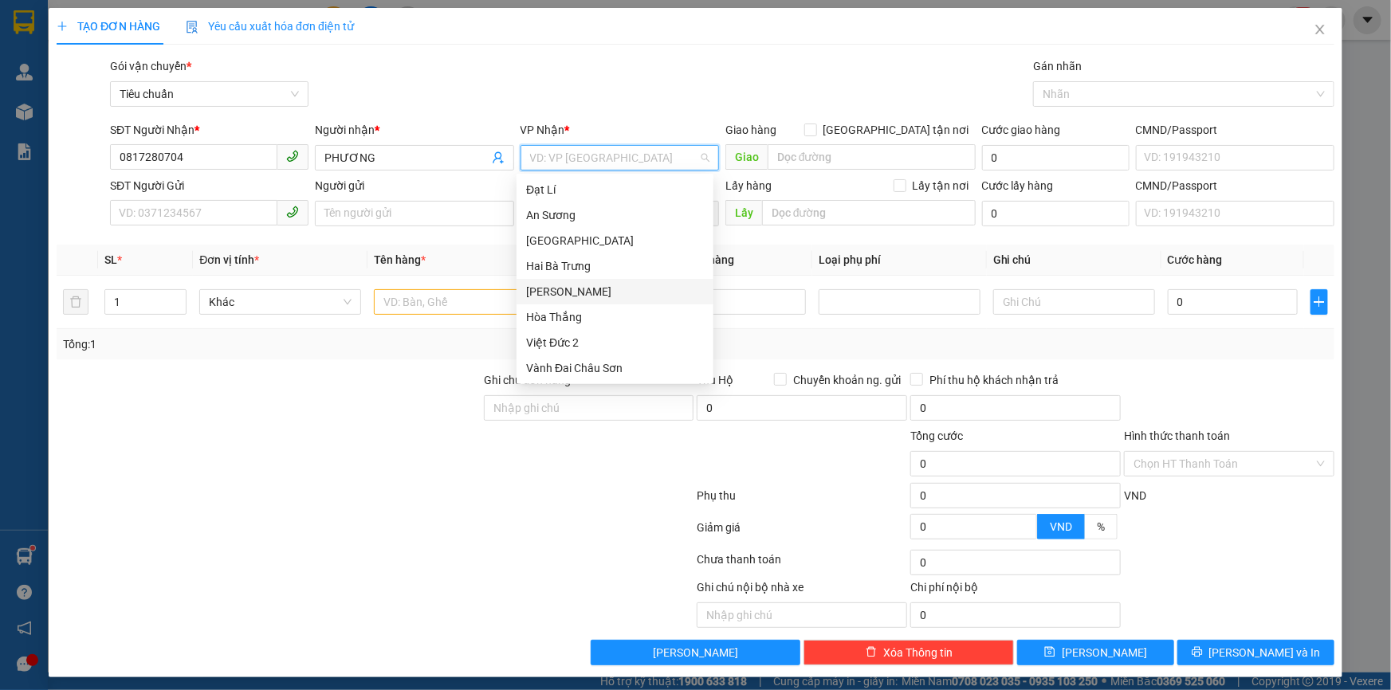
drag, startPoint x: 581, startPoint y: 288, endPoint x: 397, endPoint y: 240, distance: 190.2
click at [574, 288] on div "[PERSON_NAME]" at bounding box center [615, 292] width 178 height 18
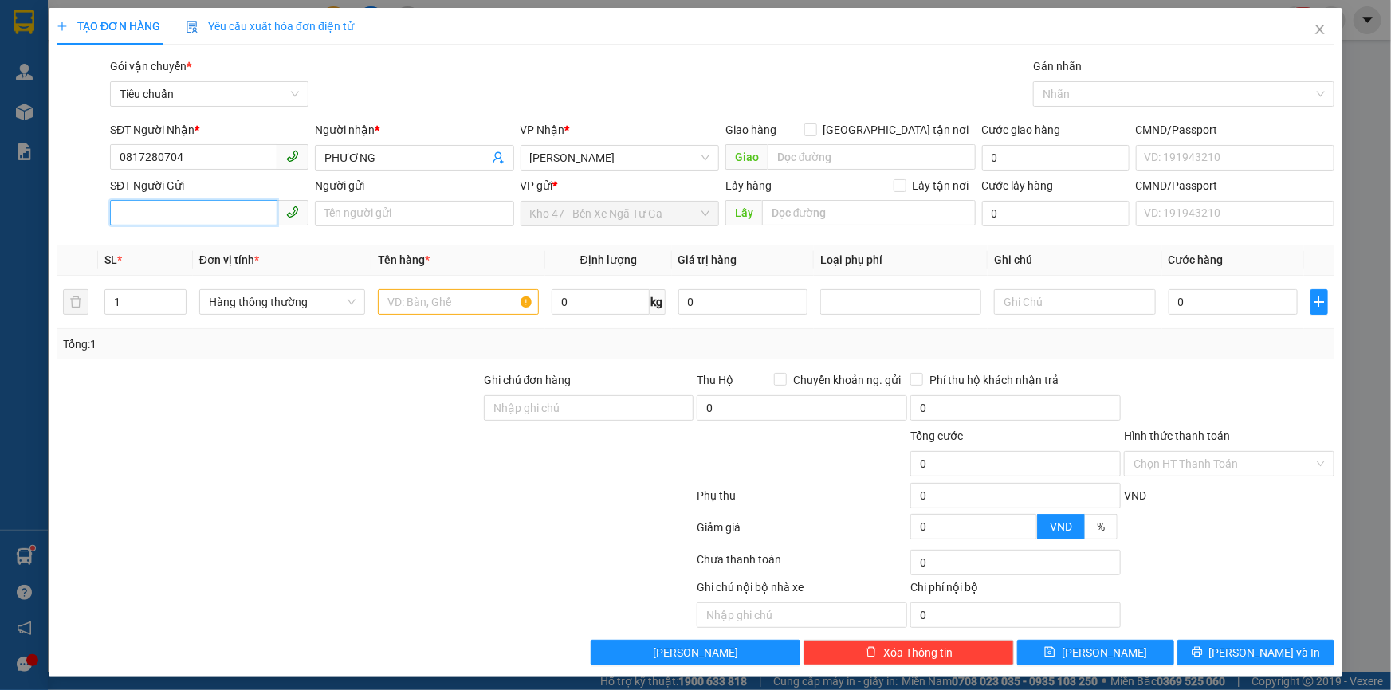
click at [198, 218] on input "SĐT Người Gửi" at bounding box center [193, 213] width 167 height 26
type input "0845777702"
click at [336, 214] on input "Người gửi" at bounding box center [414, 214] width 198 height 26
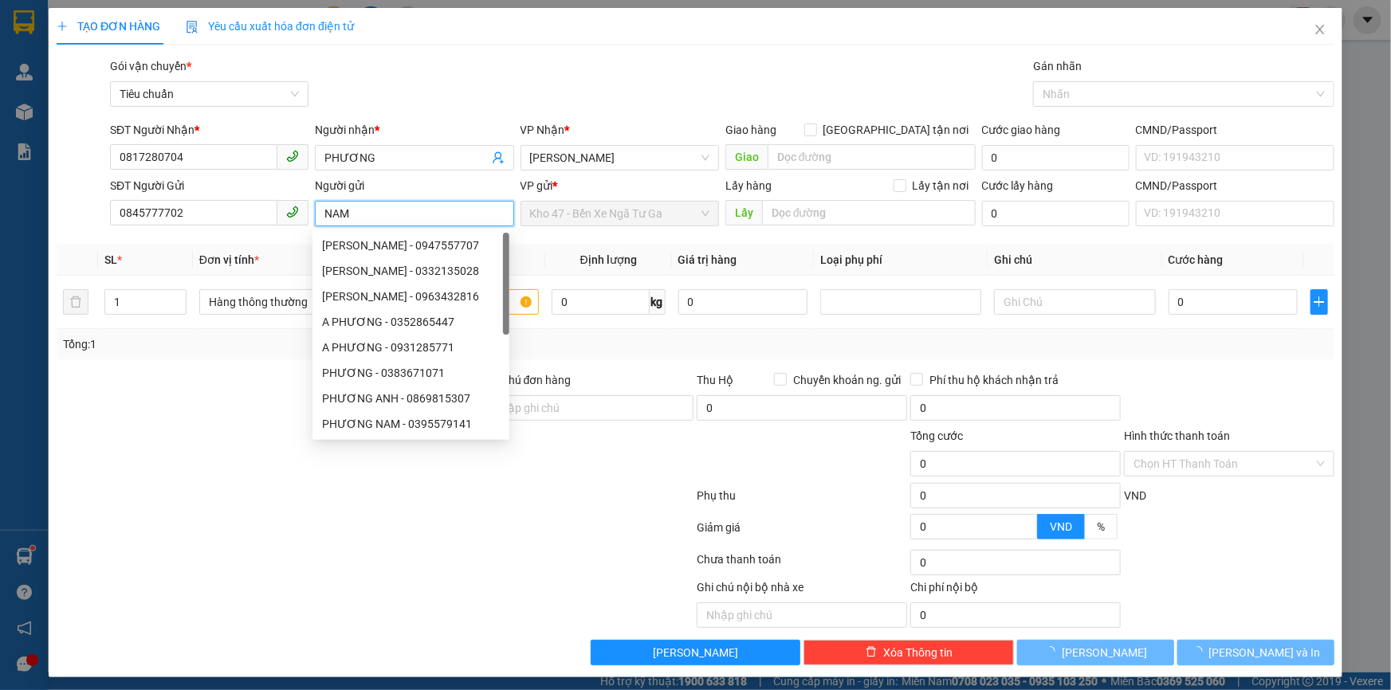
type input "NAM"
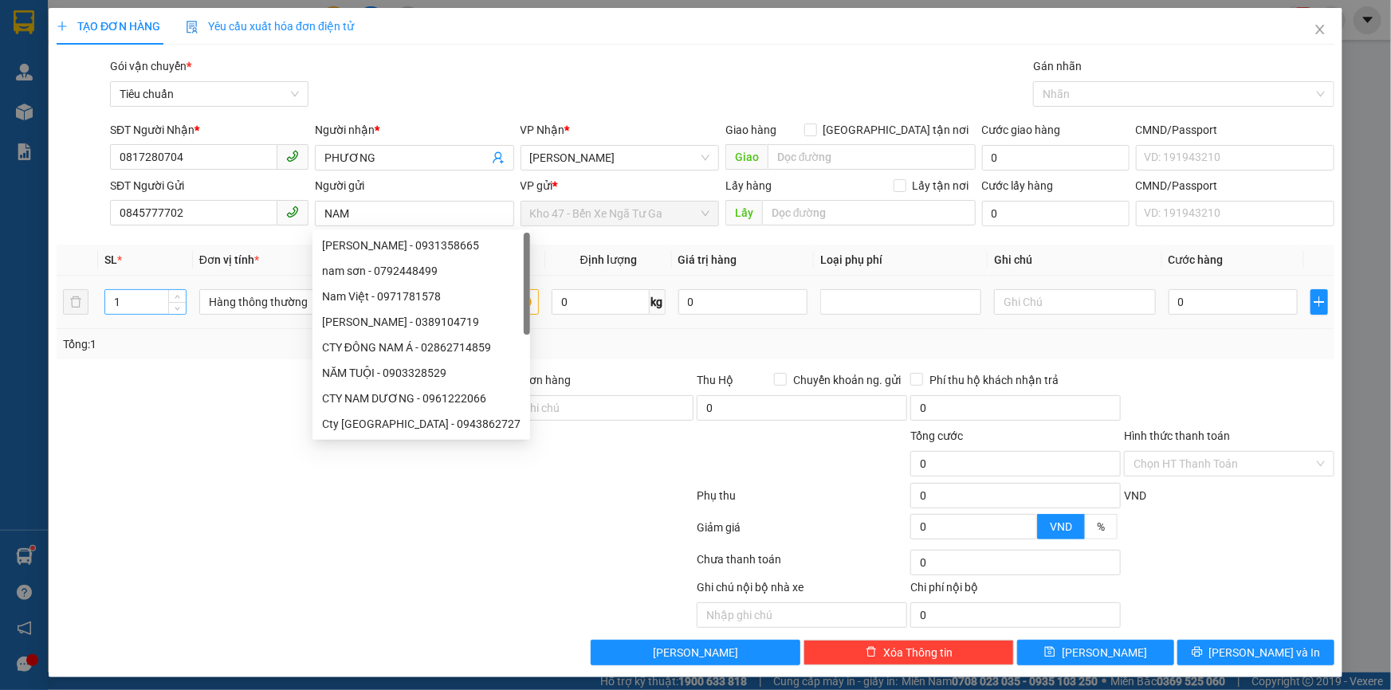
drag, startPoint x: 179, startPoint y: 397, endPoint x: 147, endPoint y: 295, distance: 106.7
click at [168, 382] on div at bounding box center [268, 399] width 427 height 56
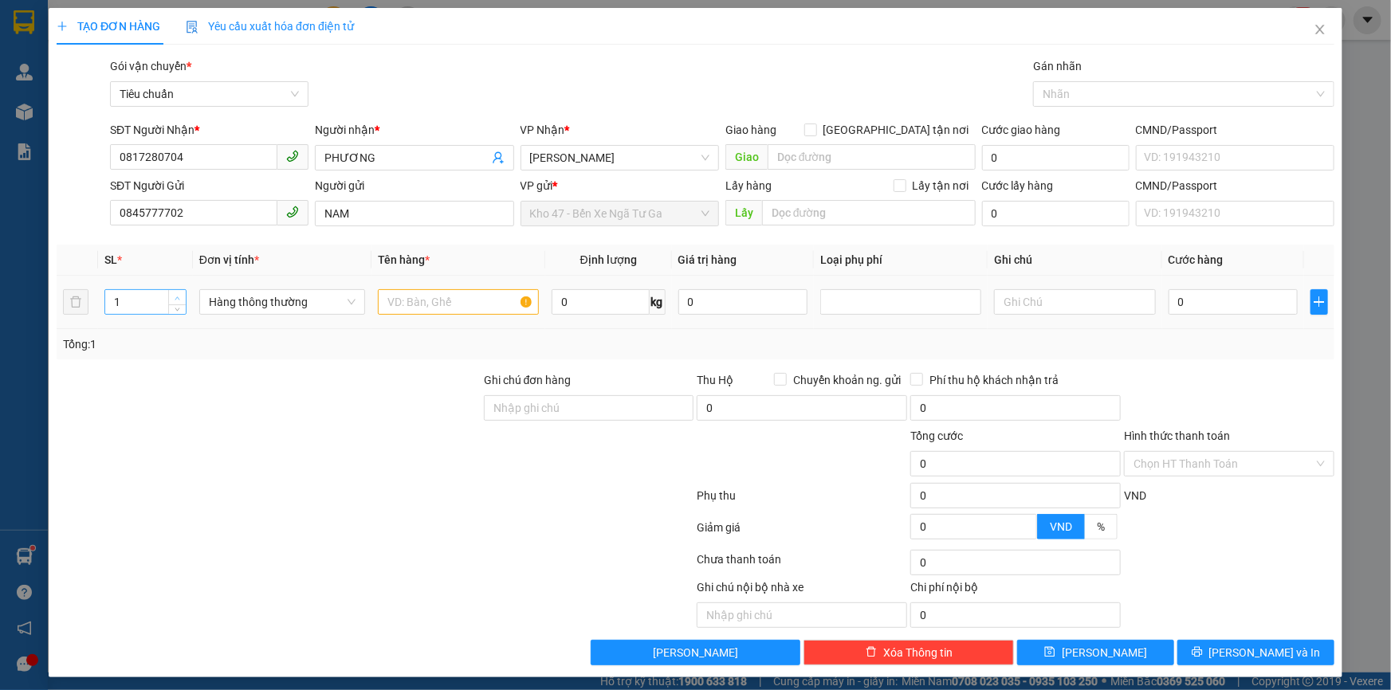
type input "2"
click at [175, 296] on icon "up" at bounding box center [178, 299] width 6 height 6
click at [384, 301] on input "text" at bounding box center [458, 302] width 161 height 26
type input "D"
type input "ĐL"
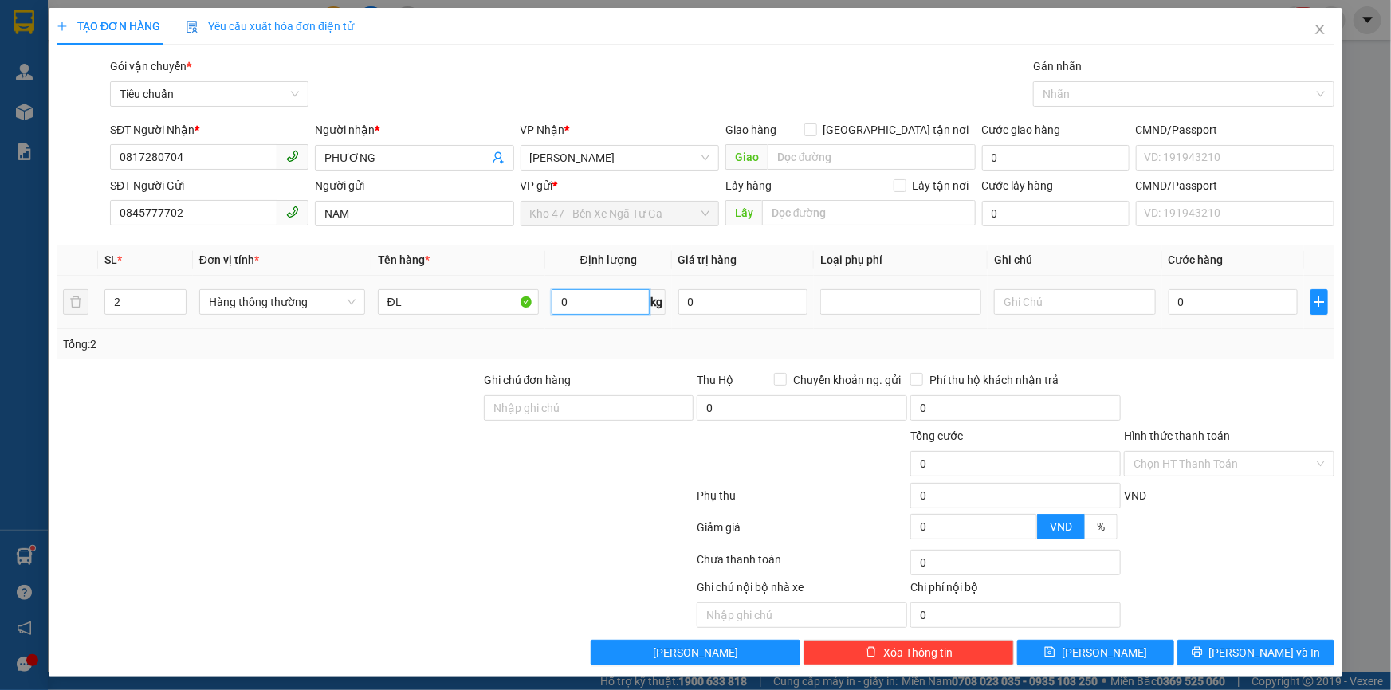
click at [633, 311] on input "0" at bounding box center [601, 302] width 98 height 26
type input "30"
click at [1035, 300] on input "text" at bounding box center [1074, 302] width 161 height 26
type input "65.000"
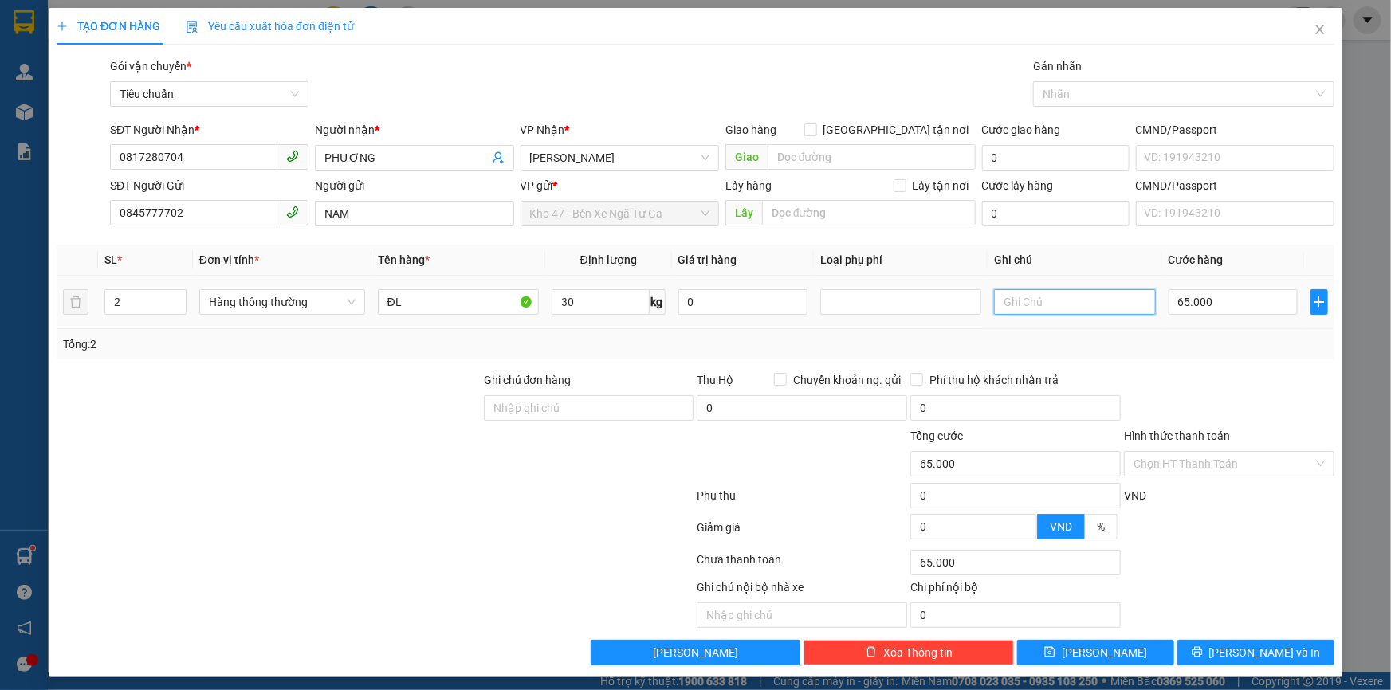
type input "65.000"
type input "2TXT BKV"
click at [1197, 305] on input "65.000" at bounding box center [1234, 302] width 130 height 26
type input "1"
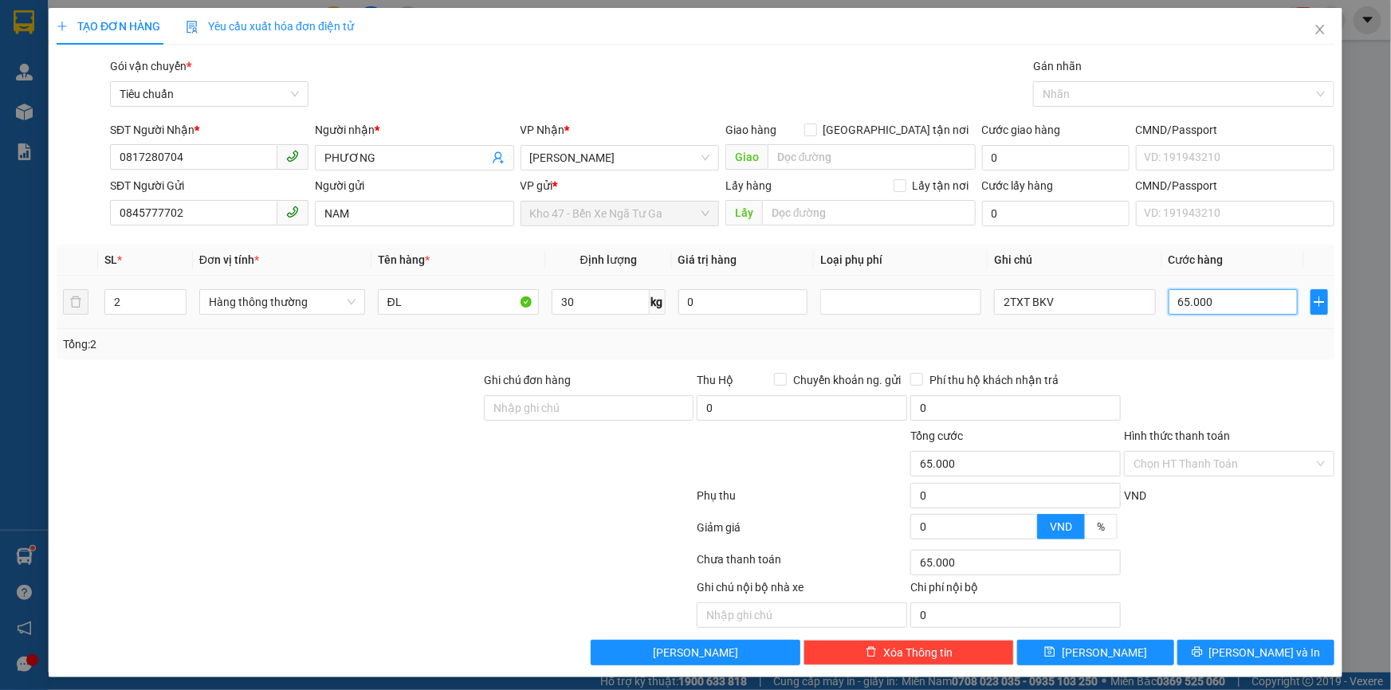
type input "1"
type input "14"
type input "140"
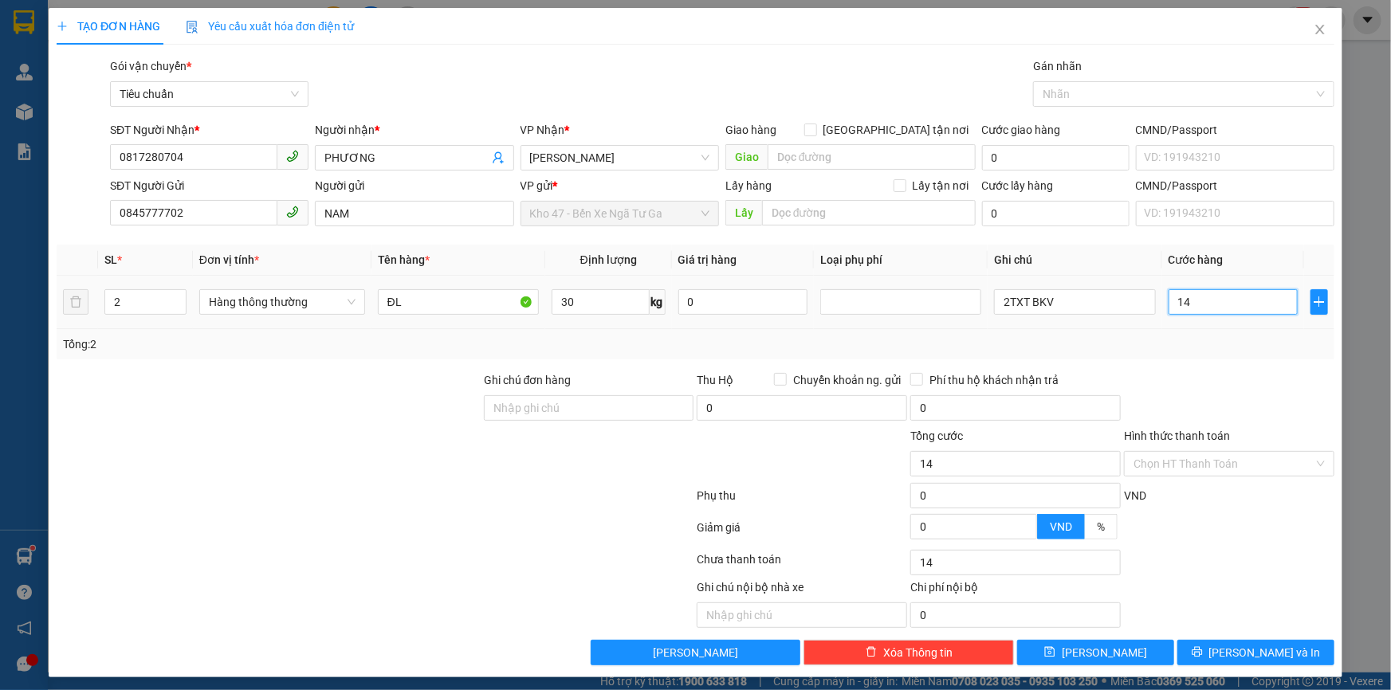
type input "140"
type input "140.000"
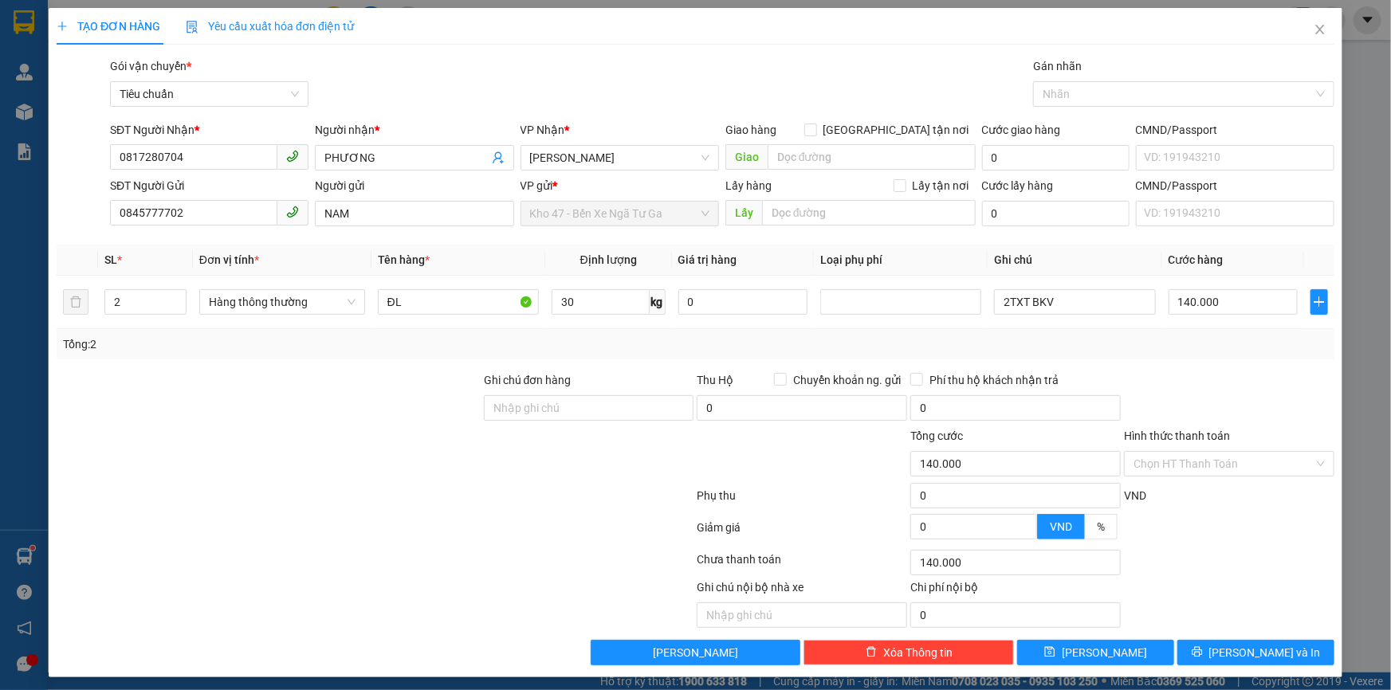
click at [1200, 381] on div at bounding box center [1229, 399] width 214 height 56
click at [1220, 644] on button "[PERSON_NAME] và In" at bounding box center [1255, 653] width 157 height 26
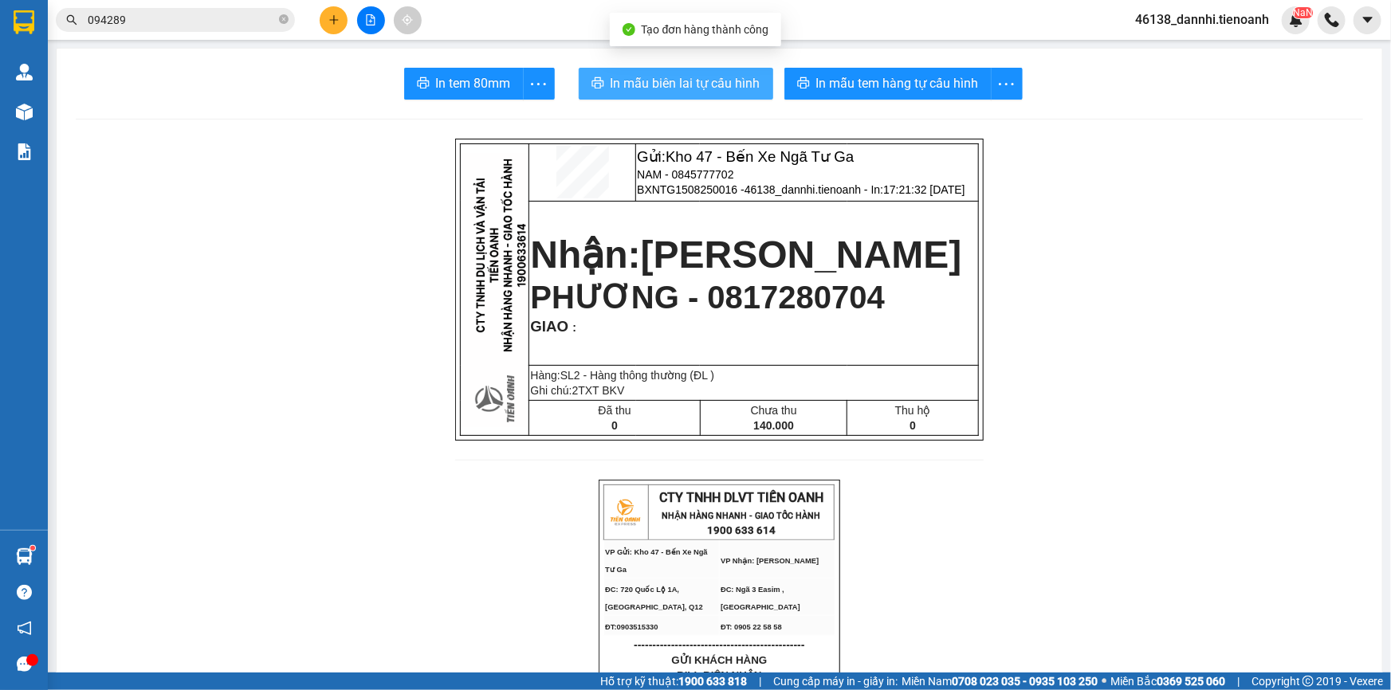
click at [622, 92] on span "In mẫu biên lai tự cấu hình" at bounding box center [686, 83] width 150 height 20
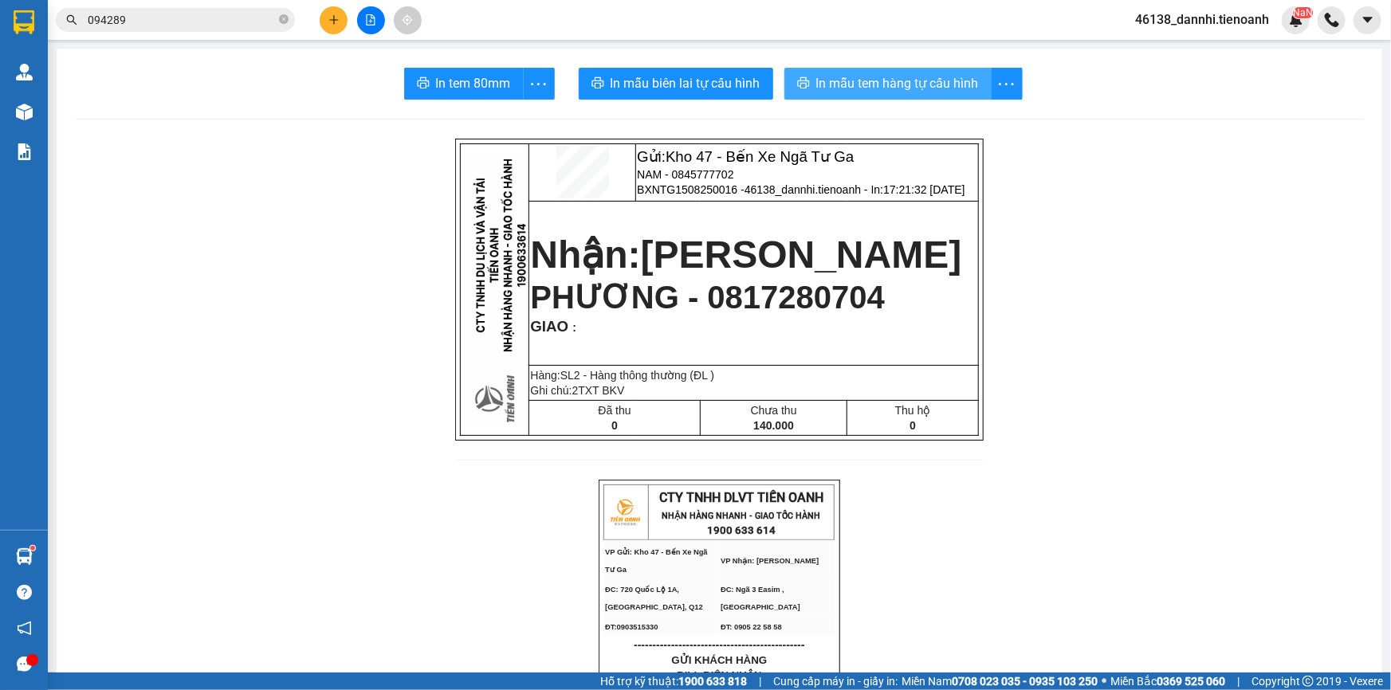
click at [933, 77] on span "In mẫu tem hàng tự cấu hình" at bounding box center [897, 83] width 163 height 20
click at [330, 23] on icon "plus" at bounding box center [333, 19] width 11 height 11
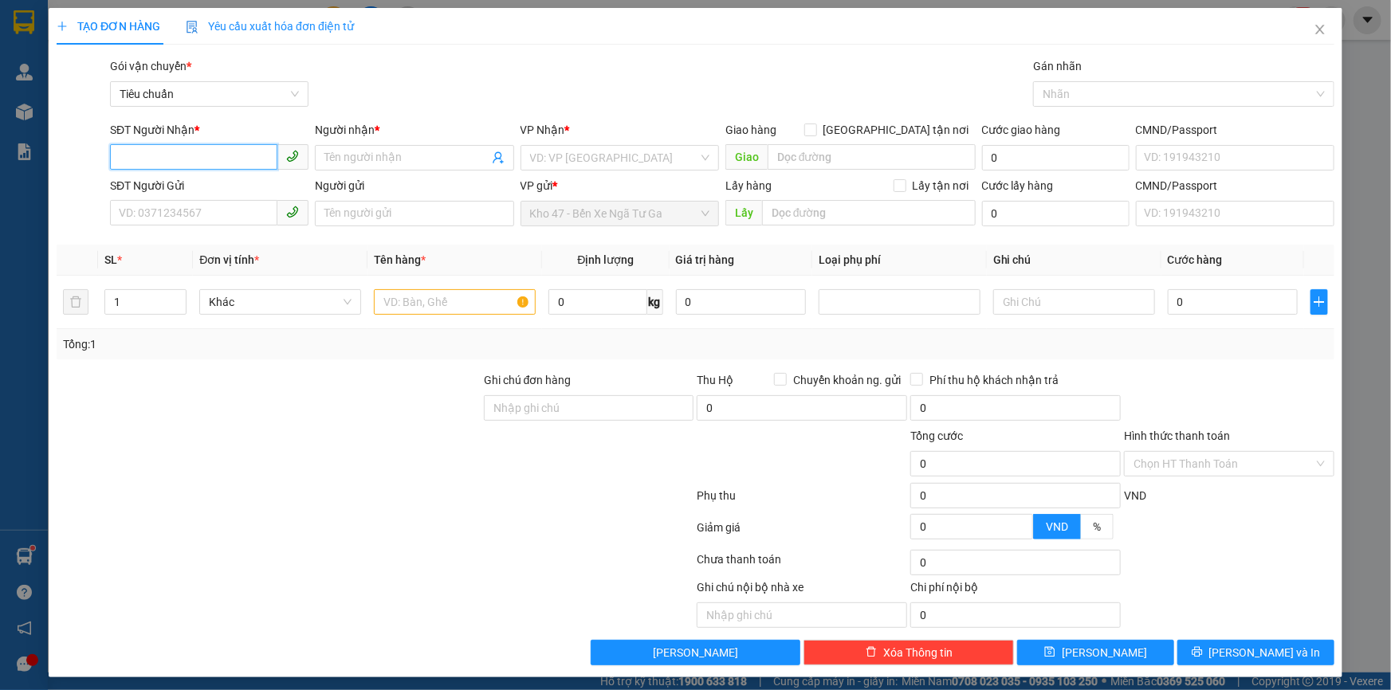
click at [236, 158] on input "SĐT Người Nhận *" at bounding box center [193, 157] width 167 height 26
click at [245, 189] on div "0979229169 - A LINH" at bounding box center [208, 190] width 178 height 18
type input "0979229169"
type input "A LINH"
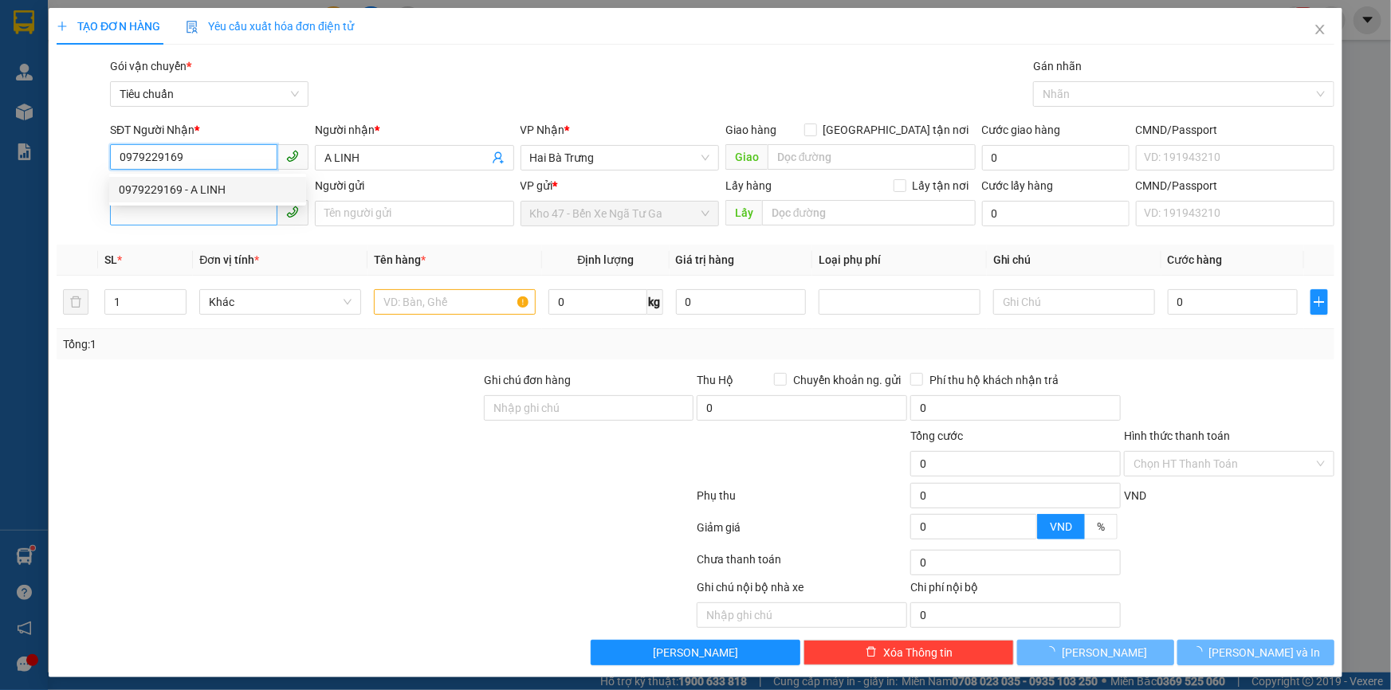
type input "0979229169"
click at [226, 213] on input "SĐT Người Gửi" at bounding box center [193, 213] width 167 height 26
type input "30.000"
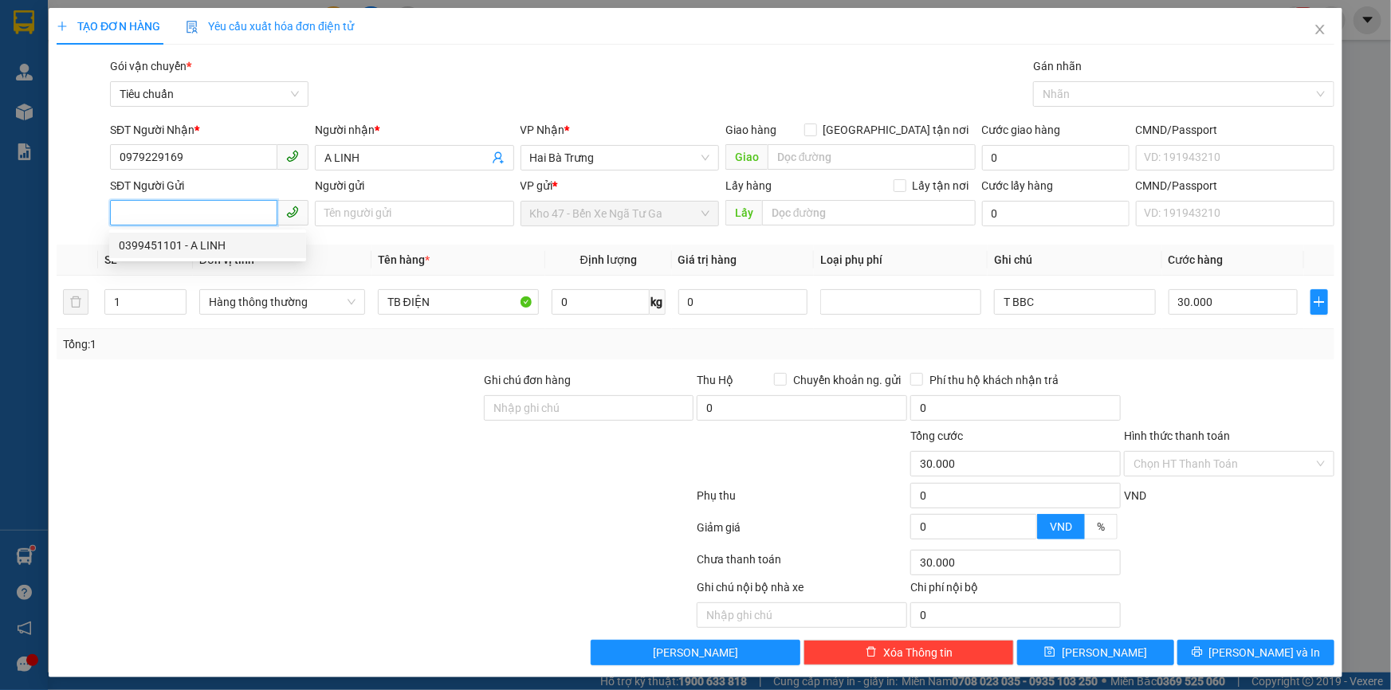
click at [227, 250] on div "0399451101 - A LINH" at bounding box center [208, 246] width 178 height 18
click at [173, 300] on span "Decrease Value" at bounding box center [177, 307] width 18 height 14
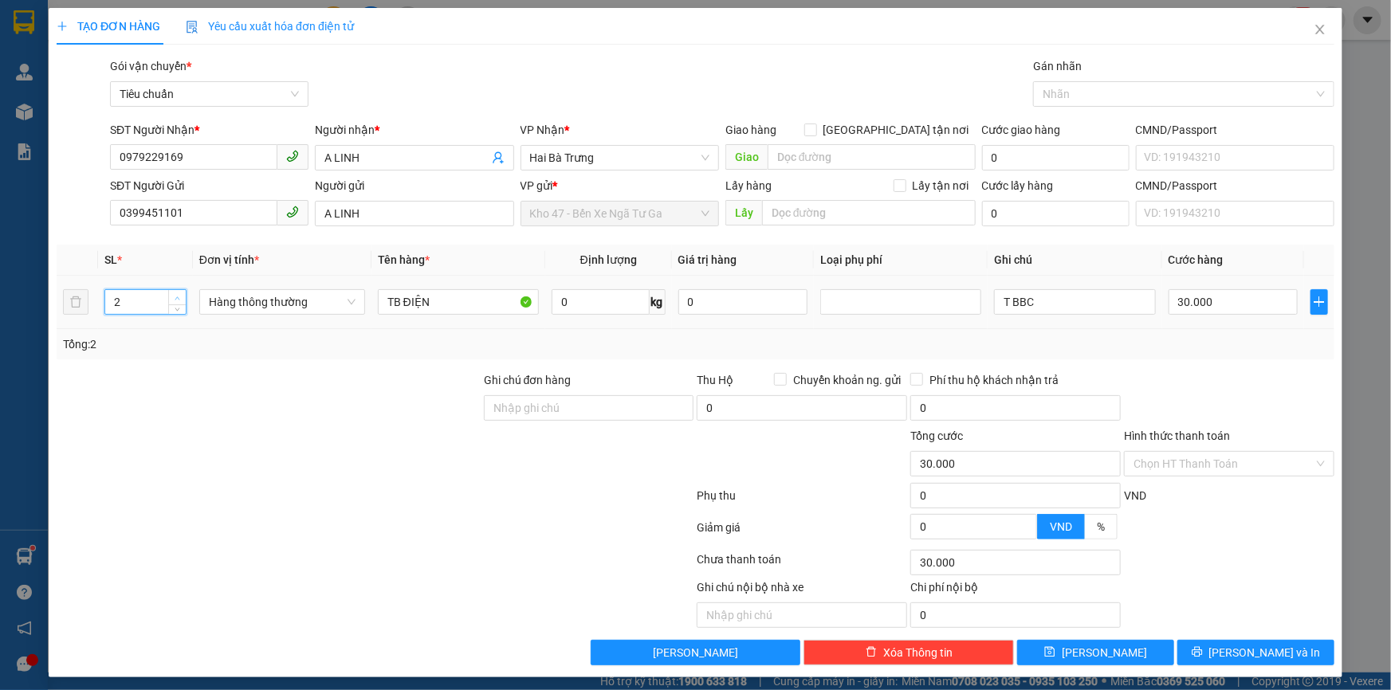
click at [177, 293] on span "up" at bounding box center [178, 298] width 10 height 10
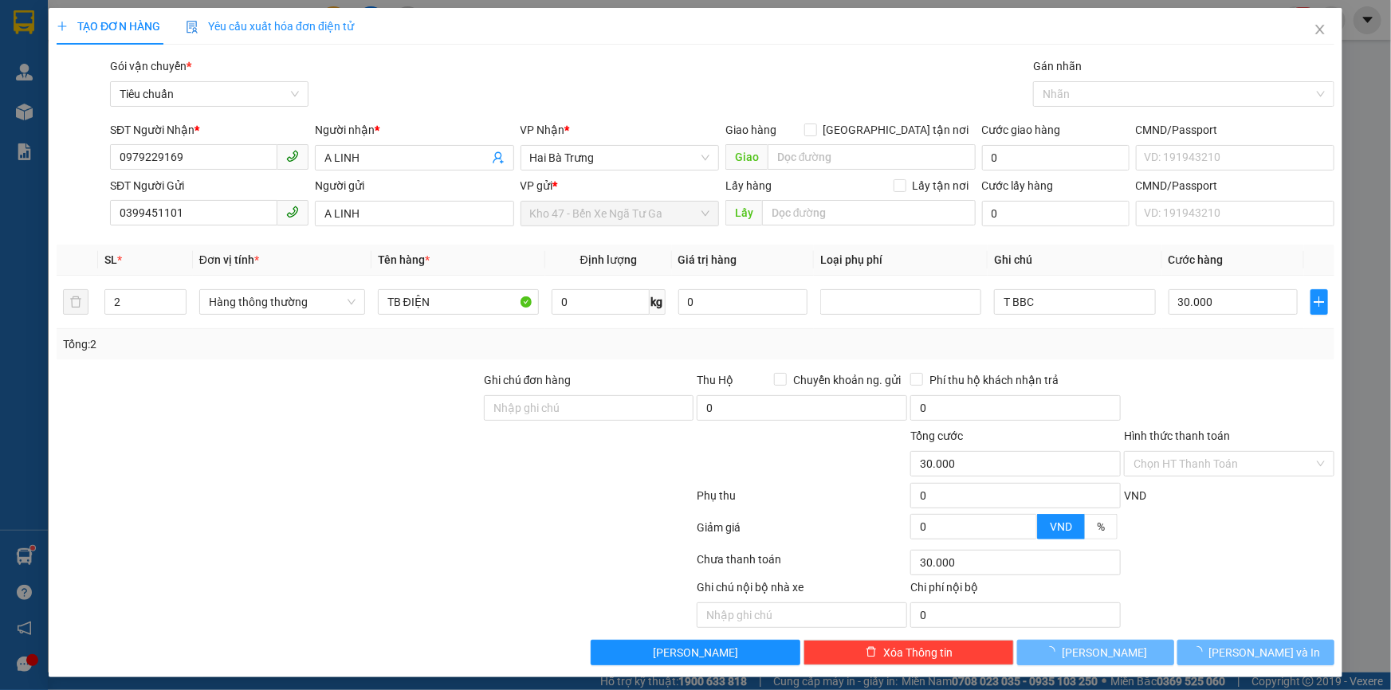
drag, startPoint x: 248, startPoint y: 387, endPoint x: 622, endPoint y: 338, distance: 377.1
click at [249, 387] on div at bounding box center [268, 399] width 427 height 56
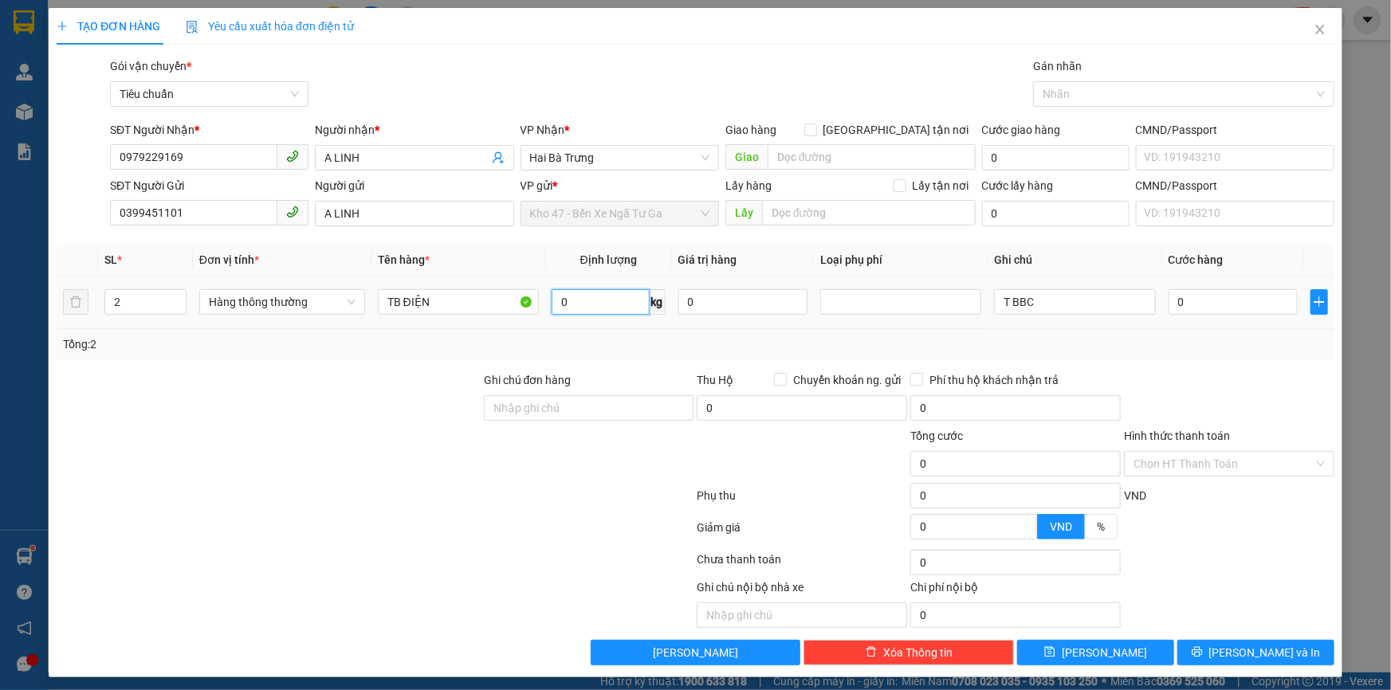
click at [595, 312] on input "0" at bounding box center [601, 302] width 98 height 26
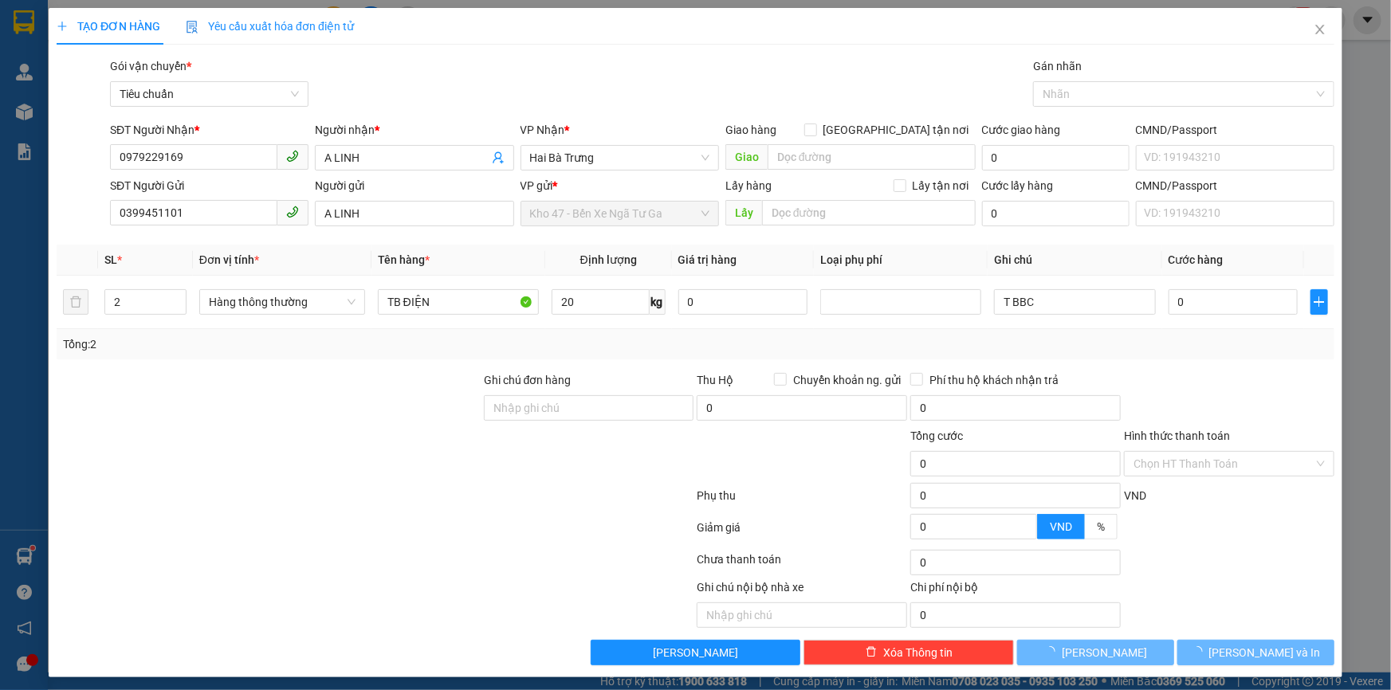
click at [401, 428] on div at bounding box center [268, 455] width 427 height 56
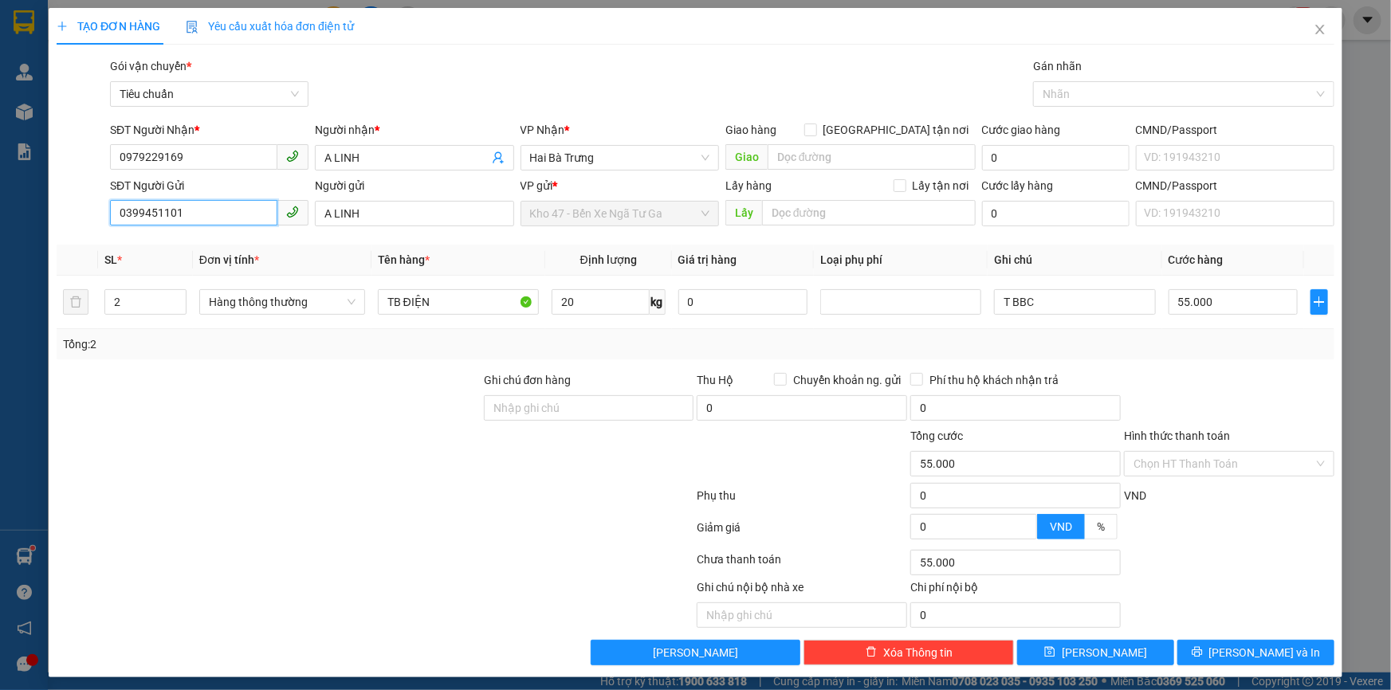
click at [247, 218] on input "0399451101" at bounding box center [193, 213] width 167 height 26
click at [236, 249] on div "0901837037 - A LƯƠNG" at bounding box center [208, 246] width 178 height 18
click at [177, 296] on icon "up" at bounding box center [178, 299] width 6 height 6
click at [595, 308] on input "0" at bounding box center [601, 302] width 98 height 26
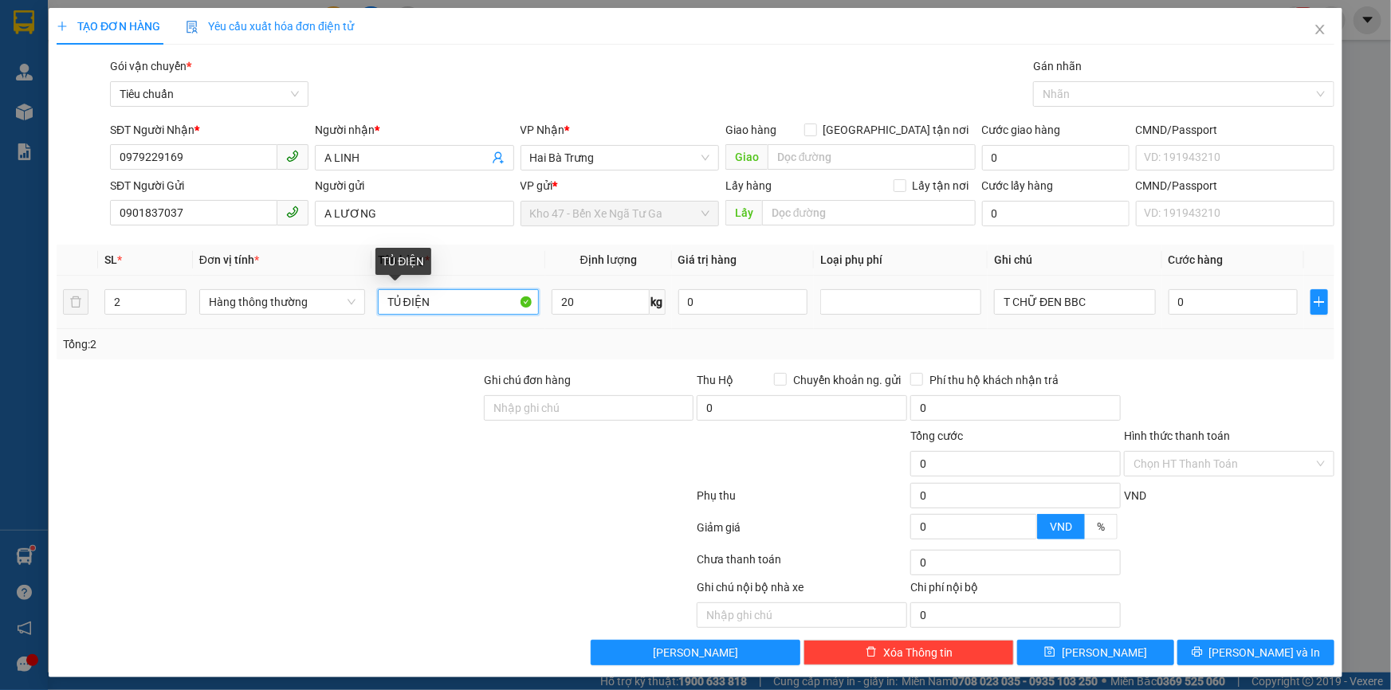
click at [399, 304] on input "TỦ ĐIỆN" at bounding box center [458, 302] width 161 height 26
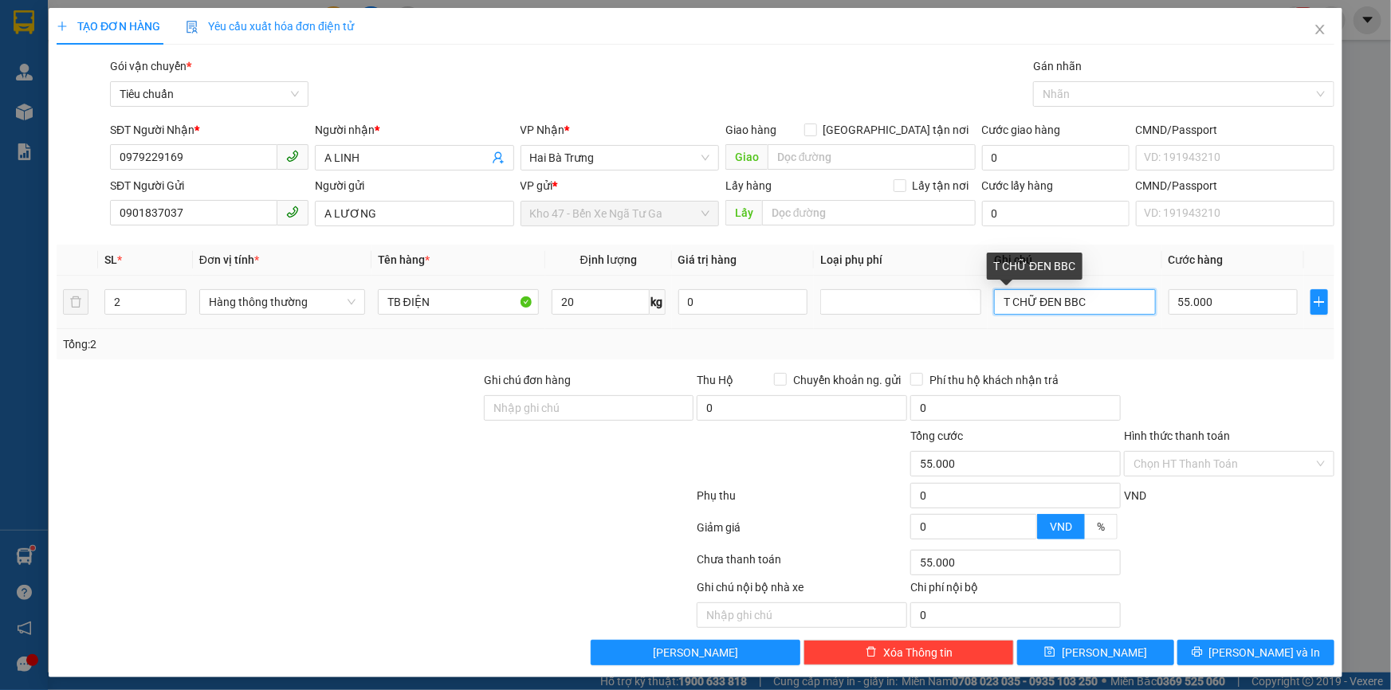
click at [994, 304] on input "T CHỮ ĐEN BBC" at bounding box center [1074, 302] width 161 height 26
click at [1211, 304] on input "55.000" at bounding box center [1234, 302] width 130 height 26
drag, startPoint x: 1212, startPoint y: 350, endPoint x: 1212, endPoint y: 484, distance: 133.9
click at [1212, 406] on div "Transit Pickup Surcharge Ids Transit Deliver Surcharge Ids Transit Deliver Surc…" at bounding box center [696, 361] width 1278 height 608
click at [1246, 631] on div "Transit Pickup Surcharge Ids Transit Deliver Surcharge Ids Transit Deliver Surc…" at bounding box center [696, 361] width 1278 height 608
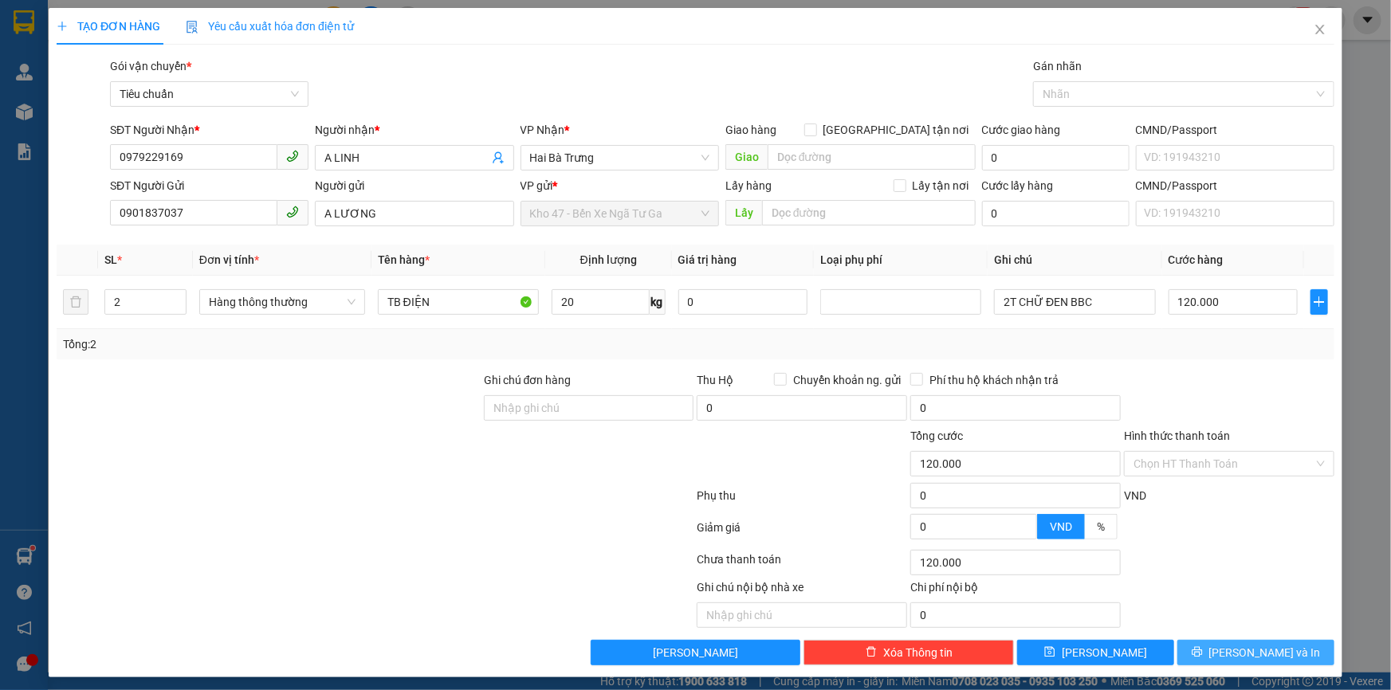
click at [1246, 649] on span "[PERSON_NAME] và In" at bounding box center [1265, 653] width 112 height 18
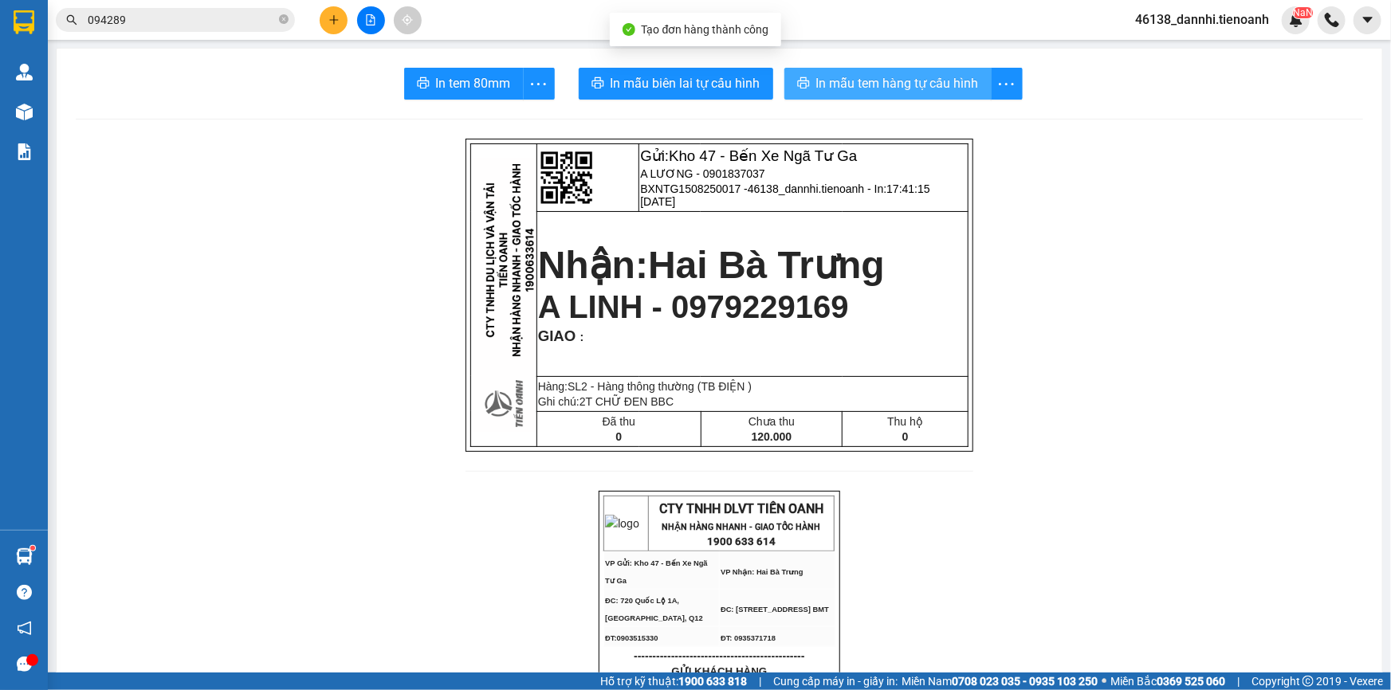
click at [843, 80] on span "In mẫu tem hàng tự cấu hình" at bounding box center [897, 83] width 163 height 20
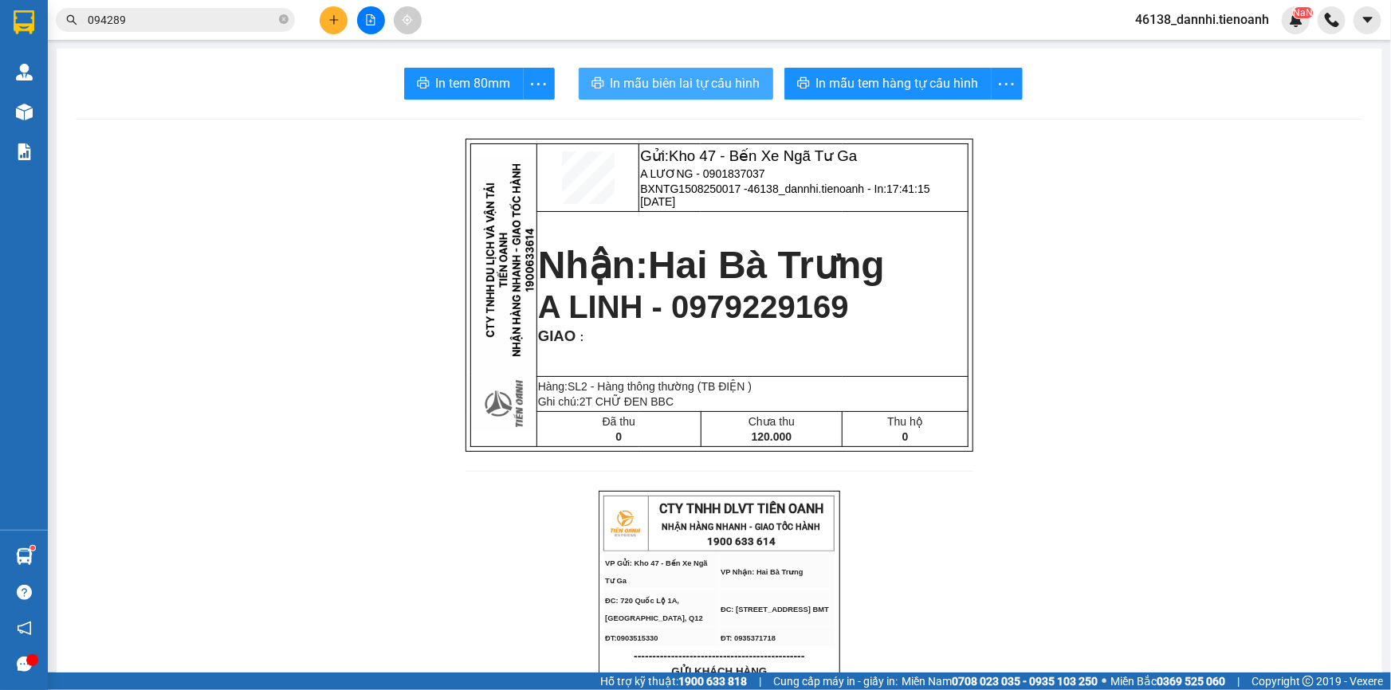
click at [725, 69] on button "In mẫu biên lai tự cấu hình" at bounding box center [676, 84] width 194 height 32
click at [330, 16] on icon "plus" at bounding box center [333, 19] width 11 height 11
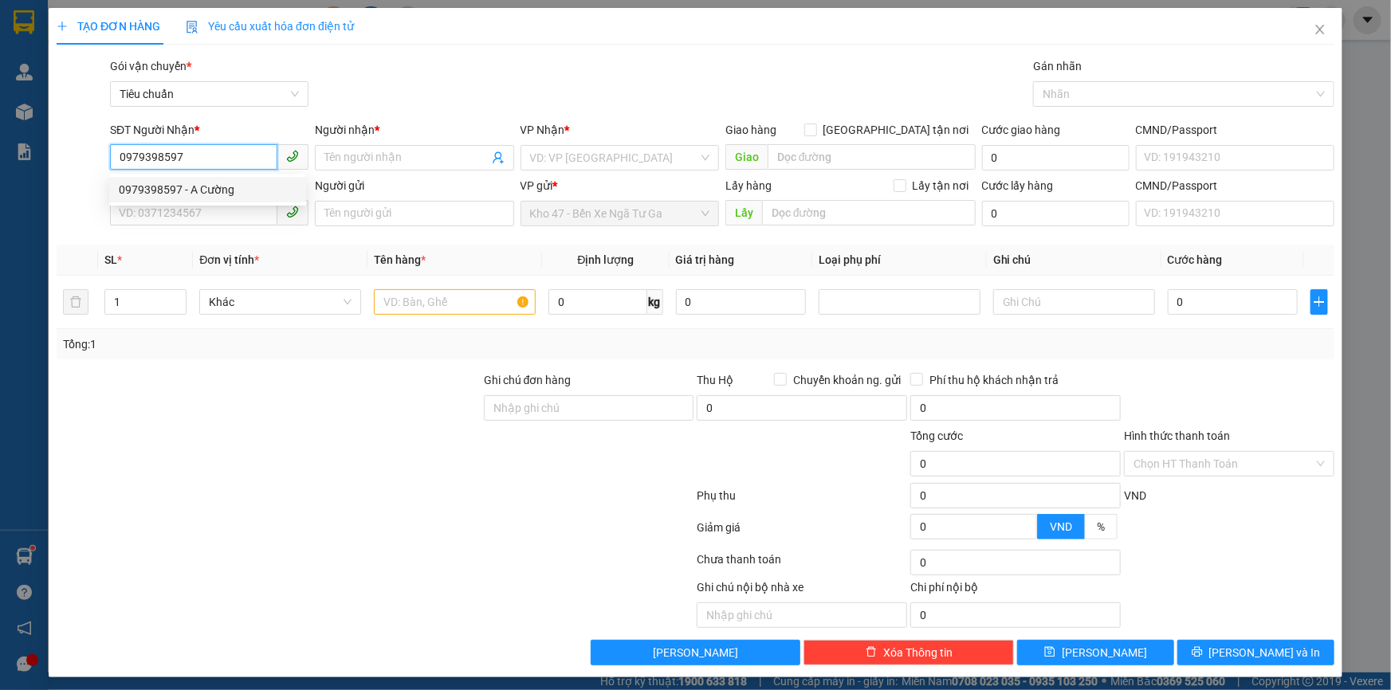
click at [261, 188] on div "0979398597 - A Cường" at bounding box center [208, 190] width 178 height 18
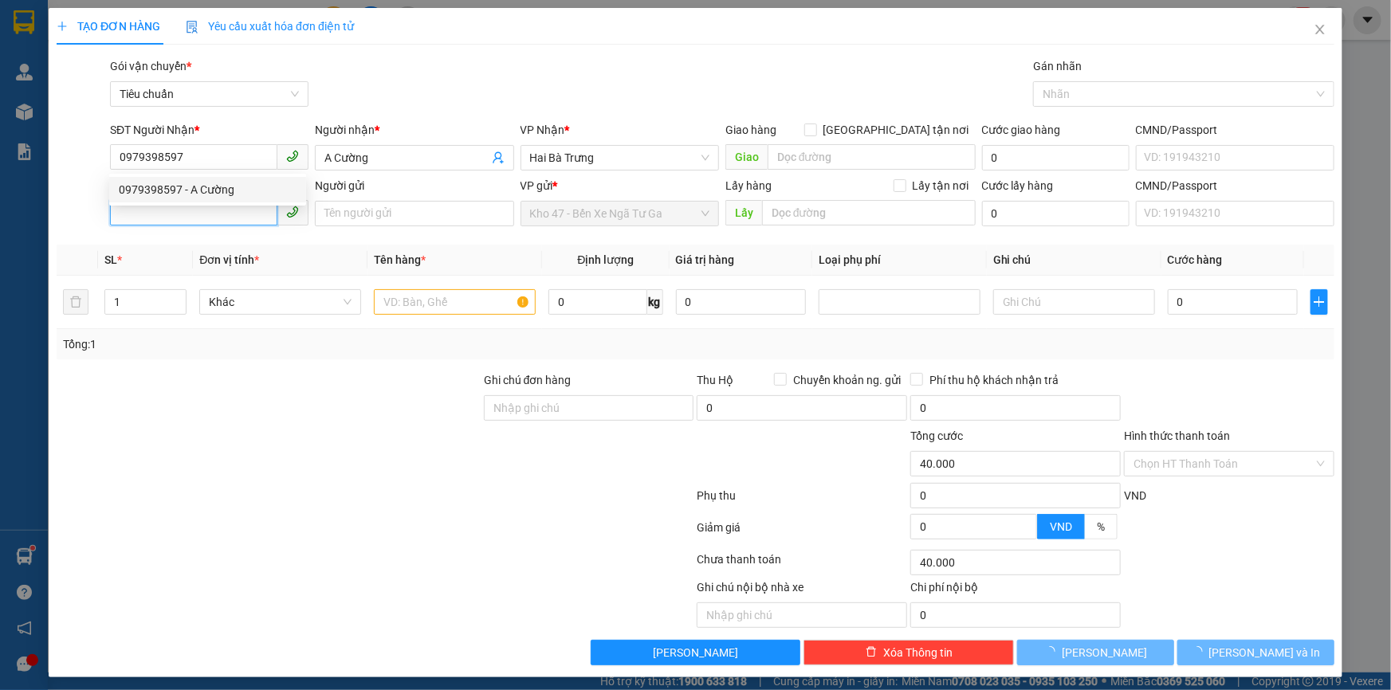
click at [230, 220] on input "SĐT Người Gửi" at bounding box center [193, 213] width 167 height 26
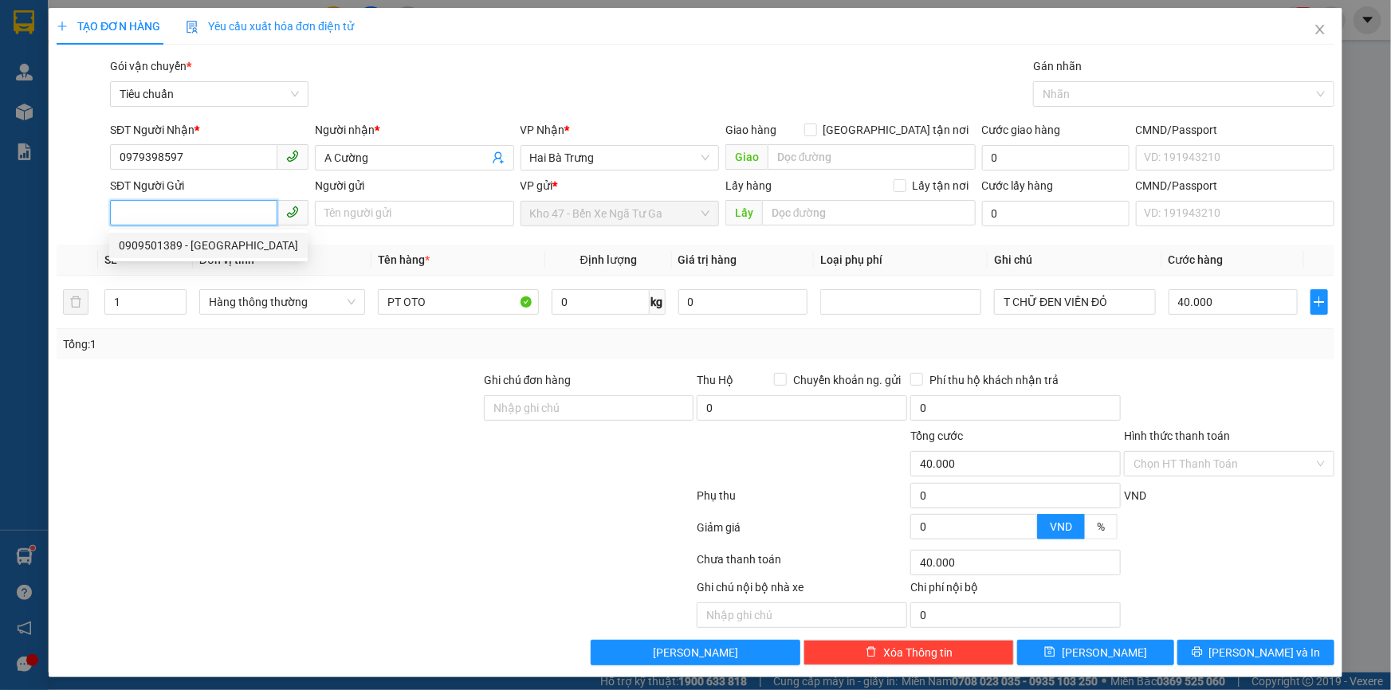
click at [229, 243] on div "0909501389 - [GEOGRAPHIC_DATA]" at bounding box center [208, 246] width 179 height 18
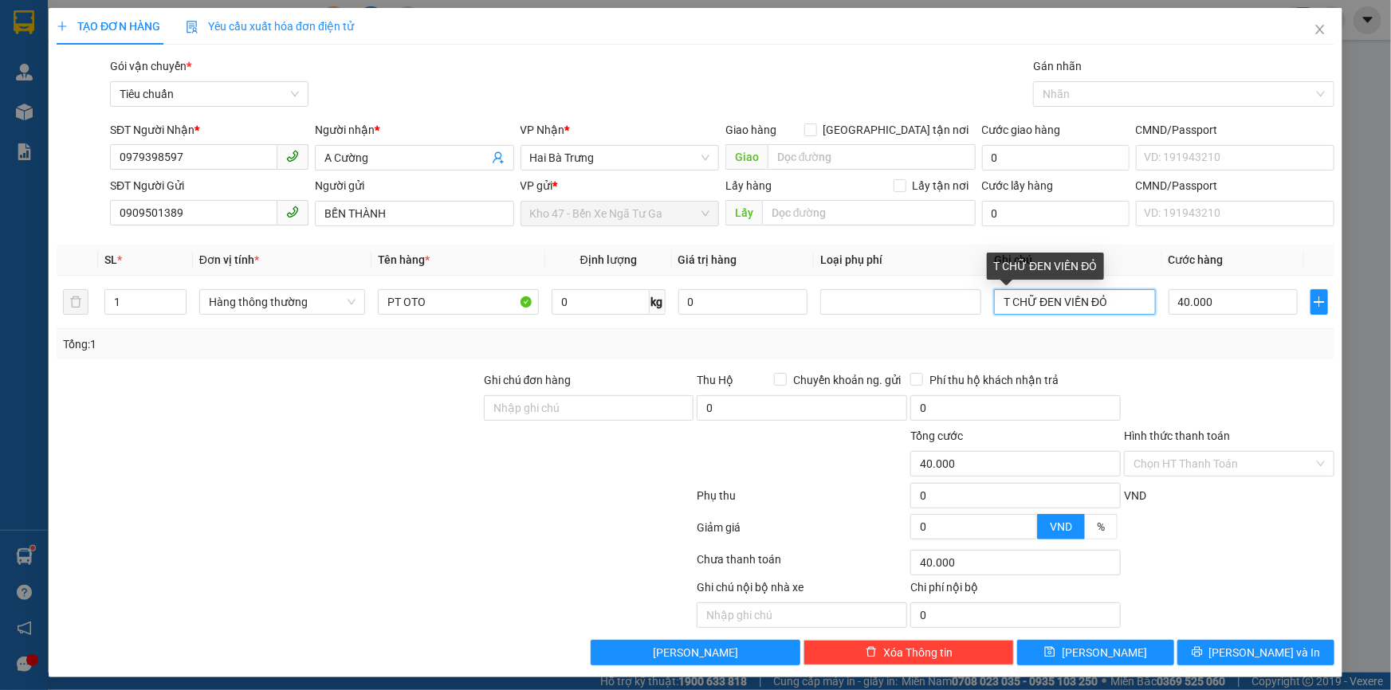
drag, startPoint x: 679, startPoint y: 398, endPoint x: 630, endPoint y: 382, distance: 51.9
click at [659, 400] on div "Transit Pickup Surcharge Ids Transit Deliver Surcharge Ids Transit Deliver Surc…" at bounding box center [696, 361] width 1278 height 608
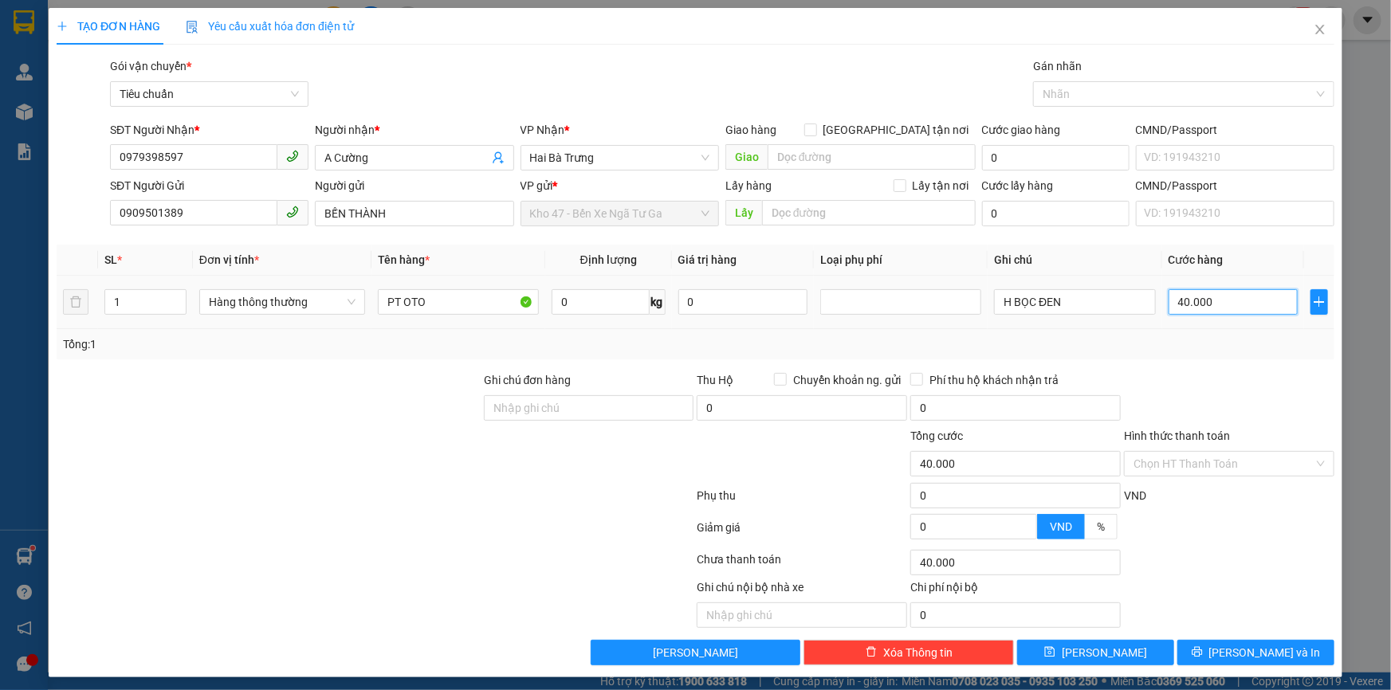
click at [1182, 299] on input "40.000" at bounding box center [1234, 302] width 130 height 26
drag, startPoint x: 1191, startPoint y: 414, endPoint x: 1239, endPoint y: 631, distance: 222.0
click at [1202, 447] on form "Ghi chú đơn hàng Thu Hộ Chuyển khoản ng. gửi 0 Phí thu hộ khách nhận trả 0 Tổng…" at bounding box center [696, 458] width 1278 height 175
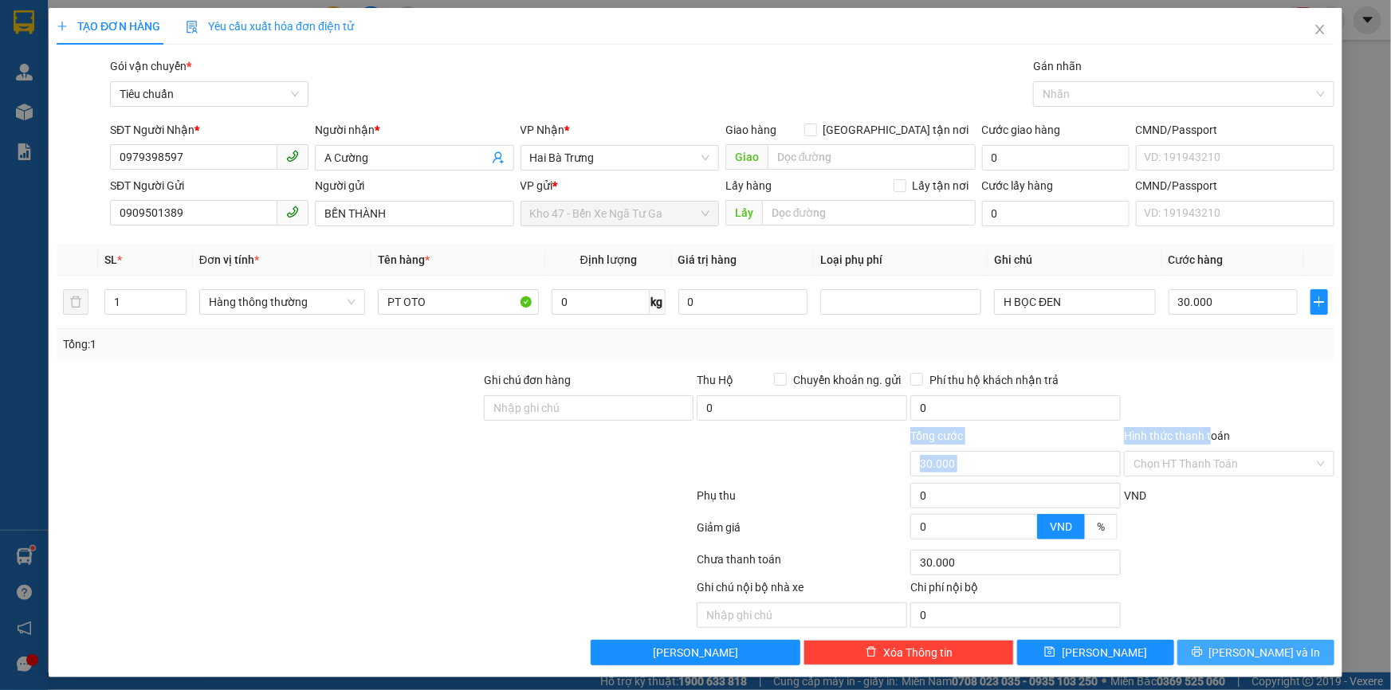
click at [1239, 660] on span "[PERSON_NAME] và In" at bounding box center [1265, 653] width 112 height 18
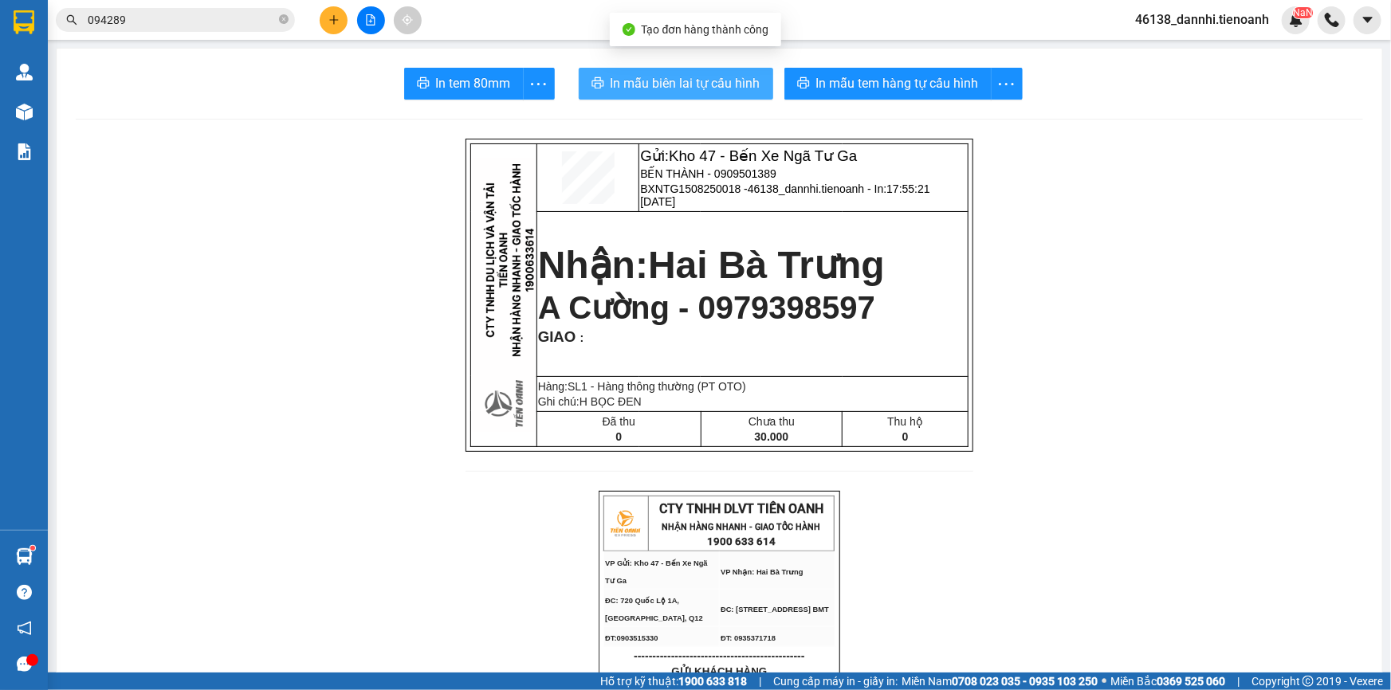
click at [631, 77] on span "In mẫu biên lai tự cấu hình" at bounding box center [686, 83] width 150 height 20
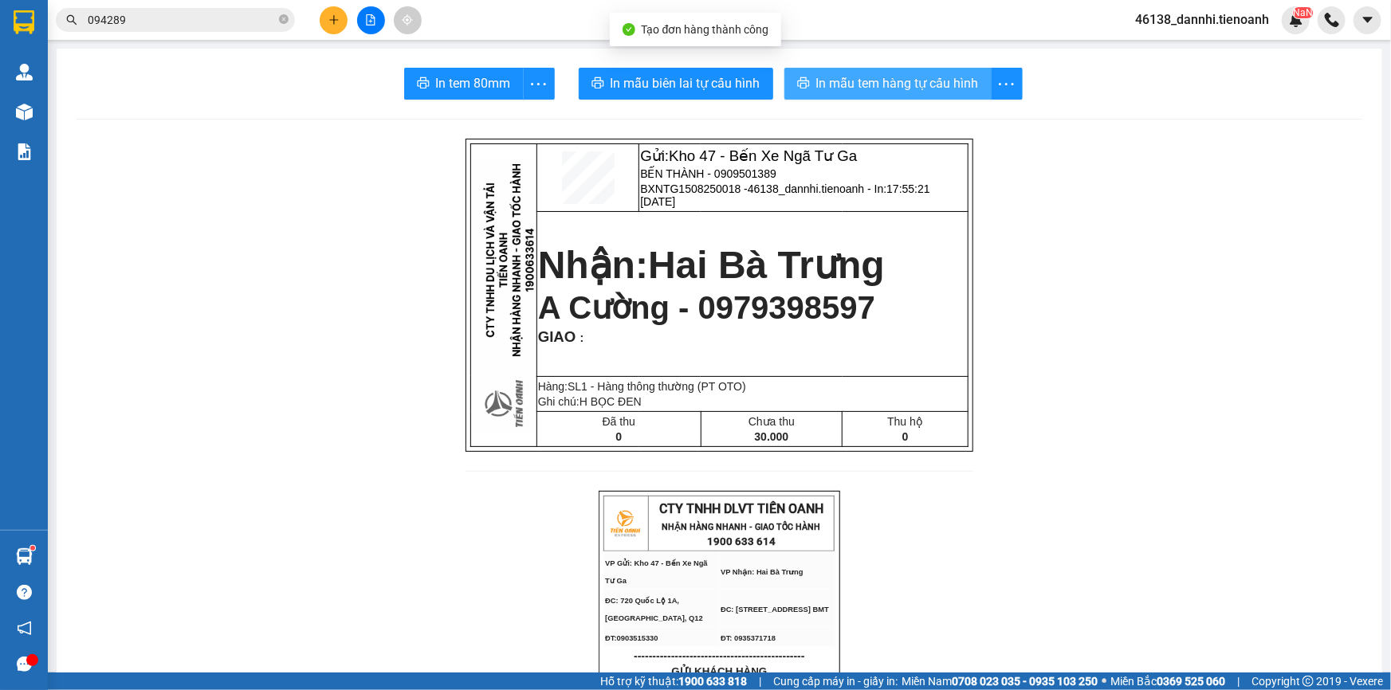
click at [881, 86] on span "In mẫu tem hàng tự cấu hình" at bounding box center [897, 83] width 163 height 20
click at [323, 17] on button at bounding box center [334, 20] width 28 height 28
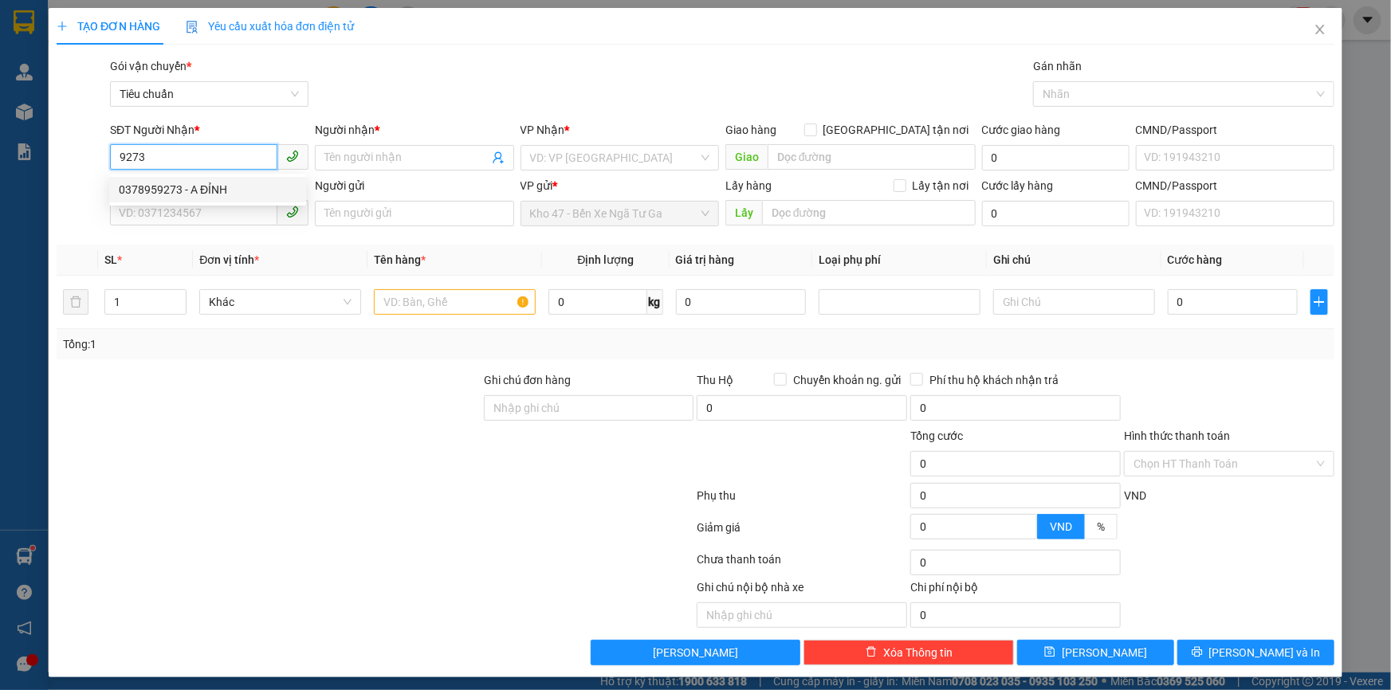
click at [211, 191] on div "0378959273 - A ĐỈNH" at bounding box center [208, 190] width 178 height 18
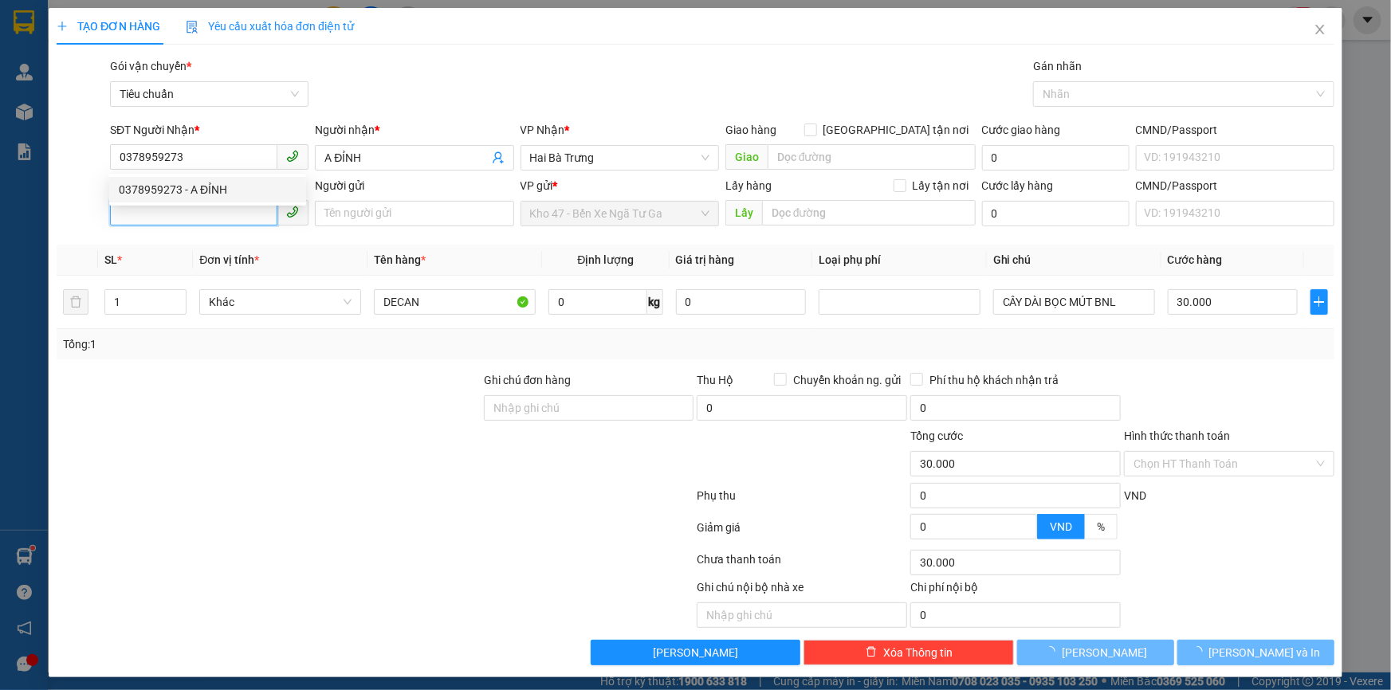
click at [207, 210] on input "SĐT Người Gửi" at bounding box center [193, 213] width 167 height 26
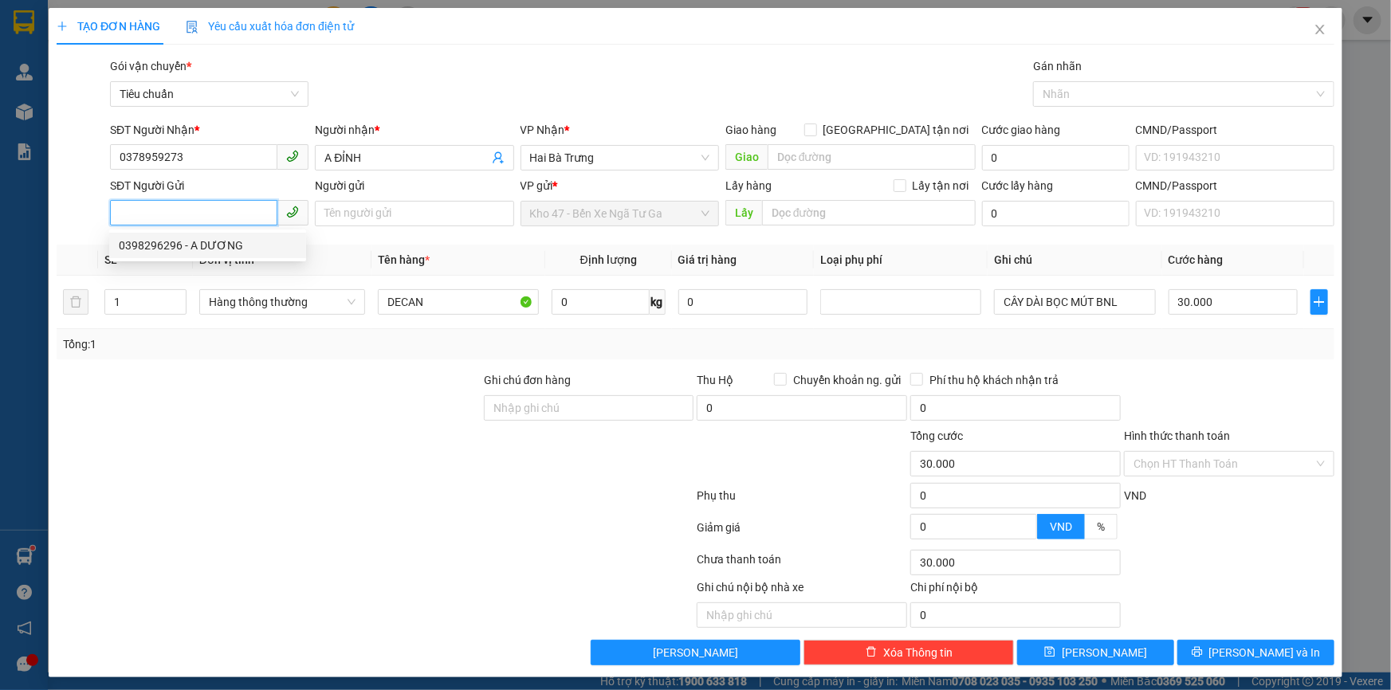
drag, startPoint x: 226, startPoint y: 248, endPoint x: 196, endPoint y: 273, distance: 39.6
click at [226, 249] on div "0398296296 - A DƯƠNG" at bounding box center [208, 246] width 178 height 18
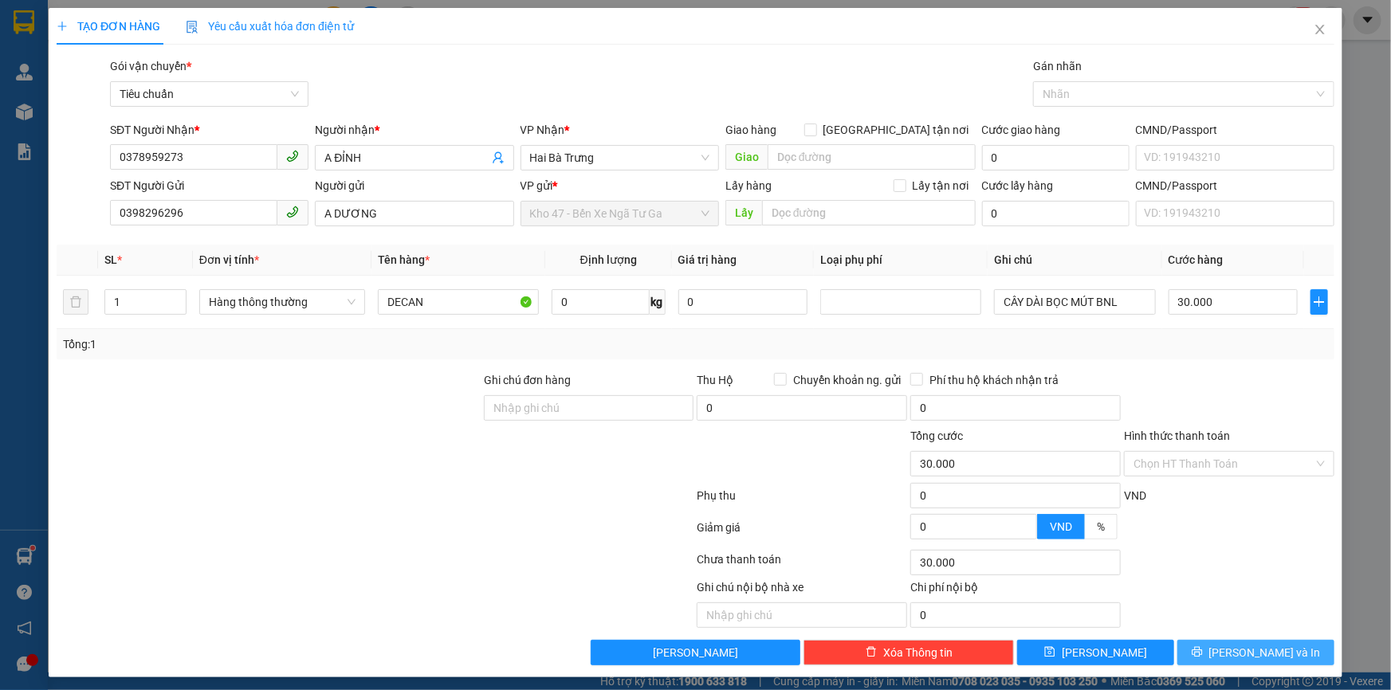
click at [1203, 650] on icon "printer" at bounding box center [1197, 651] width 11 height 11
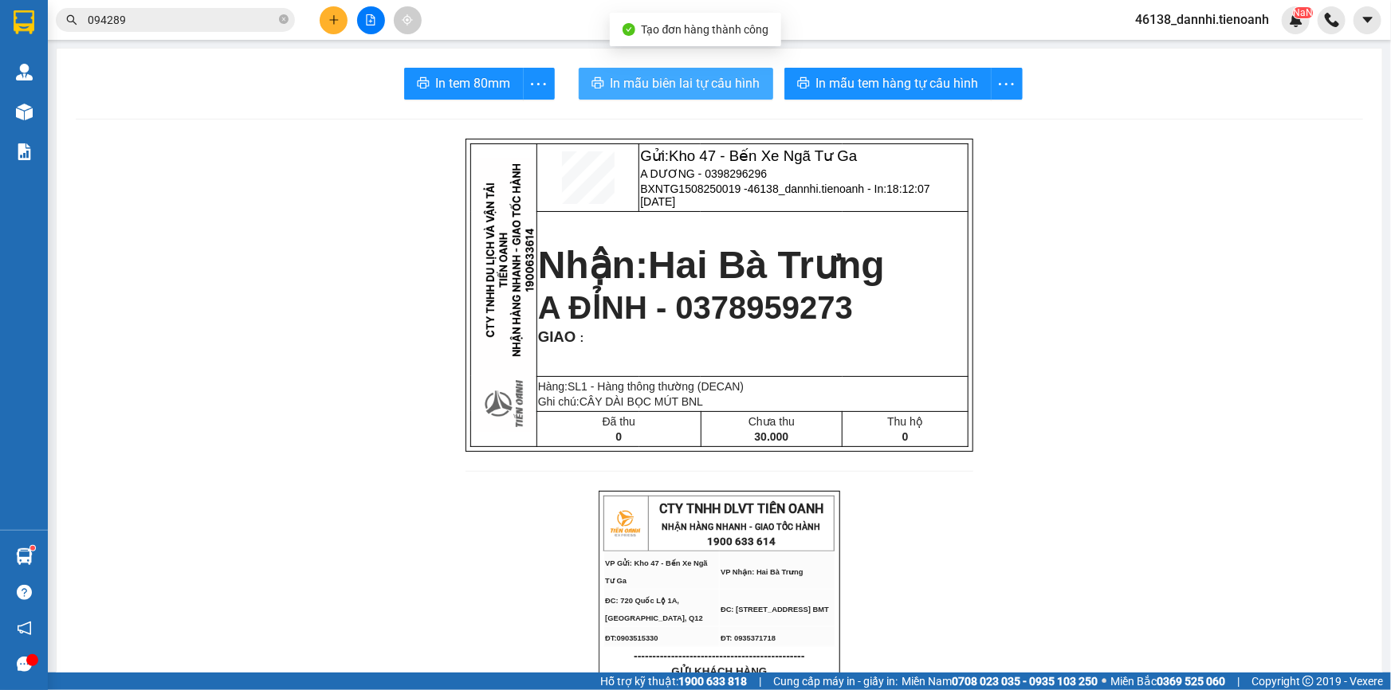
click at [666, 83] on span "In mẫu biên lai tự cấu hình" at bounding box center [686, 83] width 150 height 20
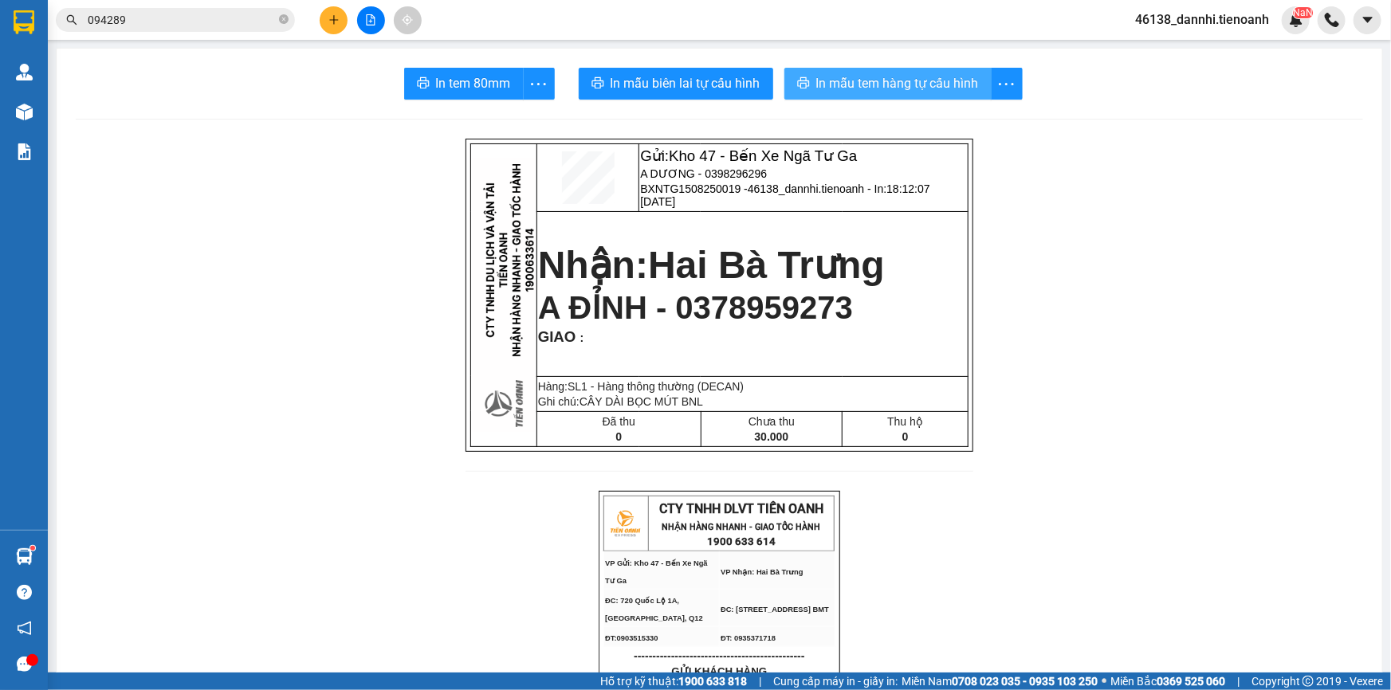
click at [860, 89] on span "In mẫu tem hàng tự cấu hình" at bounding box center [897, 83] width 163 height 20
